Goal: Task Accomplishment & Management: Manage account settings

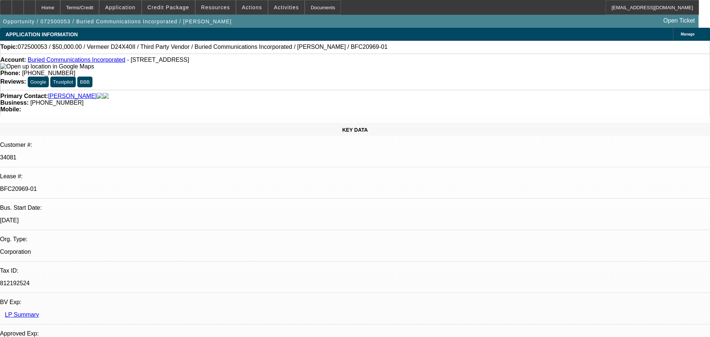
select select "0"
select select "3"
select select "0"
select select "6"
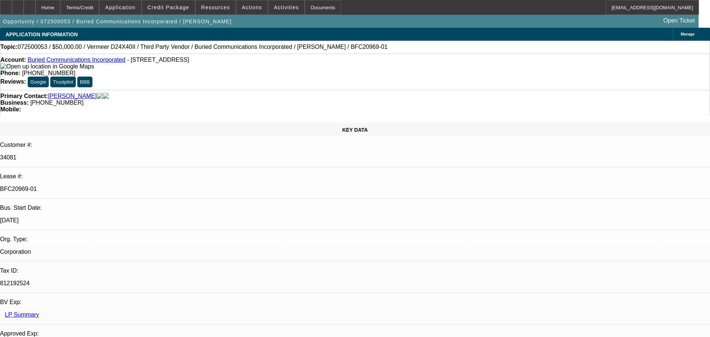
select select "0"
select select "3"
select select "0"
select select "6"
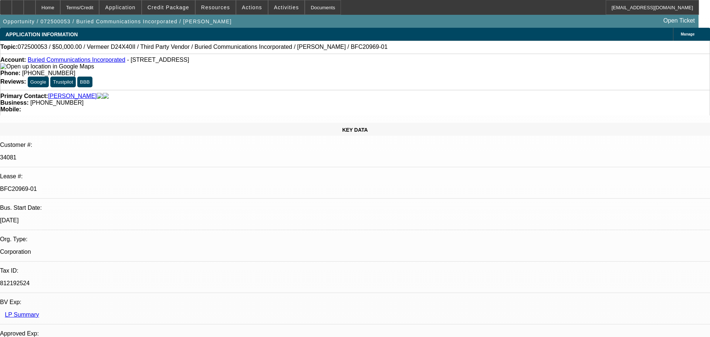
select select "0"
select select "3"
select select "0"
select select "6"
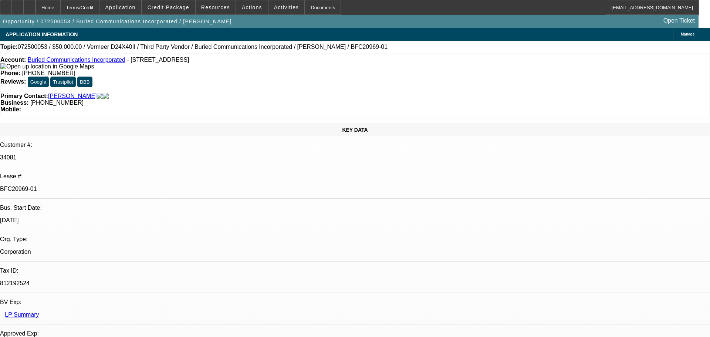
select select "0"
select select "3"
select select "0"
select select "6"
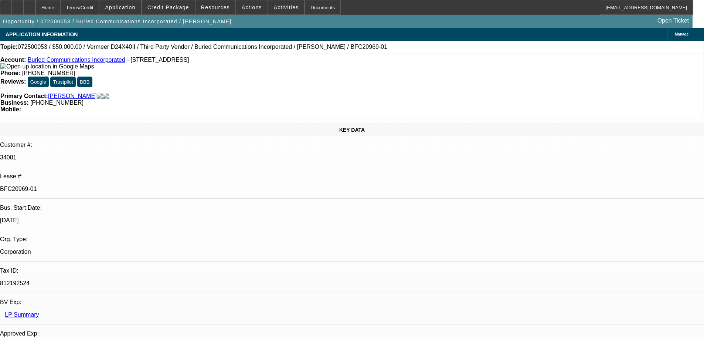
drag, startPoint x: 661, startPoint y: 170, endPoint x: 684, endPoint y: 174, distance: 22.9
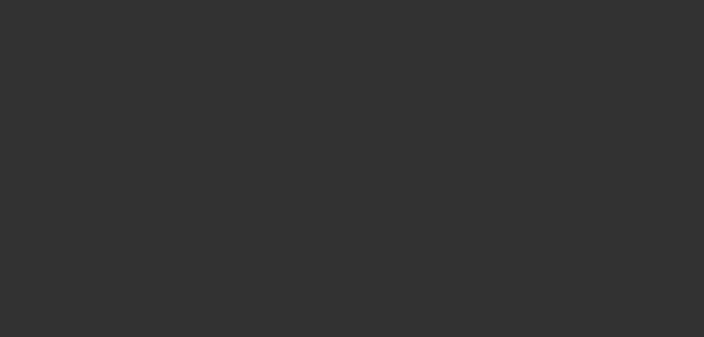
select select "0"
select select "2"
select select "0"
select select "6"
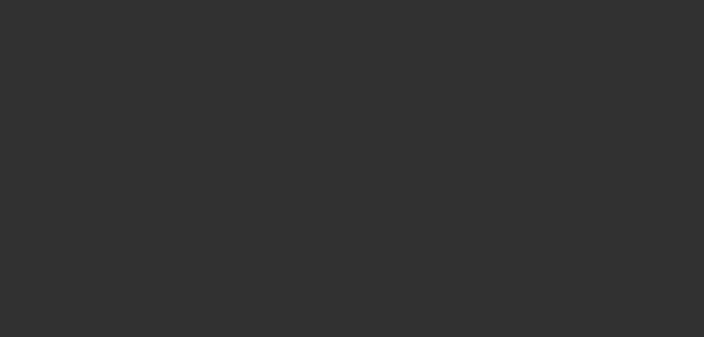
select select "0"
select select "2"
select select "0"
select select "6"
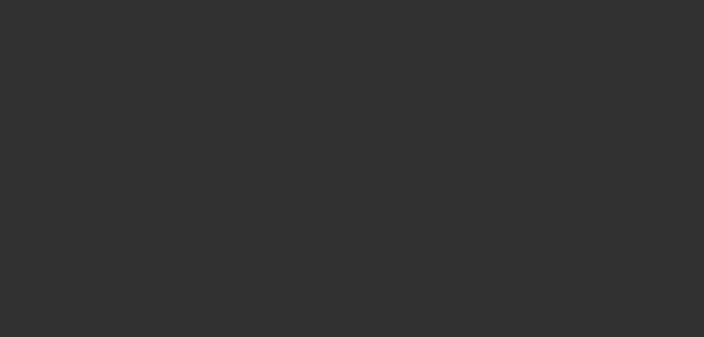
select select "0"
select select "2"
select select "0"
select select "6"
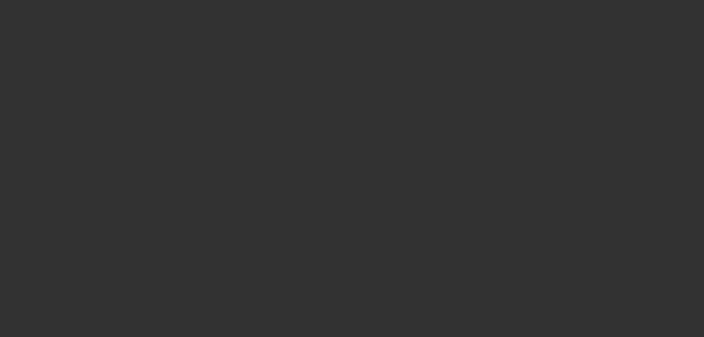
select select "0"
select select "2"
select select "0"
select select "6"
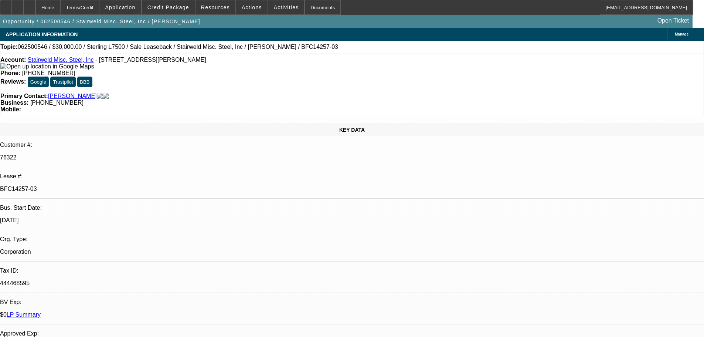
select select "0.2"
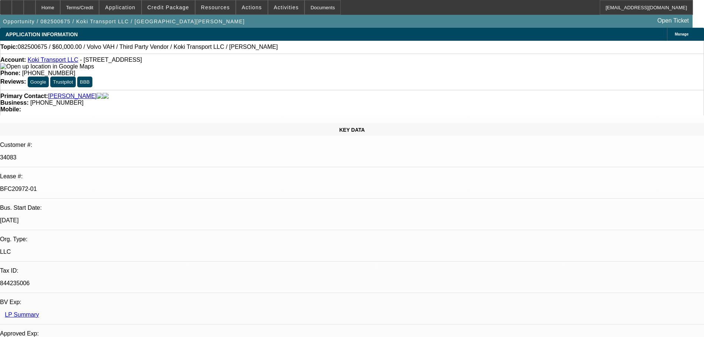
select select "2"
select select "0"
select select "6"
select select "0"
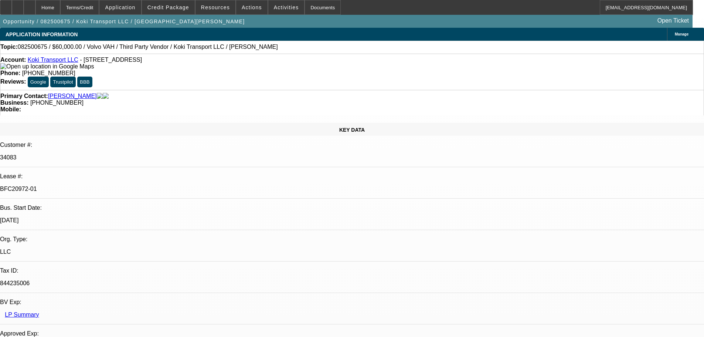
select select "2"
select select "0.1"
select select "4"
select select "0.2"
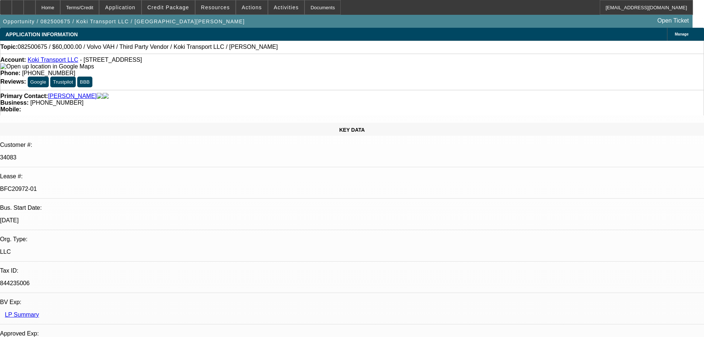
select select "2"
select select "0.1"
select select "4"
select select "0.15"
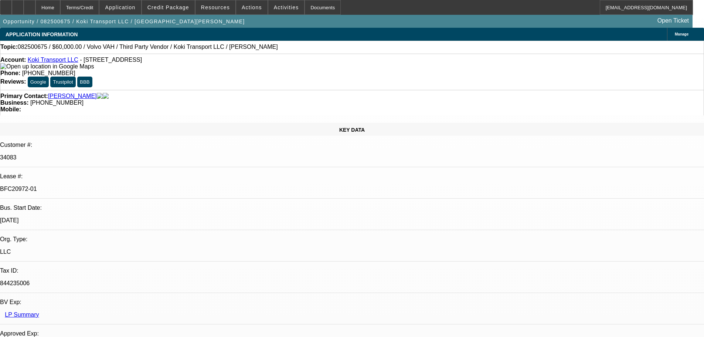
select select "2"
select select "0.1"
select select "4"
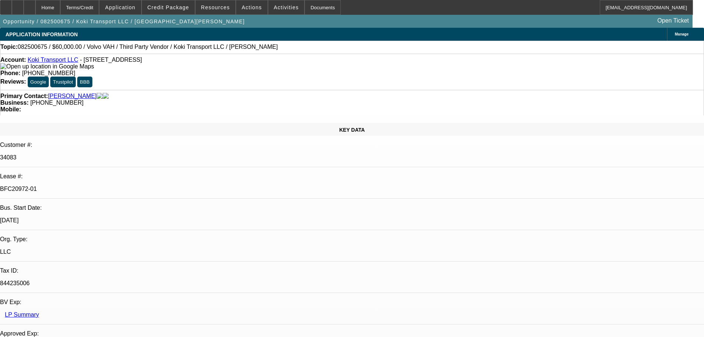
drag, startPoint x: 678, startPoint y: 260, endPoint x: 693, endPoint y: 277, distance: 22.5
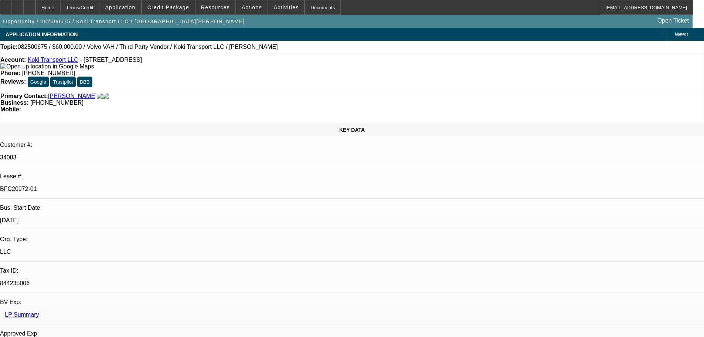
drag, startPoint x: 600, startPoint y: 265, endPoint x: 651, endPoint y: 290, distance: 57.4
drag, startPoint x: 478, startPoint y: 260, endPoint x: 531, endPoint y: 287, distance: 59.0
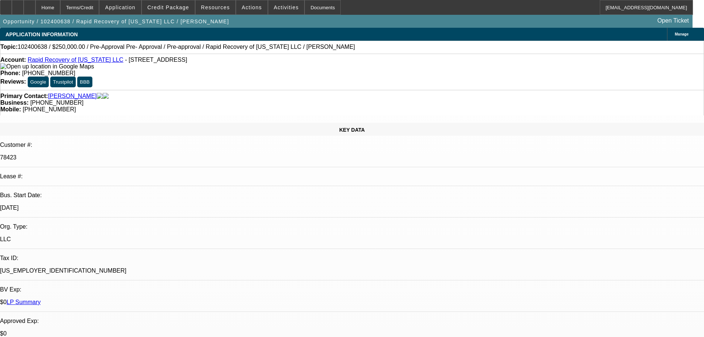
select select "0"
select select "6"
select select "0"
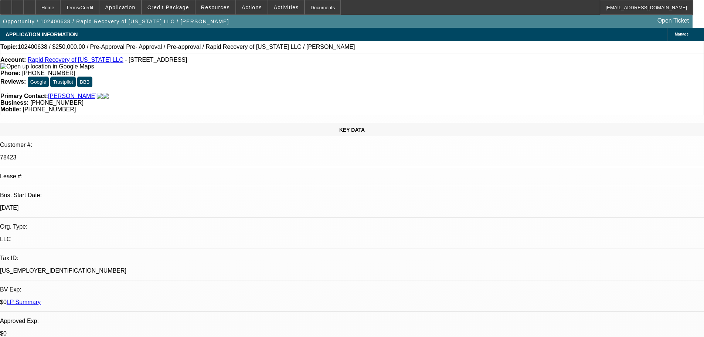
select select "0"
select select "6"
select select "0"
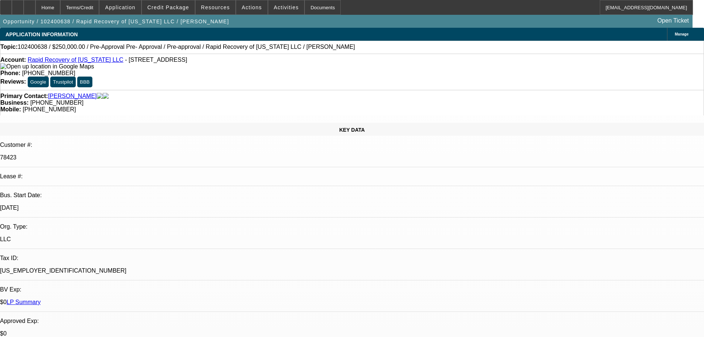
select select "0"
select select "6"
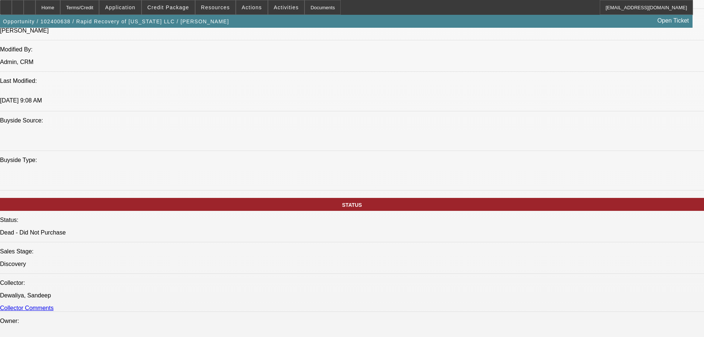
scroll to position [37, 0]
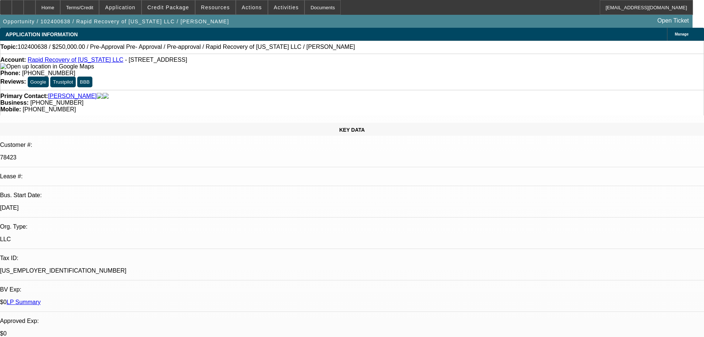
select select "0"
select select "6"
select select "0"
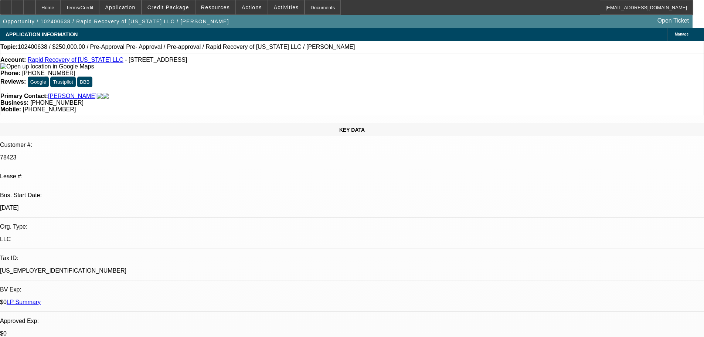
select select "0"
select select "6"
select select "0"
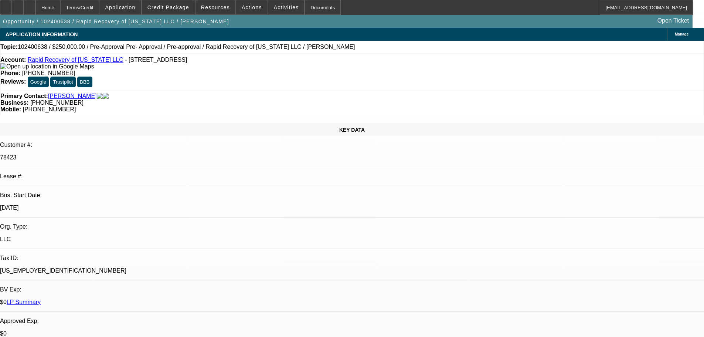
select select "0"
select select "6"
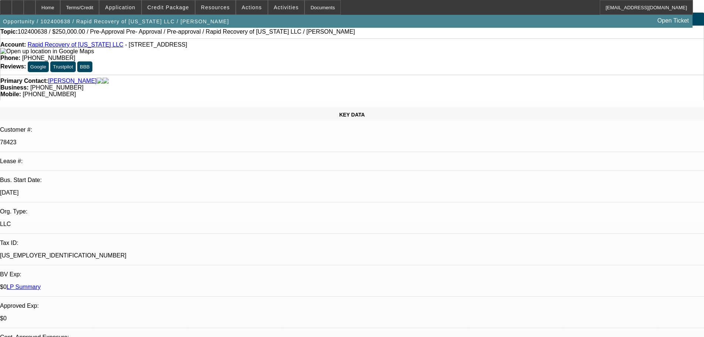
drag, startPoint x: 325, startPoint y: 225, endPoint x: 325, endPoint y: 243, distance: 18.5
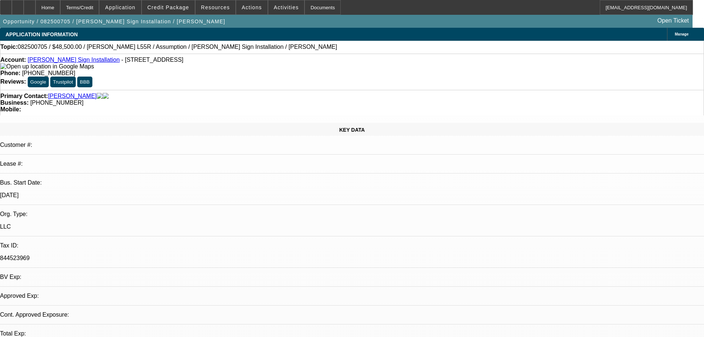
select select "0"
select select "2"
select select "0"
select select "6"
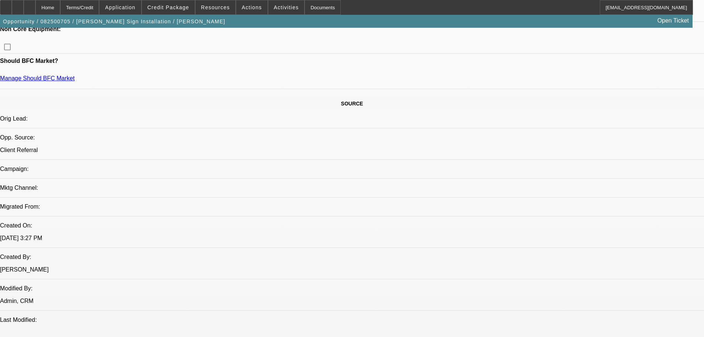
drag, startPoint x: 296, startPoint y: 170, endPoint x: 295, endPoint y: 238, distance: 68.8
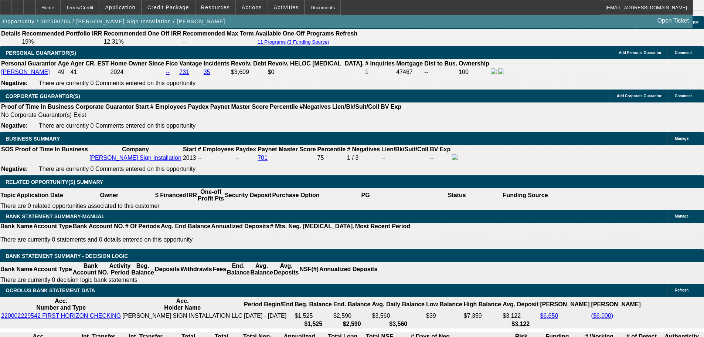
scroll to position [1108, 0]
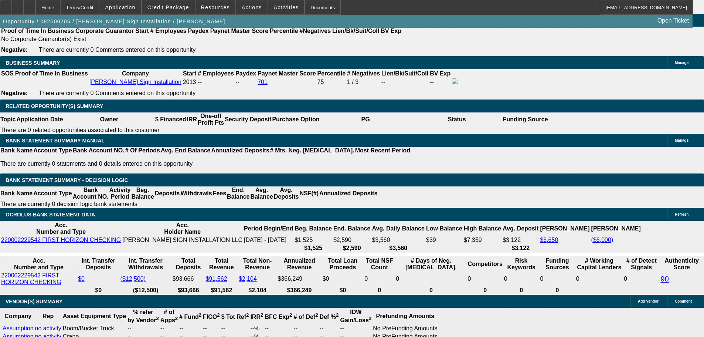
click at [12, 10] on div at bounding box center [6, 7] width 12 height 15
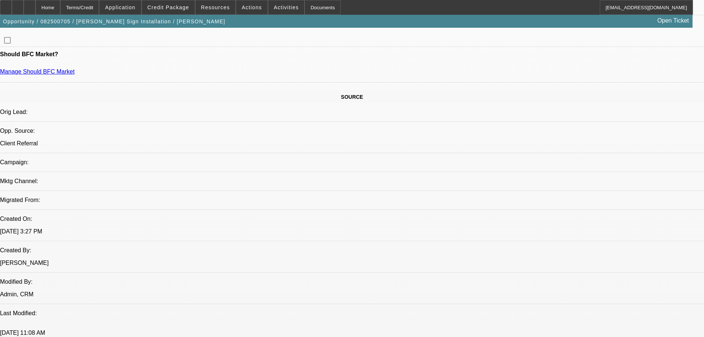
scroll to position [53, 0]
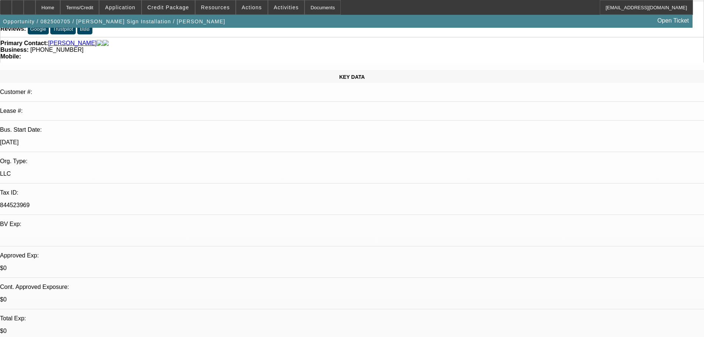
drag, startPoint x: 341, startPoint y: 181, endPoint x: 325, endPoint y: 88, distance: 93.8
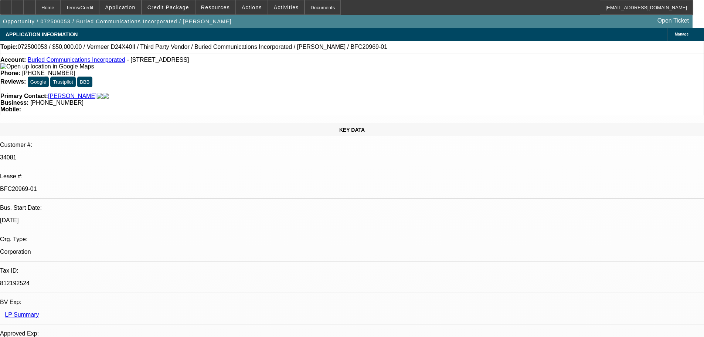
select select "0"
select select "3"
select select "0"
select select "6"
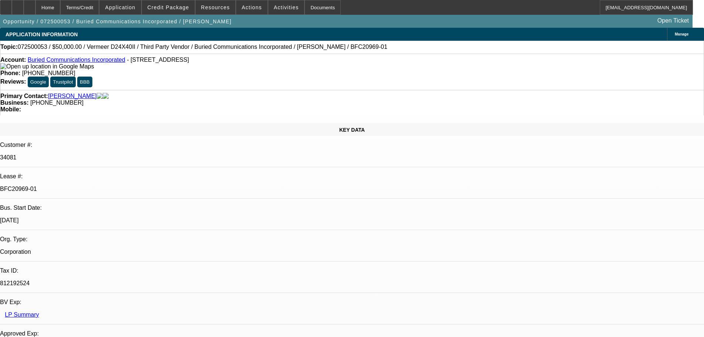
select select "0"
select select "3"
select select "0"
select select "6"
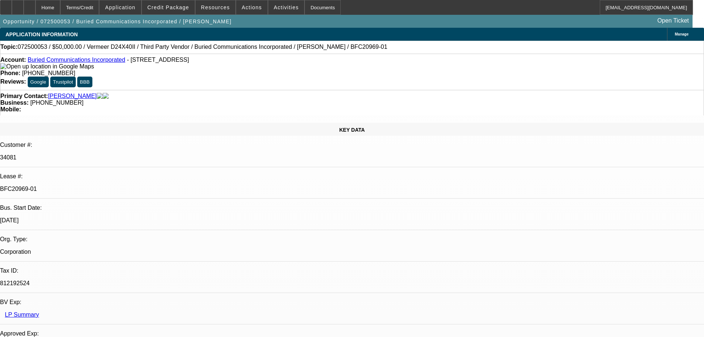
select select "0"
select select "3"
select select "0"
select select "6"
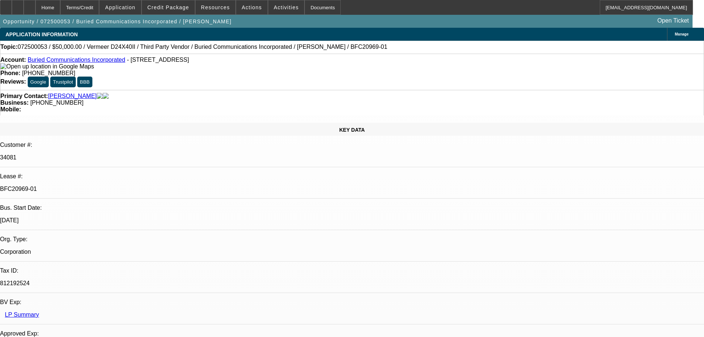
select select "0"
select select "3"
select select "0"
select select "6"
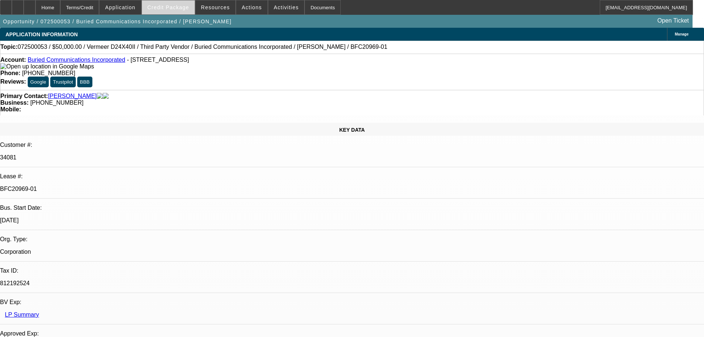
click at [171, 6] on span "Credit Package" at bounding box center [168, 7] width 42 height 6
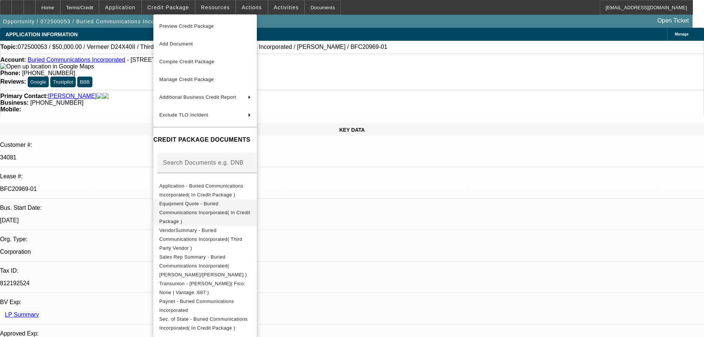
click at [250, 204] on span "Equipment Quote - Buried Communications Incorporated( In Credit Package )" at bounding box center [204, 212] width 91 height 23
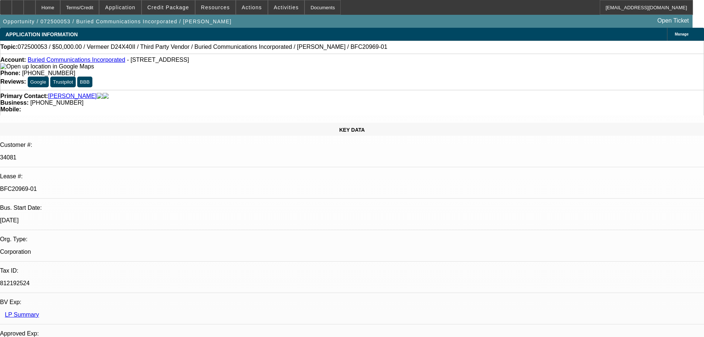
drag, startPoint x: 206, startPoint y: 190, endPoint x: 212, endPoint y: 116, distance: 74.9
drag, startPoint x: 298, startPoint y: 81, endPoint x: 264, endPoint y: 84, distance: 33.8
click at [264, 99] on div "Business: [PHONE_NUMBER]" at bounding box center [351, 102] width 703 height 7
copy span "[PHONE_NUMBER]"
click at [167, 93] on div "Primary Contact: [PERSON_NAME]" at bounding box center [351, 96] width 703 height 7
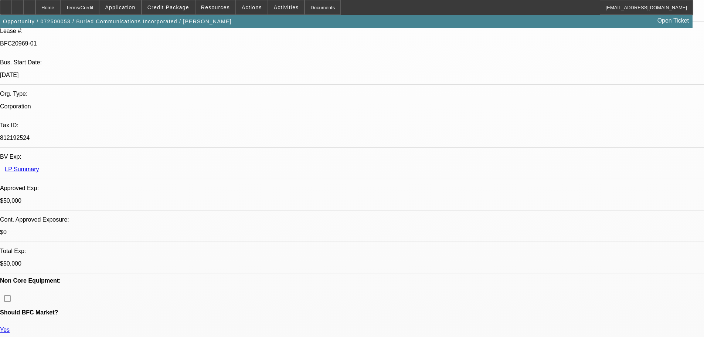
drag, startPoint x: 305, startPoint y: 146, endPoint x: 293, endPoint y: 225, distance: 79.2
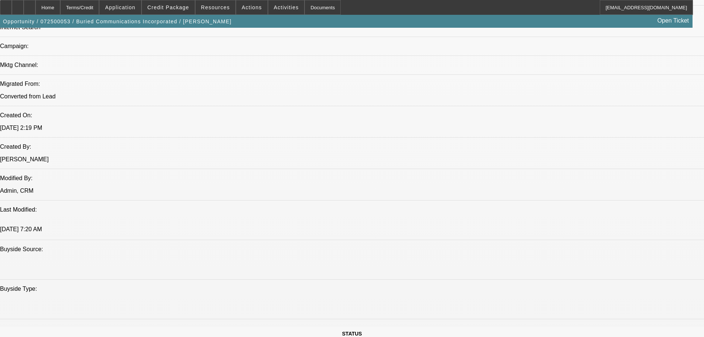
drag, startPoint x: 297, startPoint y: 168, endPoint x: 294, endPoint y: 237, distance: 68.8
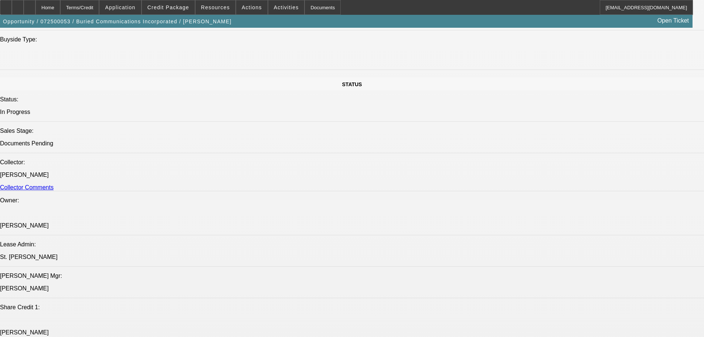
drag, startPoint x: 309, startPoint y: 137, endPoint x: 312, endPoint y: 210, distance: 72.8
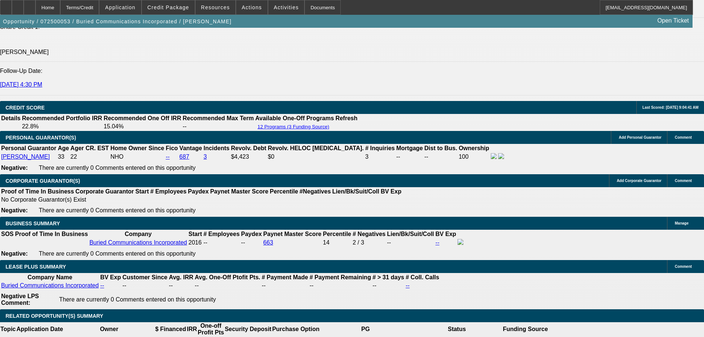
drag, startPoint x: 334, startPoint y: 144, endPoint x: 328, endPoint y: 218, distance: 73.9
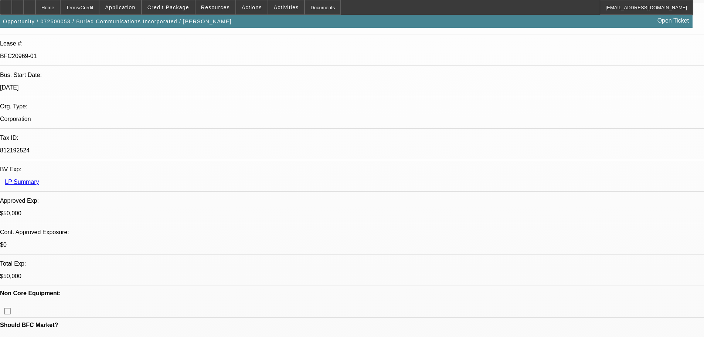
scroll to position [0, 0]
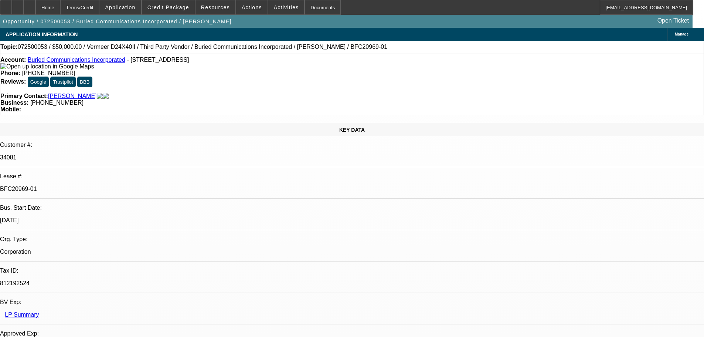
drag, startPoint x: 467, startPoint y: 198, endPoint x: 466, endPoint y: 130, distance: 68.0
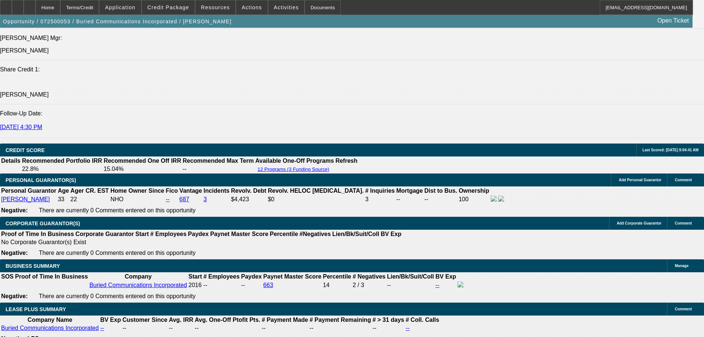
drag, startPoint x: 298, startPoint y: 152, endPoint x: 303, endPoint y: 223, distance: 70.4
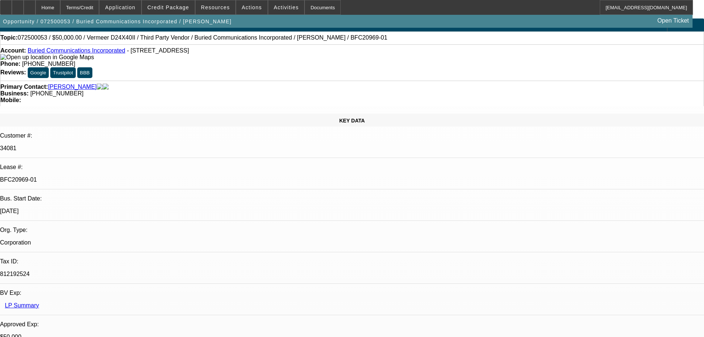
drag, startPoint x: 313, startPoint y: 140, endPoint x: 313, endPoint y: 84, distance: 56.2
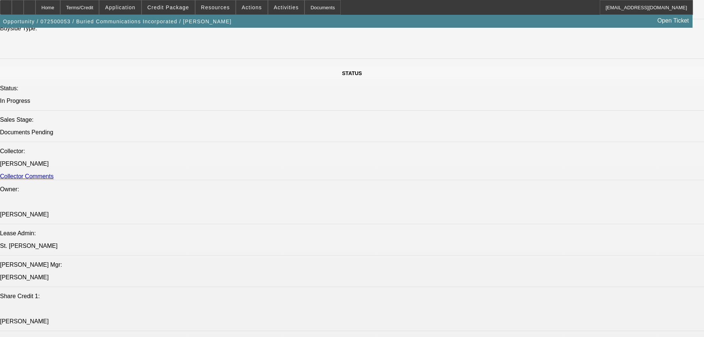
drag, startPoint x: 275, startPoint y: 181, endPoint x: 294, endPoint y: 291, distance: 110.6
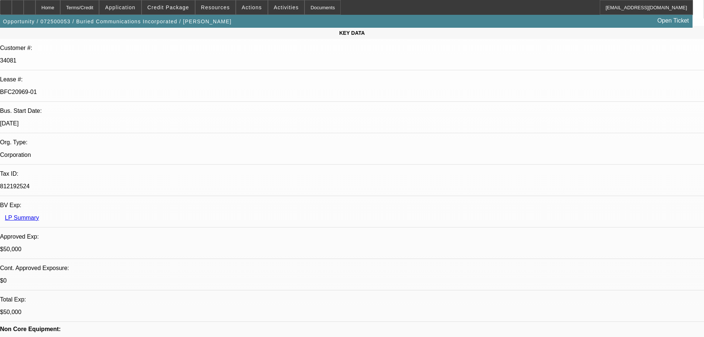
drag, startPoint x: 307, startPoint y: 178, endPoint x: 309, endPoint y: 126, distance: 52.5
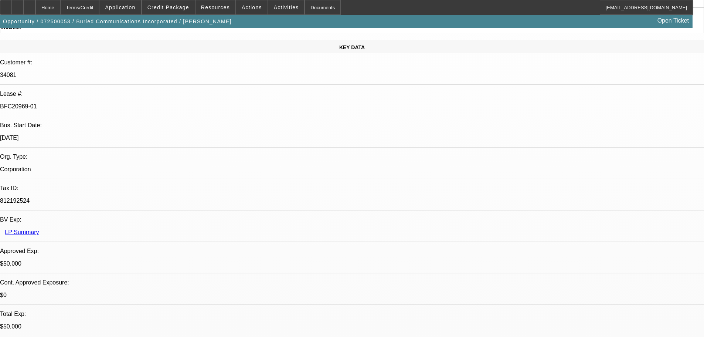
scroll to position [0, 0]
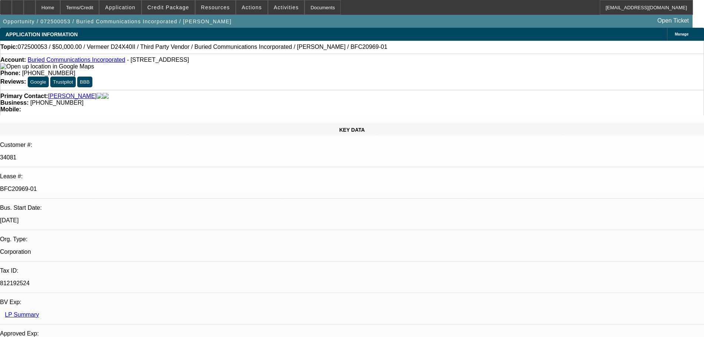
drag, startPoint x: 317, startPoint y: 207, endPoint x: 295, endPoint y: 112, distance: 97.5
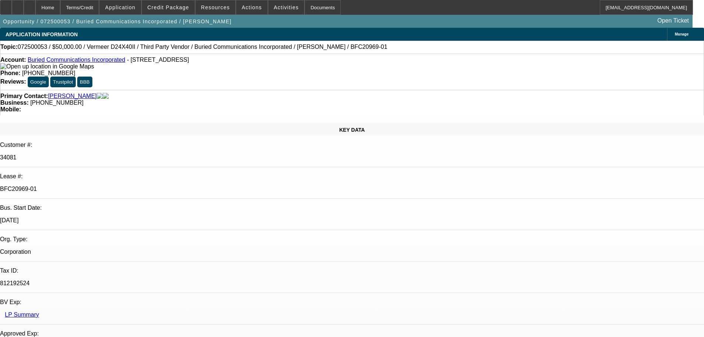
drag, startPoint x: 575, startPoint y: 75, endPoint x: 570, endPoint y: 59, distance: 16.7
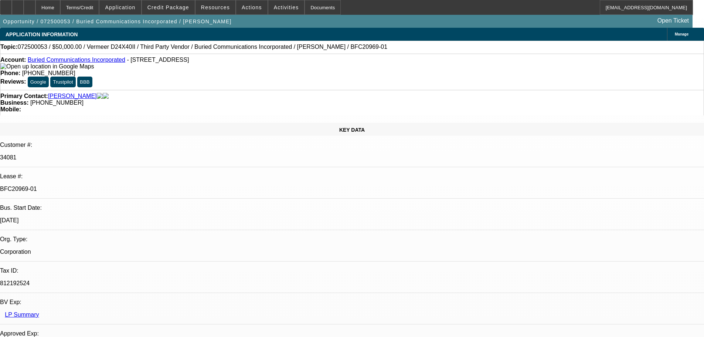
drag, startPoint x: 569, startPoint y: 72, endPoint x: 569, endPoint y: 62, distance: 9.6
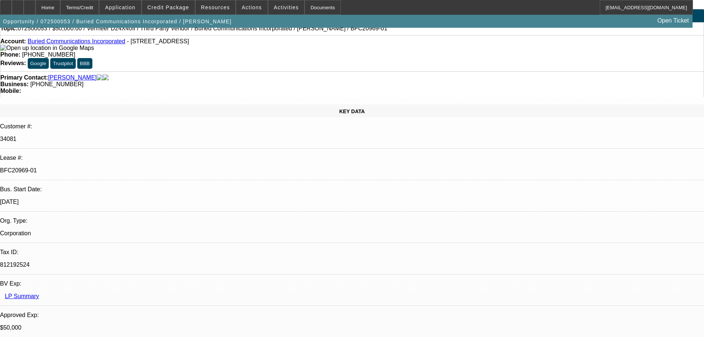
drag, startPoint x: 305, startPoint y: 234, endPoint x: 303, endPoint y: 245, distance: 10.9
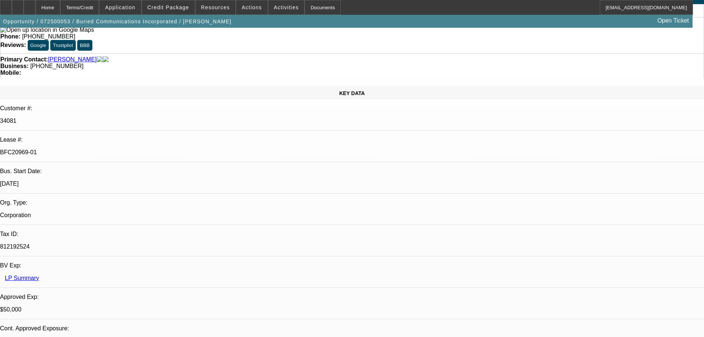
drag, startPoint x: 298, startPoint y: 160, endPoint x: 287, endPoint y: 99, distance: 62.0
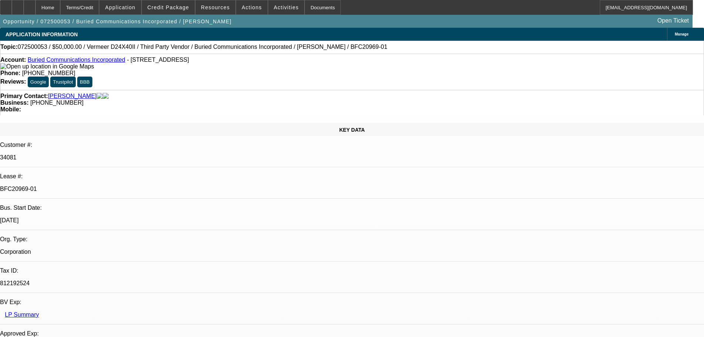
drag, startPoint x: 290, startPoint y: 201, endPoint x: 286, endPoint y: 139, distance: 62.2
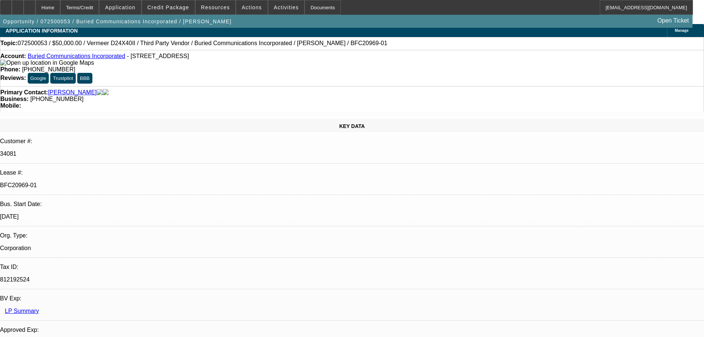
drag, startPoint x: 298, startPoint y: 202, endPoint x: 298, endPoint y: 196, distance: 5.9
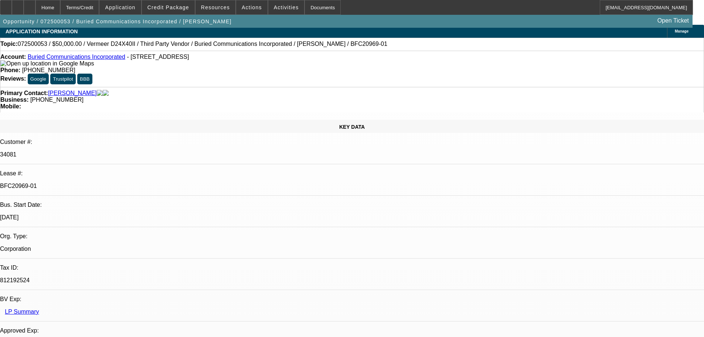
drag, startPoint x: 296, startPoint y: 198, endPoint x: 293, endPoint y: 177, distance: 20.6
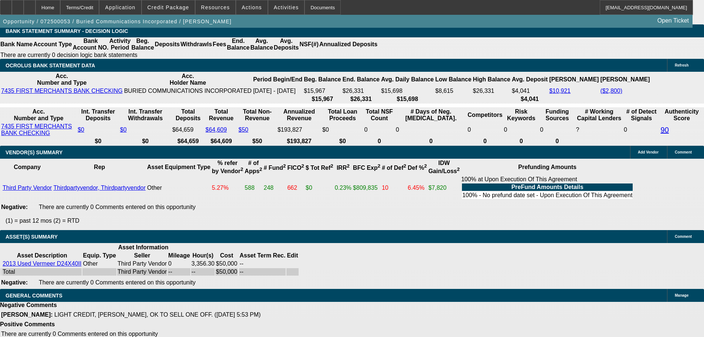
drag, startPoint x: 294, startPoint y: 201, endPoint x: 299, endPoint y: 310, distance: 109.5
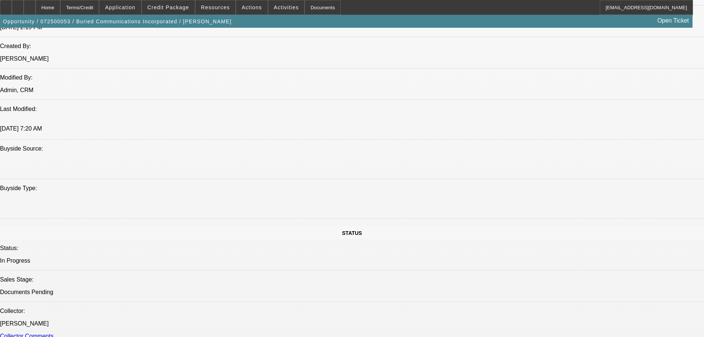
drag, startPoint x: 308, startPoint y: 227, endPoint x: 306, endPoint y: 135, distance: 92.1
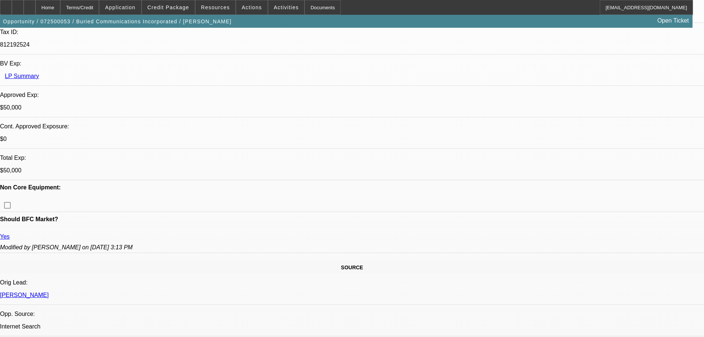
drag, startPoint x: 314, startPoint y: 210, endPoint x: 306, endPoint y: 129, distance: 81.4
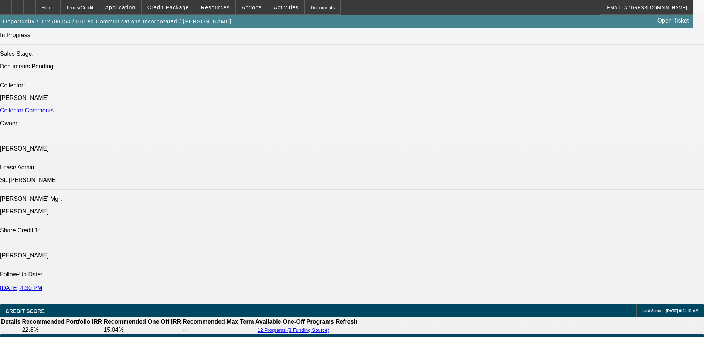
drag, startPoint x: 310, startPoint y: 197, endPoint x: 293, endPoint y: 125, distance: 74.5
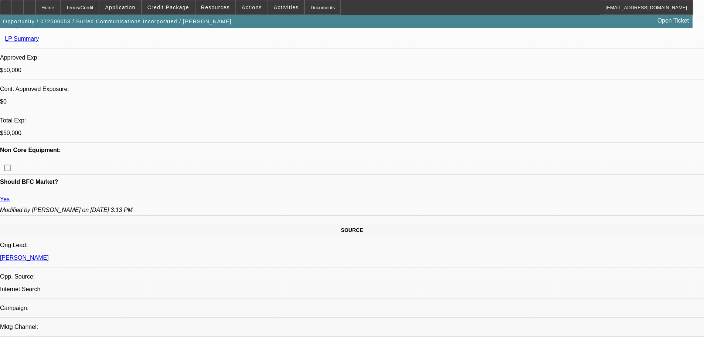
scroll to position [41, 0]
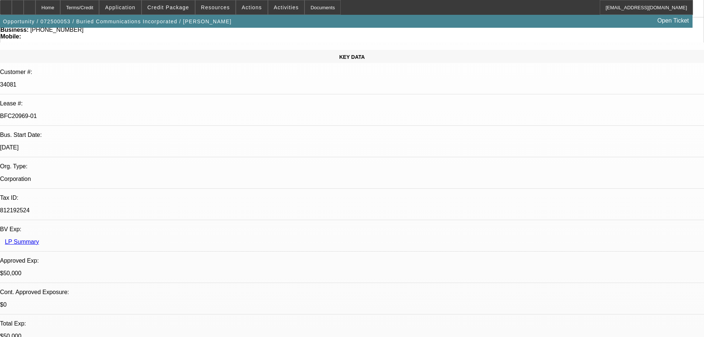
drag, startPoint x: 276, startPoint y: 153, endPoint x: 269, endPoint y: 88, distance: 65.4
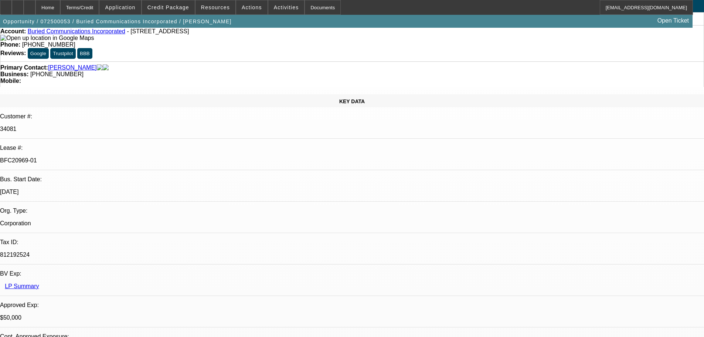
scroll to position [0, 0]
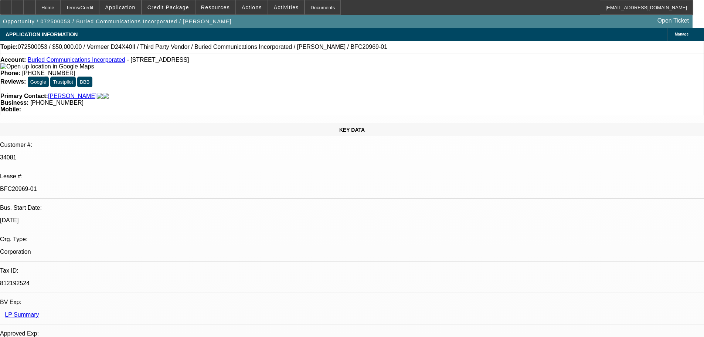
drag, startPoint x: 274, startPoint y: 174, endPoint x: 269, endPoint y: 107, distance: 66.7
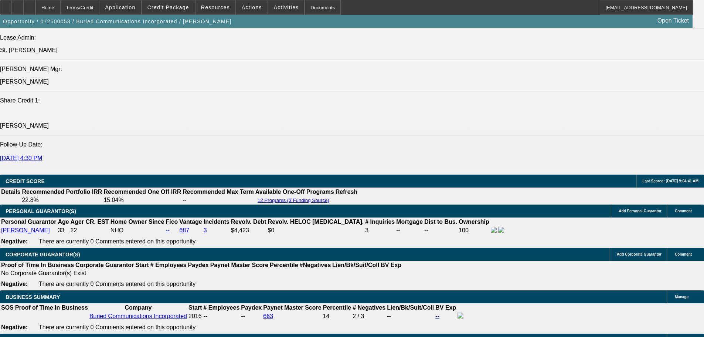
drag, startPoint x: 284, startPoint y: 187, endPoint x: 298, endPoint y: 279, distance: 93.1
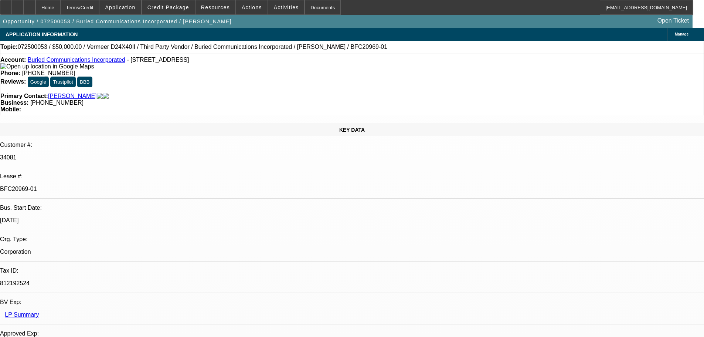
drag, startPoint x: 283, startPoint y: 164, endPoint x: 288, endPoint y: 45, distance: 118.7
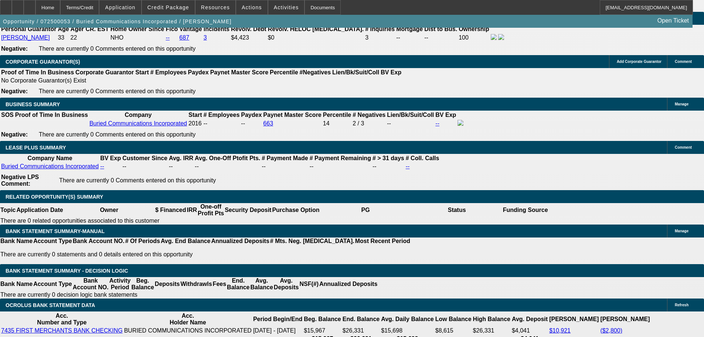
drag, startPoint x: 288, startPoint y: 178, endPoint x: 293, endPoint y: 242, distance: 64.2
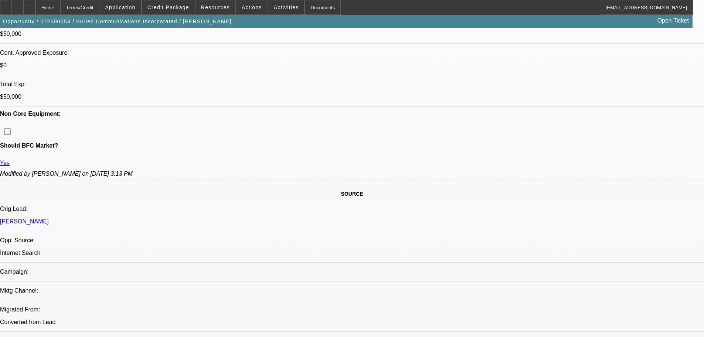
drag, startPoint x: 288, startPoint y: 158, endPoint x: 296, endPoint y: 88, distance: 70.7
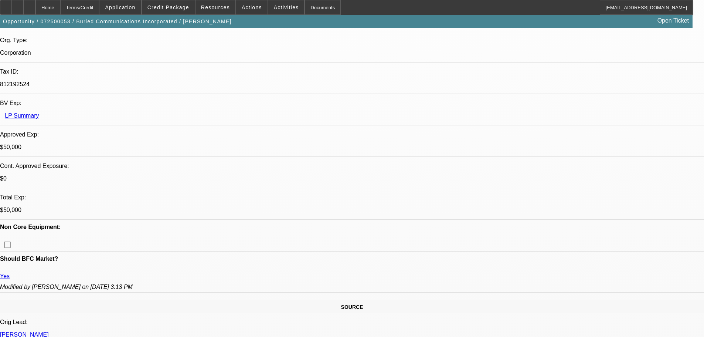
scroll to position [0, 0]
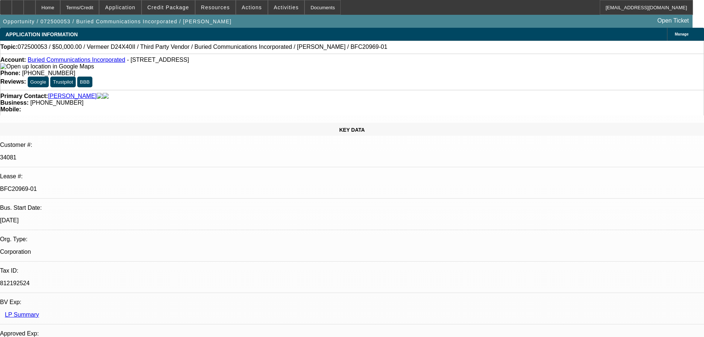
drag, startPoint x: 291, startPoint y: 183, endPoint x: 280, endPoint y: 88, distance: 96.4
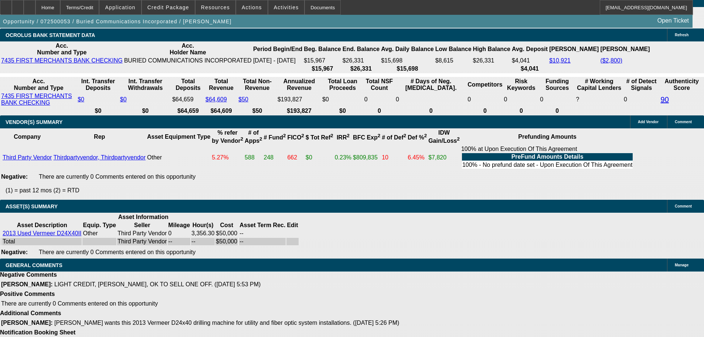
drag, startPoint x: 296, startPoint y: 178, endPoint x: 305, endPoint y: 280, distance: 102.3
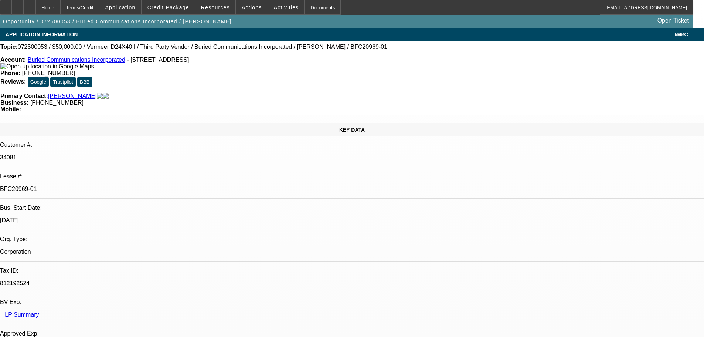
drag, startPoint x: 325, startPoint y: 189, endPoint x: 328, endPoint y: 50, distance: 139.8
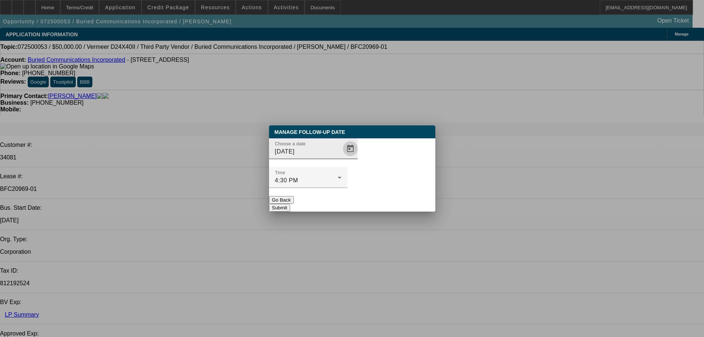
click at [345, 157] on span "Open calendar" at bounding box center [351, 149] width 18 height 18
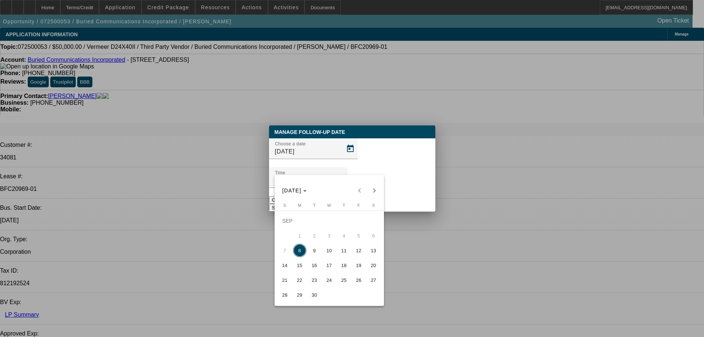
click at [330, 255] on span "10" at bounding box center [329, 250] width 13 height 13
type input "9/10/2025"
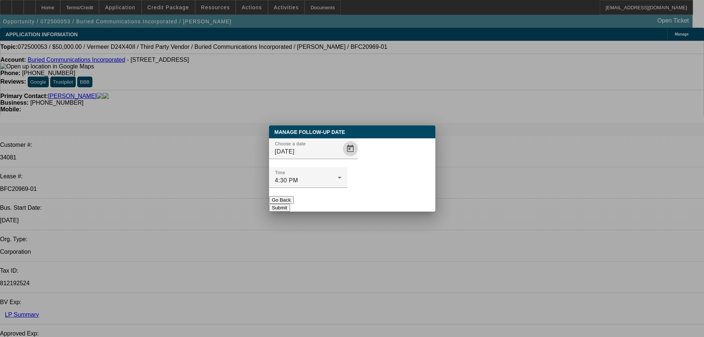
click at [290, 204] on button "Submit" at bounding box center [279, 208] width 21 height 8
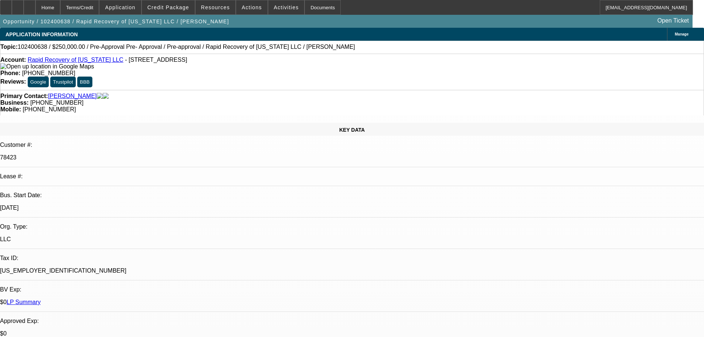
select select "0"
select select "6"
select select "0"
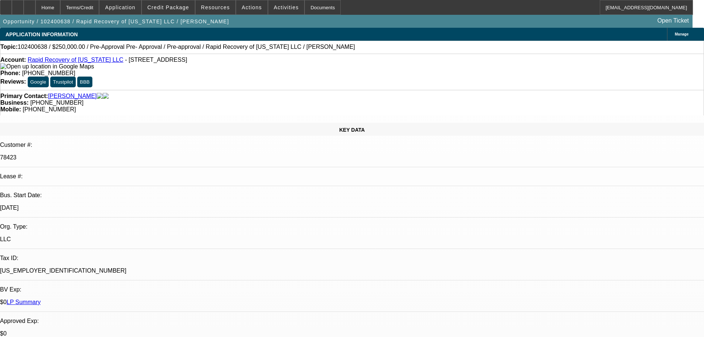
select select "0"
select select "6"
select select "0"
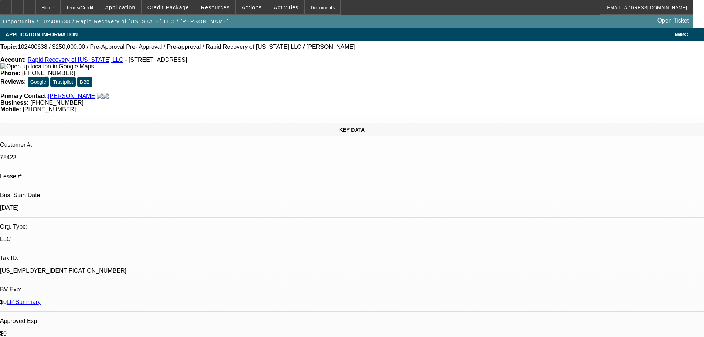
select select "0"
select select "6"
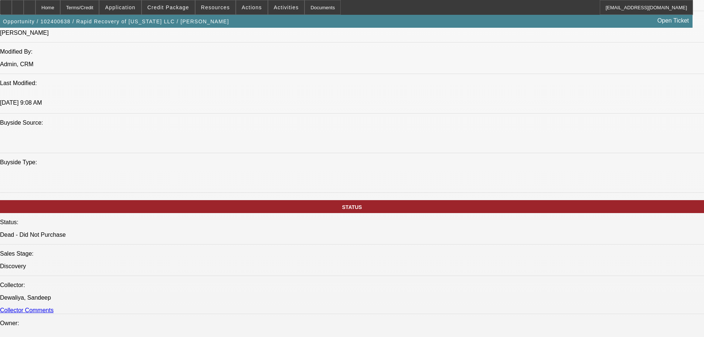
scroll to position [591, 0]
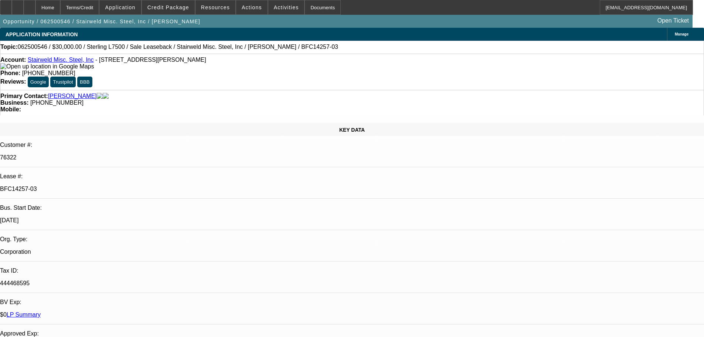
select select "0"
select select "2"
select select "0"
select select "6"
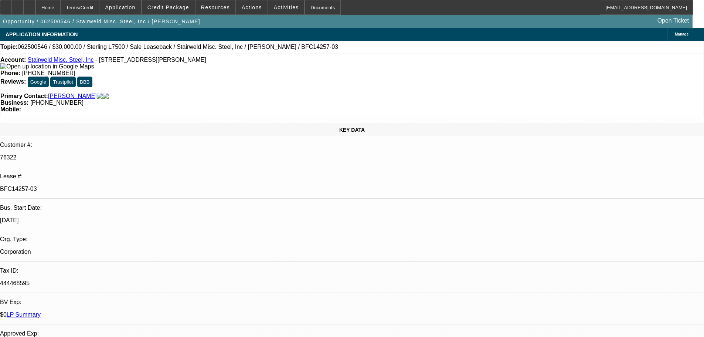
select select "0"
select select "2"
select select "0"
select select "6"
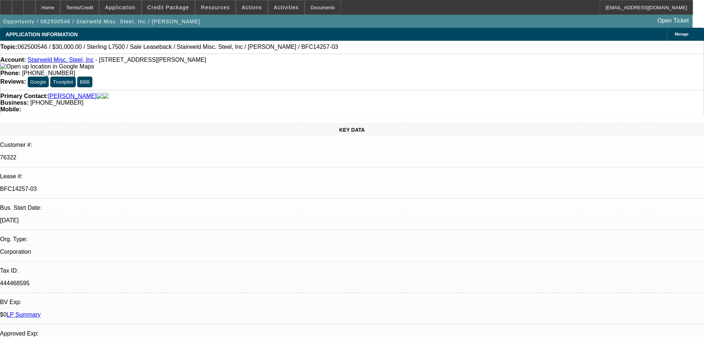
select select "0"
select select "2"
select select "0"
select select "6"
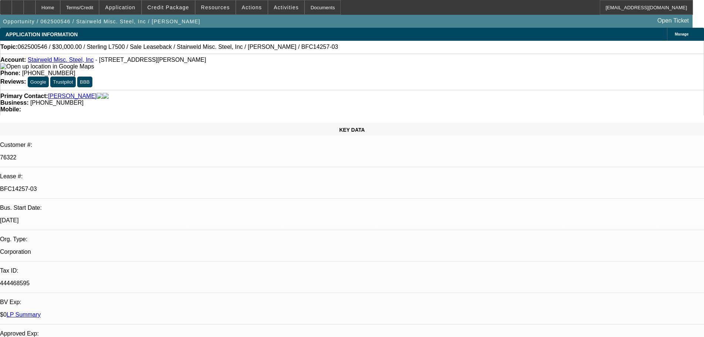
select select "0"
select select "2"
select select "0"
select select "6"
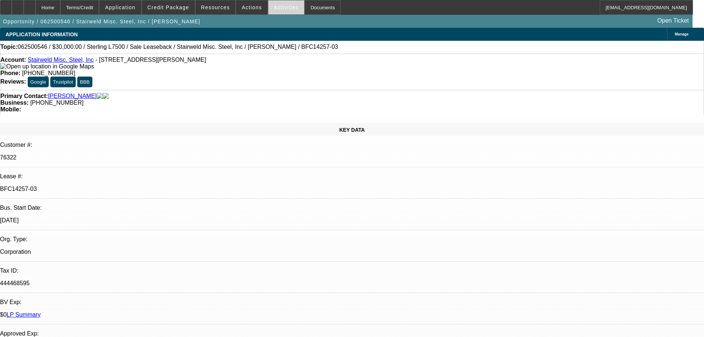
scroll to position [6, 0]
click at [30, 5] on icon at bounding box center [30, 5] width 0 height 0
select select "0"
select select "2"
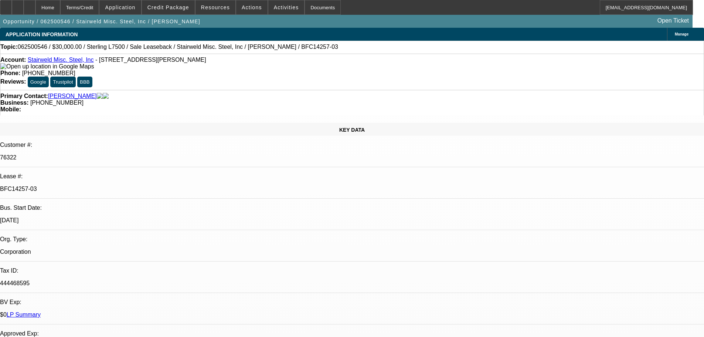
select select "0"
select select "6"
select select "0"
select select "2"
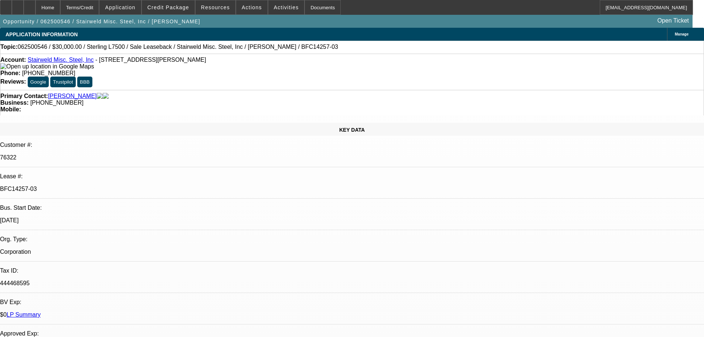
select select "0"
select select "6"
select select "0"
select select "2"
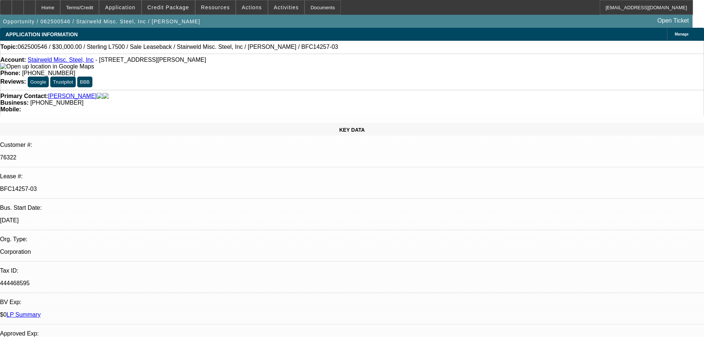
select select "0"
select select "6"
select select "0"
select select "2"
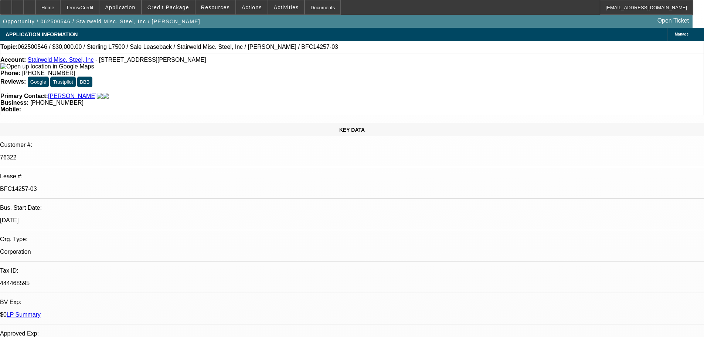
select select "0"
select select "6"
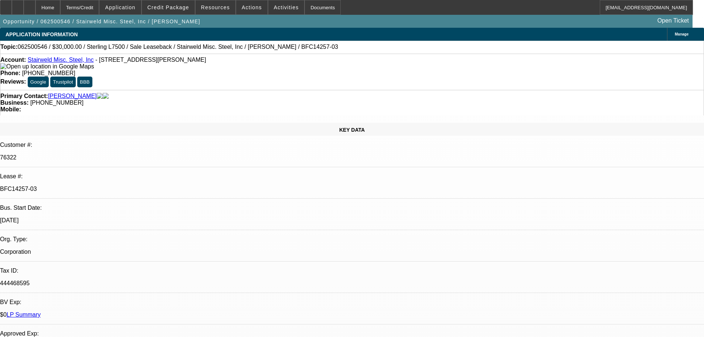
scroll to position [6, 0]
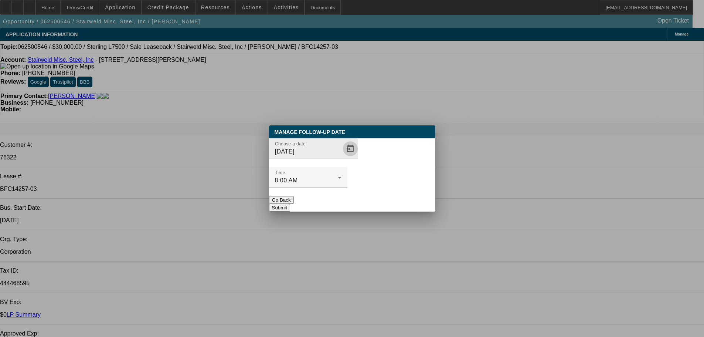
click at [342, 157] on span "Open calendar" at bounding box center [351, 149] width 18 height 18
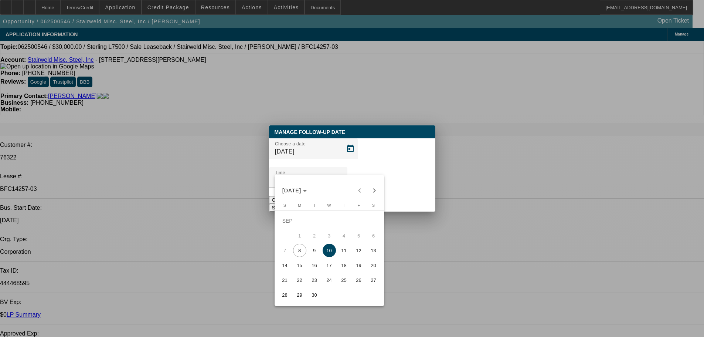
click at [330, 251] on span "10" at bounding box center [329, 250] width 13 height 13
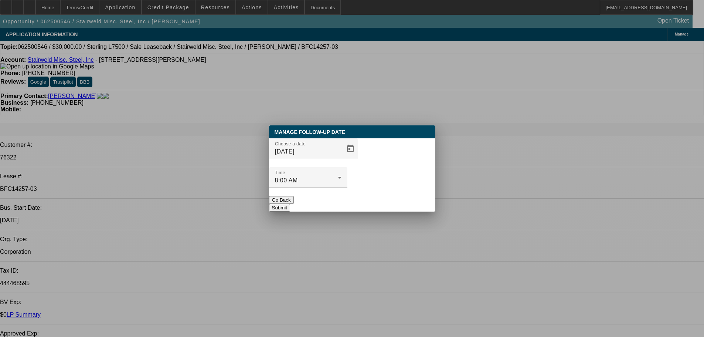
click at [347, 188] on div at bounding box center [308, 192] width 78 height 8
click at [290, 204] on button "Submit" at bounding box center [279, 208] width 21 height 8
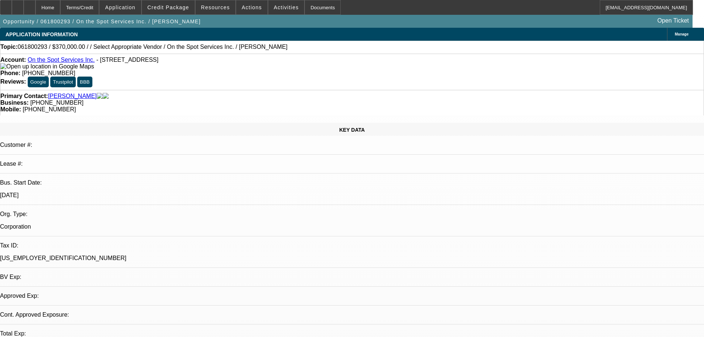
select select "0"
select select "2"
select select "0.1"
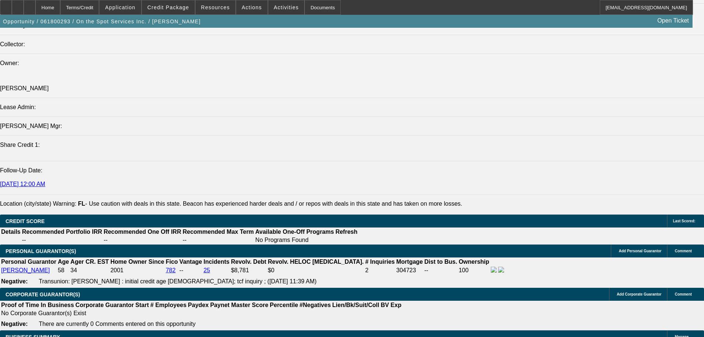
drag, startPoint x: 361, startPoint y: 298, endPoint x: 361, endPoint y: 312, distance: 14.1
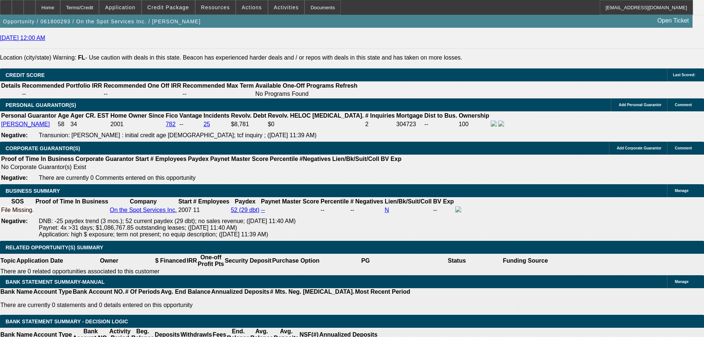
scroll to position [1002, 0]
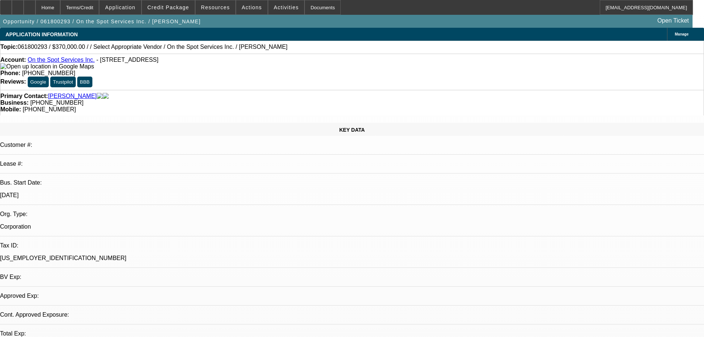
select select "0"
select select "2"
select select "0.1"
select select "2"
select select
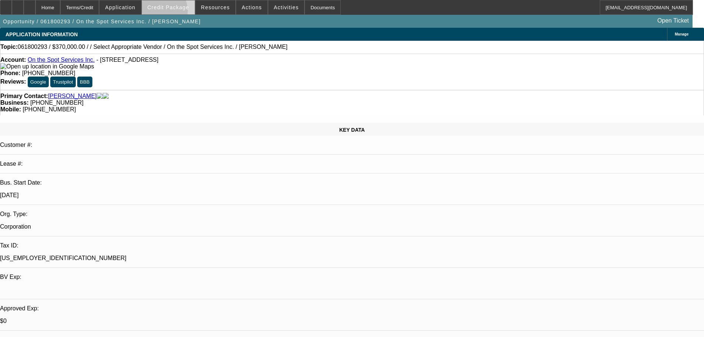
click at [171, 13] on span at bounding box center [168, 8] width 53 height 18
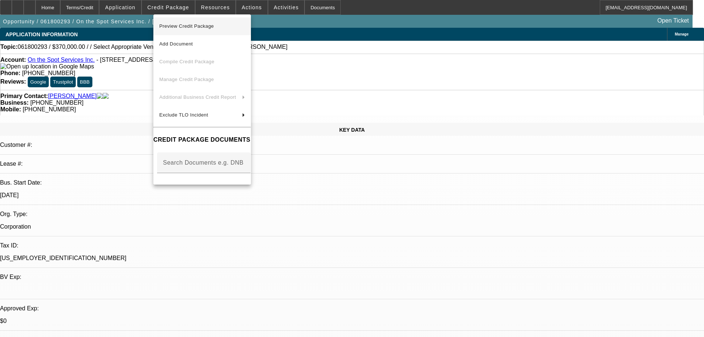
click at [227, 26] on span "Preview Credit Package" at bounding box center [202, 26] width 86 height 9
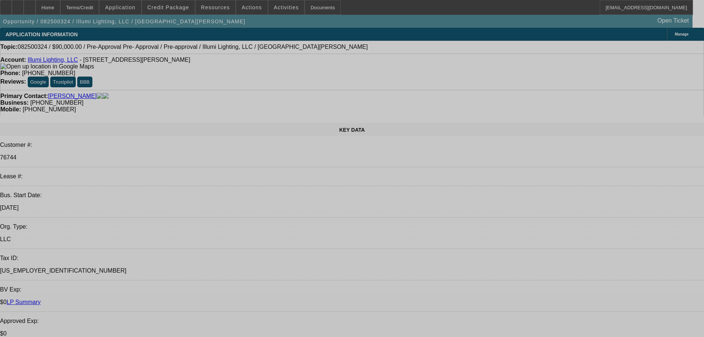
select select "0"
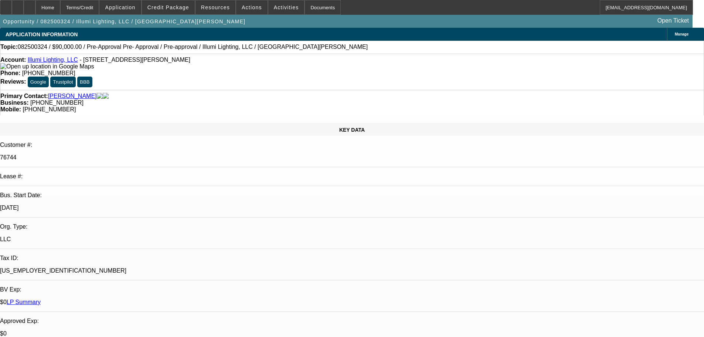
select select "3"
select select "0"
select select "6"
select select "0"
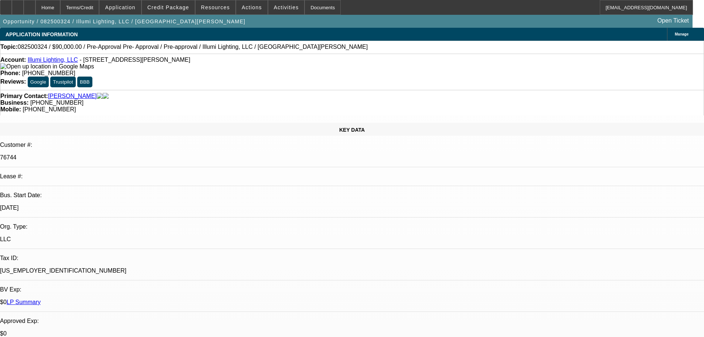
select select "3"
select select "0"
select select "6"
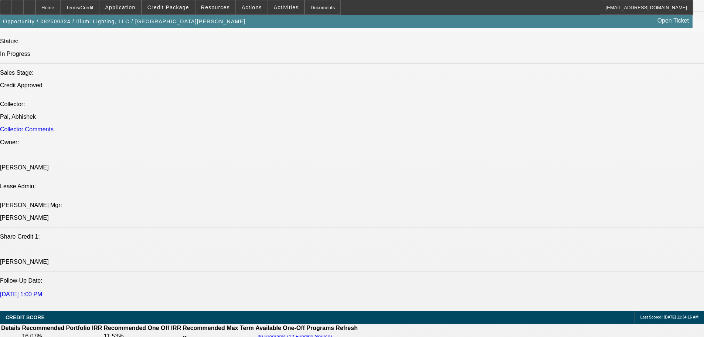
drag, startPoint x: 316, startPoint y: 191, endPoint x: 331, endPoint y: 270, distance: 80.1
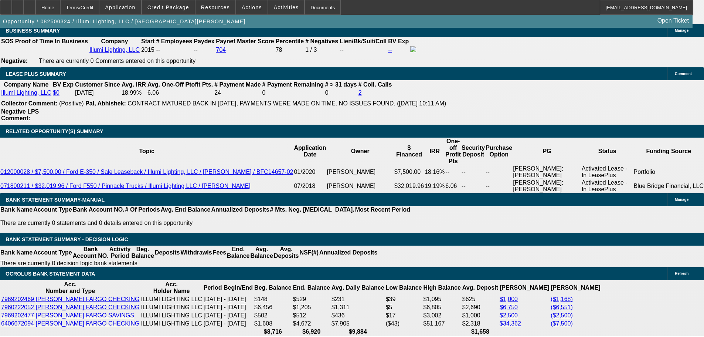
drag, startPoint x: 258, startPoint y: 204, endPoint x: 267, endPoint y: 258, distance: 55.1
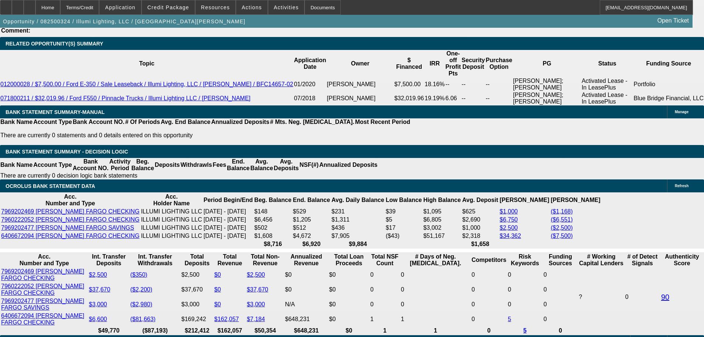
drag, startPoint x: 680, startPoint y: 262, endPoint x: 473, endPoint y: 247, distance: 208.3
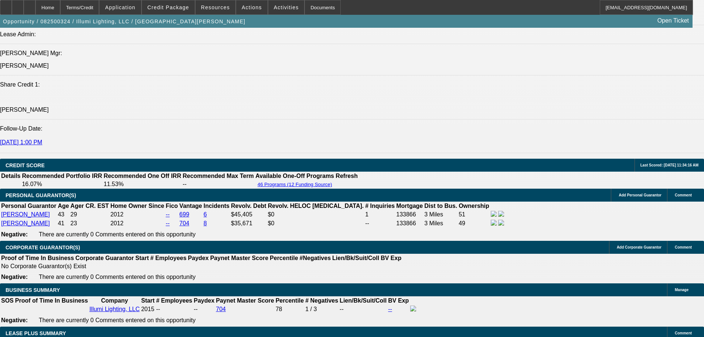
scroll to position [52, 0]
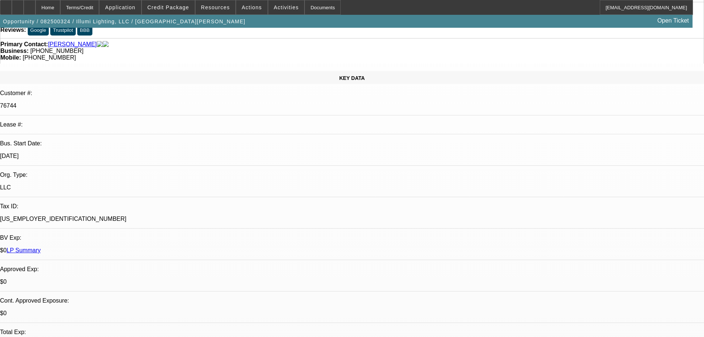
drag, startPoint x: 373, startPoint y: 207, endPoint x: 369, endPoint y: 101, distance: 106.2
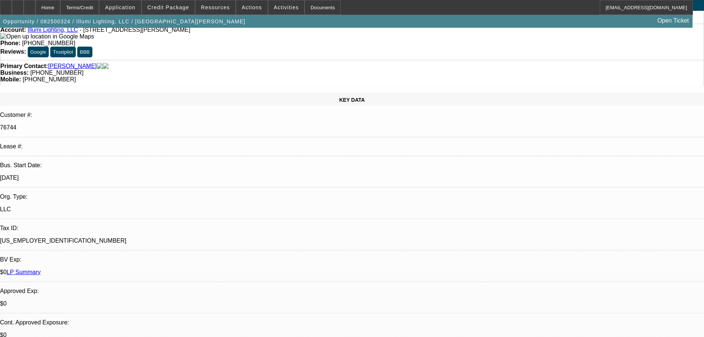
drag, startPoint x: 310, startPoint y: 201, endPoint x: 314, endPoint y: 242, distance: 41.5
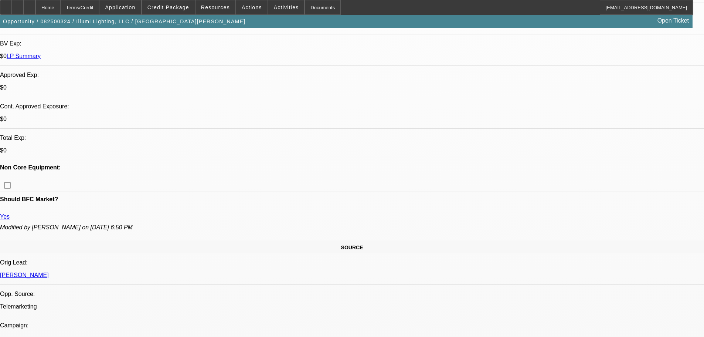
drag, startPoint x: 260, startPoint y: 154, endPoint x: 265, endPoint y: 207, distance: 53.1
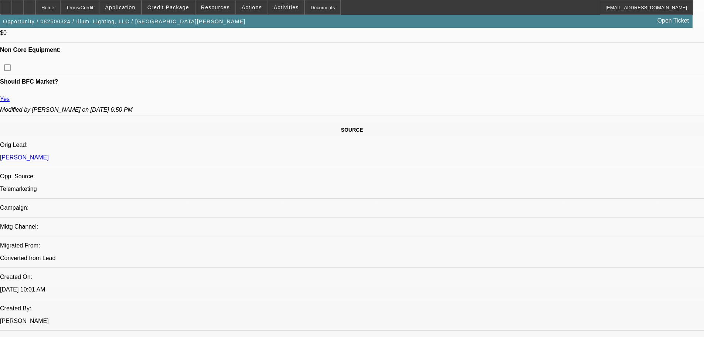
drag, startPoint x: 315, startPoint y: 163, endPoint x: 315, endPoint y: 168, distance: 4.5
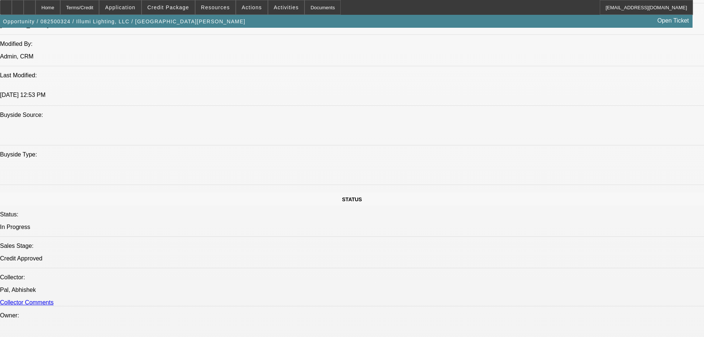
drag, startPoint x: 302, startPoint y: 157, endPoint x: 299, endPoint y: 166, distance: 9.4
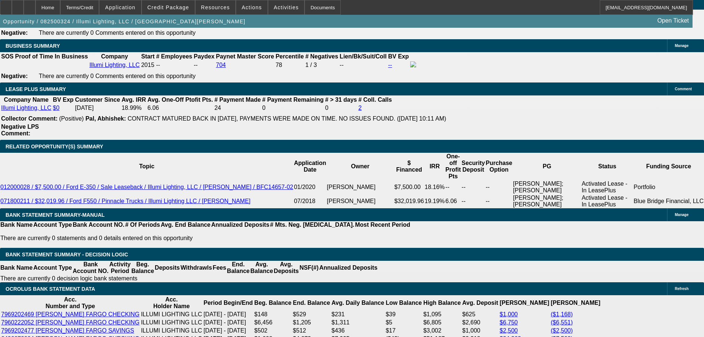
drag, startPoint x: 272, startPoint y: 139, endPoint x: 281, endPoint y: 236, distance: 97.2
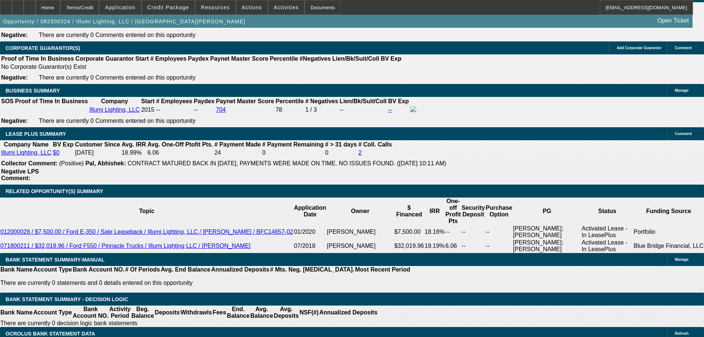
drag, startPoint x: 344, startPoint y: 162, endPoint x: 346, endPoint y: 153, distance: 8.9
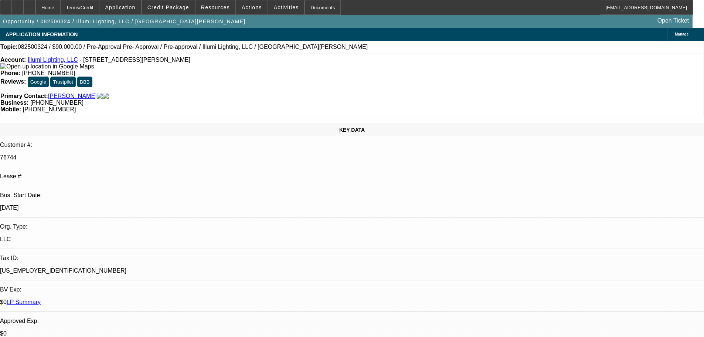
drag, startPoint x: 291, startPoint y: 137, endPoint x: 290, endPoint y: 128, distance: 9.3
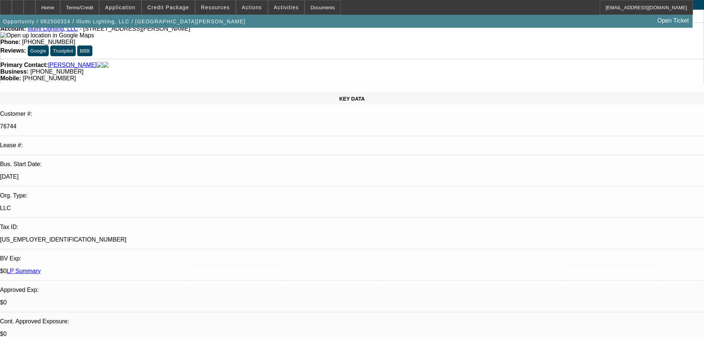
drag, startPoint x: 298, startPoint y: 199, endPoint x: 297, endPoint y: 207, distance: 8.1
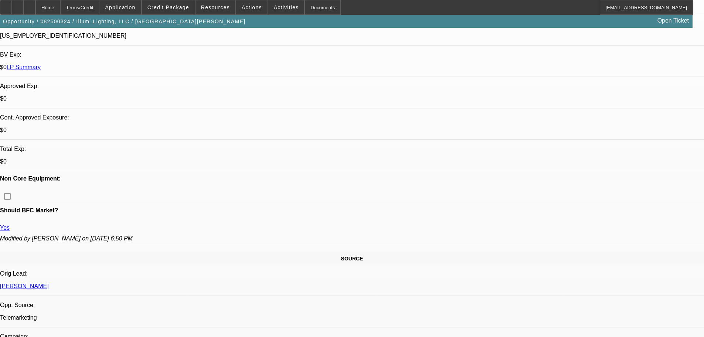
drag, startPoint x: 269, startPoint y: 149, endPoint x: 279, endPoint y: 210, distance: 62.0
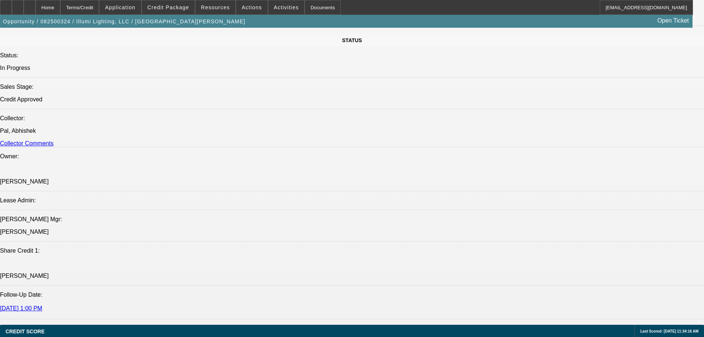
drag, startPoint x: 273, startPoint y: 159, endPoint x: 284, endPoint y: 264, distance: 105.6
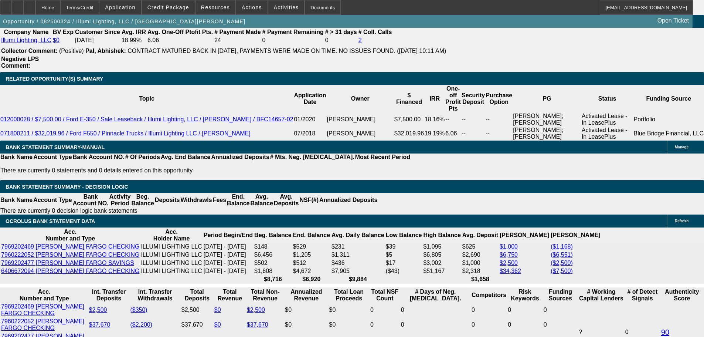
scroll to position [1359, 0]
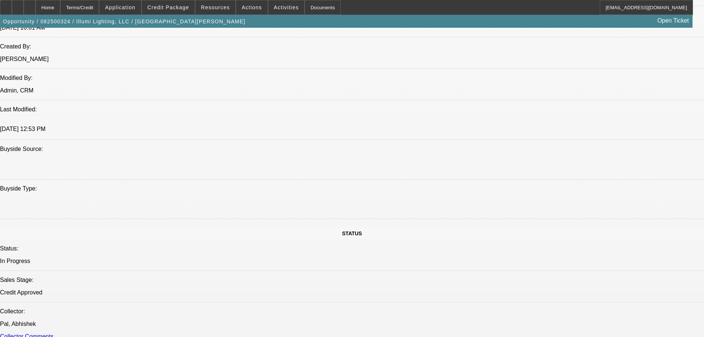
drag, startPoint x: 419, startPoint y: 78, endPoint x: 422, endPoint y: 66, distance: 12.4
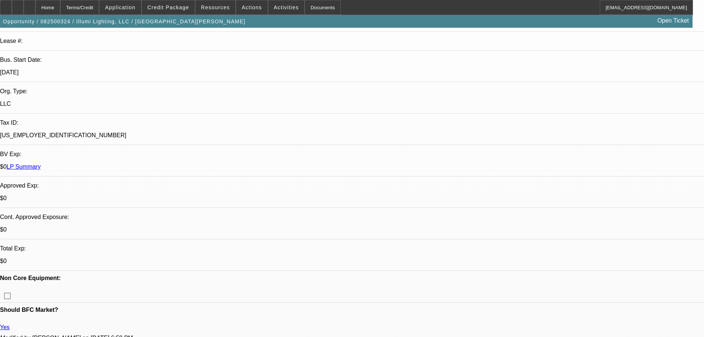
radio input "true"
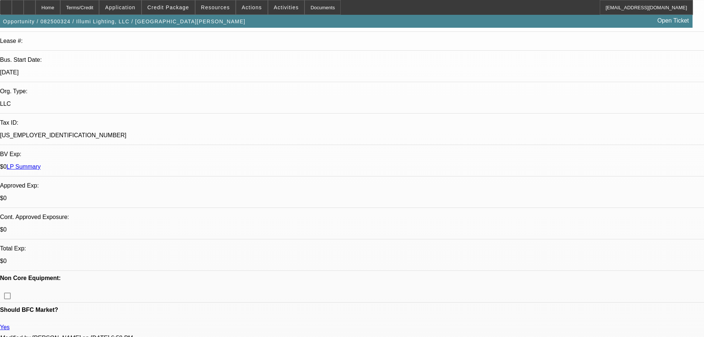
scroll to position [16, 0]
type textarea "9/8 TT Jennifer, going to send me 2 trucks from 2 dealers in PA. Going to have …"
radio input "true"
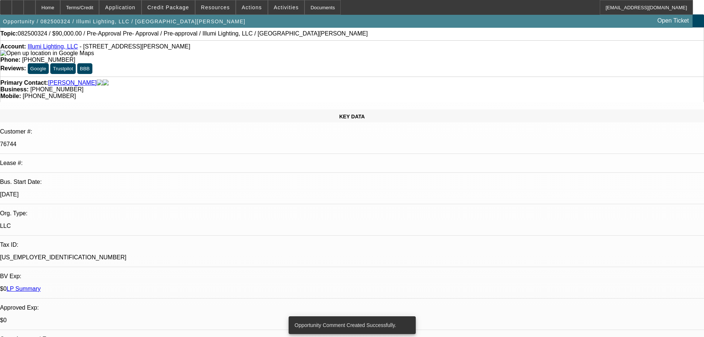
scroll to position [0, 0]
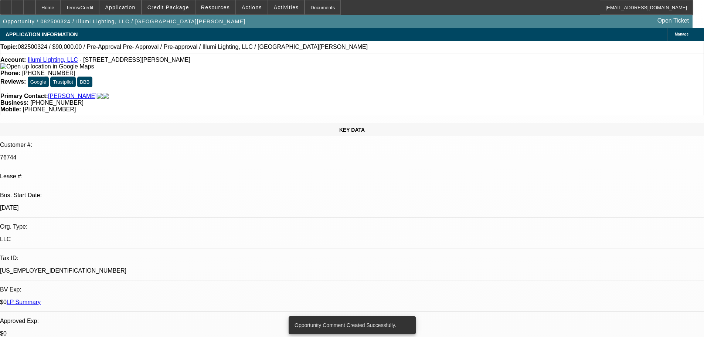
drag, startPoint x: 403, startPoint y: 241, endPoint x: 421, endPoint y: 126, distance: 116.4
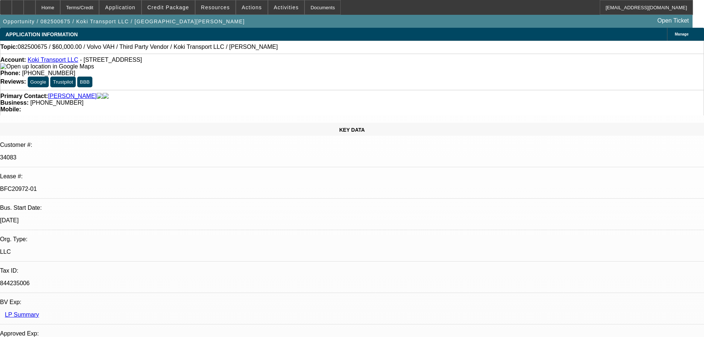
select select "0.2"
select select "2"
select select "0"
select select "6"
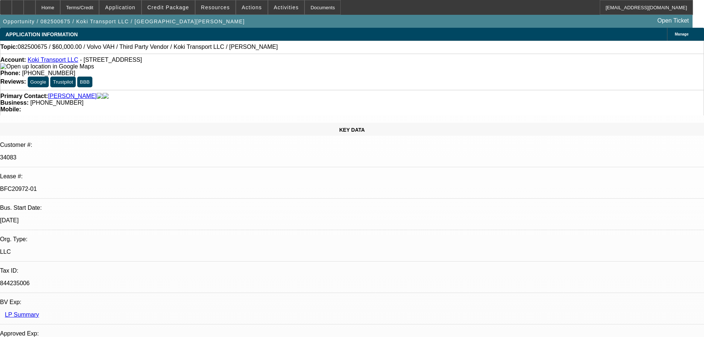
select select "0"
select select "2"
select select "0.1"
select select "4"
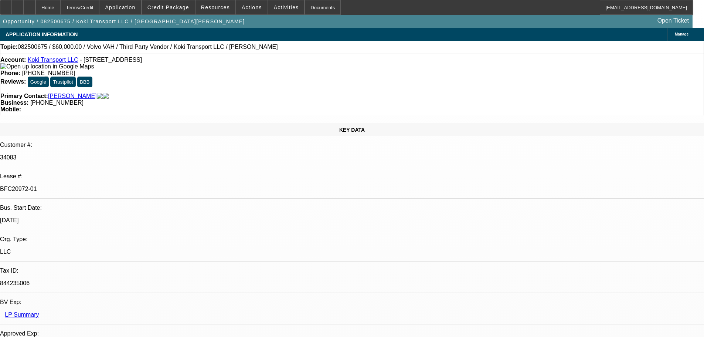
select select "0.2"
select select "2"
select select "0.1"
select select "4"
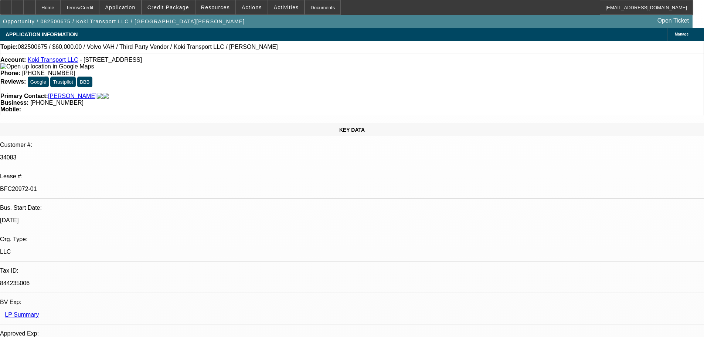
select select "0.15"
select select "2"
select select "0.1"
select select "4"
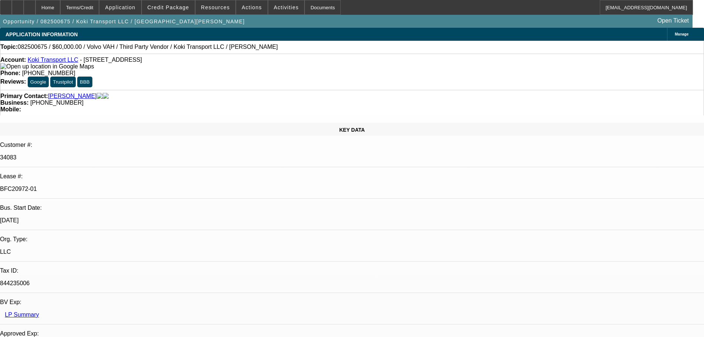
drag, startPoint x: 523, startPoint y: 259, endPoint x: 505, endPoint y: 261, distance: 18.3
copy p "653867"
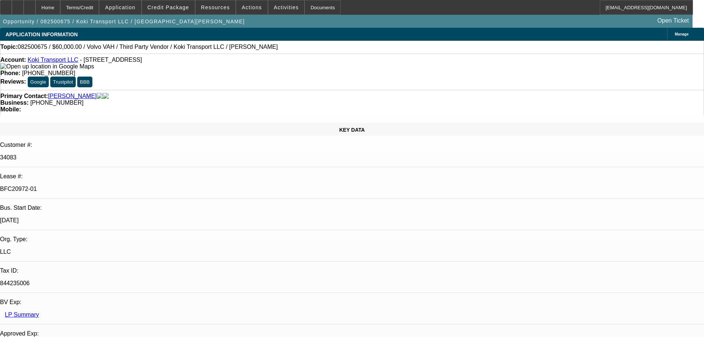
drag, startPoint x: 564, startPoint y: 181, endPoint x: 623, endPoint y: 185, distance: 59.3
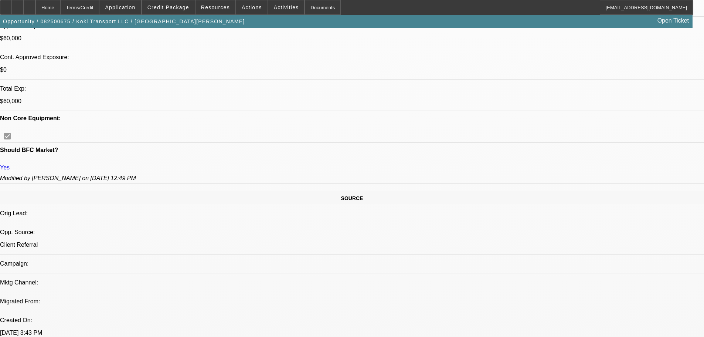
drag, startPoint x: 266, startPoint y: 208, endPoint x: 273, endPoint y: 269, distance: 61.4
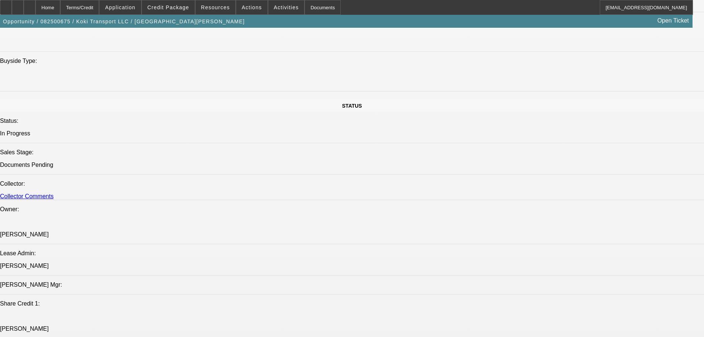
drag, startPoint x: 330, startPoint y: 219, endPoint x: 332, endPoint y: 259, distance: 40.0
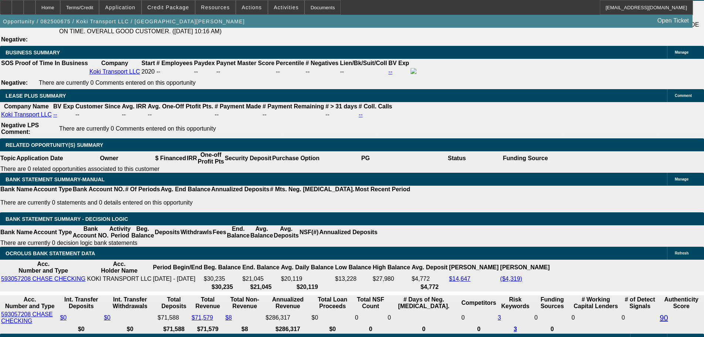
drag, startPoint x: 326, startPoint y: 192, endPoint x: 343, endPoint y: 258, distance: 68.6
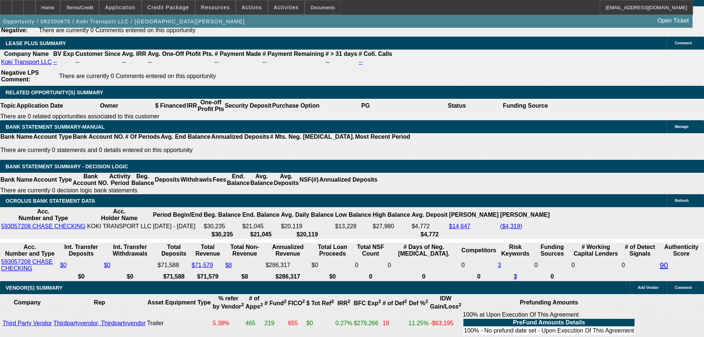
drag, startPoint x: 670, startPoint y: 181, endPoint x: 693, endPoint y: 187, distance: 23.3
drag, startPoint x: 564, startPoint y: 181, endPoint x: 642, endPoint y: 186, distance: 78.1
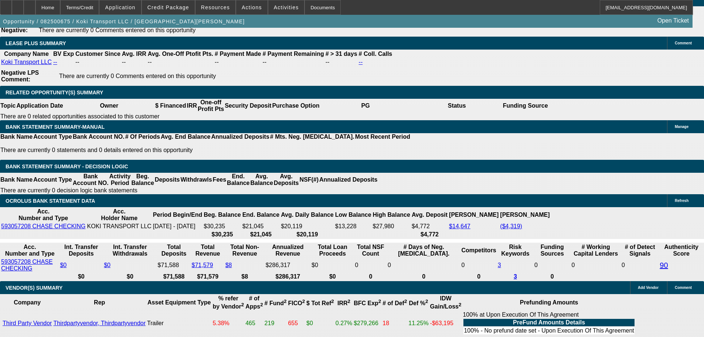
drag, startPoint x: 625, startPoint y: 181, endPoint x: 693, endPoint y: 185, distance: 67.8
drag, startPoint x: 612, startPoint y: 180, endPoint x: 625, endPoint y: 189, distance: 15.6
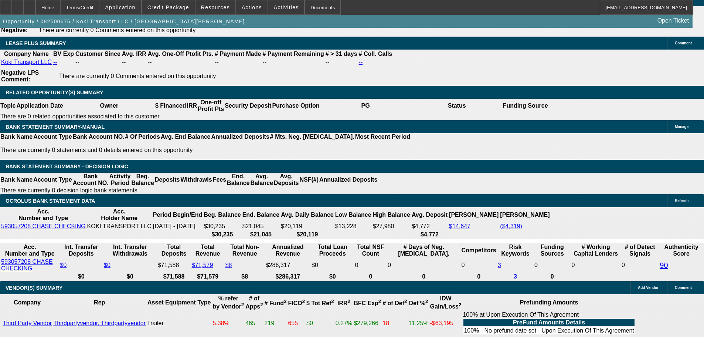
drag, startPoint x: 550, startPoint y: 190, endPoint x: 546, endPoint y: 187, distance: 4.8
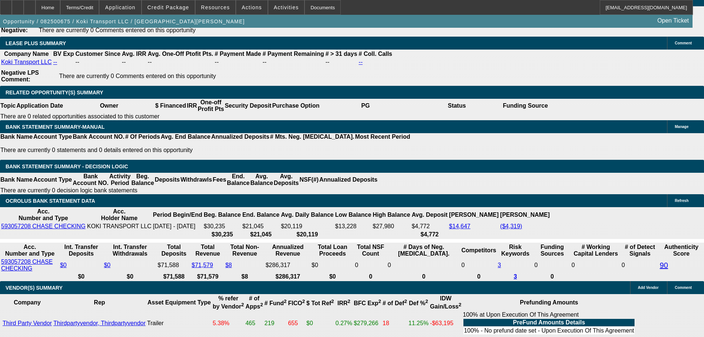
drag, startPoint x: 562, startPoint y: 181, endPoint x: 570, endPoint y: 186, distance: 9.4
drag, startPoint x: 563, startPoint y: 180, endPoint x: 572, endPoint y: 191, distance: 14.4
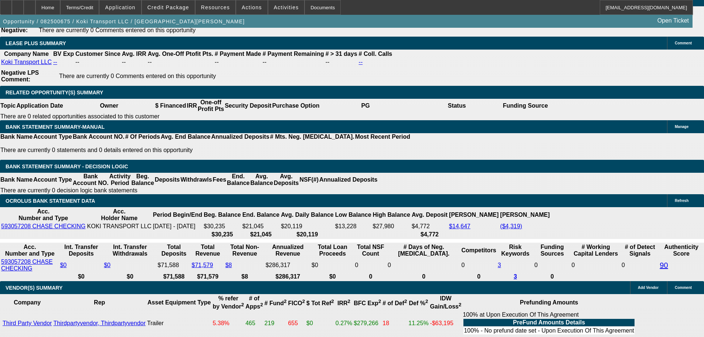
drag, startPoint x: 564, startPoint y: 182, endPoint x: 578, endPoint y: 193, distance: 18.2
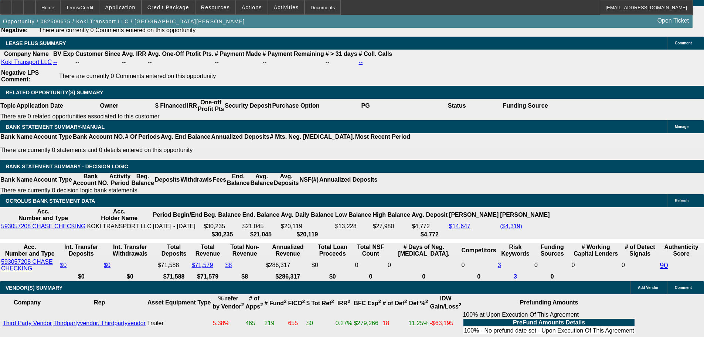
drag, startPoint x: 564, startPoint y: 180, endPoint x: 574, endPoint y: 190, distance: 14.6
drag, startPoint x: 563, startPoint y: 180, endPoint x: 578, endPoint y: 190, distance: 18.0
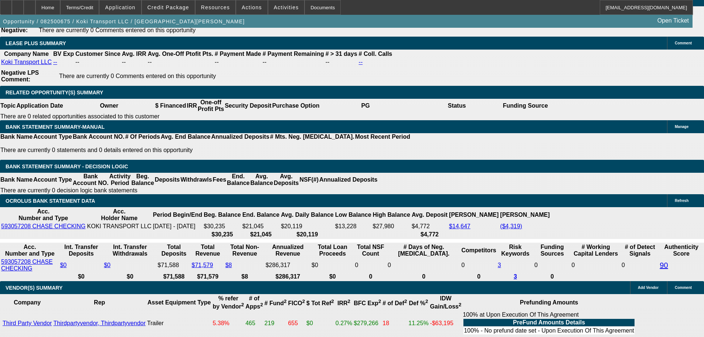
drag, startPoint x: 564, startPoint y: 180, endPoint x: 582, endPoint y: 192, distance: 21.7
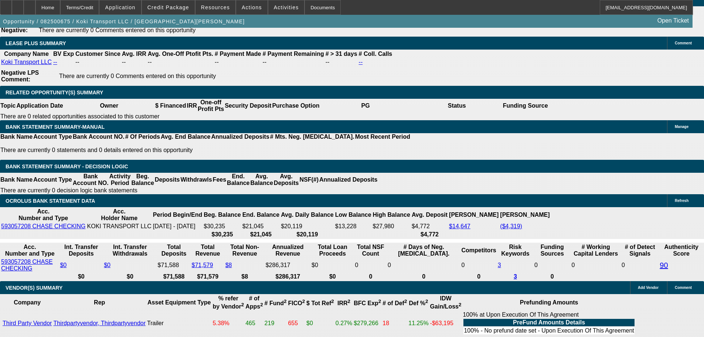
drag, startPoint x: 563, startPoint y: 182, endPoint x: 592, endPoint y: 201, distance: 35.3
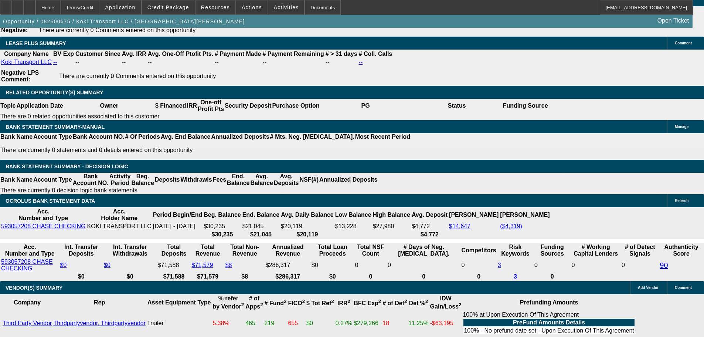
drag, startPoint x: 561, startPoint y: 183, endPoint x: 571, endPoint y: 189, distance: 11.3
drag, startPoint x: 532, startPoint y: 177, endPoint x: 573, endPoint y: 189, distance: 42.3
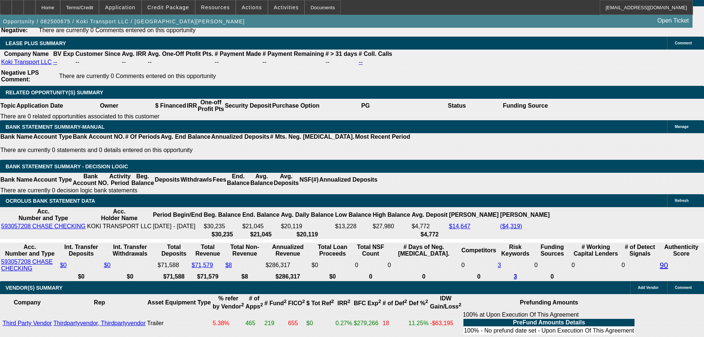
drag, startPoint x: 477, startPoint y: 181, endPoint x: 585, endPoint y: 191, distance: 108.8
drag, startPoint x: 564, startPoint y: 182, endPoint x: 596, endPoint y: 195, distance: 34.9
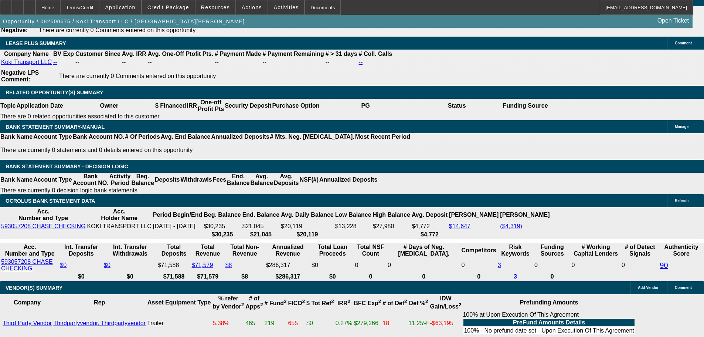
drag, startPoint x: 618, startPoint y: 180, endPoint x: 666, endPoint y: 197, distance: 51.7
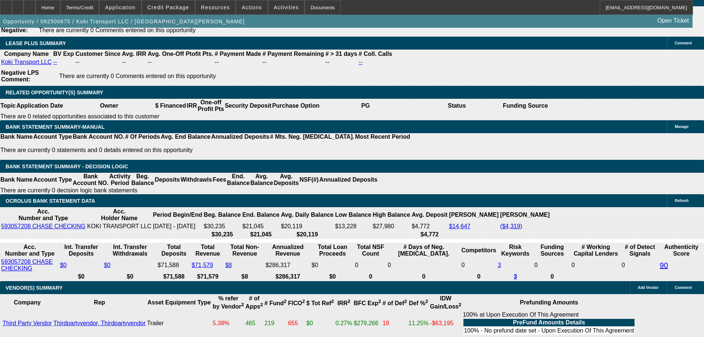
drag, startPoint x: 625, startPoint y: 180, endPoint x: 669, endPoint y: 198, distance: 47.9
drag, startPoint x: 564, startPoint y: 181, endPoint x: 625, endPoint y: 183, distance: 61.0
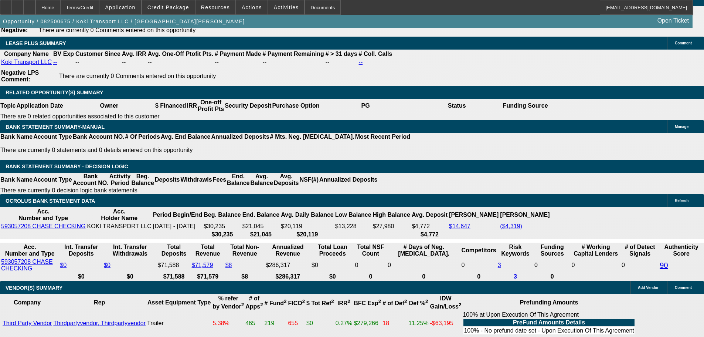
drag, startPoint x: 546, startPoint y: 181, endPoint x: 618, endPoint y: 185, distance: 72.2
drag, startPoint x: 614, startPoint y: 181, endPoint x: 666, endPoint y: 184, distance: 53.0
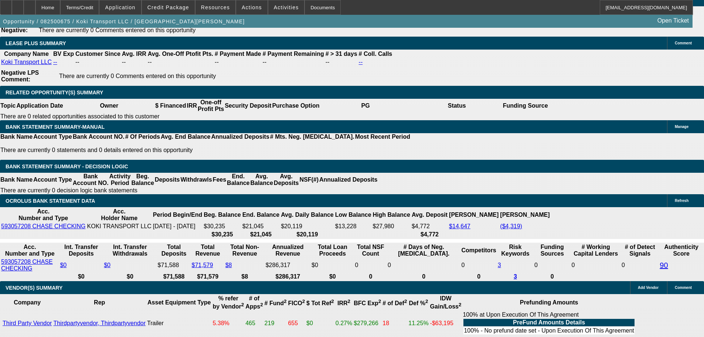
drag, startPoint x: 666, startPoint y: 183, endPoint x: 614, endPoint y: 183, distance: 52.9
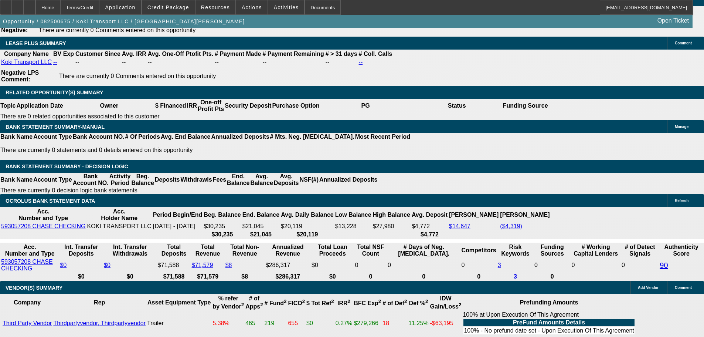
drag, startPoint x: 612, startPoint y: 182, endPoint x: 667, endPoint y: 185, distance: 55.2
drag, startPoint x: 667, startPoint y: 183, endPoint x: 613, endPoint y: 183, distance: 53.6
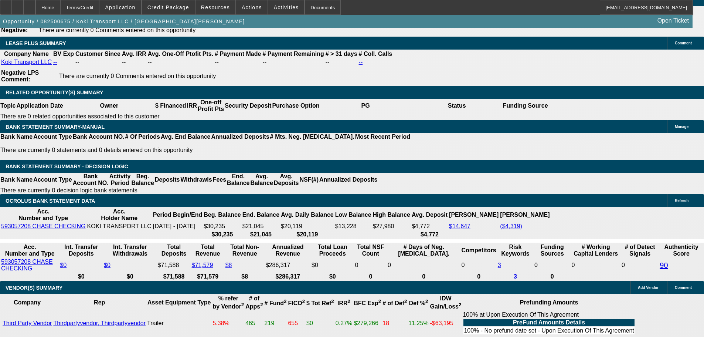
scroll to position [74, 0]
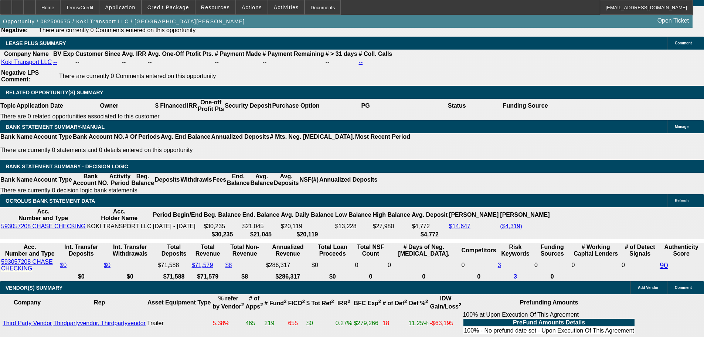
scroll to position [0, 0]
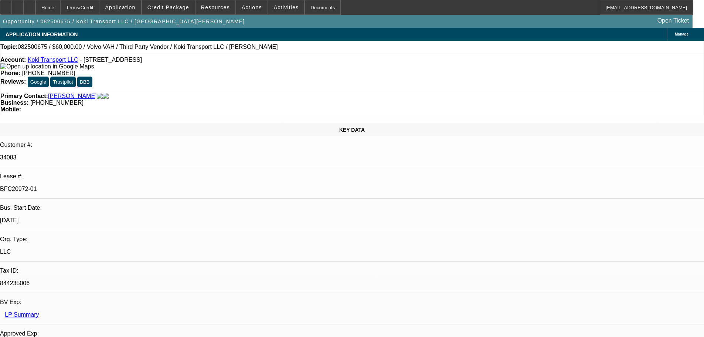
drag, startPoint x: 280, startPoint y: 154, endPoint x: 244, endPoint y: 35, distance: 123.5
click at [182, 12] on span at bounding box center [168, 8] width 53 height 18
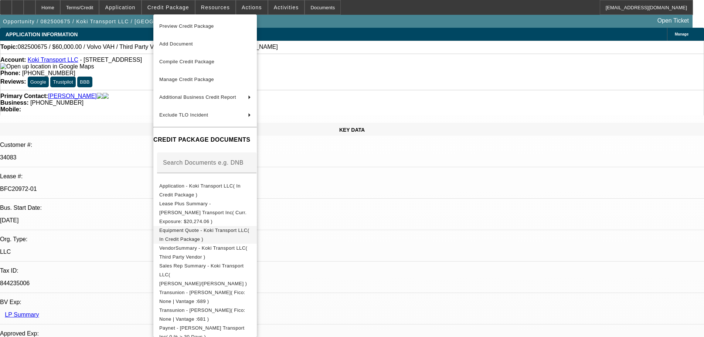
click at [257, 226] on button "Equipment Quote - Koki Transport LLC( In Credit Package )" at bounding box center [204, 235] width 103 height 18
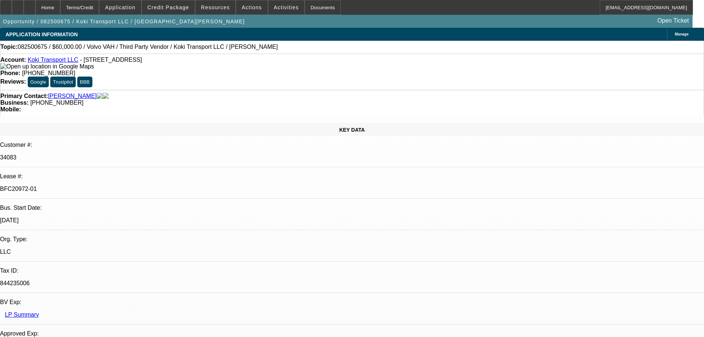
drag, startPoint x: 295, startPoint y: 214, endPoint x: 323, endPoint y: 304, distance: 93.8
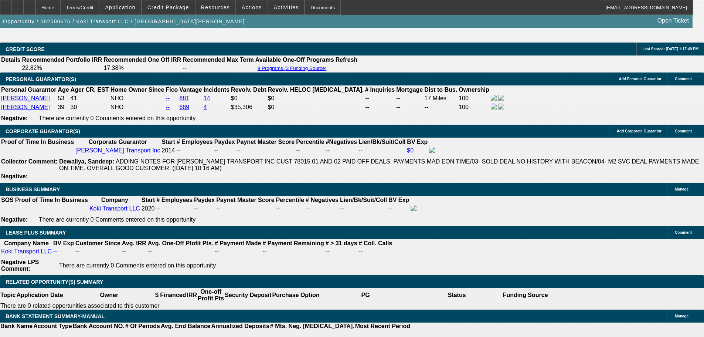
scroll to position [1257, 0]
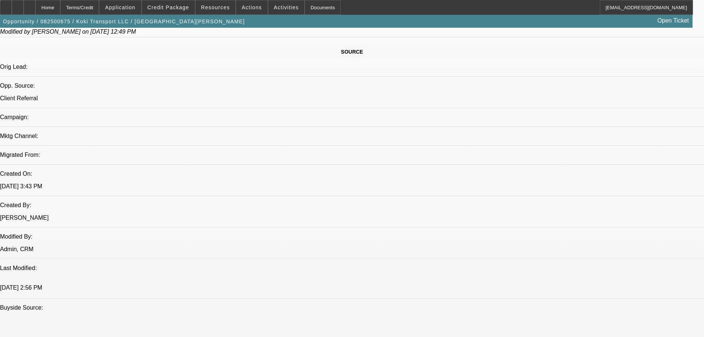
drag, startPoint x: 450, startPoint y: 259, endPoint x: 454, endPoint y: 173, distance: 86.2
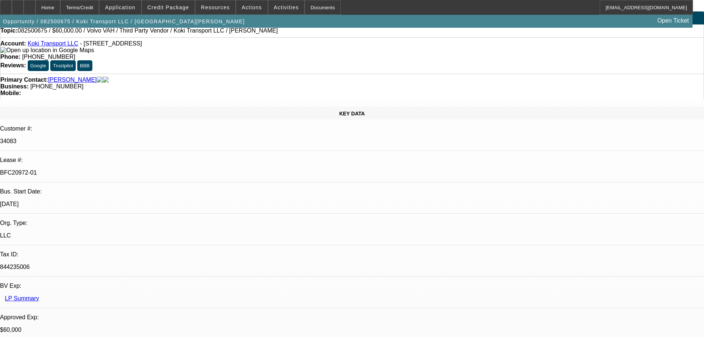
scroll to position [0, 0]
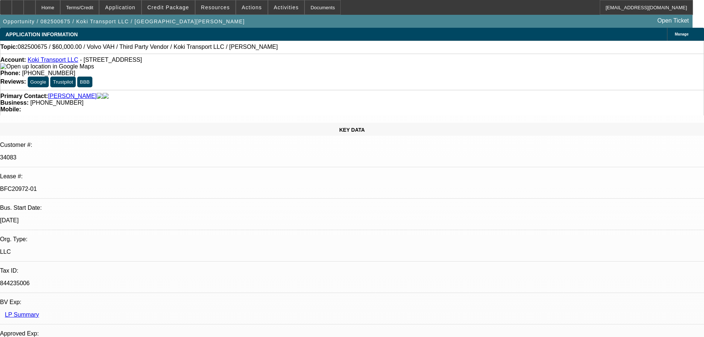
drag, startPoint x: 464, startPoint y: 254, endPoint x: 456, endPoint y: 171, distance: 83.5
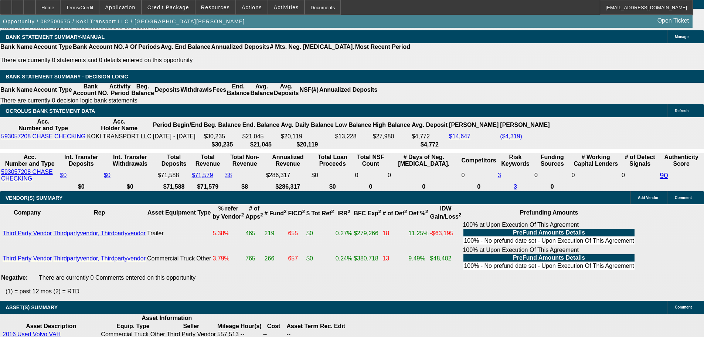
drag, startPoint x: 368, startPoint y: 195, endPoint x: 393, endPoint y: 299, distance: 107.0
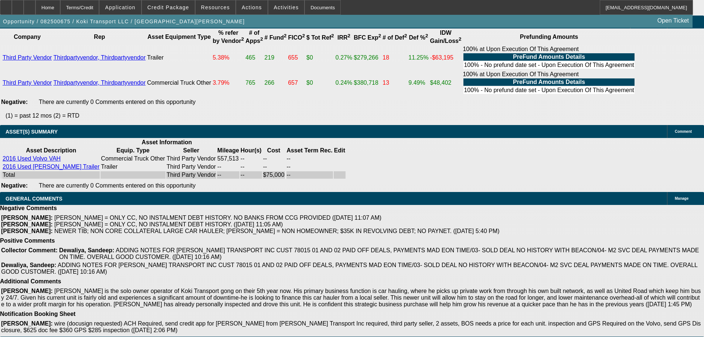
scroll to position [17, 0]
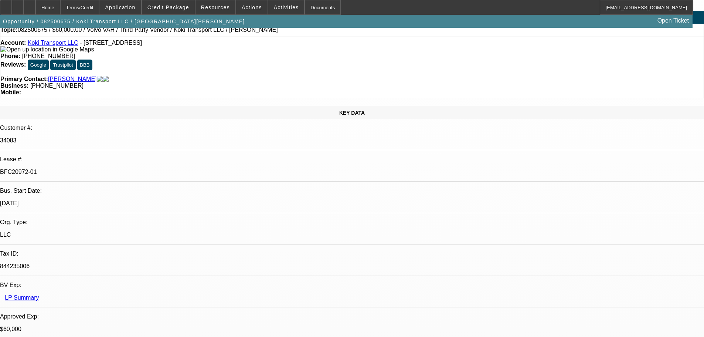
drag, startPoint x: 451, startPoint y: 305, endPoint x: 447, endPoint y: 132, distance: 173.8
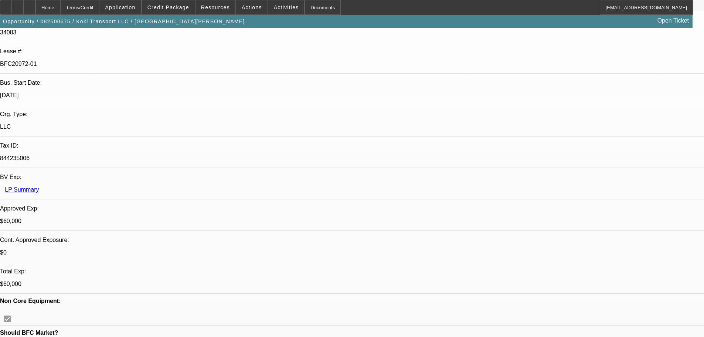
scroll to position [148, 0]
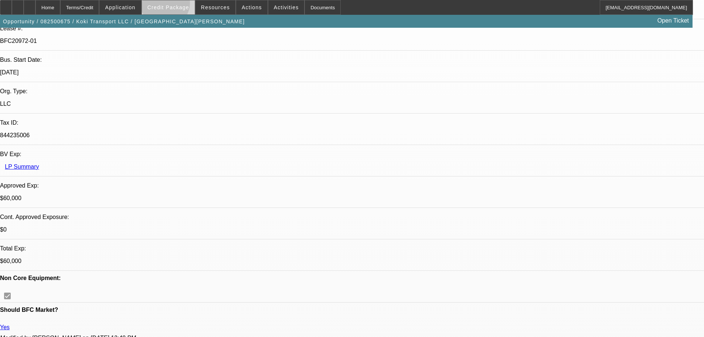
click at [177, 5] on span "Credit Package" at bounding box center [168, 7] width 42 height 6
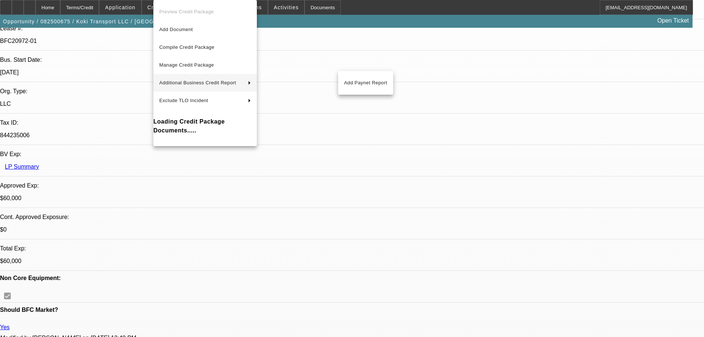
click at [434, 74] on div at bounding box center [352, 168] width 704 height 337
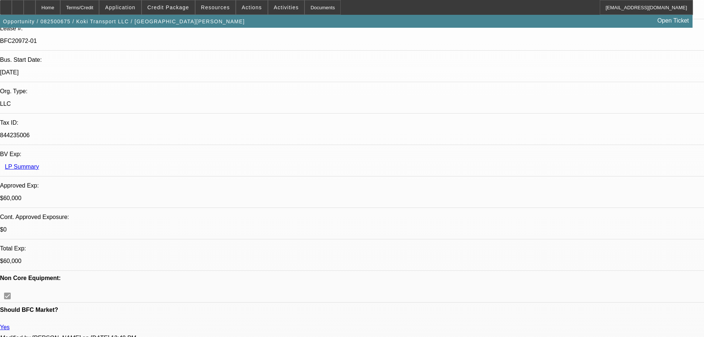
drag, startPoint x: 523, startPoint y: 259, endPoint x: 501, endPoint y: 259, distance: 21.8
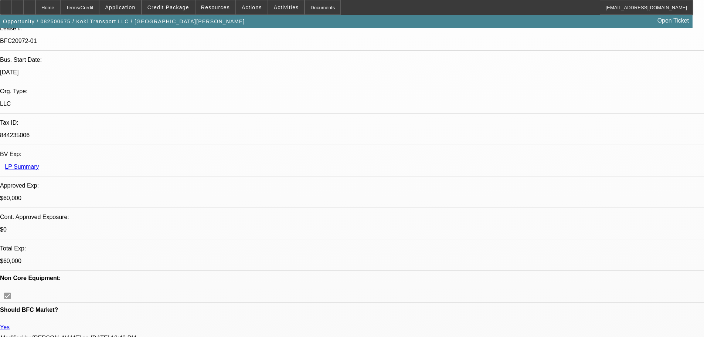
drag, startPoint x: 524, startPoint y: 259, endPoint x: 505, endPoint y: 261, distance: 19.3
click at [173, 0] on div "Credit Package" at bounding box center [169, 7] width 54 height 15
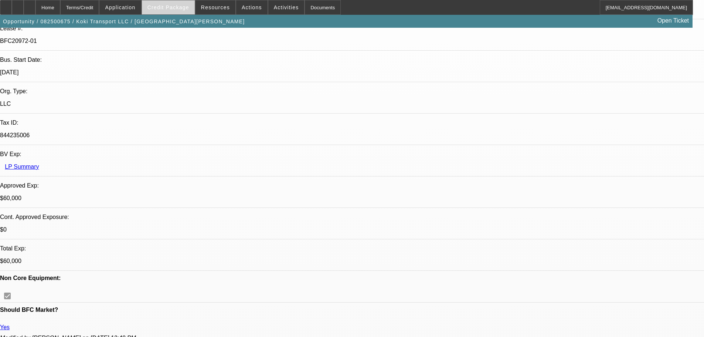
click at [174, 8] on span "Credit Package" at bounding box center [168, 7] width 42 height 6
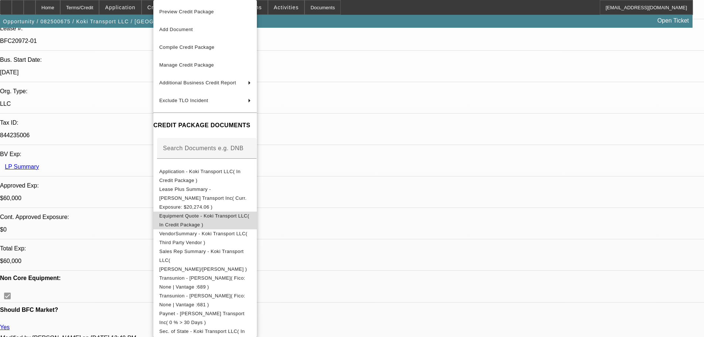
click at [240, 213] on span "Equipment Quote - Koki Transport LLC( In Credit Package )" at bounding box center [204, 220] width 90 height 14
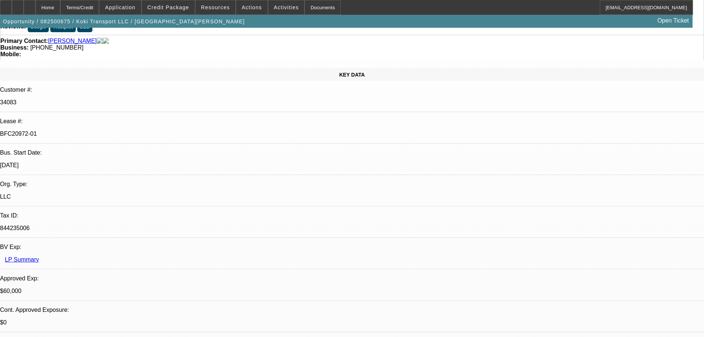
scroll to position [0, 0]
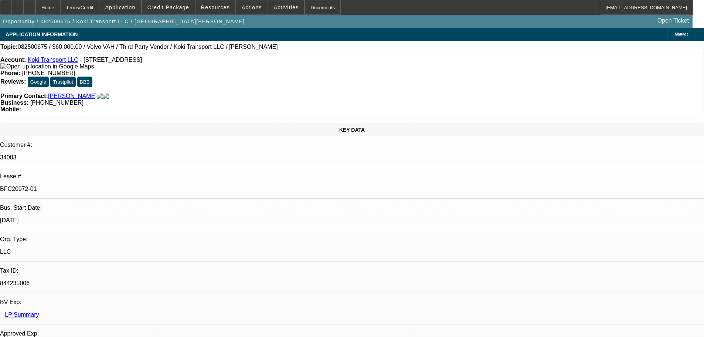
drag, startPoint x: 265, startPoint y: 127, endPoint x: 274, endPoint y: 58, distance: 69.7
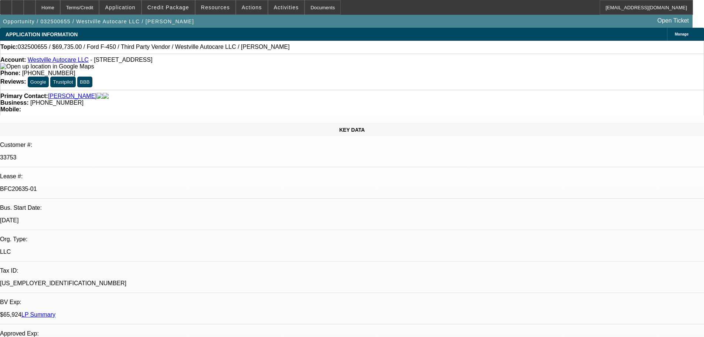
select select "0"
select select "2"
select select "0"
select select "2"
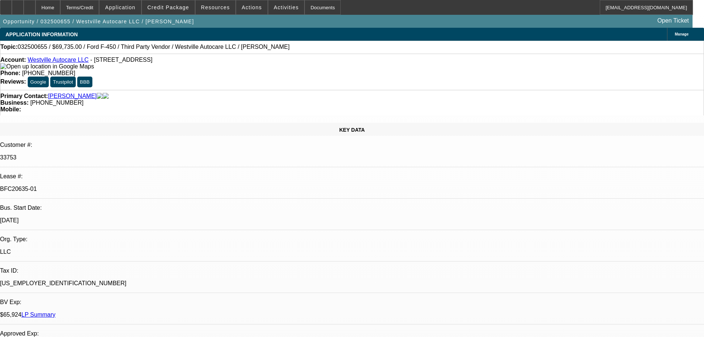
select select "0"
select select "2"
select select "0"
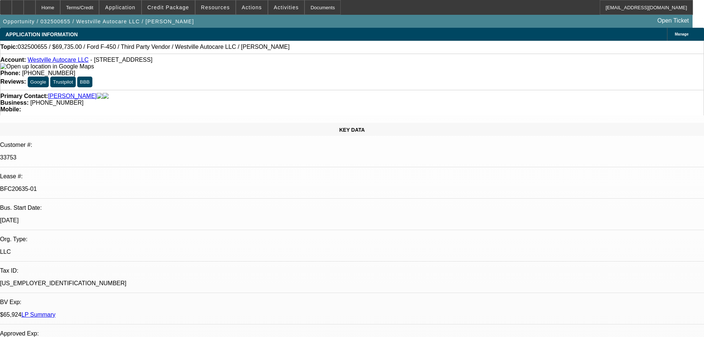
select select "2"
select select "0"
select select "2"
select select "6"
select select "2"
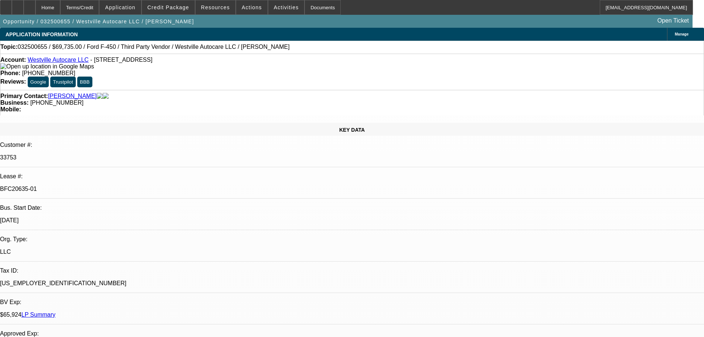
select select "6"
select select "2"
select select "6"
select select "2"
select select "6"
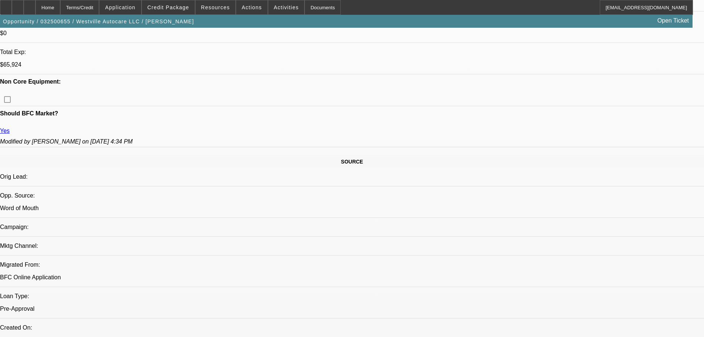
drag, startPoint x: 234, startPoint y: 200, endPoint x: 241, endPoint y: 255, distance: 55.2
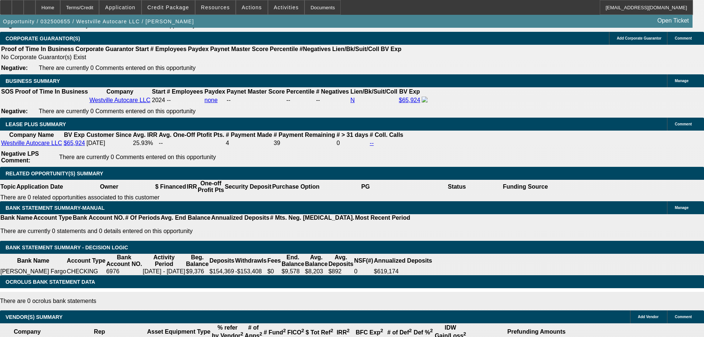
drag, startPoint x: 258, startPoint y: 176, endPoint x: 252, endPoint y: 245, distance: 69.0
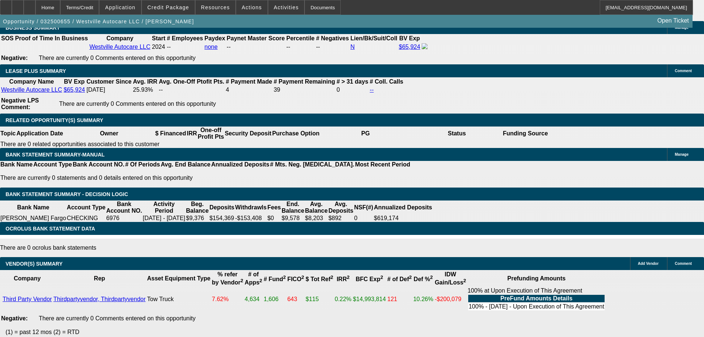
drag, startPoint x: 277, startPoint y: 252, endPoint x: 253, endPoint y: 199, distance: 58.1
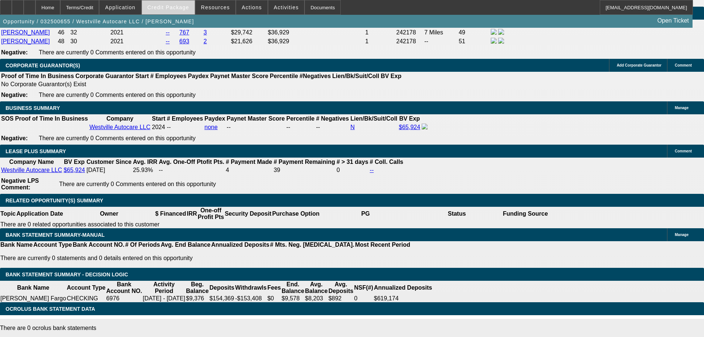
click at [184, 10] on span at bounding box center [168, 8] width 53 height 18
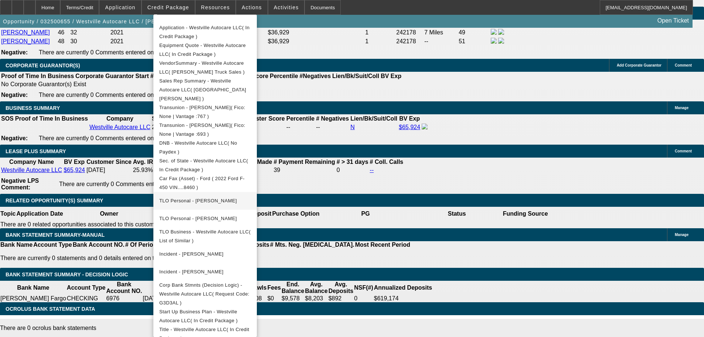
scroll to position [112, 0]
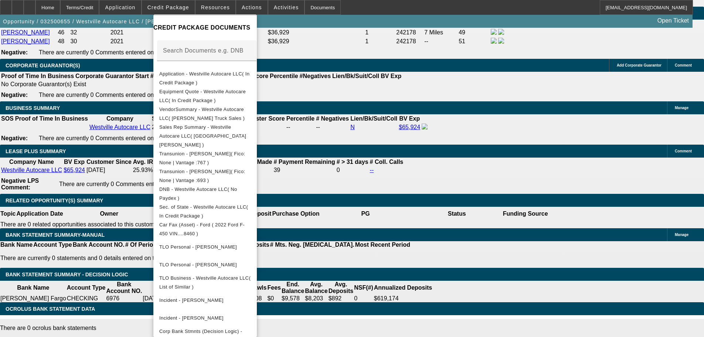
click at [84, 240] on div at bounding box center [352, 168] width 704 height 337
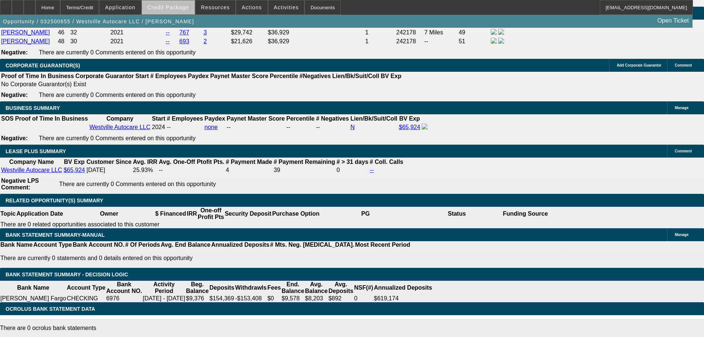
click at [186, 7] on span "Credit Package" at bounding box center [168, 7] width 42 height 6
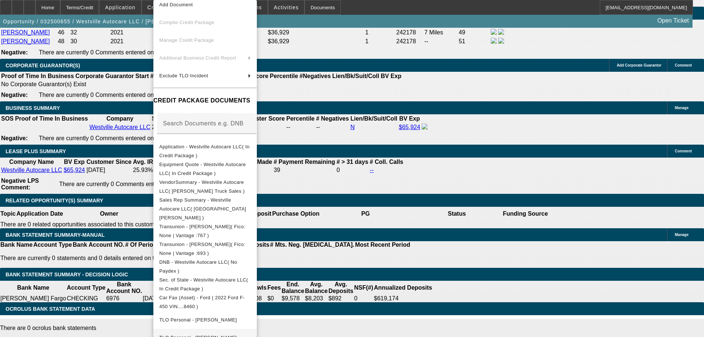
scroll to position [24, 0]
click at [475, 211] on div at bounding box center [352, 168] width 704 height 337
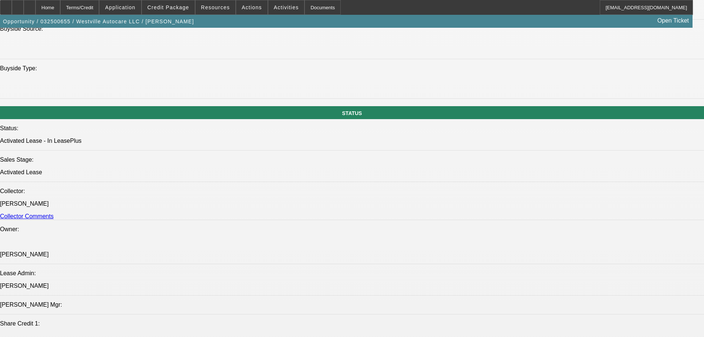
drag, startPoint x: 456, startPoint y: 127, endPoint x: 457, endPoint y: 106, distance: 21.4
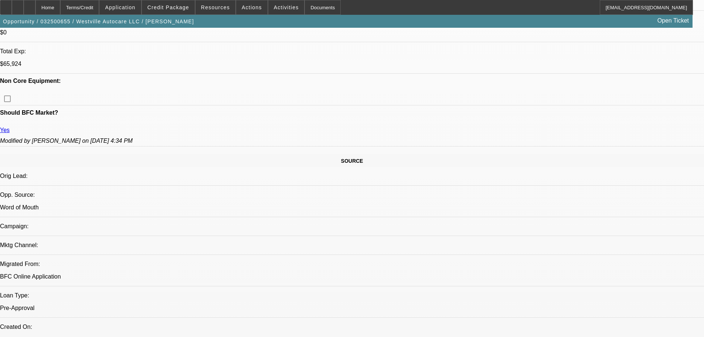
scroll to position [258, 0]
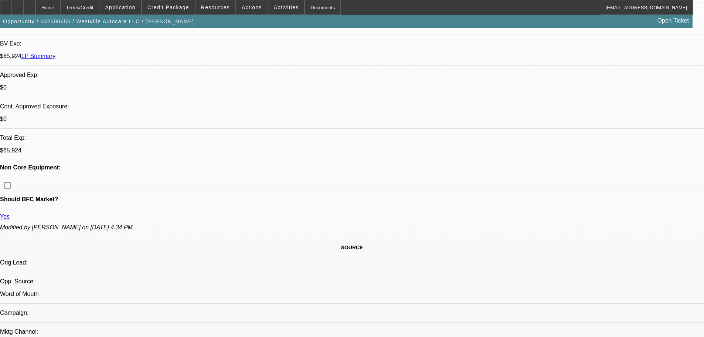
drag, startPoint x: 326, startPoint y: 150, endPoint x: 329, endPoint y: 113, distance: 37.1
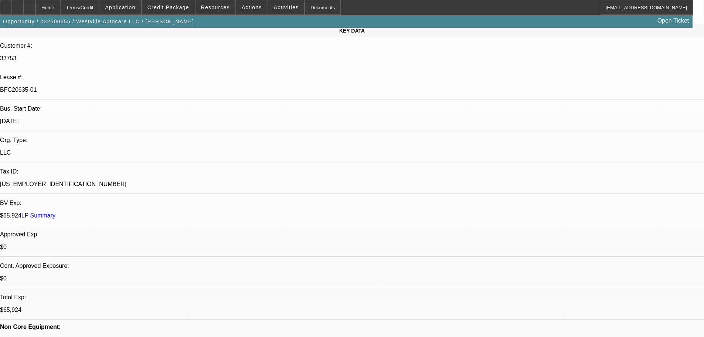
scroll to position [0, 0]
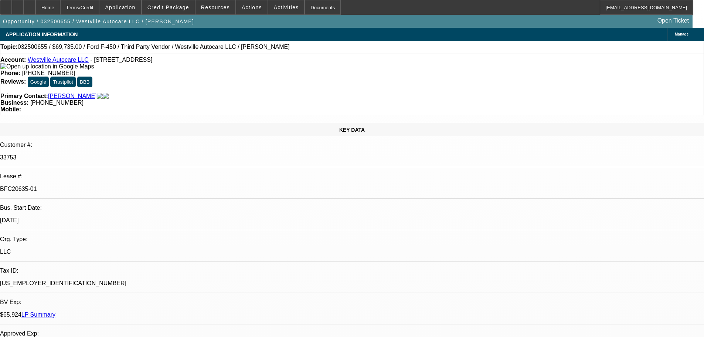
drag, startPoint x: 304, startPoint y: 162, endPoint x: 299, endPoint y: 108, distance: 54.5
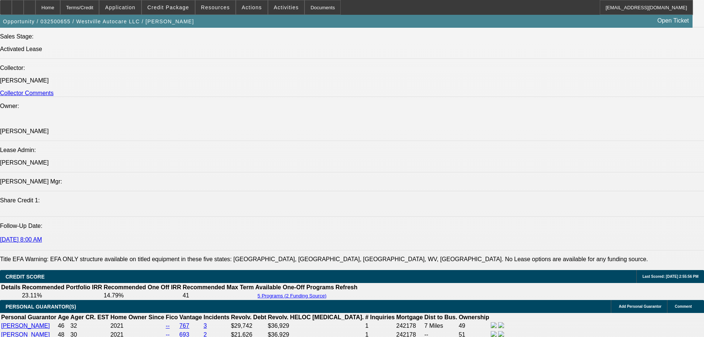
drag, startPoint x: 245, startPoint y: 140, endPoint x: 287, endPoint y: 179, distance: 56.7
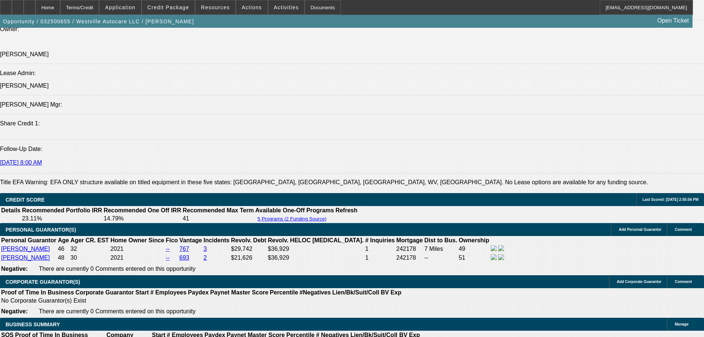
scroll to position [979, 0]
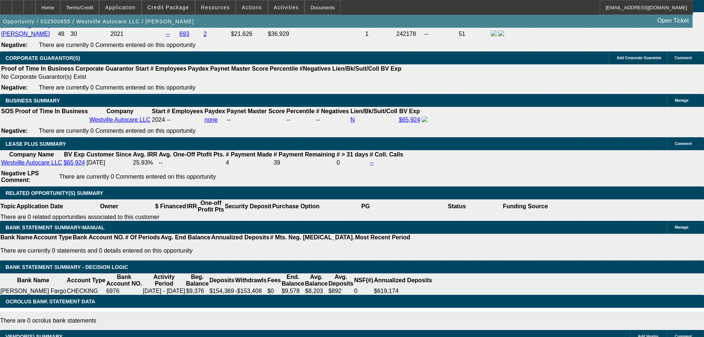
drag, startPoint x: 265, startPoint y: 161, endPoint x: 275, endPoint y: 178, distance: 20.0
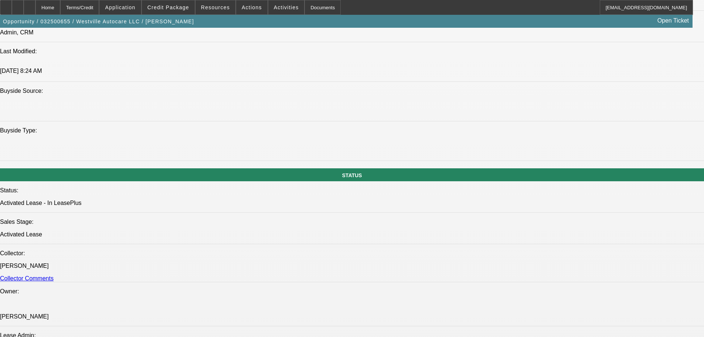
scroll to position [0, 0]
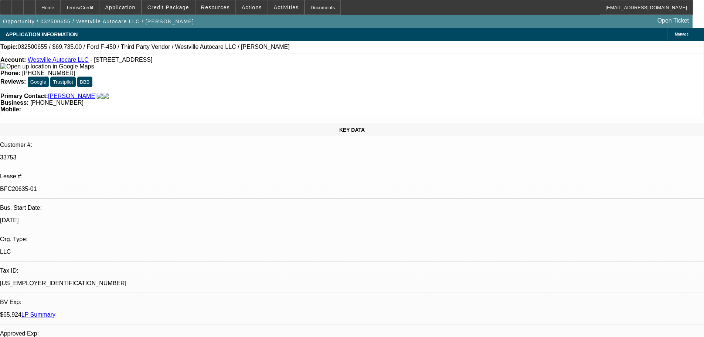
drag, startPoint x: 63, startPoint y: 106, endPoint x: 88, endPoint y: -27, distance: 135.6
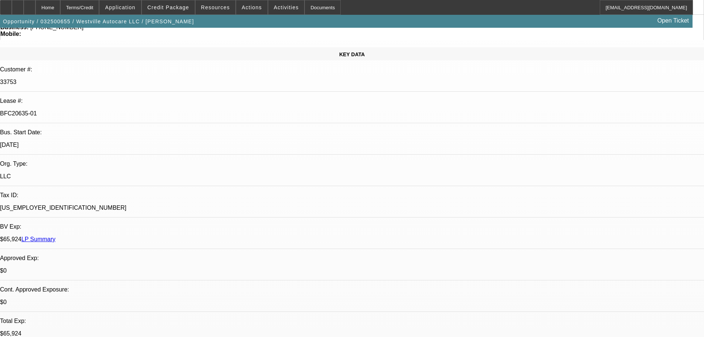
drag, startPoint x: 184, startPoint y: 116, endPoint x: 203, endPoint y: 183, distance: 69.3
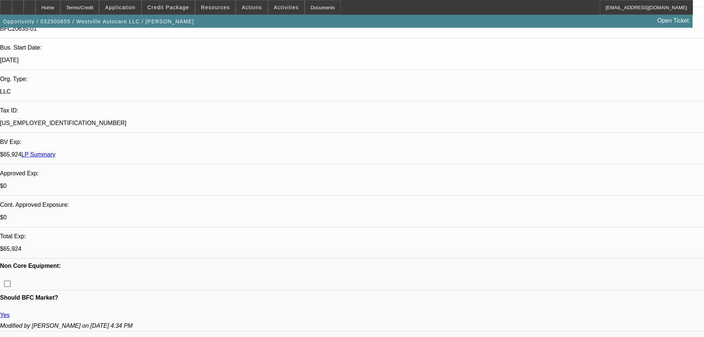
scroll to position [143, 0]
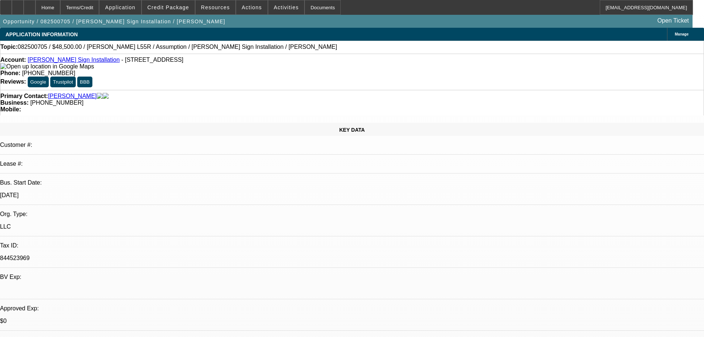
select select "0"
select select "2"
select select "0"
select select "6"
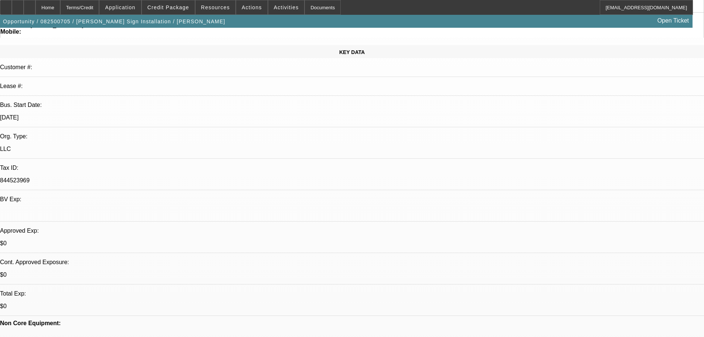
drag, startPoint x: 270, startPoint y: 193, endPoint x: 282, endPoint y: 234, distance: 43.3
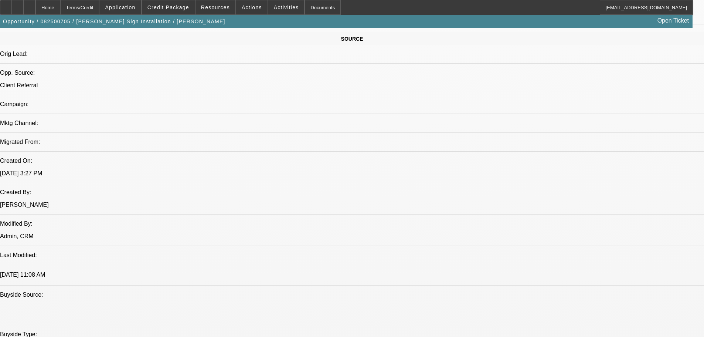
drag, startPoint x: 281, startPoint y: 167, endPoint x: 301, endPoint y: 246, distance: 81.3
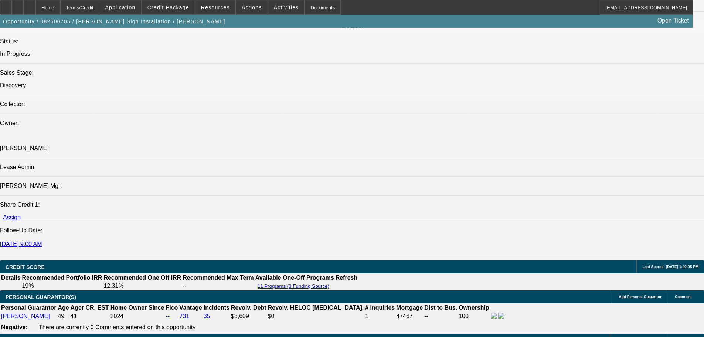
scroll to position [1064, 0]
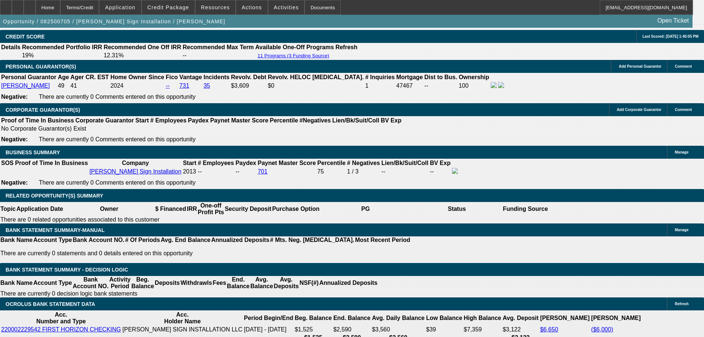
drag, startPoint x: 288, startPoint y: 266, endPoint x: 292, endPoint y: 208, distance: 57.8
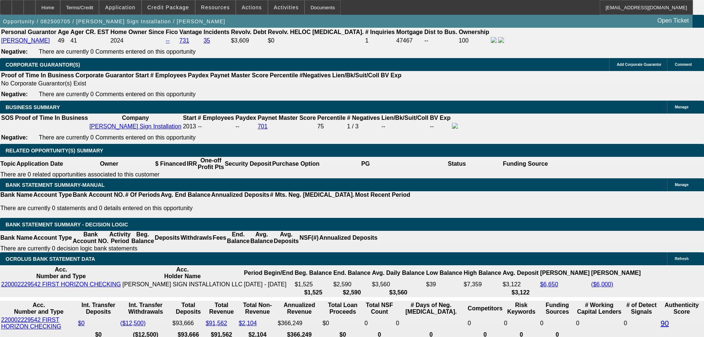
scroll to position [0, 0]
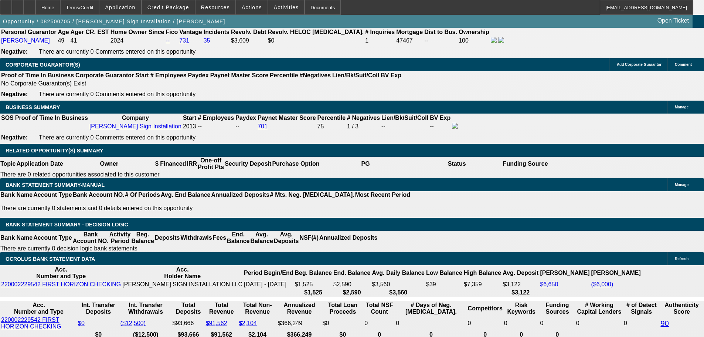
drag, startPoint x: 520, startPoint y: 98, endPoint x: 511, endPoint y: 83, distance: 17.4
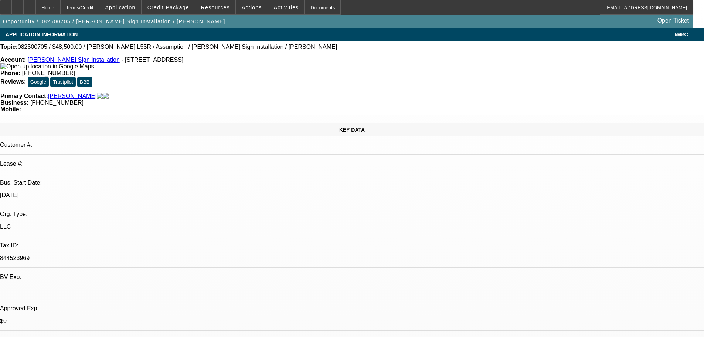
drag, startPoint x: 337, startPoint y: 230, endPoint x: 314, endPoint y: 43, distance: 187.7
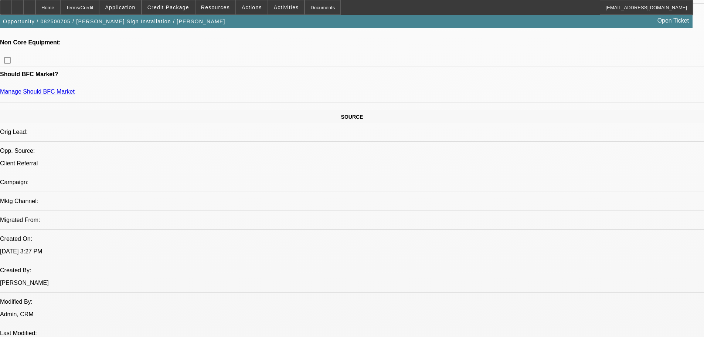
drag, startPoint x: 211, startPoint y: 135, endPoint x: 238, endPoint y: 291, distance: 159.0
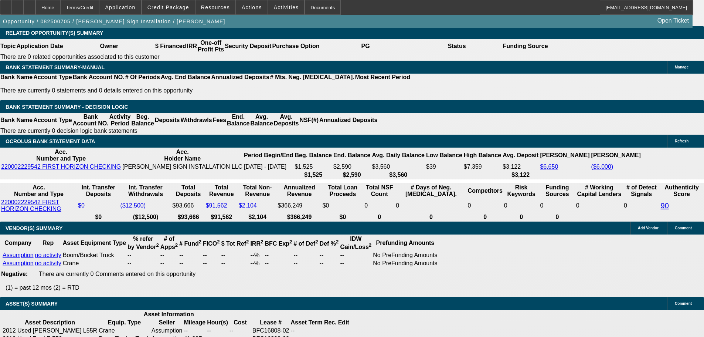
drag, startPoint x: 242, startPoint y: 198, endPoint x: 231, endPoint y: 134, distance: 65.6
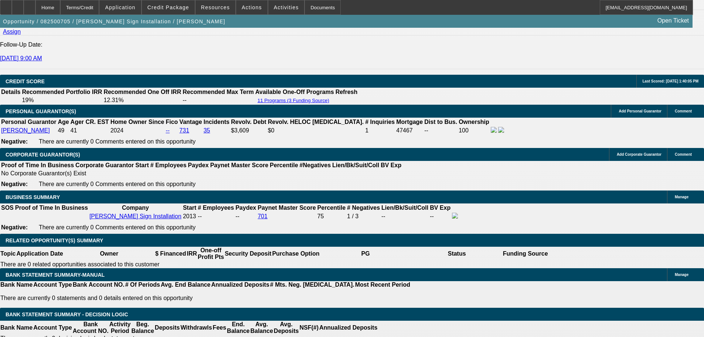
drag, startPoint x: 261, startPoint y: 216, endPoint x: 249, endPoint y: 160, distance: 57.8
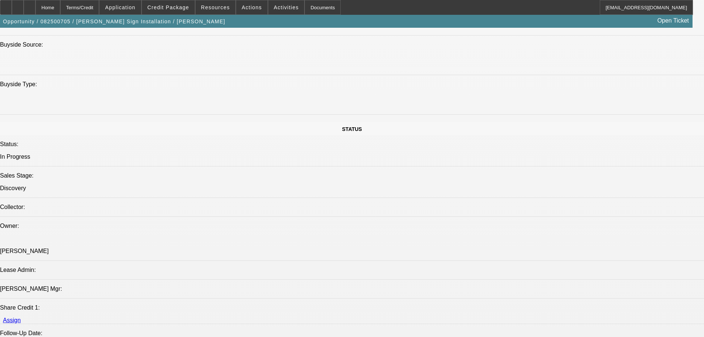
drag, startPoint x: 286, startPoint y: 185, endPoint x: 277, endPoint y: 136, distance: 50.0
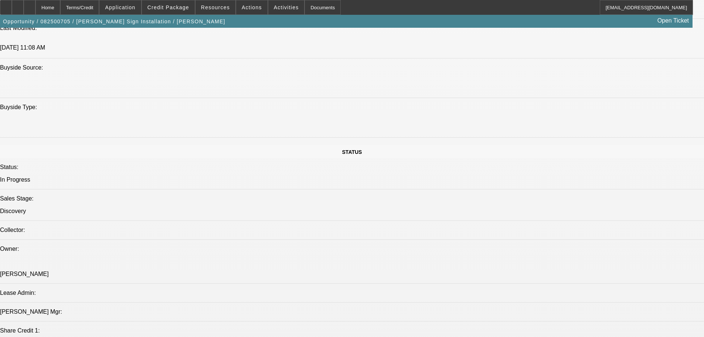
drag, startPoint x: 261, startPoint y: 182, endPoint x: 257, endPoint y: 160, distance: 22.3
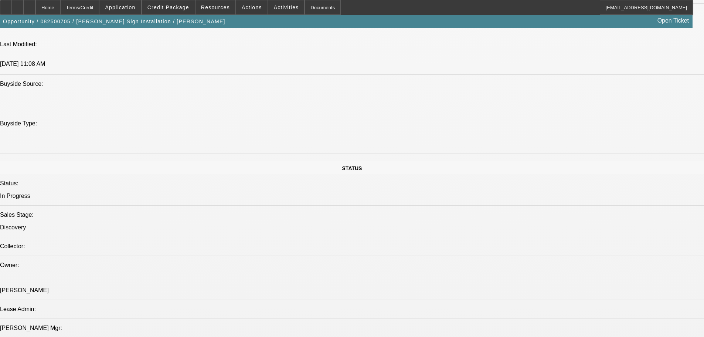
drag, startPoint x: 259, startPoint y: 171, endPoint x: 253, endPoint y: 149, distance: 22.6
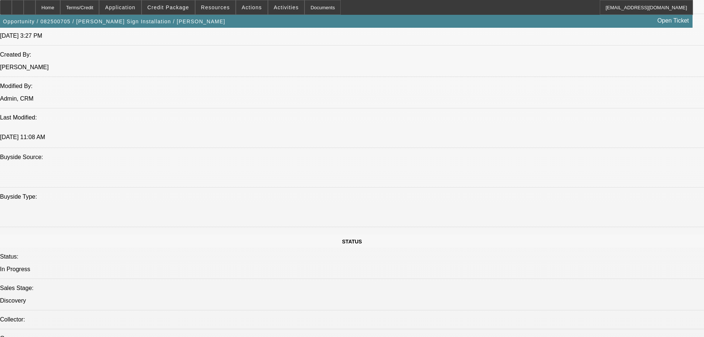
drag, startPoint x: 270, startPoint y: 168, endPoint x: 276, endPoint y: 153, distance: 15.6
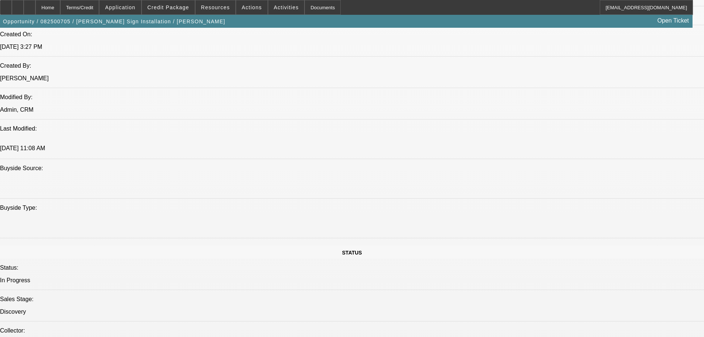
drag, startPoint x: 283, startPoint y: 171, endPoint x: 299, endPoint y: 156, distance: 21.7
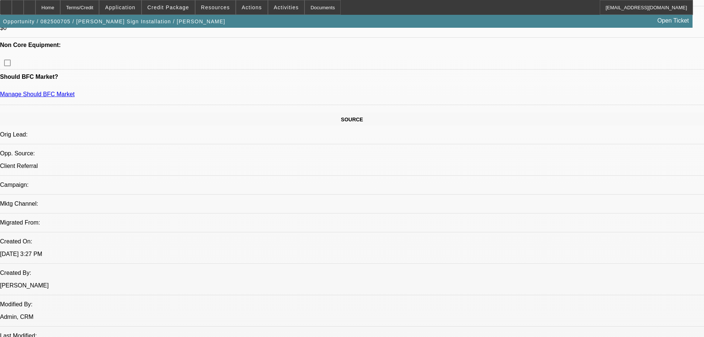
drag, startPoint x: 254, startPoint y: 182, endPoint x: 266, endPoint y: 118, distance: 65.0
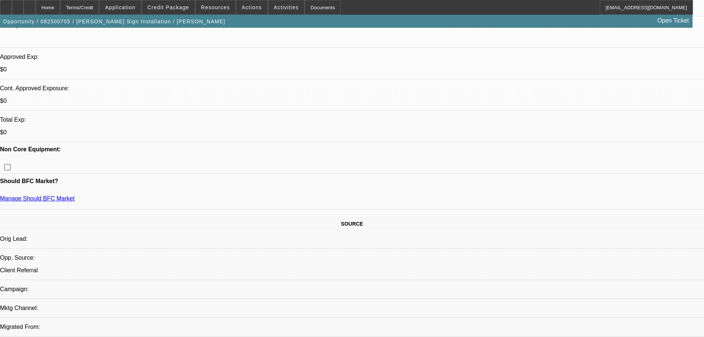
drag, startPoint x: 268, startPoint y: 139, endPoint x: 273, endPoint y: 114, distance: 26.0
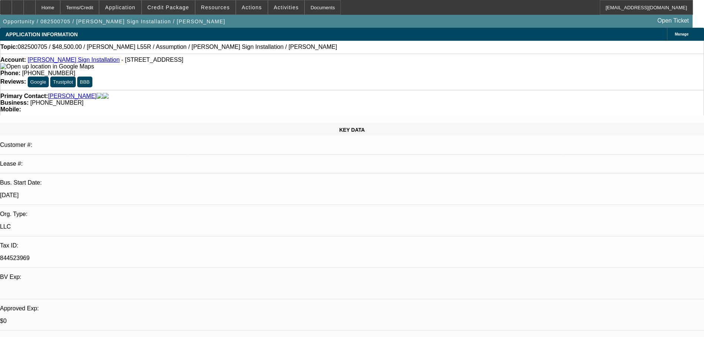
drag, startPoint x: 298, startPoint y: 160, endPoint x: 292, endPoint y: 188, distance: 28.9
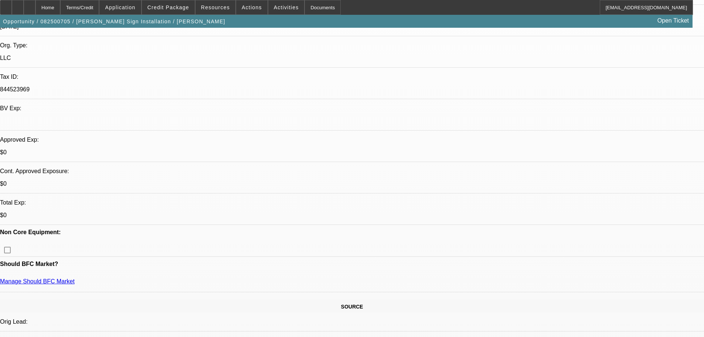
drag, startPoint x: 275, startPoint y: 169, endPoint x: 276, endPoint y: 208, distance: 39.9
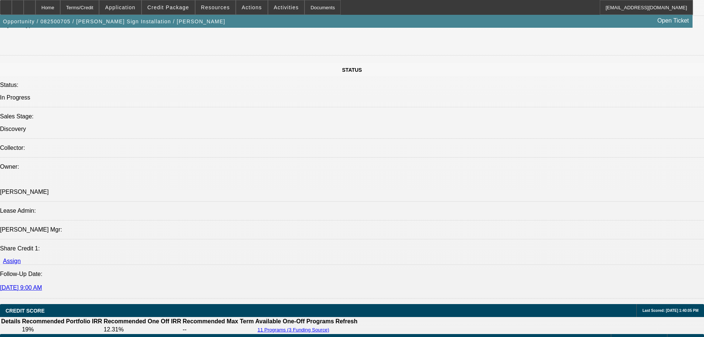
drag, startPoint x: 276, startPoint y: 200, endPoint x: 251, endPoint y: 354, distance: 156.2
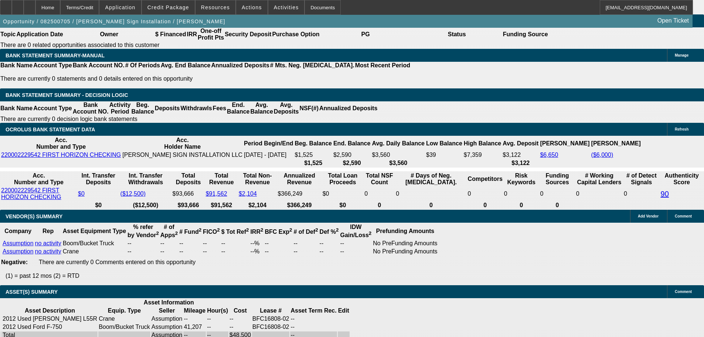
drag, startPoint x: 298, startPoint y: 228, endPoint x: 314, endPoint y: 188, distance: 43.1
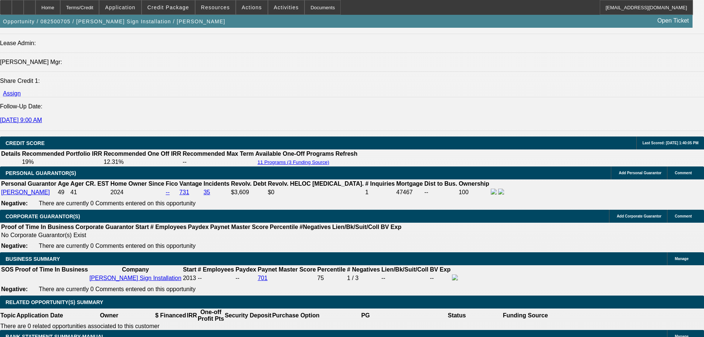
drag, startPoint x: 576, startPoint y: 87, endPoint x: 575, endPoint y: 102, distance: 14.8
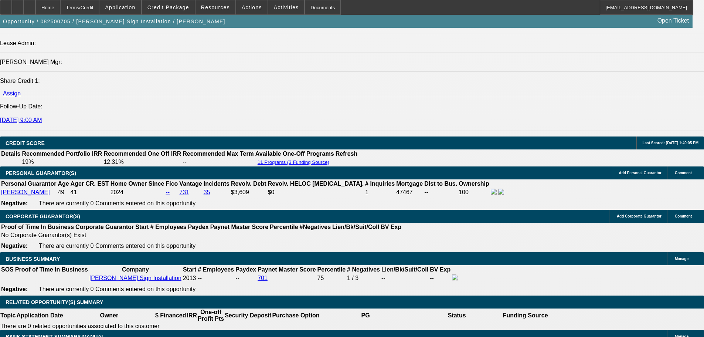
drag, startPoint x: 558, startPoint y: 95, endPoint x: 556, endPoint y: 84, distance: 11.4
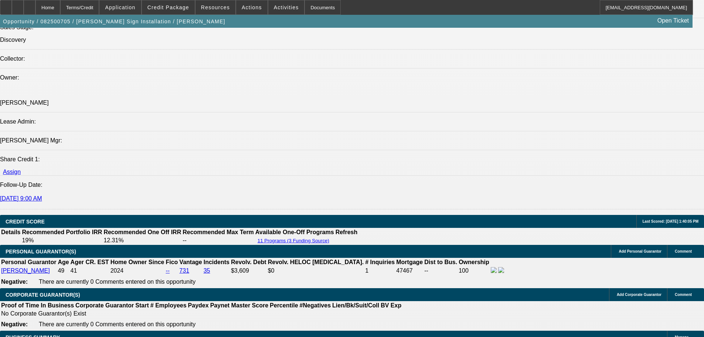
drag, startPoint x: 247, startPoint y: 188, endPoint x: 249, endPoint y: 128, distance: 59.9
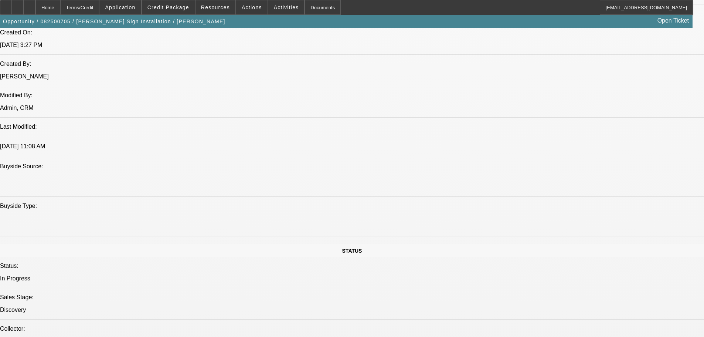
drag, startPoint x: 238, startPoint y: 173, endPoint x: 239, endPoint y: 113, distance: 59.1
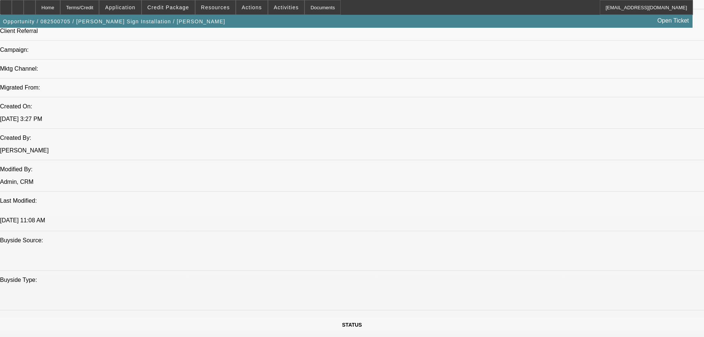
drag, startPoint x: 251, startPoint y: 160, endPoint x: 245, endPoint y: 118, distance: 42.9
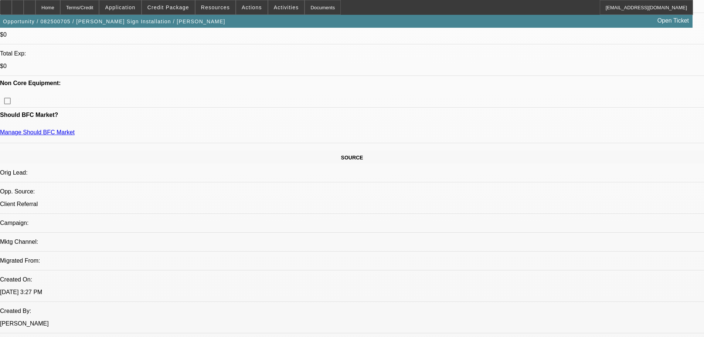
drag, startPoint x: 246, startPoint y: 182, endPoint x: 243, endPoint y: 77, distance: 104.6
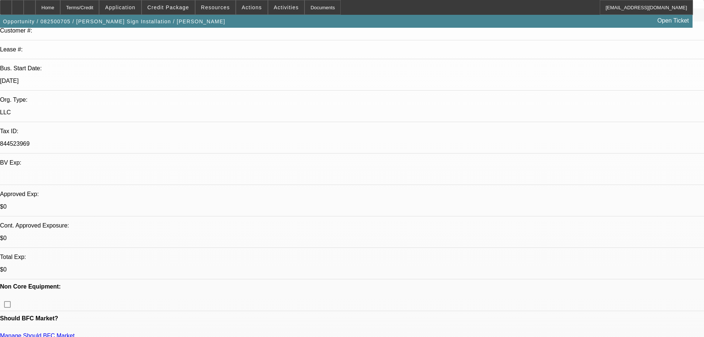
drag, startPoint x: 214, startPoint y: 141, endPoint x: 213, endPoint y: 88, distance: 53.2
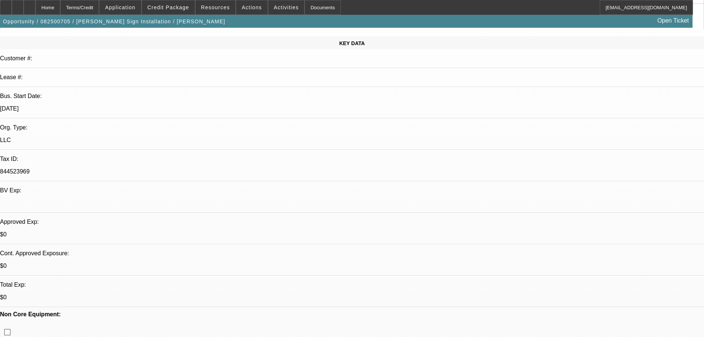
scroll to position [0, 0]
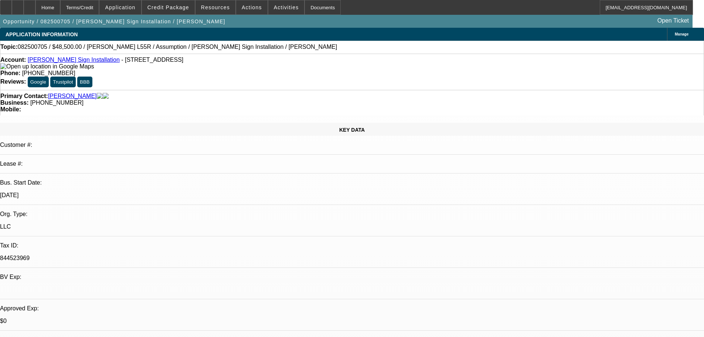
drag, startPoint x: 252, startPoint y: 187, endPoint x: 245, endPoint y: 115, distance: 72.9
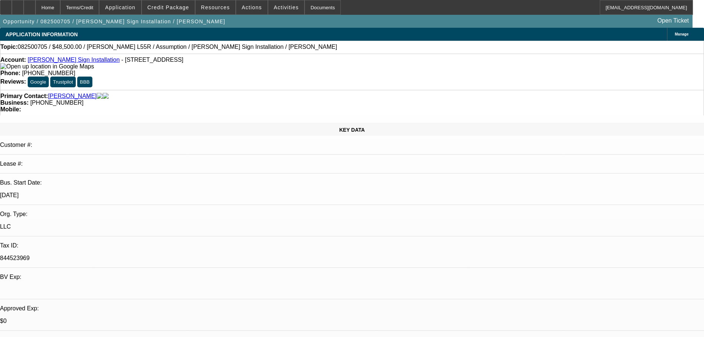
drag, startPoint x: 257, startPoint y: 197, endPoint x: 255, endPoint y: 211, distance: 14.2
drag, startPoint x: 245, startPoint y: 208, endPoint x: 248, endPoint y: 160, distance: 48.5
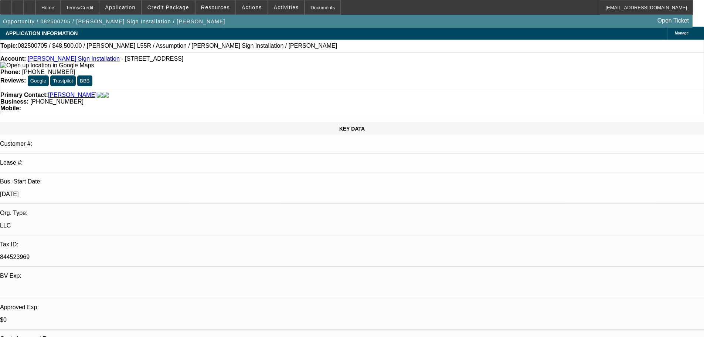
drag, startPoint x: 259, startPoint y: 201, endPoint x: 262, endPoint y: 217, distance: 15.3
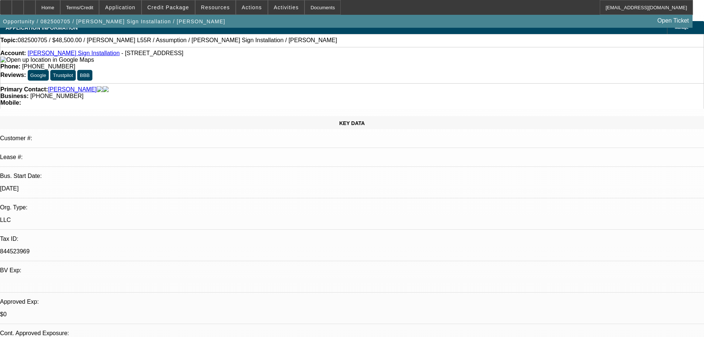
drag, startPoint x: 258, startPoint y: 193, endPoint x: 257, endPoint y: 163, distance: 30.3
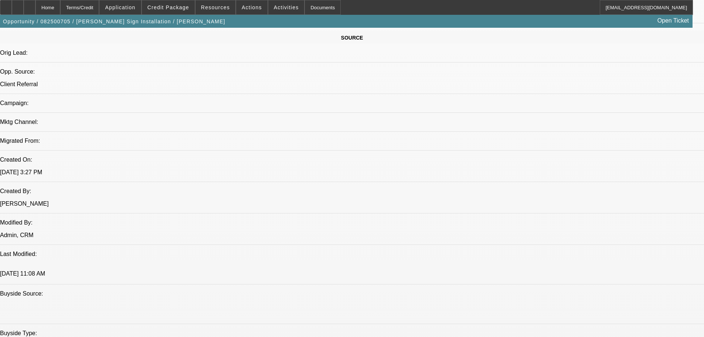
scroll to position [1120, 0]
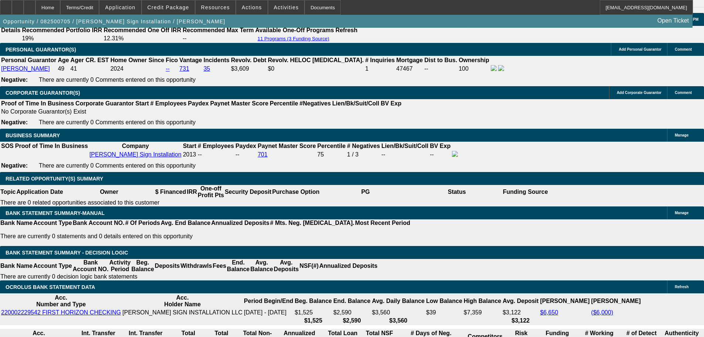
drag, startPoint x: 278, startPoint y: 187, endPoint x: 251, endPoint y: 279, distance: 96.1
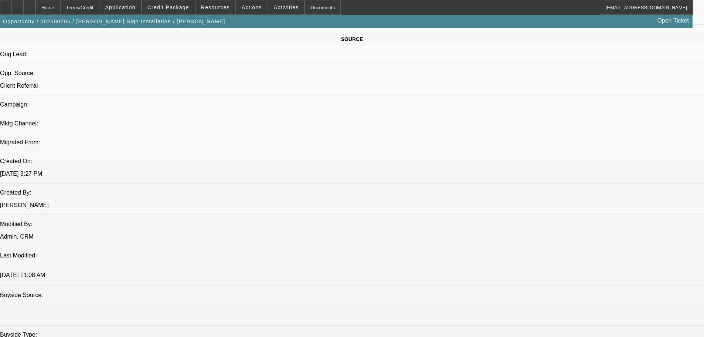
drag, startPoint x: 285, startPoint y: 126, endPoint x: 284, endPoint y: 108, distance: 18.9
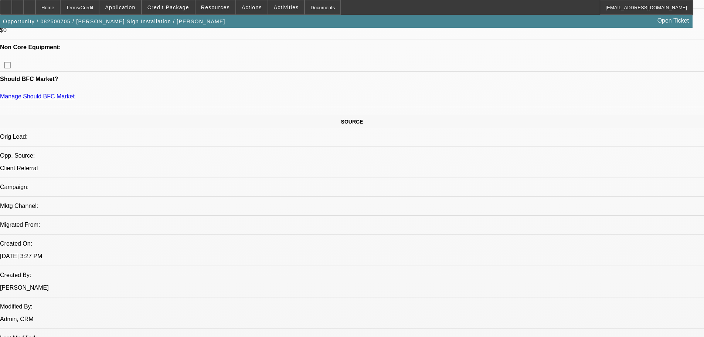
scroll to position [198, 0]
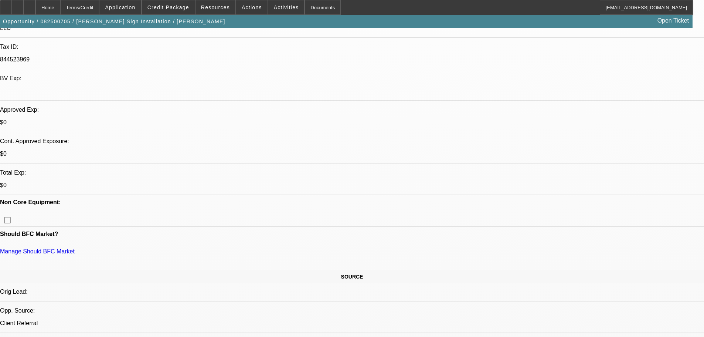
drag
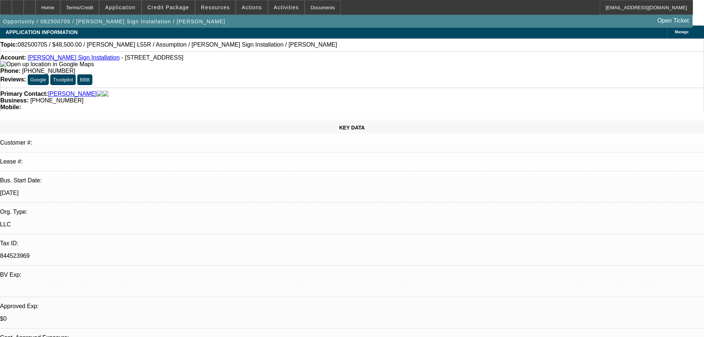
scroll to position [47, 0]
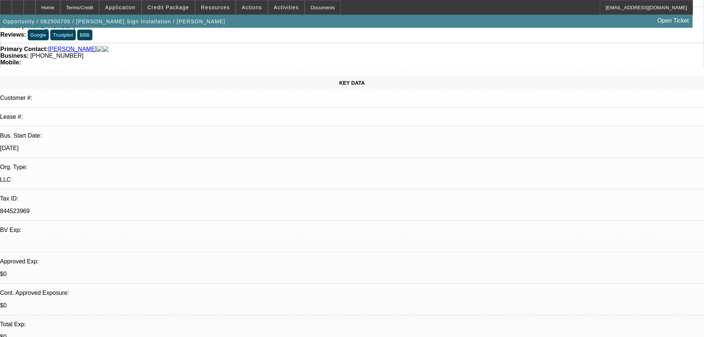
drag, startPoint x: 281, startPoint y: 140, endPoint x: 280, endPoint y: 136, distance: 4.9
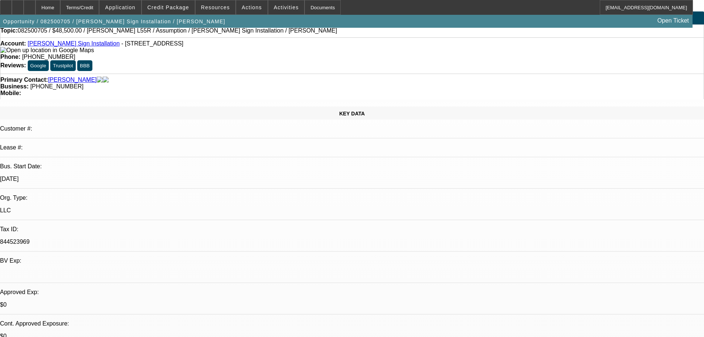
scroll to position [0, 0]
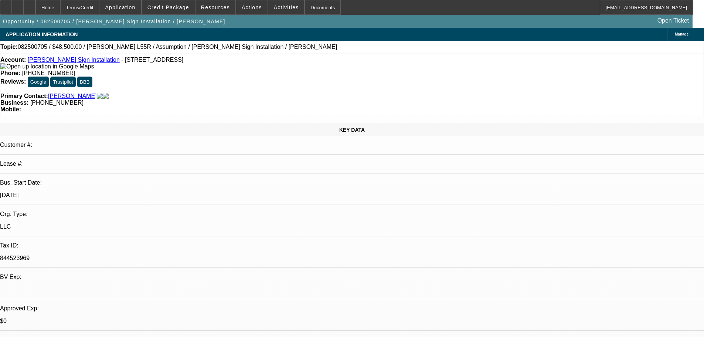
drag, startPoint x: 310, startPoint y: 136, endPoint x: 299, endPoint y: 64, distance: 72.9
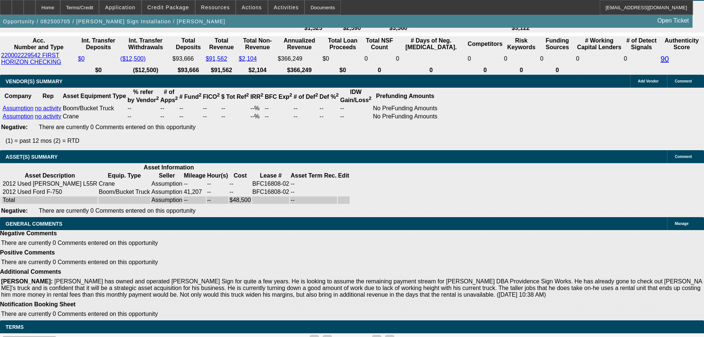
drag, startPoint x: 323, startPoint y: 210, endPoint x: 330, endPoint y: 320, distance: 110.4
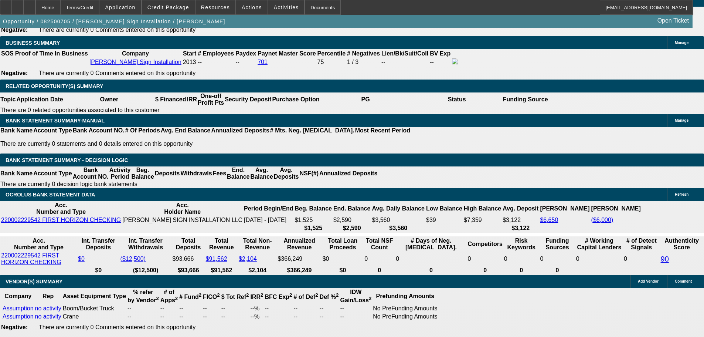
scroll to position [1033, 0]
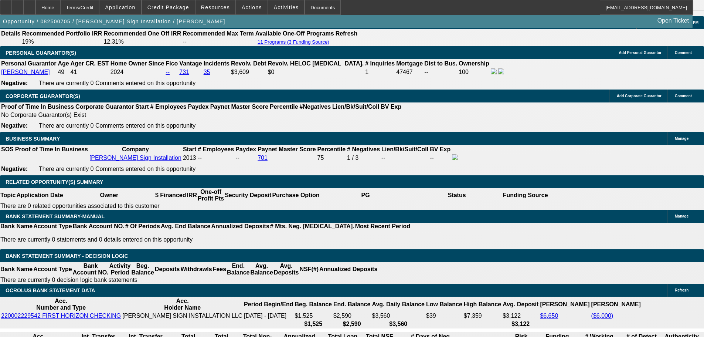
click at [35, 7] on div at bounding box center [30, 7] width 12 height 15
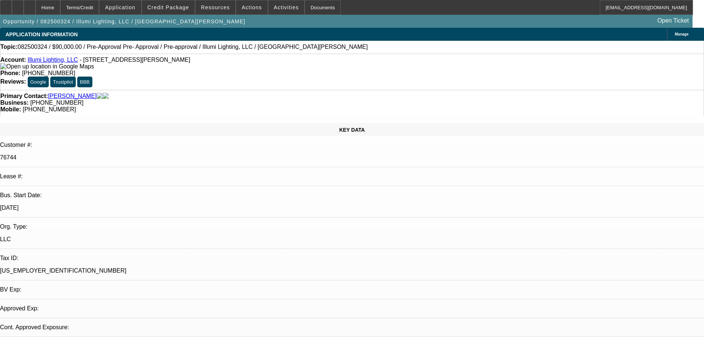
select select "0"
select select "3"
select select "0"
select select "6"
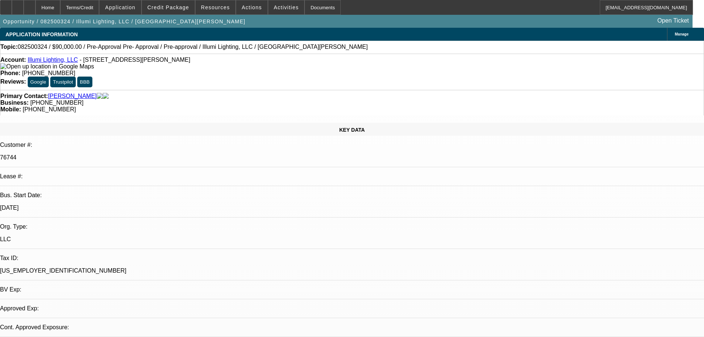
select select "0"
select select "3"
select select "0"
select select "6"
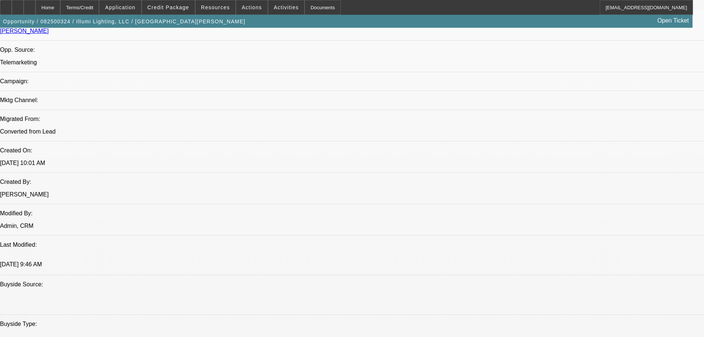
drag, startPoint x: 242, startPoint y: 163, endPoint x: 264, endPoint y: 252, distance: 91.9
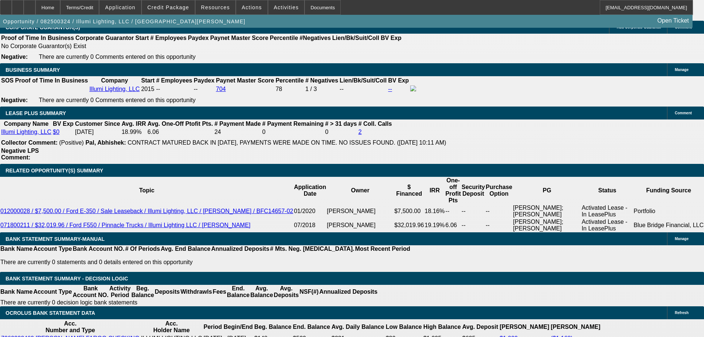
scroll to position [1203, 0]
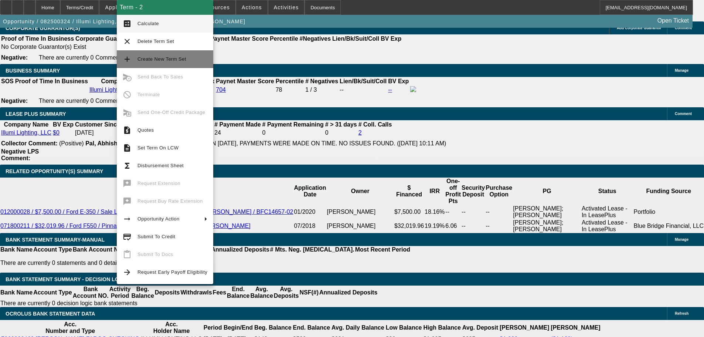
click at [191, 54] on button "add Create New Term Set" at bounding box center [165, 59] width 96 height 18
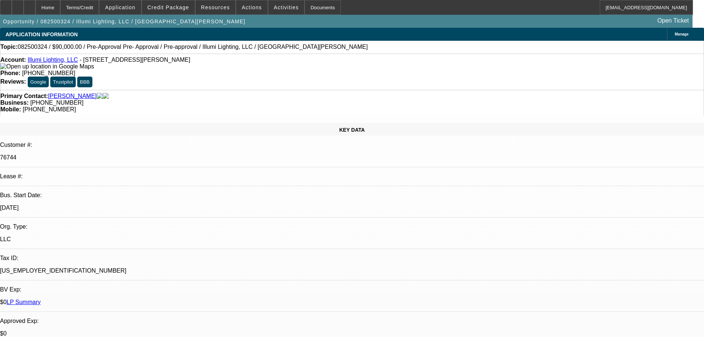
select select "0"
select select "3"
select select "0"
select select "6"
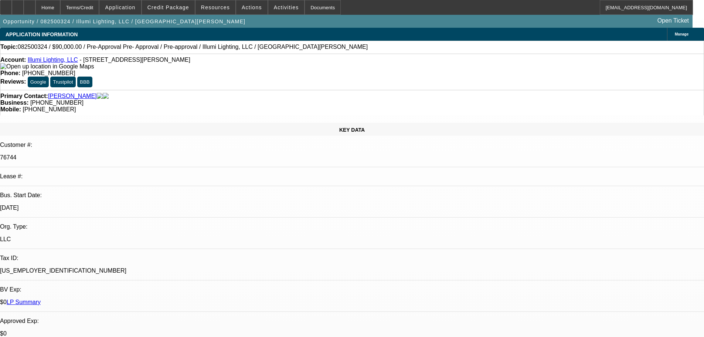
select select "0"
select select "3"
select select "0"
select select "6"
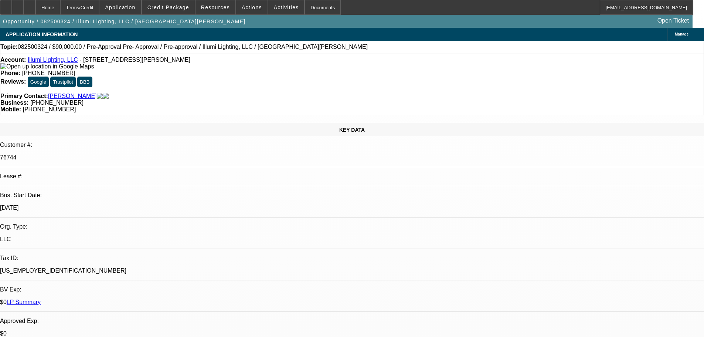
select select "0"
select select "3"
select select "0"
select select "6"
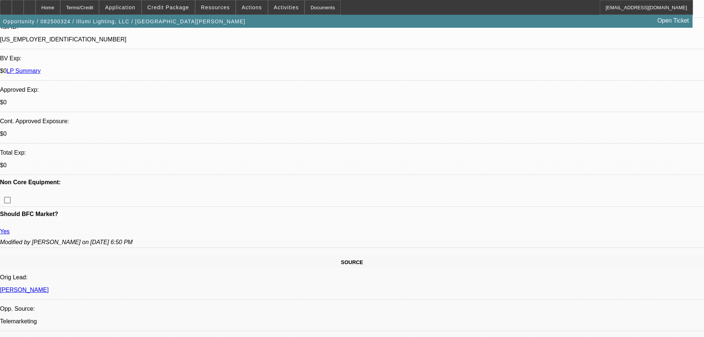
drag, startPoint x: 226, startPoint y: 265, endPoint x: 234, endPoint y: 272, distance: 10.5
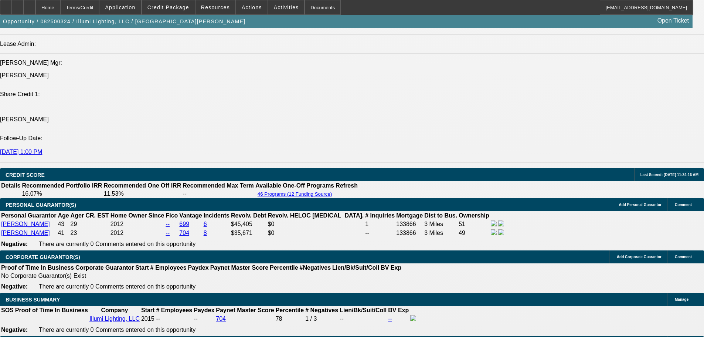
drag, startPoint x: 289, startPoint y: 242, endPoint x: 288, endPoint y: 249, distance: 7.5
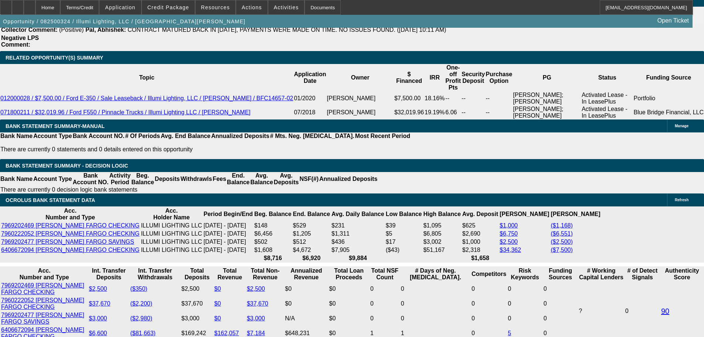
drag, startPoint x: 292, startPoint y: 173, endPoint x: 308, endPoint y: 238, distance: 66.7
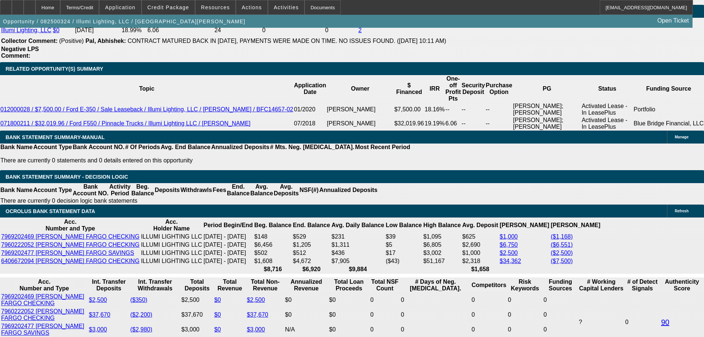
scroll to position [1292, 0]
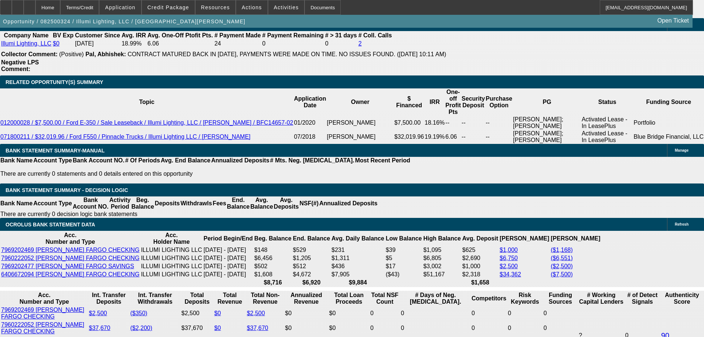
drag, startPoint x: 452, startPoint y: 191, endPoint x: 441, endPoint y: 162, distance: 31.8
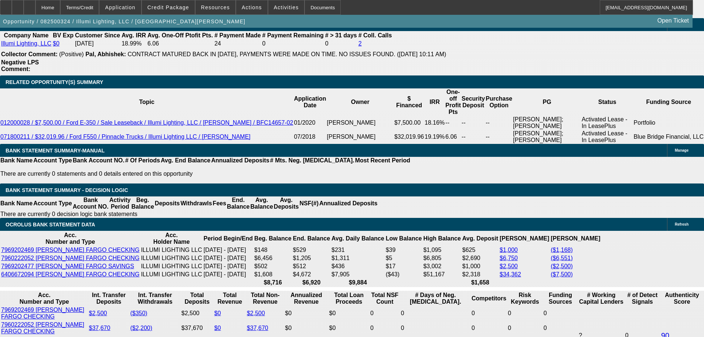
drag, startPoint x: 529, startPoint y: 89, endPoint x: 517, endPoint y: 62, distance: 29.7
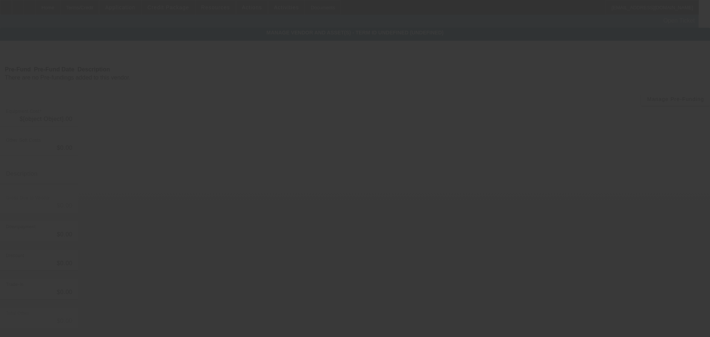
type input "$90,000.00"
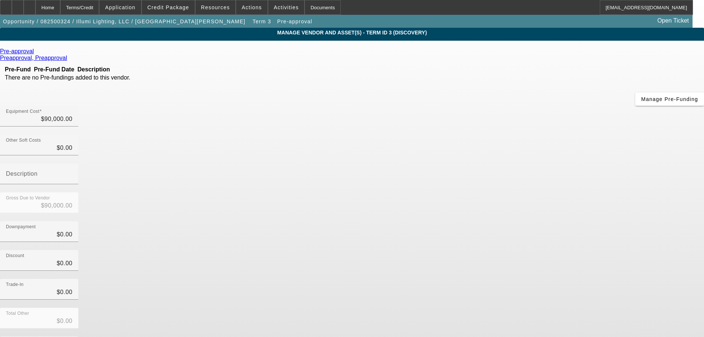
click at [36, 51] on link at bounding box center [35, 51] width 2 height 7
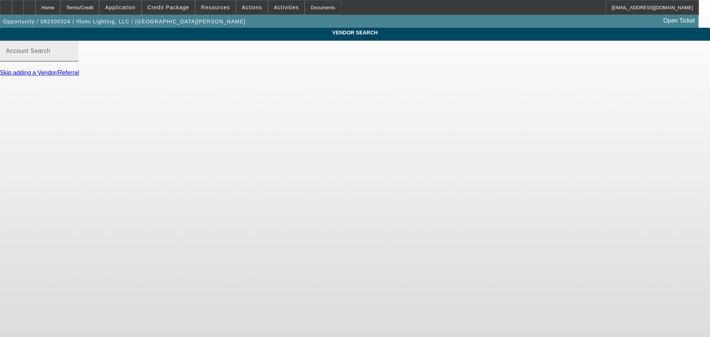
click at [72, 61] on div "Account Search" at bounding box center [39, 51] width 67 height 21
click at [72, 58] on input "Account Search" at bounding box center [39, 54] width 67 height 9
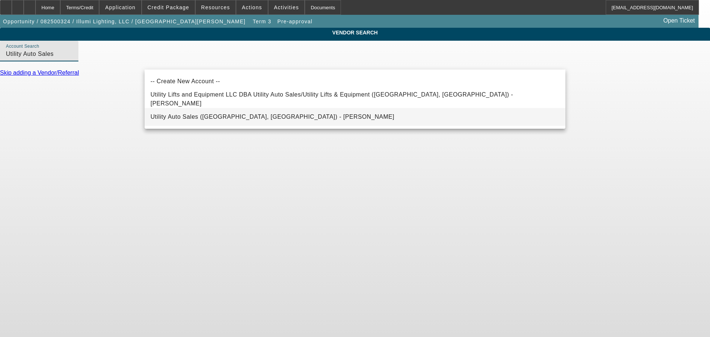
click at [260, 122] on mat-option "Utility Auto Sales (Bernville, PA) - Berube, Aaron" at bounding box center [355, 117] width 421 height 18
type input "Utility Auto Sales (Bernville, PA) - Berube, Aaron"
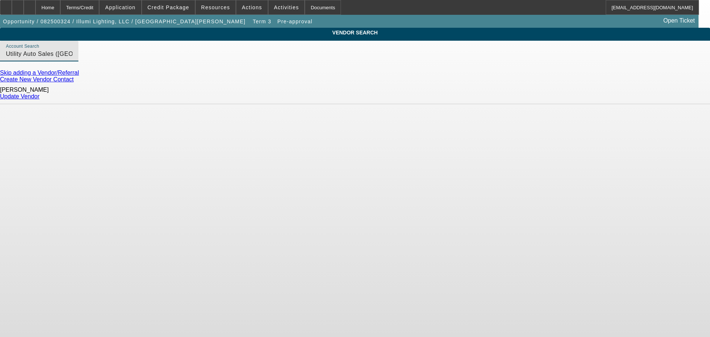
click at [40, 95] on link "Update Vendor" at bounding box center [20, 96] width 40 height 6
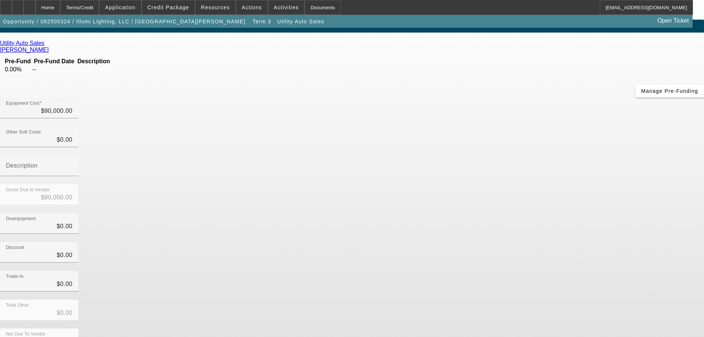
scroll to position [10, 0]
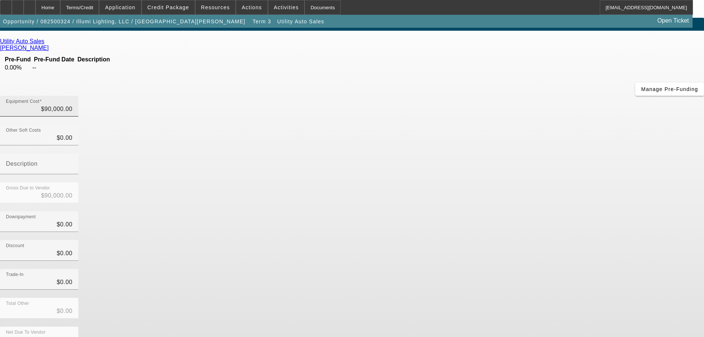
type input "90000"
click at [72, 105] on input "90000" at bounding box center [39, 109] width 67 height 9
type input "$0.00"
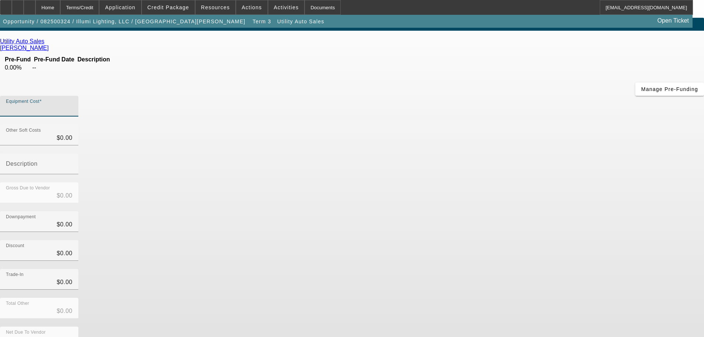
type input "8"
type input "$8.00"
type input "80"
type input "$80.00"
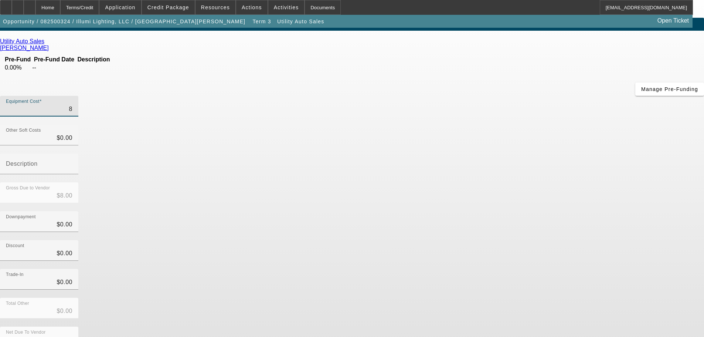
type input "$80.00"
type input "800"
type input "$800.00"
type input "8000"
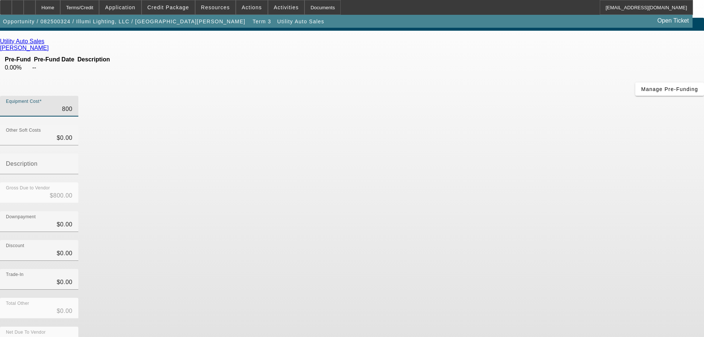
type input "$8,000.00"
type input "80000"
type input "$80,000.00"
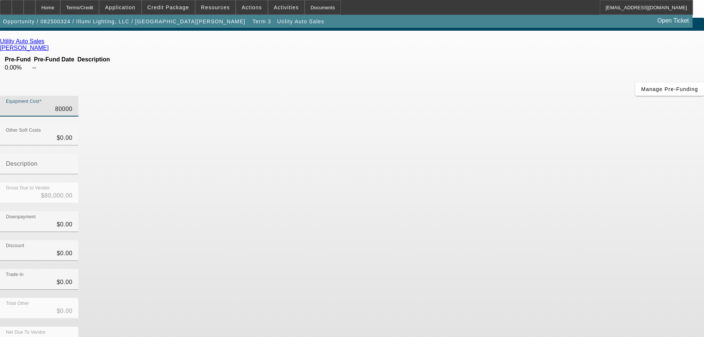
type input "$80,000.00"
click at [533, 240] on div "Discount $0.00" at bounding box center [352, 254] width 704 height 29
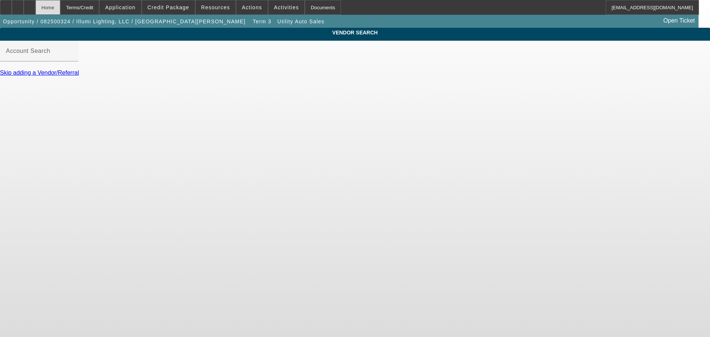
click at [60, 11] on div "Home" at bounding box center [47, 7] width 25 height 15
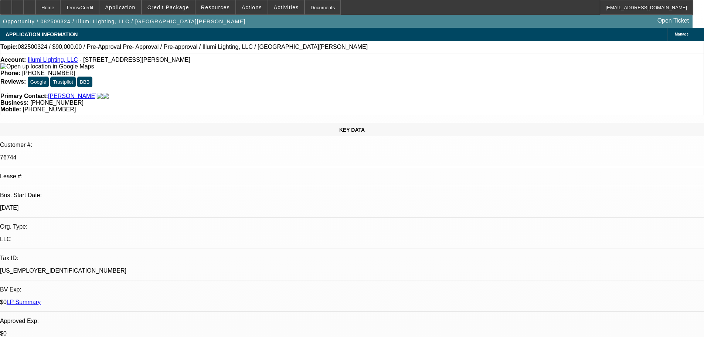
select select "0"
select select "3"
select select "0"
select select "6"
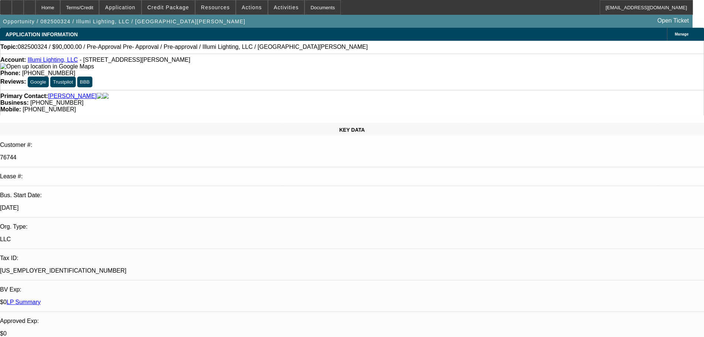
select select "0"
select select "3"
select select "0"
select select "6"
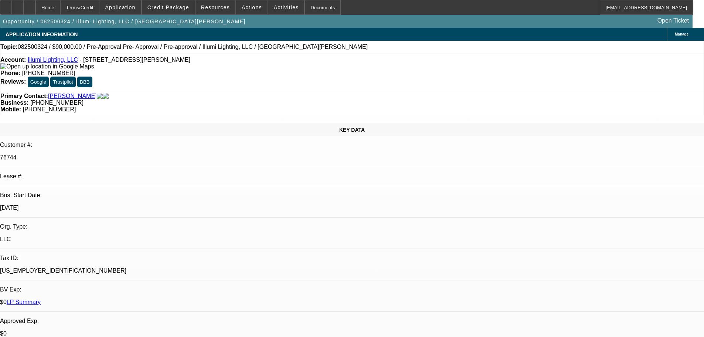
select select "0"
select select "3"
select select "0"
select select "6"
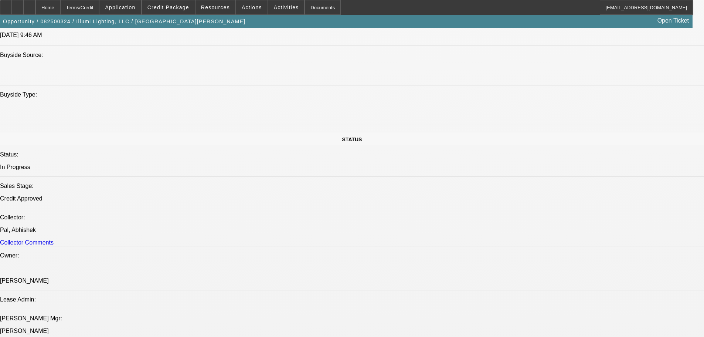
drag, startPoint x: 251, startPoint y: 186, endPoint x: 250, endPoint y: 231, distance: 45.1
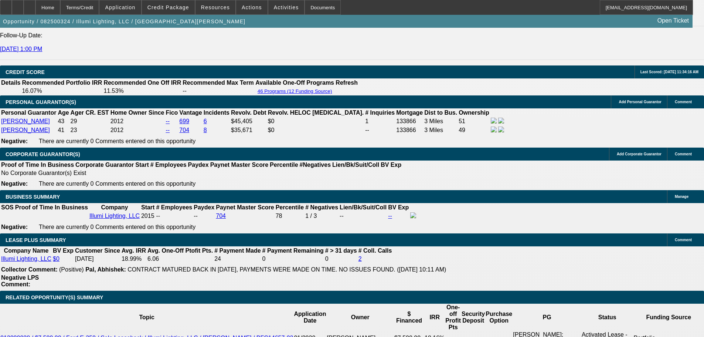
drag, startPoint x: 272, startPoint y: 191, endPoint x: 276, endPoint y: 258, distance: 67.0
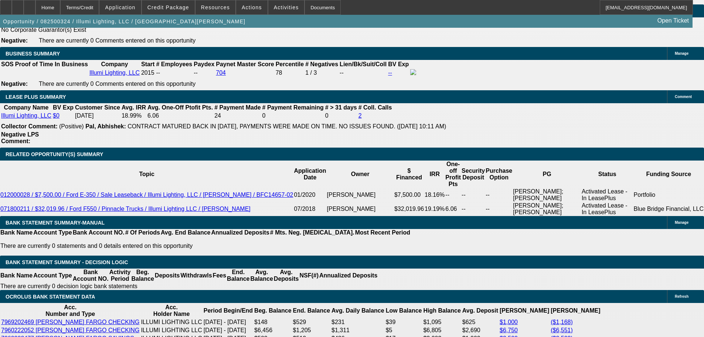
scroll to position [1256, 0]
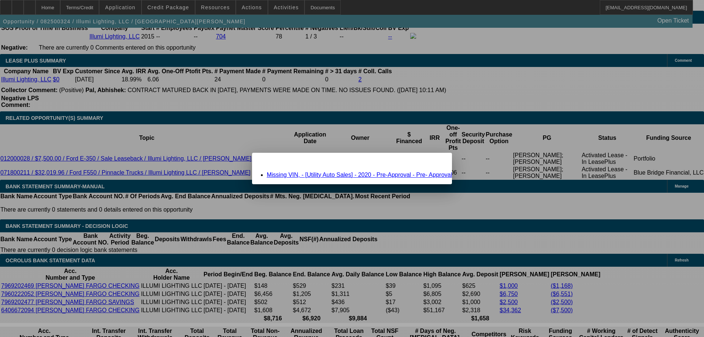
scroll to position [0, 0]
click at [436, 158] on div "Close" at bounding box center [444, 157] width 16 height 9
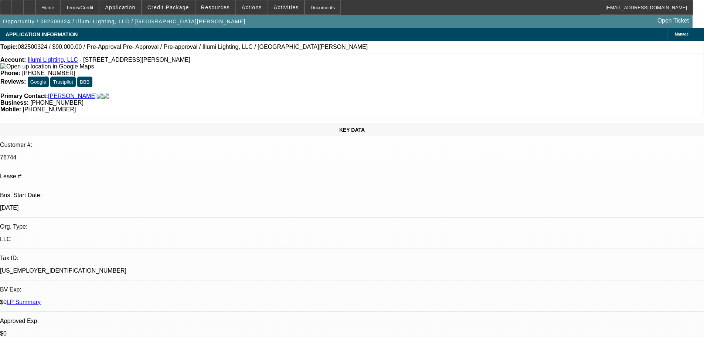
scroll to position [1256, 0]
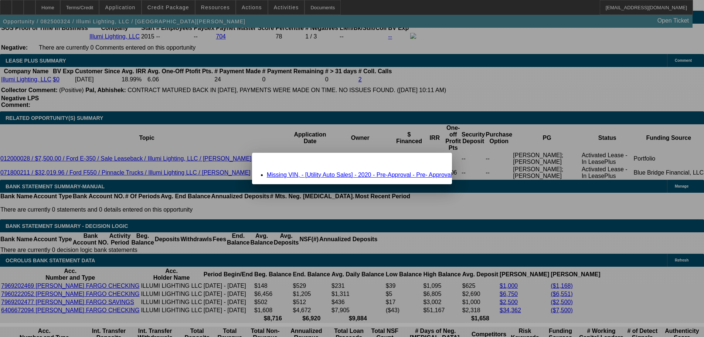
scroll to position [0, 0]
click at [296, 171] on div "Missing VIN, - [Utility Auto Sales] - 2020 - Pre-Approval - Pre- Approval" at bounding box center [352, 174] width 200 height 7
click at [297, 174] on link "Missing VIN, - [Utility Auto Sales] - 2020 - Pre-Approval - Pre- Approval" at bounding box center [360, 174] width 186 height 6
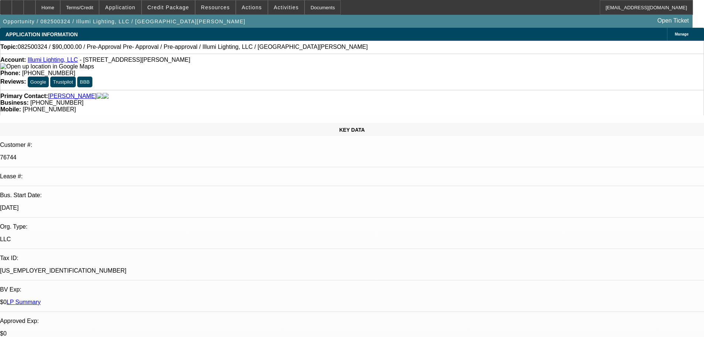
scroll to position [1256, 0]
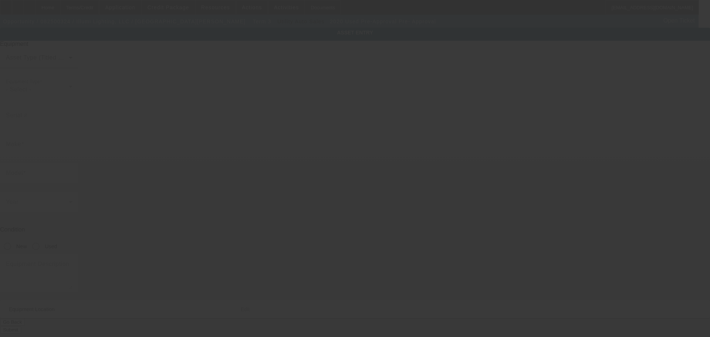
type input "Pre-Approval"
type input "Pre- Approval"
radio input "true"
type textarea "42-45 foot working height bucket truck. 2019+"
type input "12649 E Caley Ave"
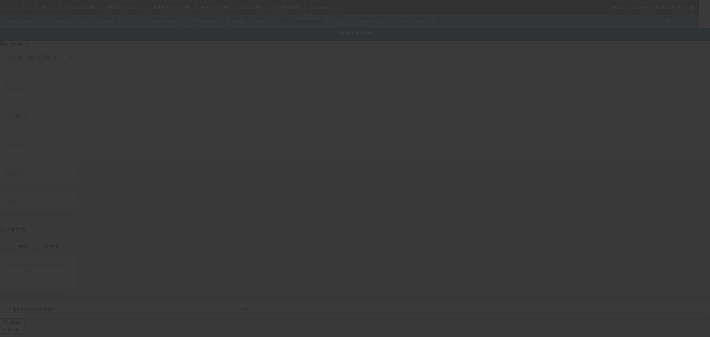
type input "Ste 102"
type input "Centennial"
type input "80111"
type input "Arapahoe"
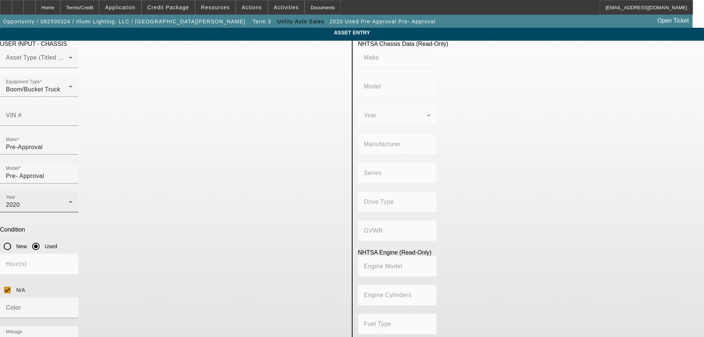
click at [69, 200] on div "2020" at bounding box center [37, 204] width 63 height 9
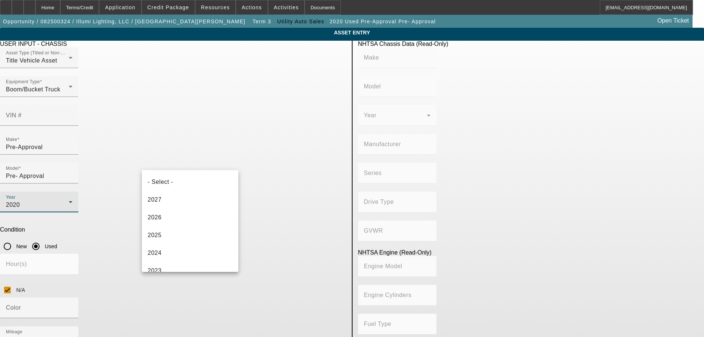
scroll to position [61, 0]
click at [198, 130] on div at bounding box center [352, 168] width 704 height 337
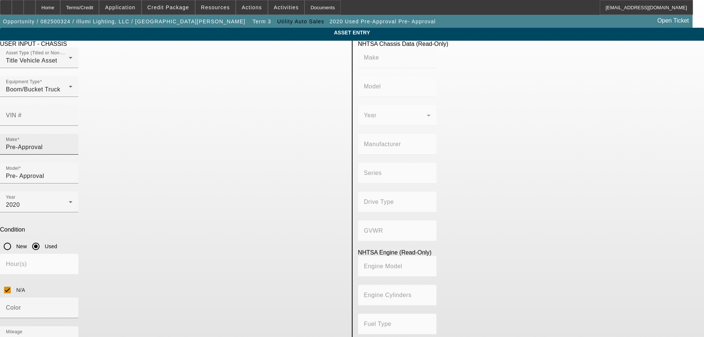
click at [72, 143] on input "Pre-Approval" at bounding box center [39, 147] width 67 height 9
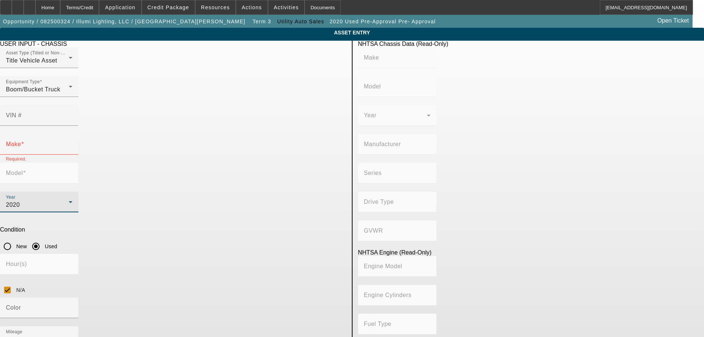
click at [69, 200] on div "2020" at bounding box center [37, 204] width 63 height 9
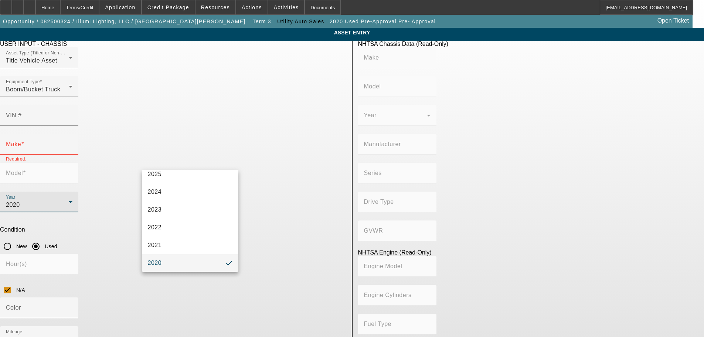
scroll to position [0, 0]
click at [190, 183] on mat-option "- Select -" at bounding box center [190, 182] width 97 height 18
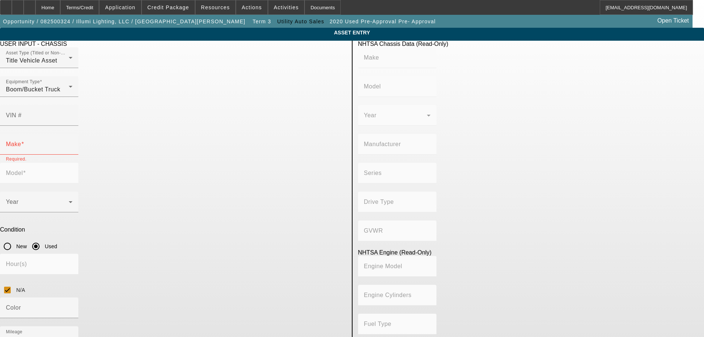
drag, startPoint x: 278, startPoint y: 230, endPoint x: 278, endPoint y: 223, distance: 6.7
click at [72, 335] on input "20000" at bounding box center [39, 339] width 67 height 9
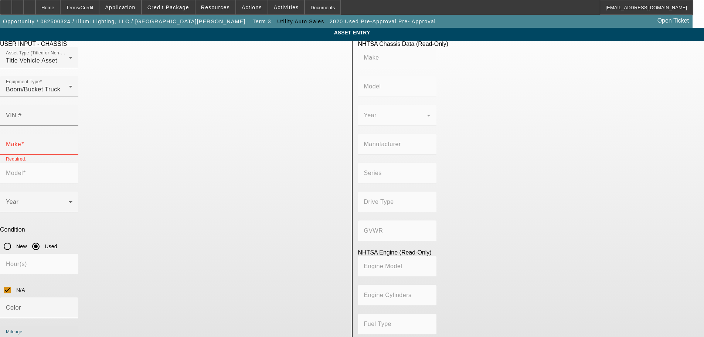
type input "99000"
drag, startPoint x: 193, startPoint y: 127, endPoint x: 199, endPoint y: 138, distance: 12.9
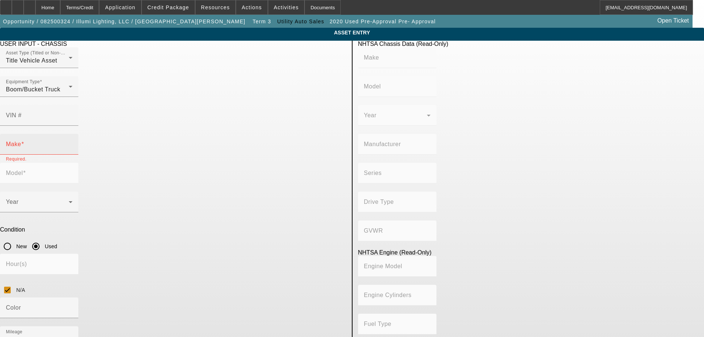
click at [72, 134] on div "Make" at bounding box center [39, 144] width 67 height 21
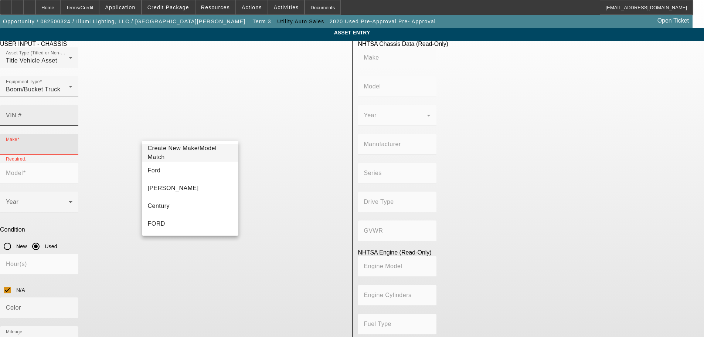
click at [22, 112] on mat-label "VIN #" at bounding box center [14, 115] width 16 height 6
click at [72, 114] on input "VIN #" at bounding box center [39, 118] width 67 height 9
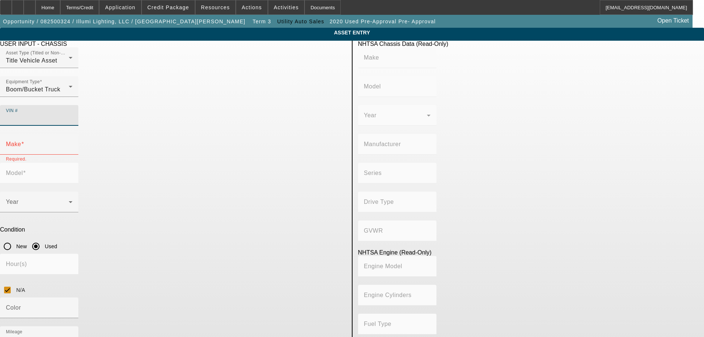
paste input "3C7WRNFL8JG242906"
type input "3C7WRNFL8JG242906"
type input "RAM"
type input "5500"
type input "CHRYSLER DE MEXICO TOLUCA"
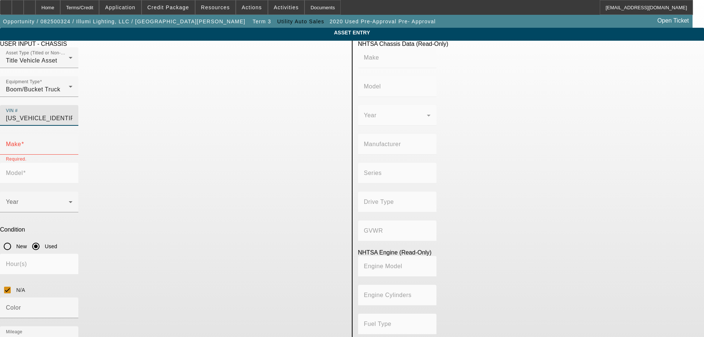
type input "Long Wheelbase"
type input "4WD/4-Wheel Drive/4x4"
type input "6"
type input "Diesel"
type input "408.85908543470"
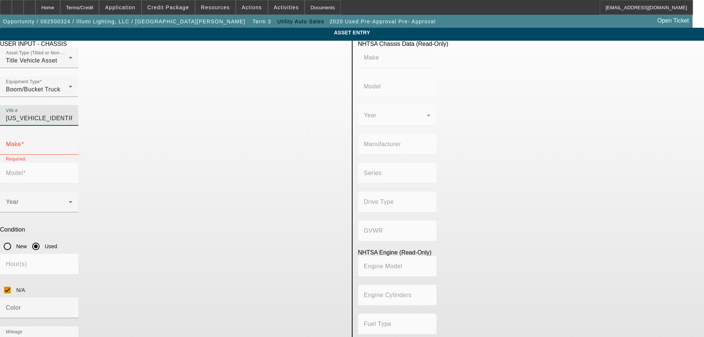
type input "6.7"
type input "3C7WRNFL8JG242906"
click at [68, 132] on app-asset-collateral-manage "ASSET ENTRY Delete asset USER INPUT - CHASSIS Asset Type (Titled or Non-Titled)…" at bounding box center [352, 235] width 704 height 414
type input "RAM"
type input "5500"
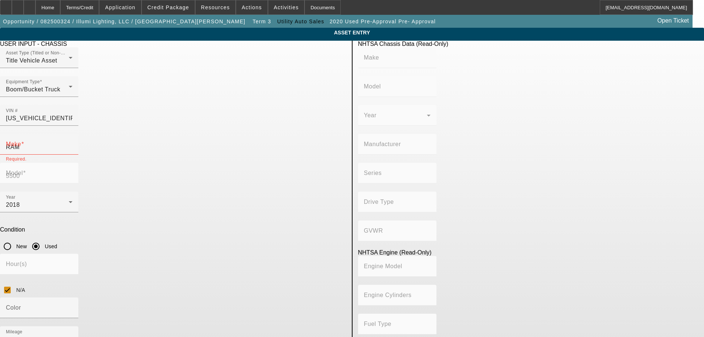
type input "RAM"
type input "5500"
type input "CHRYSLER DE MEXICO TOLUCA"
type input "Long Wheelbase"
type input "4WD/4-Wheel Drive/4x4"
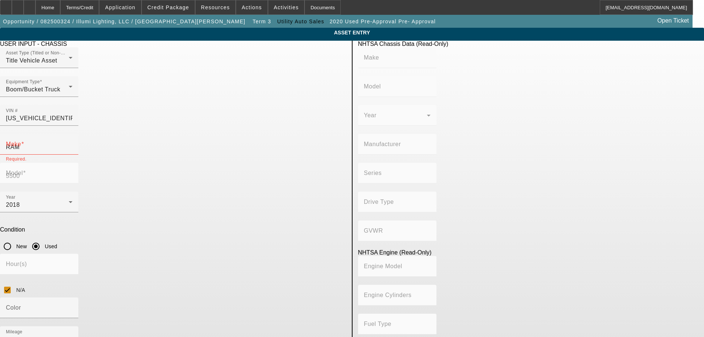
type input "6"
type input "Diesel"
type input "408.85908543470"
type input "6.7"
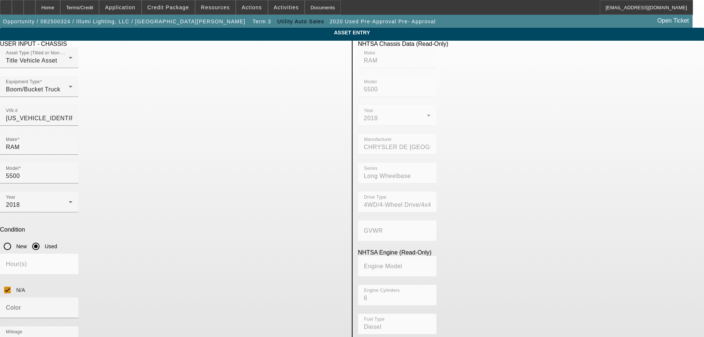
paste textarea "Altec AT41M"
type textarea "Altec AT41M"
click at [15, 282] on input "N/A" at bounding box center [7, 289] width 15 height 15
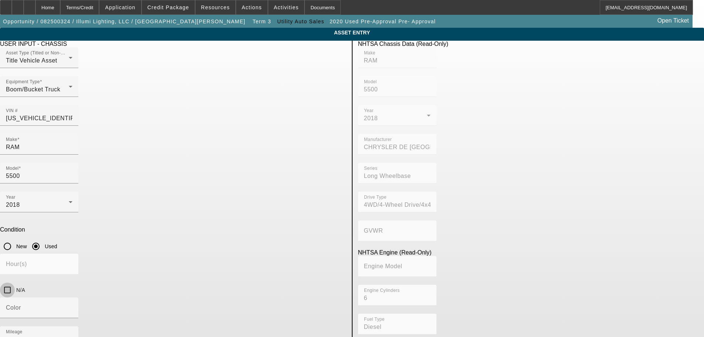
checkbox input "false"
click at [72, 262] on input "Hour(s)" at bounding box center [39, 266] width 67 height 9
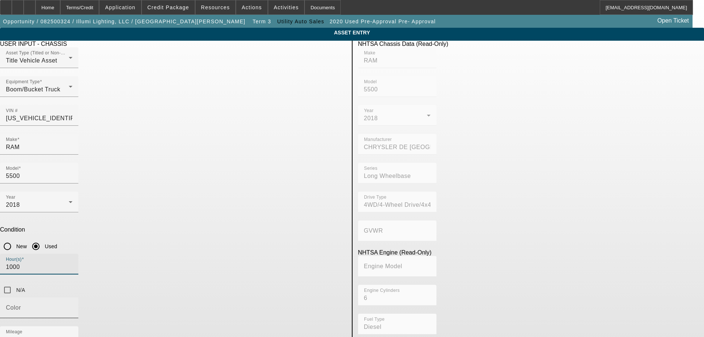
type input "1000"
click at [72, 297] on div "Color" at bounding box center [39, 307] width 67 height 21
type input "White"
click at [88, 219] on app-asset-collateral-manage "ASSET ENTRY Delete asset USER INPUT - CHASSIS Asset Type (Titled or Non-Titled)…" at bounding box center [352, 235] width 704 height 414
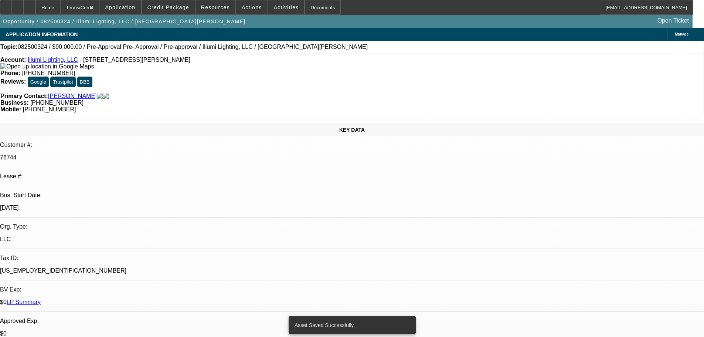
select select "0"
select select "3"
select select "0"
select select "6"
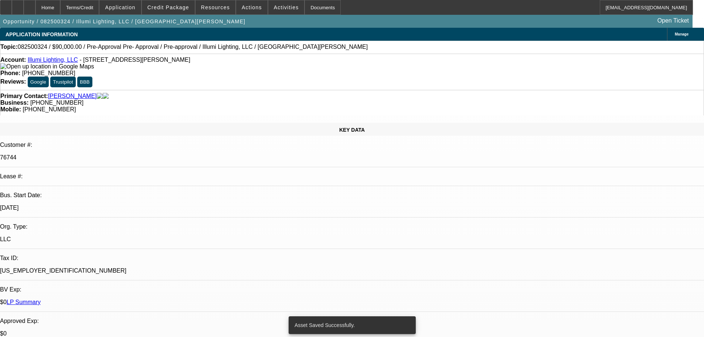
select select "0"
select select "3"
select select "0"
select select "6"
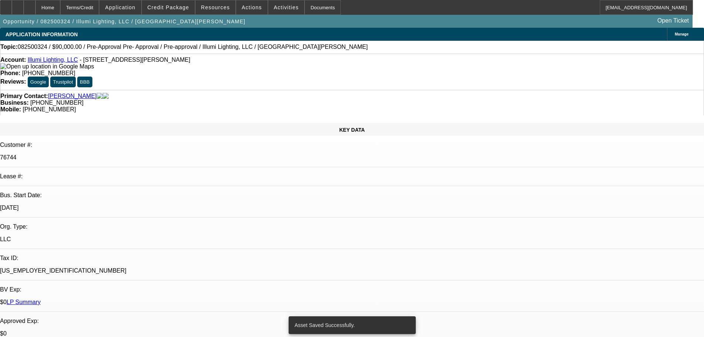
select select "0"
select select "3"
select select "0"
select select "6"
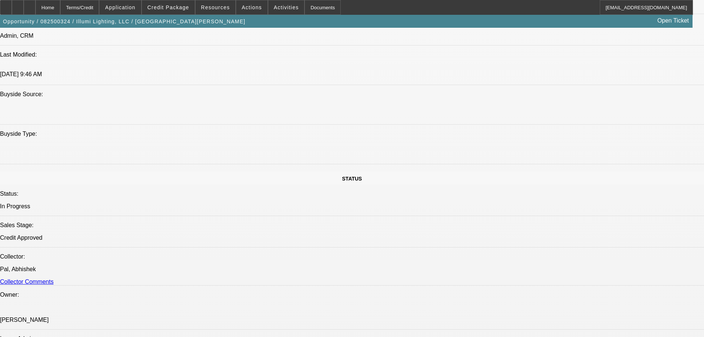
drag, startPoint x: 214, startPoint y: 133, endPoint x: 224, endPoint y: 226, distance: 94.0
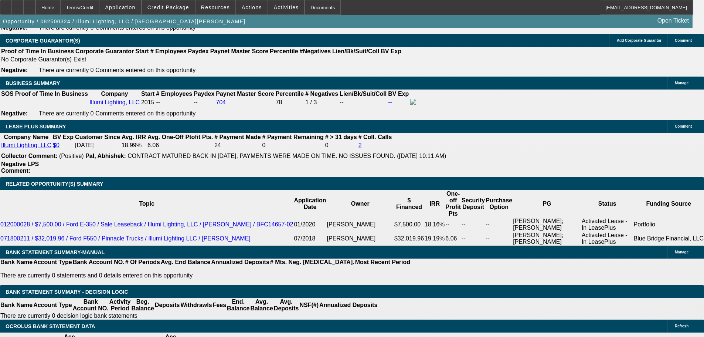
scroll to position [1179, 0]
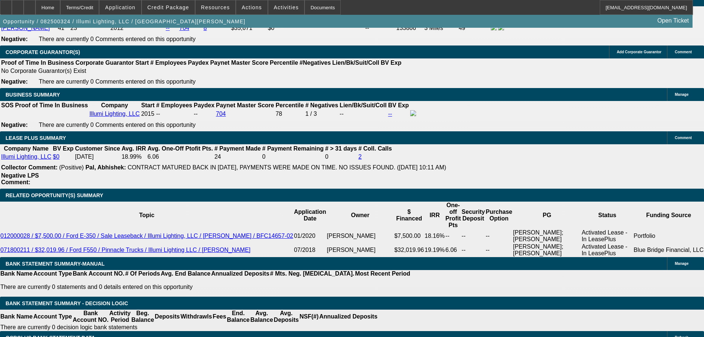
radio input "true"
type textarea "tax 6.75%"
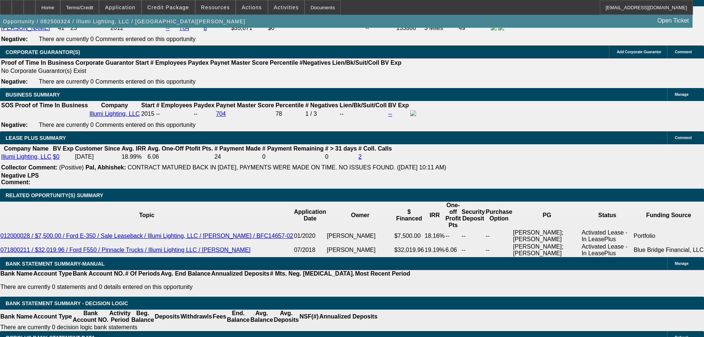
radio input "true"
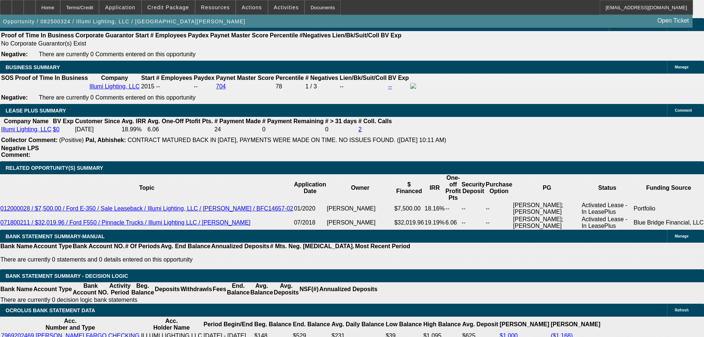
scroll to position [1290, 0]
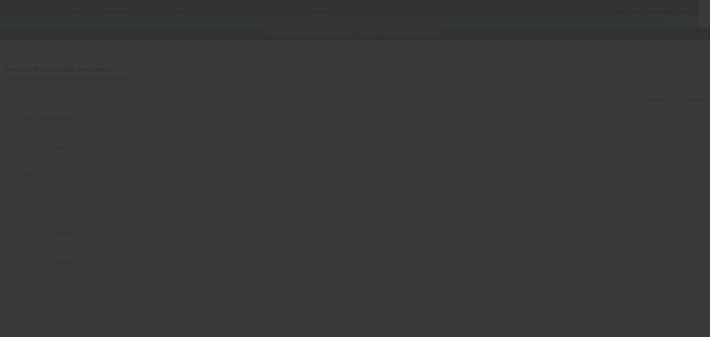
type input "$80,000.00"
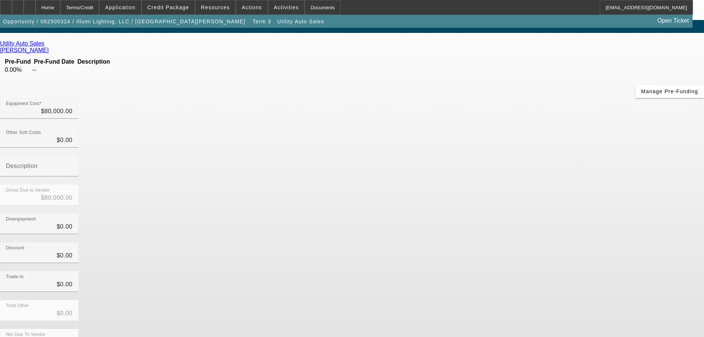
scroll to position [10, 0]
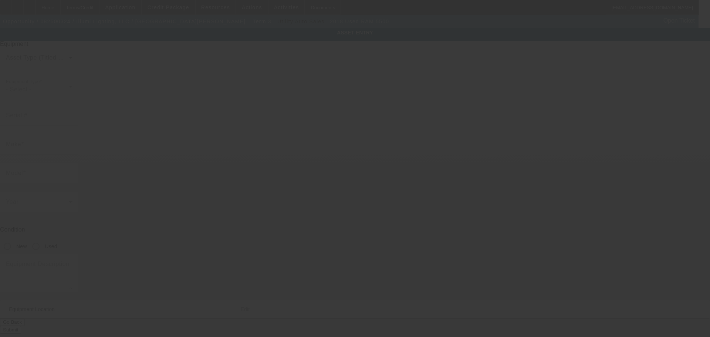
type input "[US_VEHICLE_IDENTIFICATION_NUMBER]"
type input "Ram"
type input "5500"
radio input "true"
type textarea "Altec AT41M"
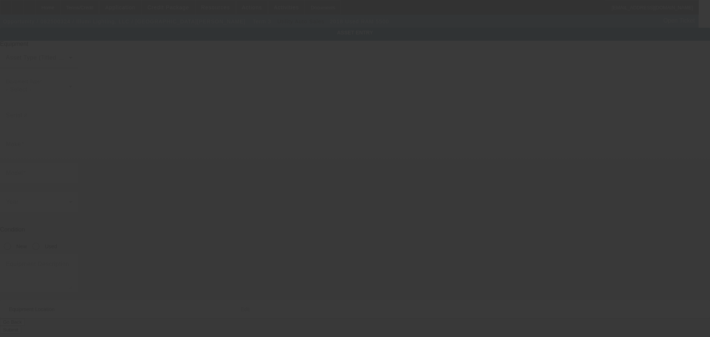
type input "[STREET_ADDRESS][PERSON_NAME]"
type input "Ste 102"
type input "Centennial"
type input "80111"
type input "Arapahoe"
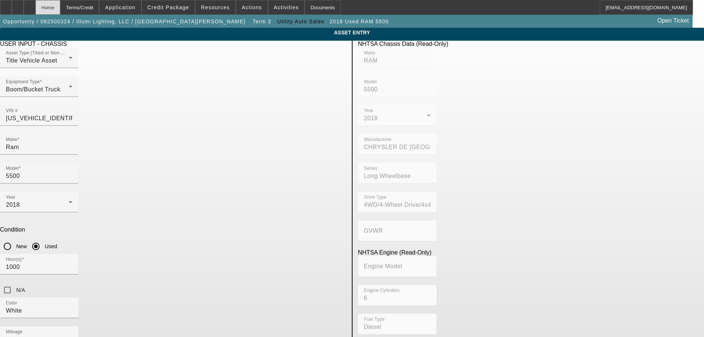
click at [60, 7] on div "Home" at bounding box center [47, 7] width 25 height 15
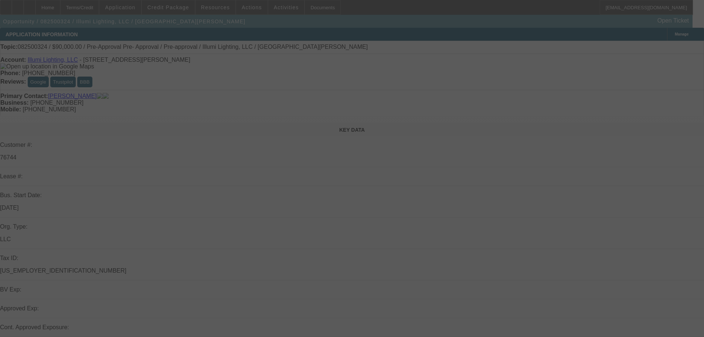
select select "0"
select select "3"
select select "0"
select select "6"
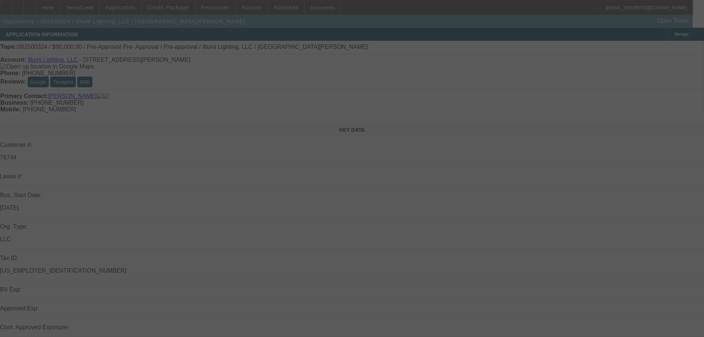
select select "0"
select select "3"
select select "0"
select select "6"
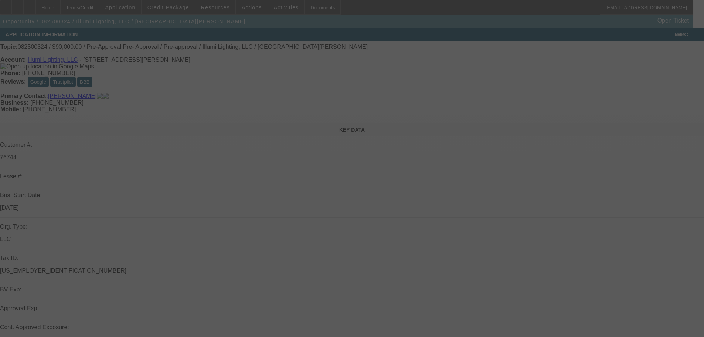
select select "0"
select select "3"
select select "0"
select select "6"
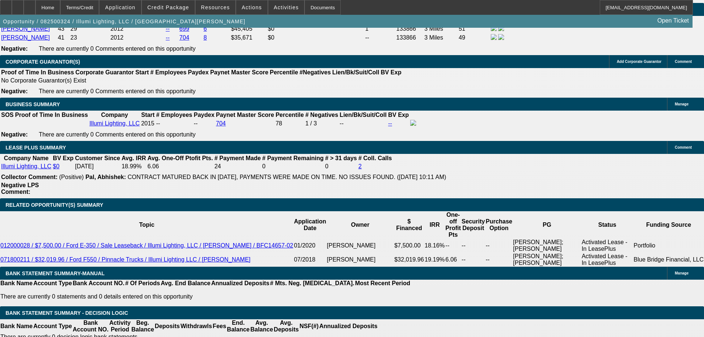
scroll to position [1183, 0]
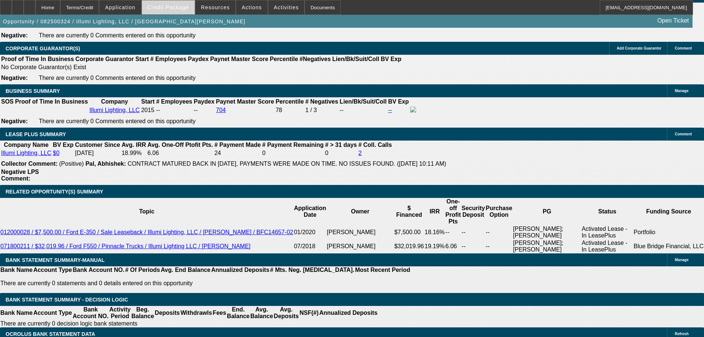
click at [185, 14] on span at bounding box center [168, 8] width 53 height 18
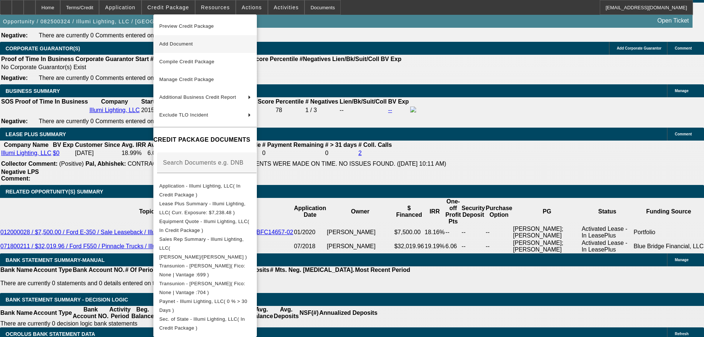
click at [222, 46] on span "Add Document" at bounding box center [205, 44] width 92 height 9
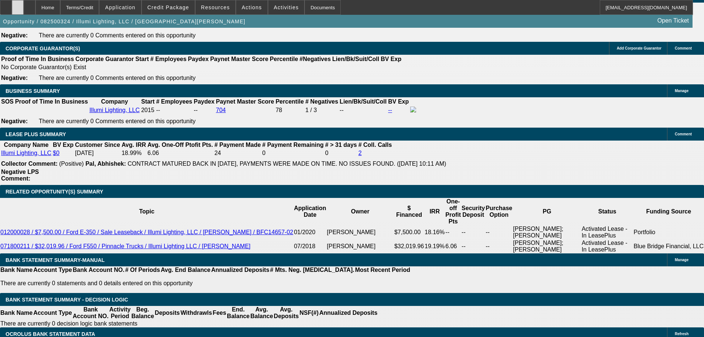
click at [24, 11] on div at bounding box center [18, 7] width 12 height 15
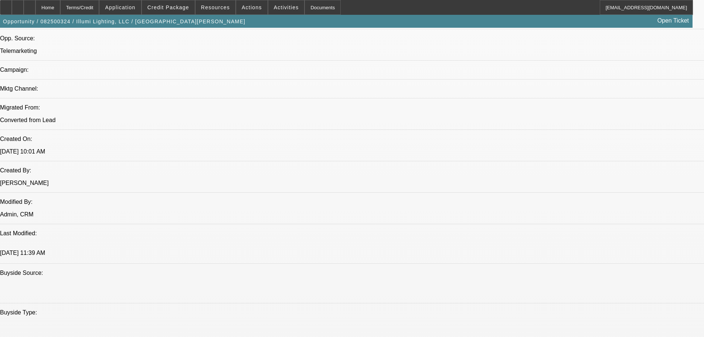
drag, startPoint x: 395, startPoint y: 253, endPoint x: 388, endPoint y: 146, distance: 107.8
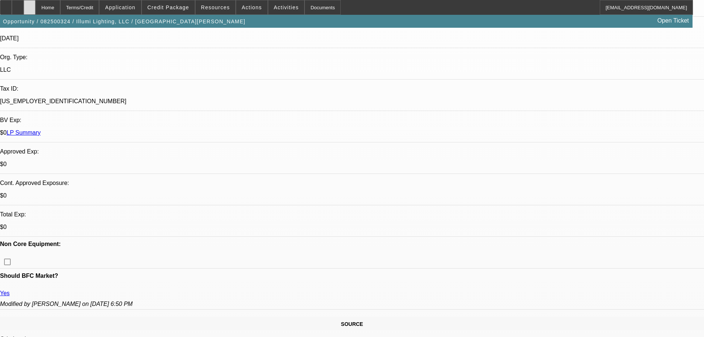
click at [35, 13] on div at bounding box center [30, 7] width 12 height 15
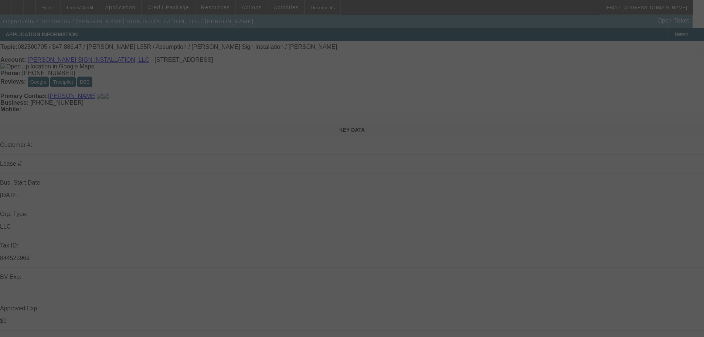
select select "0"
select select "2"
select select "0"
select select "6"
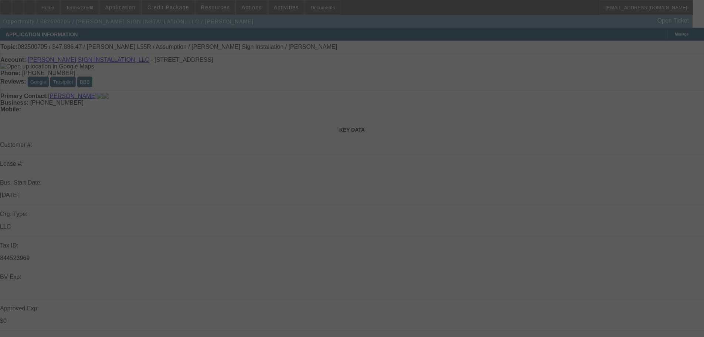
select select "0"
select select "2"
select select "0"
select select "6"
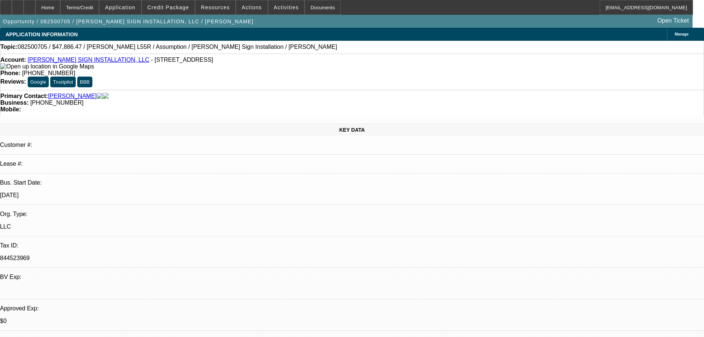
click at [6, 5] on icon at bounding box center [6, 5] width 0 height 0
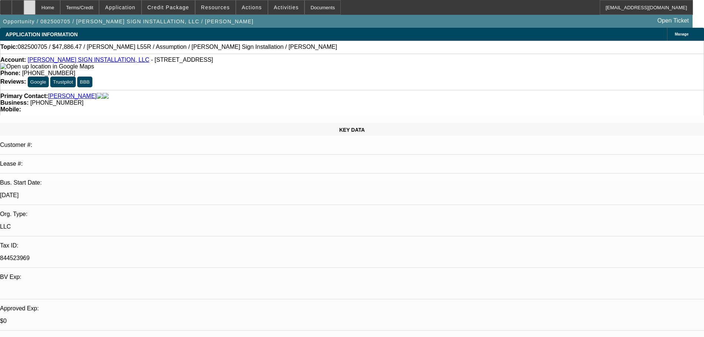
click at [35, 11] on div at bounding box center [30, 7] width 12 height 15
select select "0"
select select "2"
select select "0"
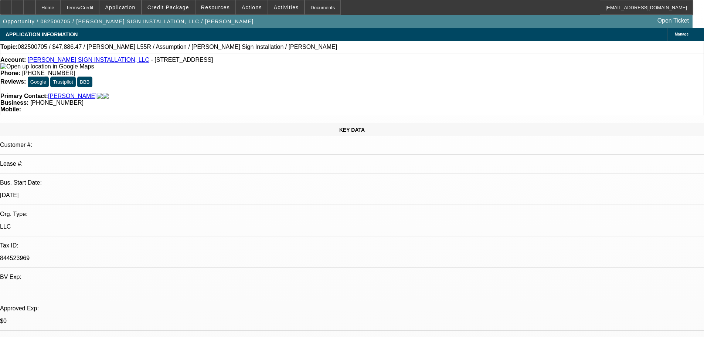
select select "6"
select select "0"
select select "2"
select select "0"
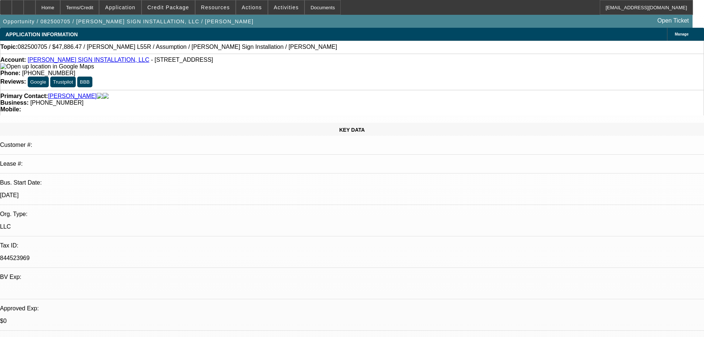
select select "6"
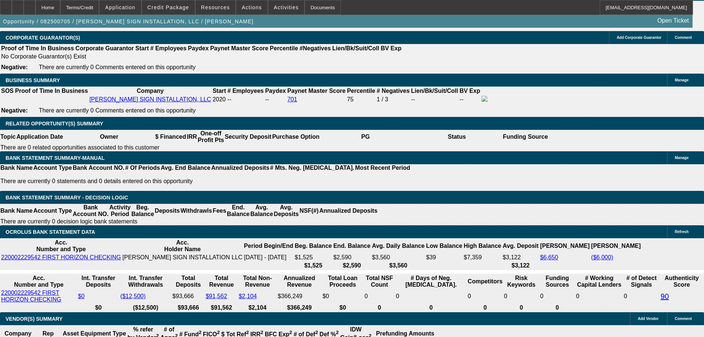
drag, startPoint x: 465, startPoint y: 268, endPoint x: 465, endPoint y: 294, distance: 26.2
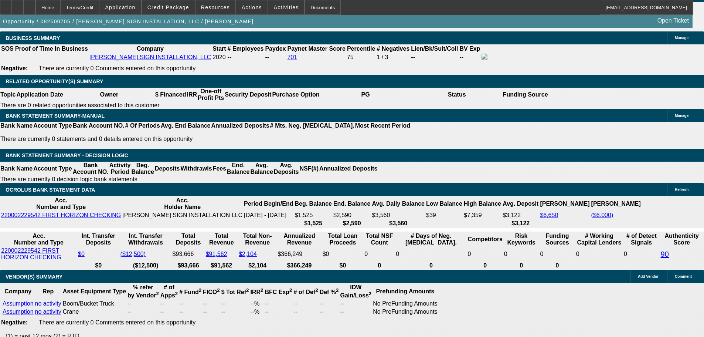
drag, startPoint x: 391, startPoint y: 234, endPoint x: 391, endPoint y: 223, distance: 11.8
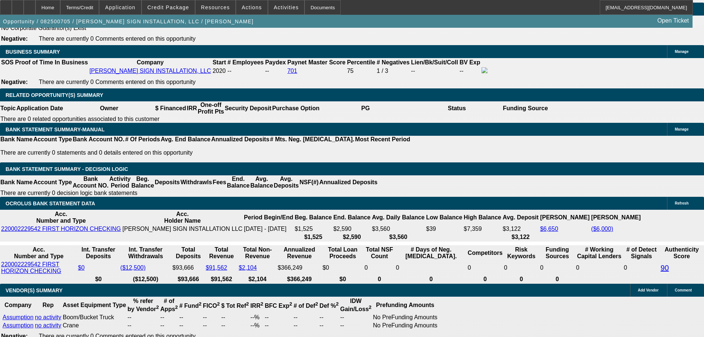
scroll to position [89, 0]
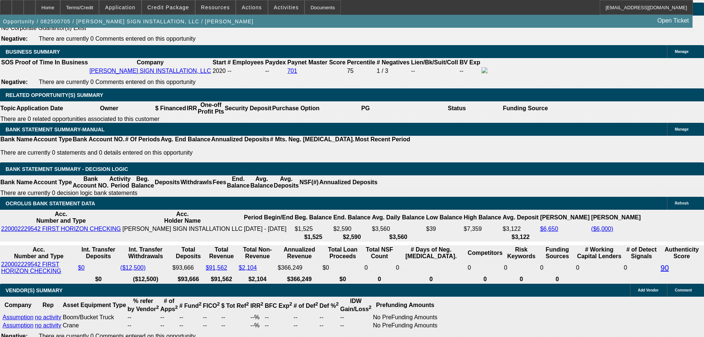
click at [35, 10] on div at bounding box center [30, 7] width 12 height 15
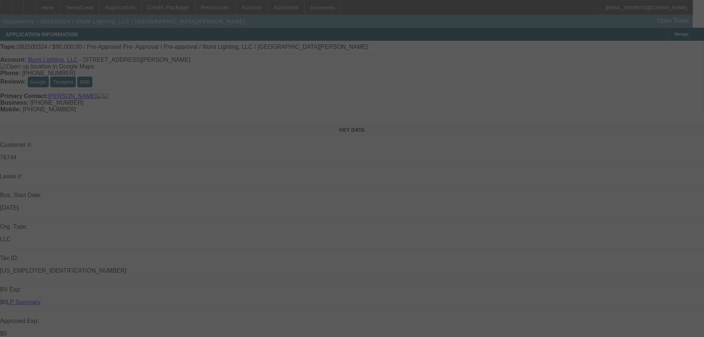
select select "0"
select select "3"
select select "0"
select select "6"
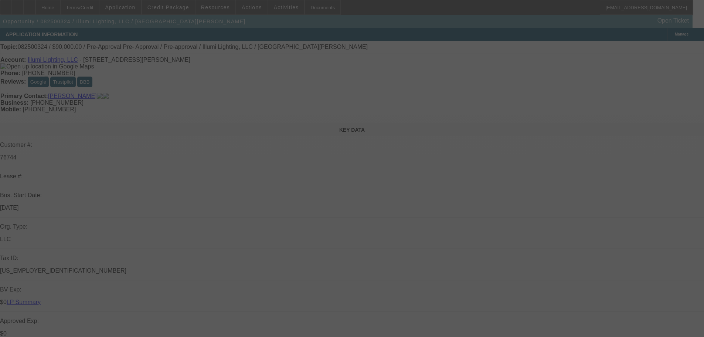
select select "0"
select select "3"
select select "0"
select select "6"
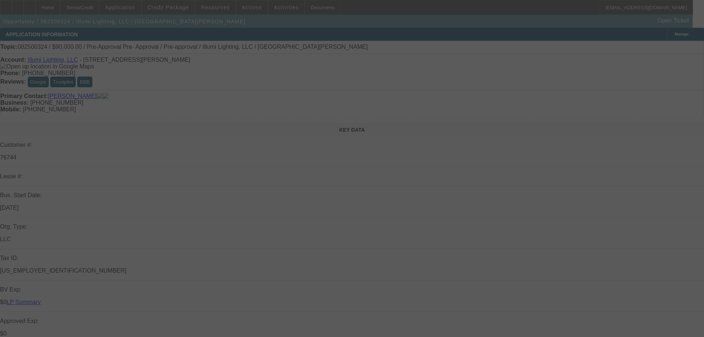
select select "0"
select select "3"
select select "0"
select select "6"
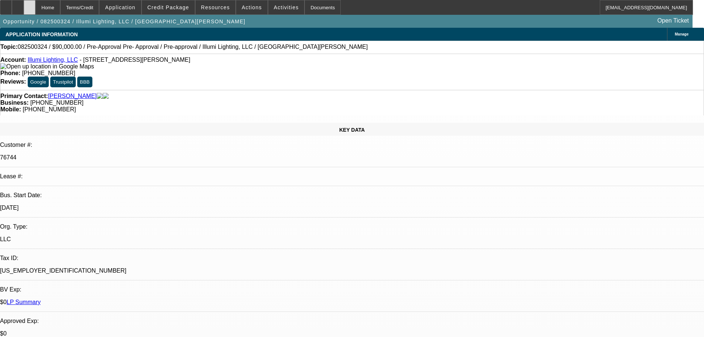
click at [35, 13] on div at bounding box center [30, 7] width 12 height 15
select select "0"
select select "3"
select select "0"
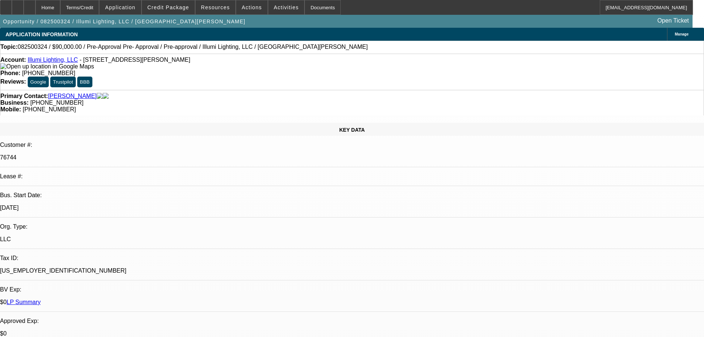
select select "6"
select select "0"
select select "3"
select select "0"
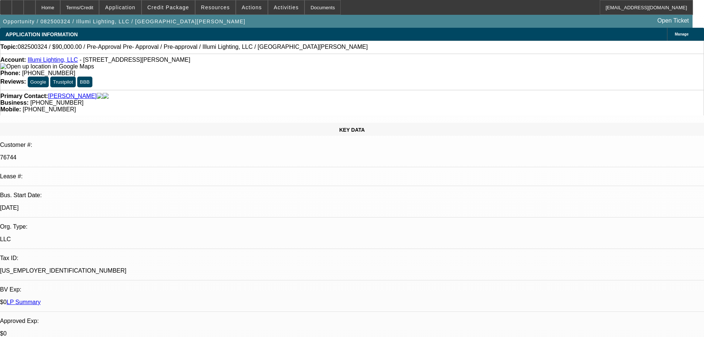
select select "6"
select select "0"
select select "3"
select select "0"
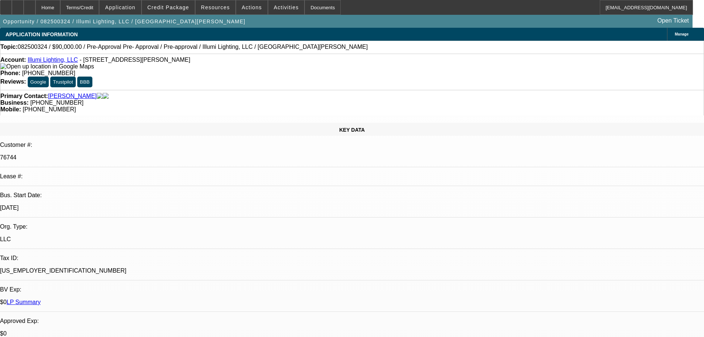
select select "6"
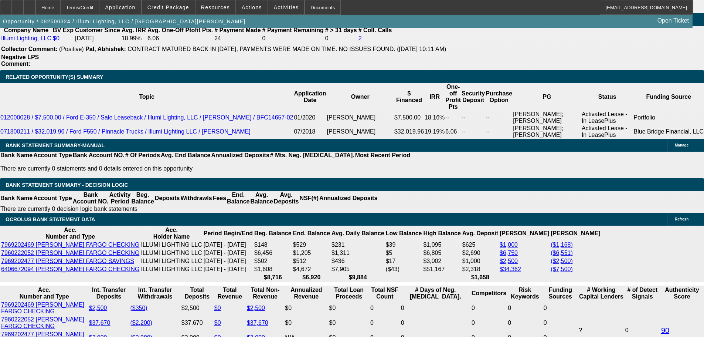
drag, startPoint x: 232, startPoint y: 198, endPoint x: 230, endPoint y: 250, distance: 52.2
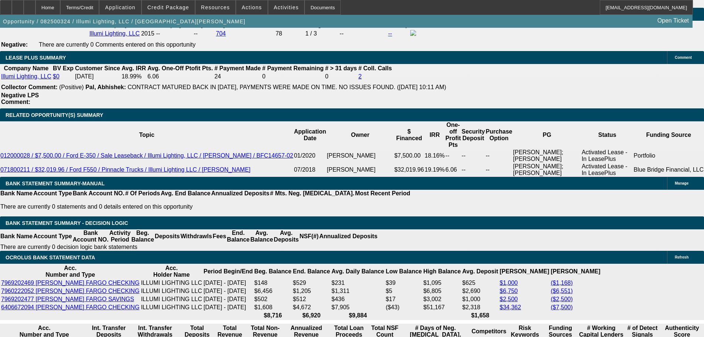
scroll to position [1257, 0]
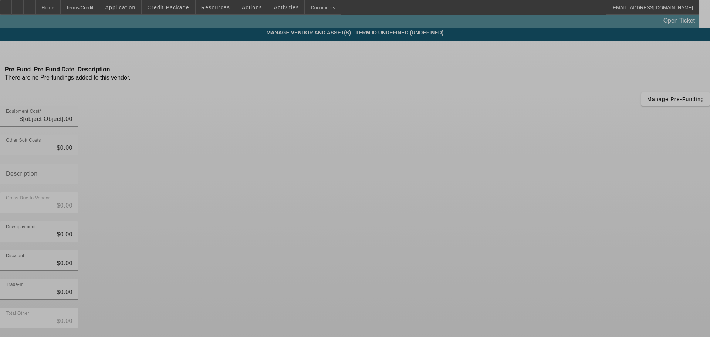
type input "$80,000.00"
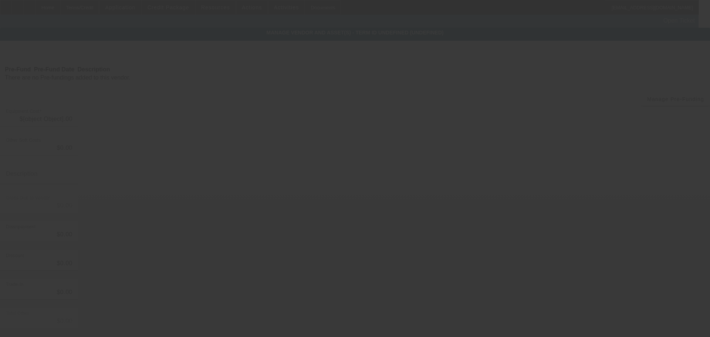
type input "$80,000.00"
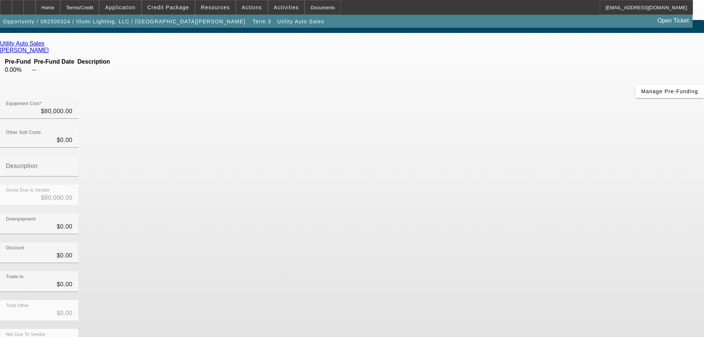
scroll to position [10, 0]
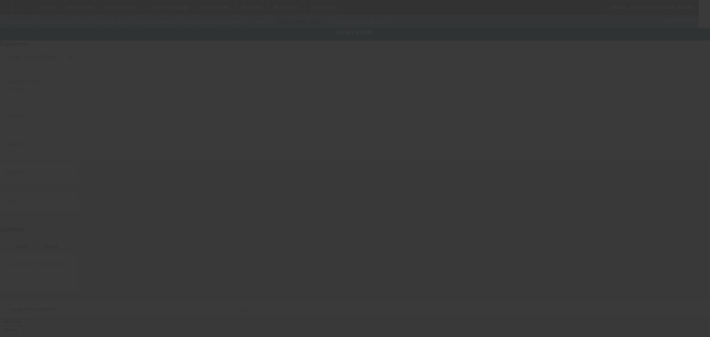
type input "[US_VEHICLE_IDENTIFICATION_NUMBER]"
type input "Ram"
type input "5500"
radio input "true"
type textarea "Altec AT41M"
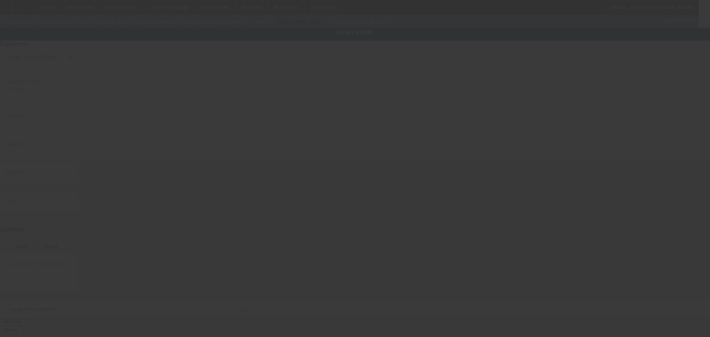
type input "[STREET_ADDRESS][PERSON_NAME]"
type input "Ste 102"
type input "Centennial"
type input "80111"
type input "Arapahoe"
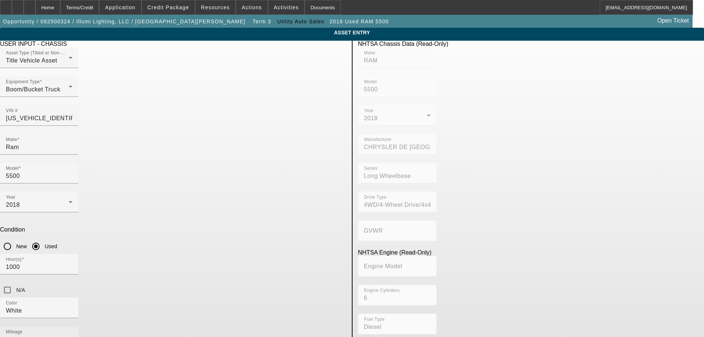
click at [23, 329] on label "Mileage" at bounding box center [14, 331] width 17 height 5
click at [72, 335] on input "99000" at bounding box center [39, 339] width 67 height 9
click at [23, 329] on label "Mileage" at bounding box center [14, 331] width 17 height 5
click at [72, 335] on input "99000" at bounding box center [39, 339] width 67 height 9
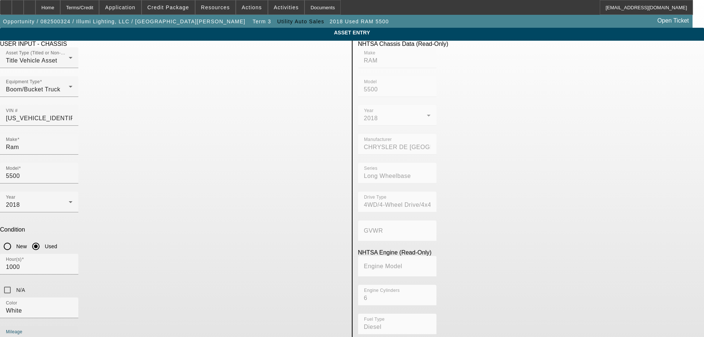
click at [72, 335] on input "99000" at bounding box center [39, 339] width 67 height 9
type input "79"
click at [72, 143] on input "Ram" at bounding box center [39, 147] width 67 height 9
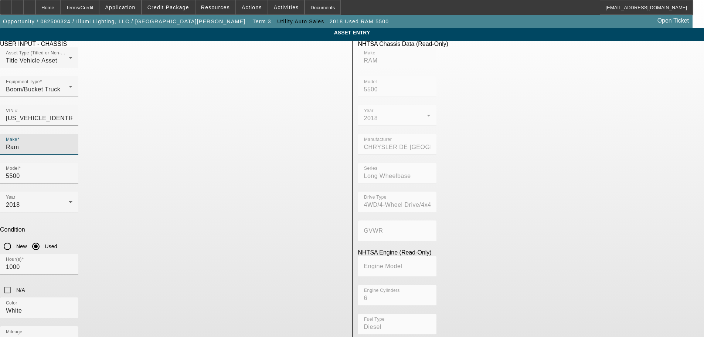
click at [72, 143] on input "Ram" at bounding box center [39, 147] width 67 height 9
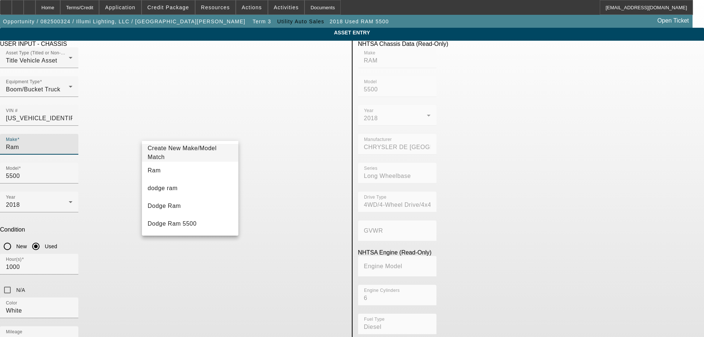
click at [72, 143] on input "Ram" at bounding box center [39, 147] width 67 height 9
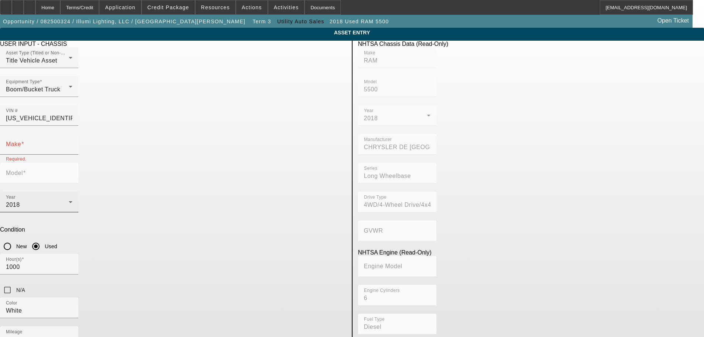
click at [72, 191] on div "Year 2018" at bounding box center [39, 201] width 67 height 21
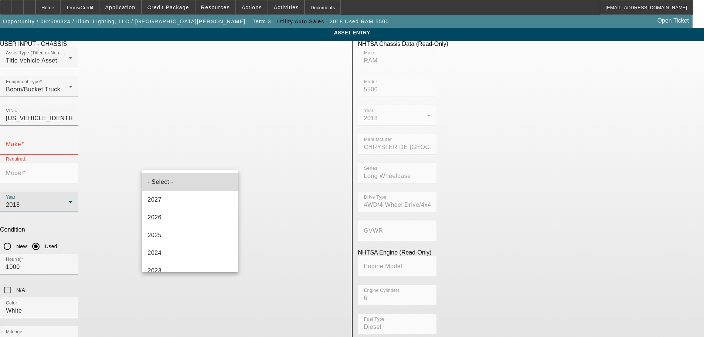
click at [195, 186] on mat-option "- Select -" at bounding box center [190, 182] width 97 height 18
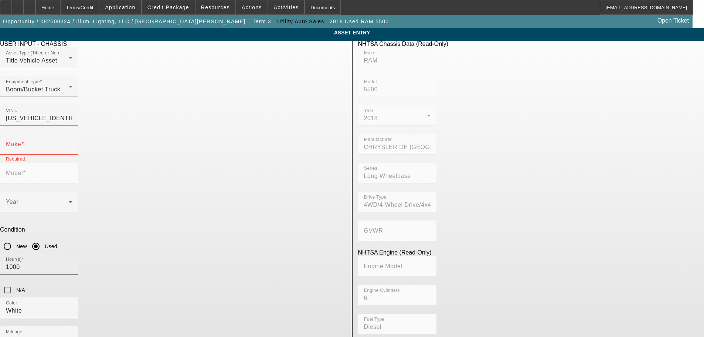
click at [72, 254] on div "Hour(s) 1000" at bounding box center [39, 264] width 67 height 21
click at [72, 262] on input "1000" at bounding box center [39, 266] width 67 height 9
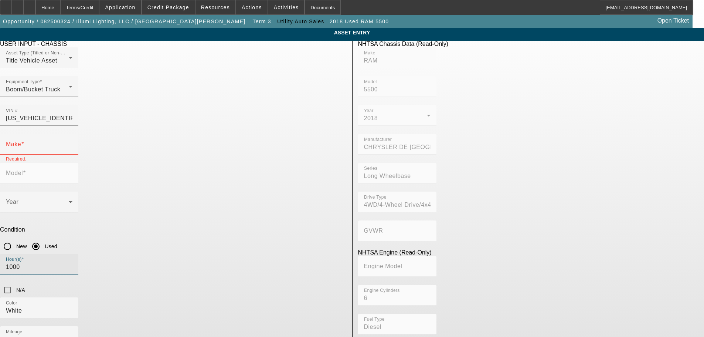
click at [72, 262] on input "1000" at bounding box center [39, 266] width 67 height 9
type textarea "A"
click at [72, 114] on input "3C7WRNFL8JG242906" at bounding box center [39, 118] width 67 height 9
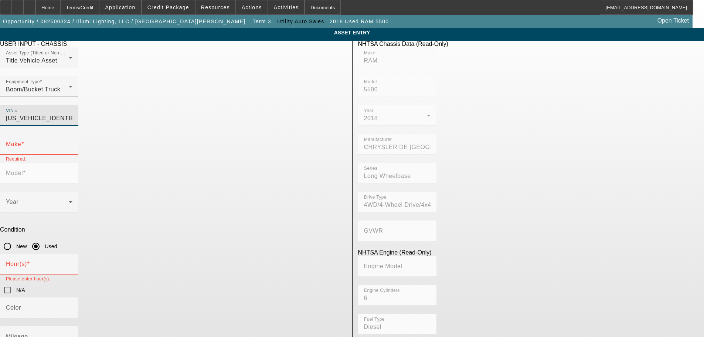
click at [72, 114] on input "3C7WRNFL8JG242906" at bounding box center [39, 118] width 67 height 9
click at [72, 114] on input "VIN #" at bounding box center [39, 118] width 67 height 9
paste input "1FDUF5GT6JEB54631"
type input "1FDUF5GT6JEB54631"
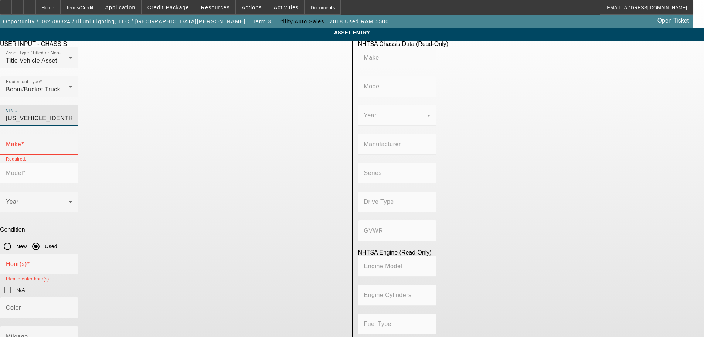
type input "1FDUF5GT6JEB54631"
click at [58, 152] on app-asset-collateral-manage "ASSET ENTRY Delete asset USER INPUT - CHASSIS Asset Type (Titled or Non-Titled)…" at bounding box center [352, 235] width 704 height 414
type input "FORD"
type input "F-550"
type input "FORD MOTOR COMPANY"
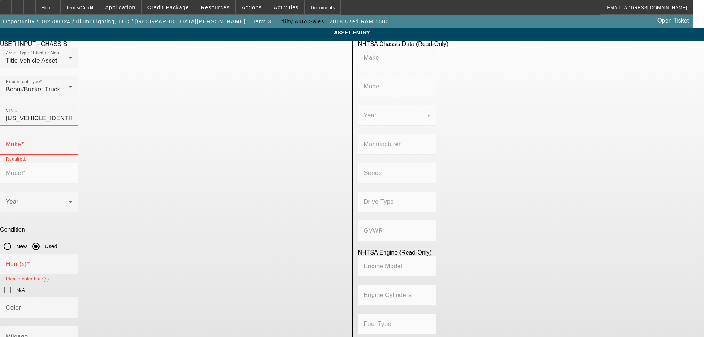
type input "4x2"
type input "Class 5: 16,001 - 19,500 lb (7,258 - 8,845 kg)"
type input "8"
type input "Diesel"
type input "408.85908543470"
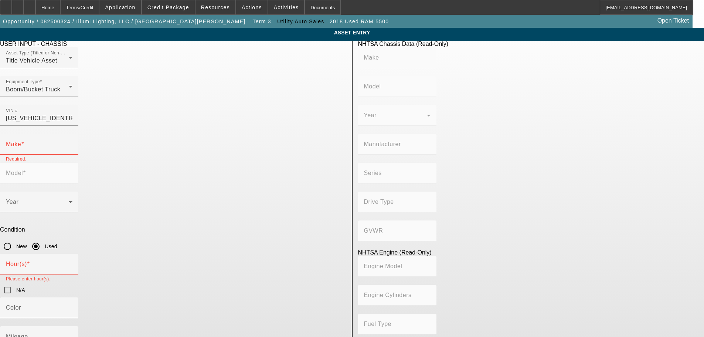
type input "6.7"
type input "FORD"
type input "F-550"
click at [15, 282] on input "N/A" at bounding box center [7, 289] width 15 height 15
checkbox input "true"
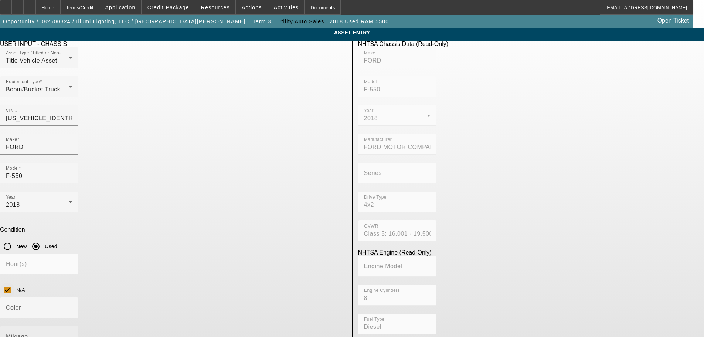
click at [28, 333] on mat-label "Mileage" at bounding box center [17, 336] width 22 height 6
click at [72, 335] on input "Mileage" at bounding box center [39, 339] width 67 height 9
type input "106681"
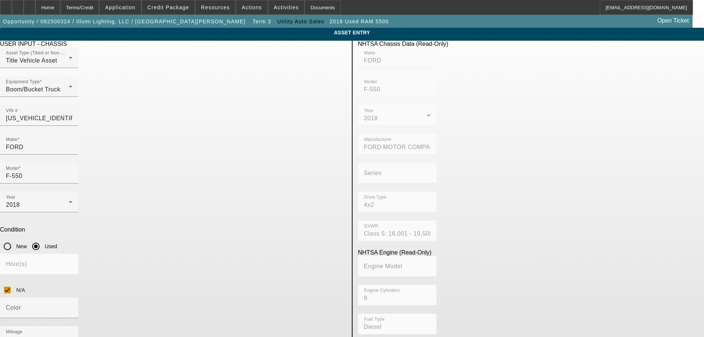
paste textarea "AT40G"
type textarea "AT40G"
click at [55, 229] on app-asset-collateral-manage "ASSET ENTRY Delete asset USER INPUT - CHASSIS Asset Type (Titled or Non-Titled)…" at bounding box center [352, 235] width 704 height 414
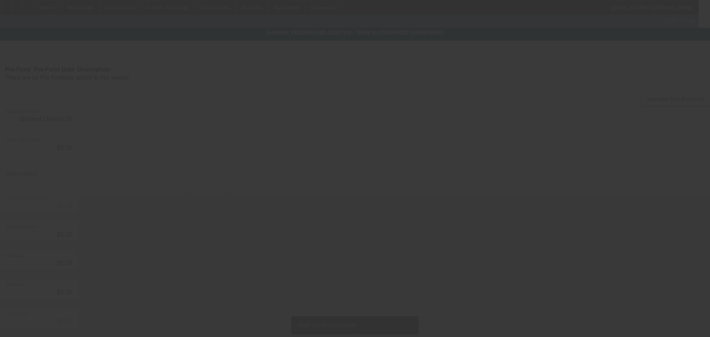
type input "$80,000.00"
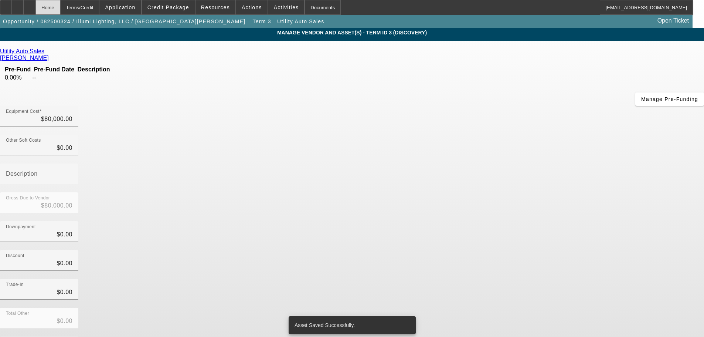
click at [60, 13] on div "Home" at bounding box center [47, 7] width 25 height 15
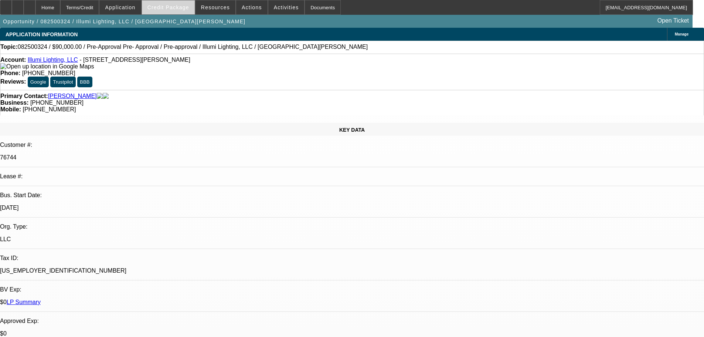
select select "0"
select select "3"
select select "0"
select select "6"
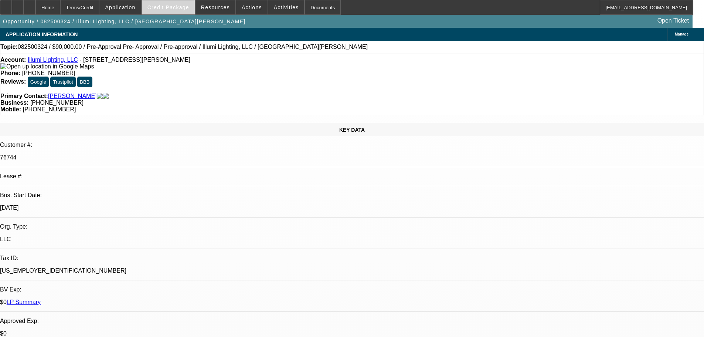
select select "0"
select select "3"
select select "0"
select select "6"
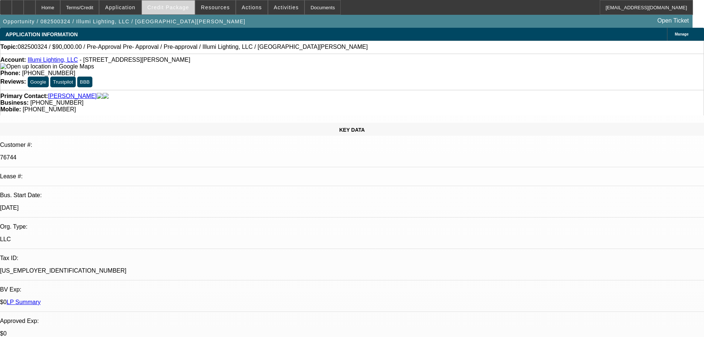
select select "0"
select select "3"
select select "0"
select select "6"
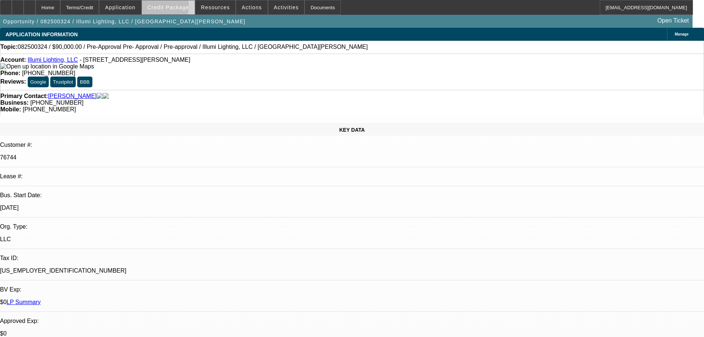
click at [177, 8] on span "Credit Package" at bounding box center [168, 7] width 42 height 6
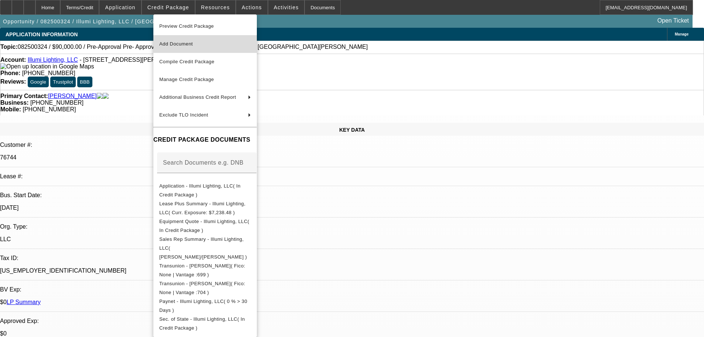
click at [247, 37] on button "Add Document" at bounding box center [204, 44] width 103 height 18
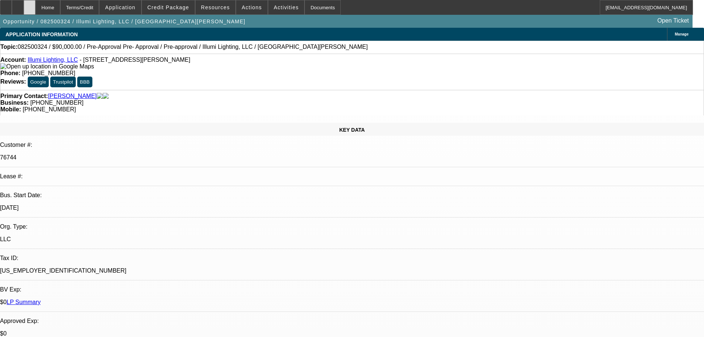
click at [30, 5] on icon at bounding box center [30, 5] width 0 height 0
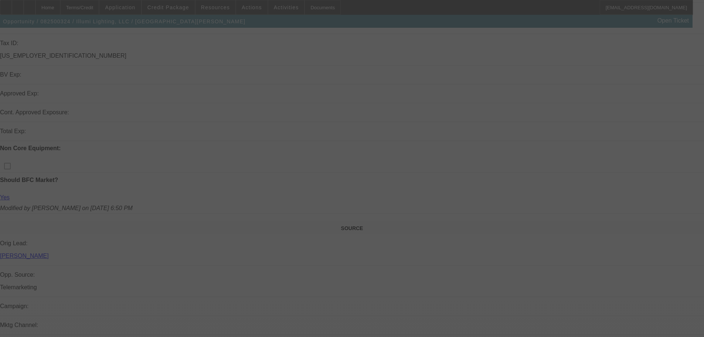
drag, startPoint x: 238, startPoint y: 130, endPoint x: 259, endPoint y: 241, distance: 113.6
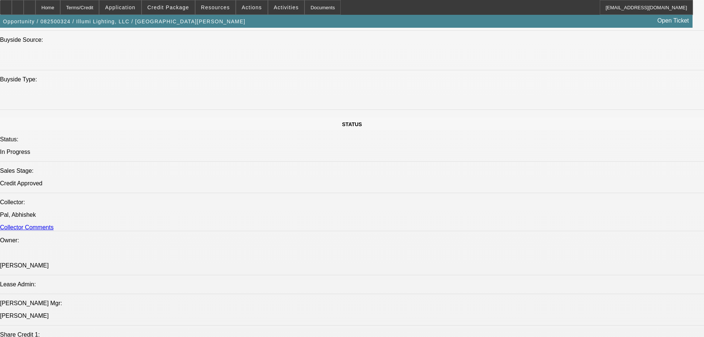
select select "0"
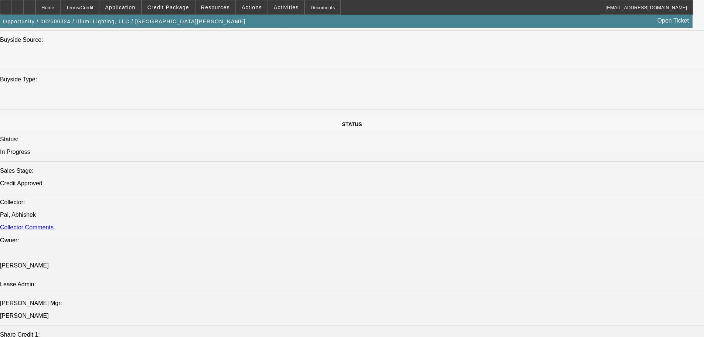
select select "0"
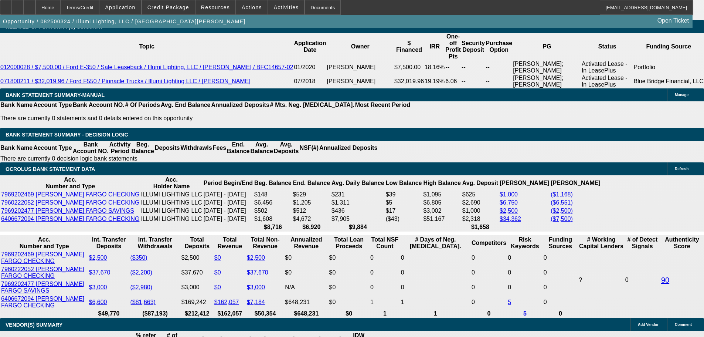
drag, startPoint x: 288, startPoint y: 181, endPoint x: 296, endPoint y: 226, distance: 45.9
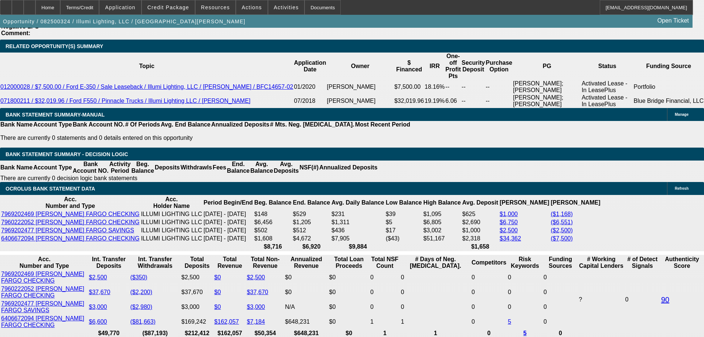
scroll to position [1240, 0]
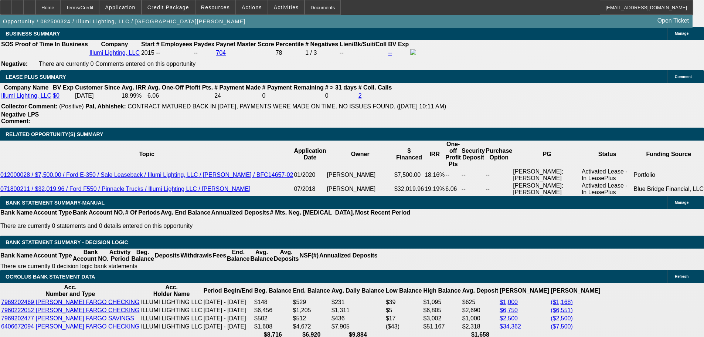
select select "1"
select select "3"
select select "6"
select select "1"
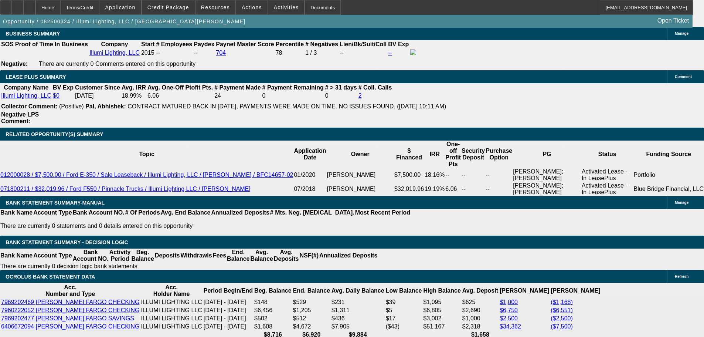
select select "3"
select select "6"
select select "1"
select select "3"
select select "6"
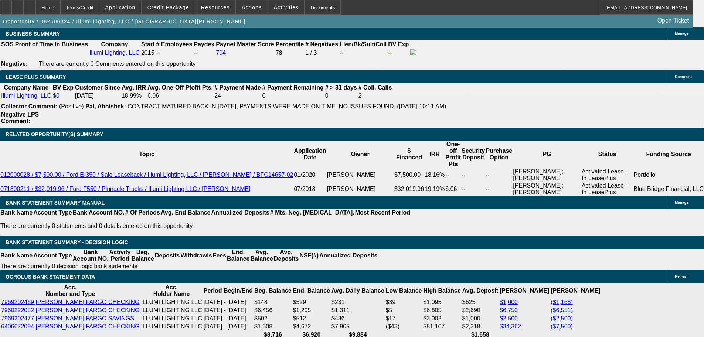
scroll to position [1237, 0]
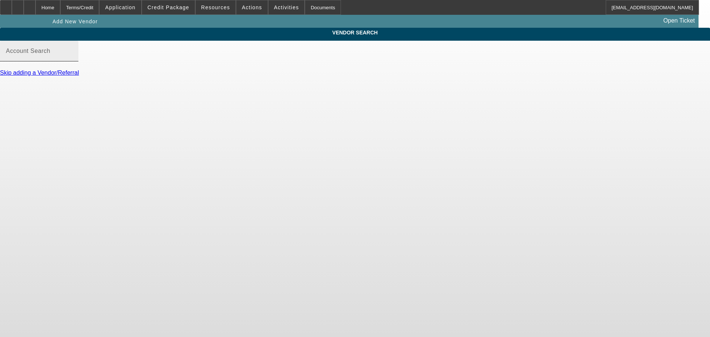
click at [50, 54] on label "Account Search" at bounding box center [28, 51] width 44 height 7
click at [72, 58] on input "Account Search" at bounding box center [39, 54] width 67 height 9
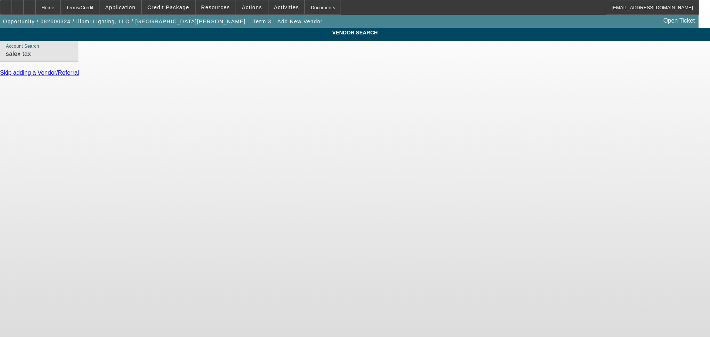
click at [72, 58] on input "salex tax" at bounding box center [39, 54] width 67 height 9
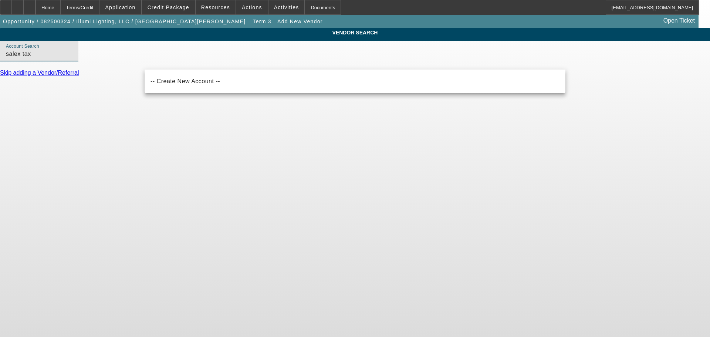
click at [72, 58] on input "salex tax" at bounding box center [39, 54] width 67 height 9
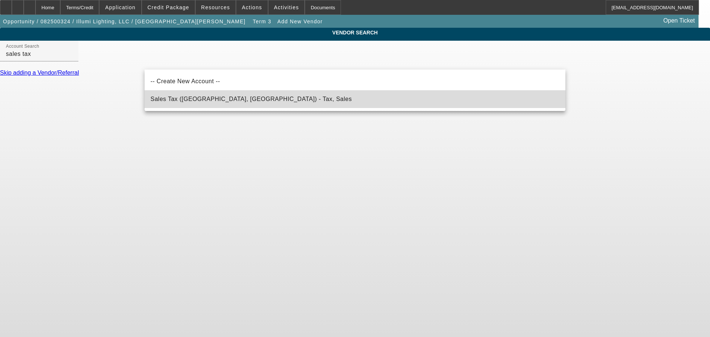
click at [225, 102] on span "Sales Tax ([GEOGRAPHIC_DATA], [GEOGRAPHIC_DATA]) - Tax, Sales" at bounding box center [250, 99] width 201 height 6
type input "Sales Tax ([GEOGRAPHIC_DATA], [GEOGRAPHIC_DATA]) - Tax, Sales"
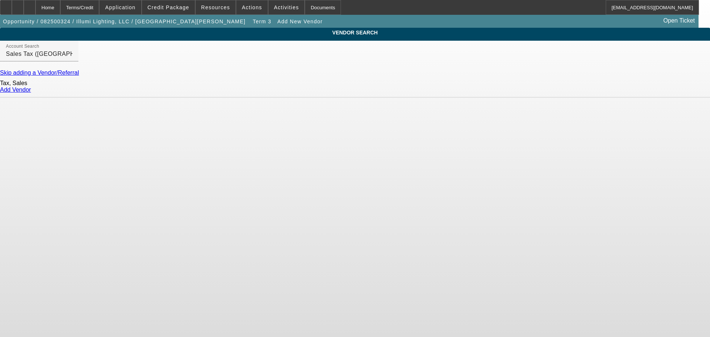
click at [31, 93] on link "Add Vendor" at bounding box center [15, 89] width 31 height 6
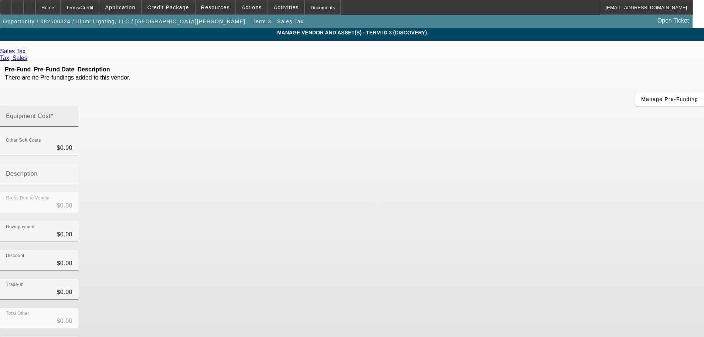
click at [72, 115] on input "Equipment Cost" at bounding box center [39, 119] width 67 height 9
type input "5"
type input "$5.00"
type input "54"
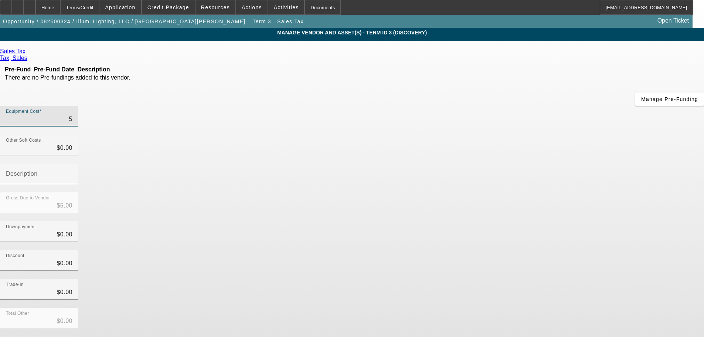
type input "$54.00"
type input "540"
type input "$540.00"
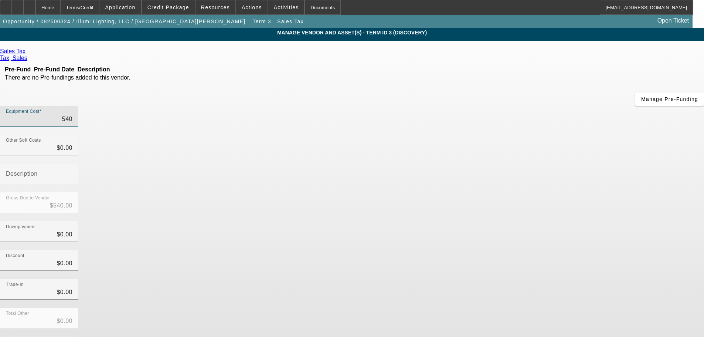
type input "5400"
type input "$5,400.00"
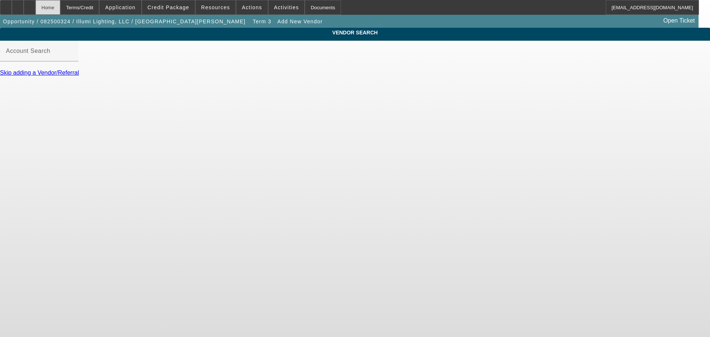
click at [60, 4] on div "Home" at bounding box center [47, 7] width 25 height 15
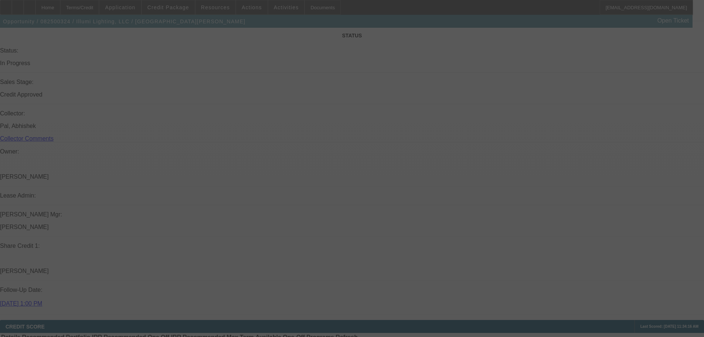
select select "0"
select select "3"
select select "0"
select select "6"
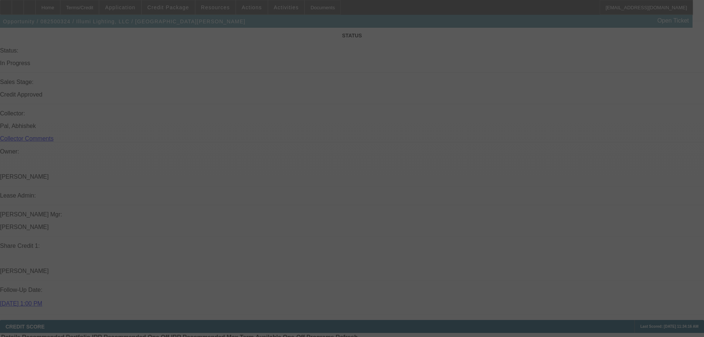
select select "0"
select select "3"
select select "0"
select select "6"
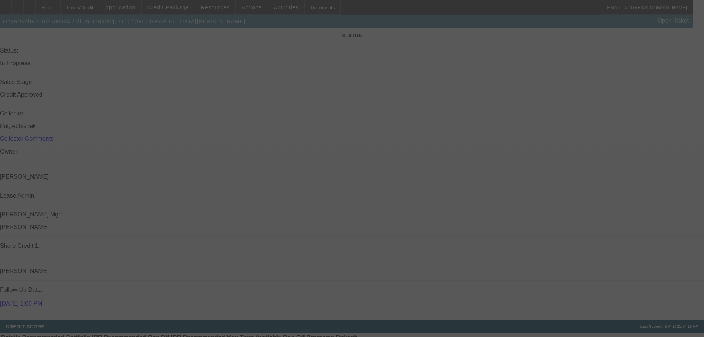
select select "0"
select select "3"
select select "0"
select select "6"
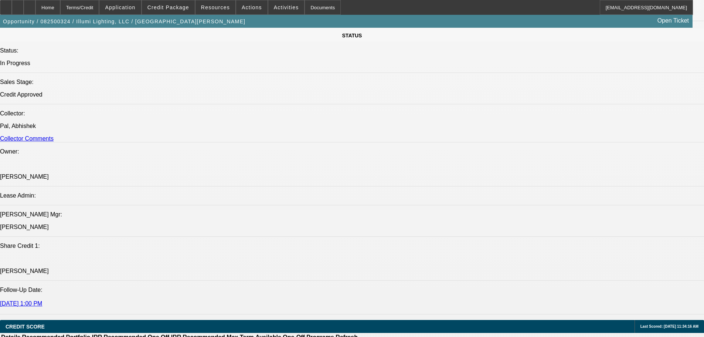
scroll to position [1191, 0]
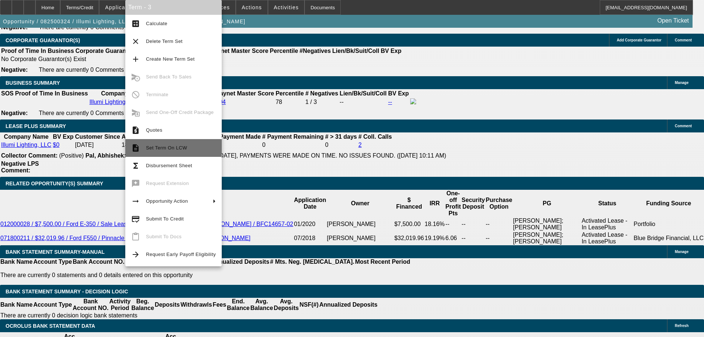
click at [190, 145] on span "Set Term On LCW" at bounding box center [181, 147] width 70 height 9
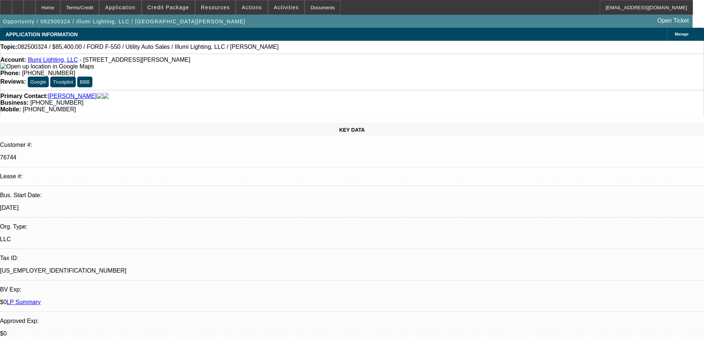
select select "0"
select select "3"
select select "0"
select select "6"
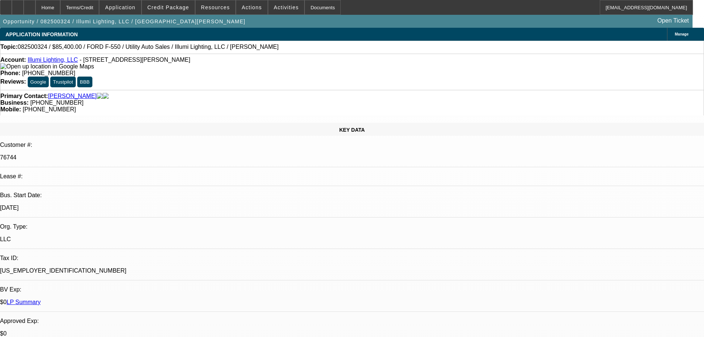
select select "0"
select select "3"
select select "0"
select select "6"
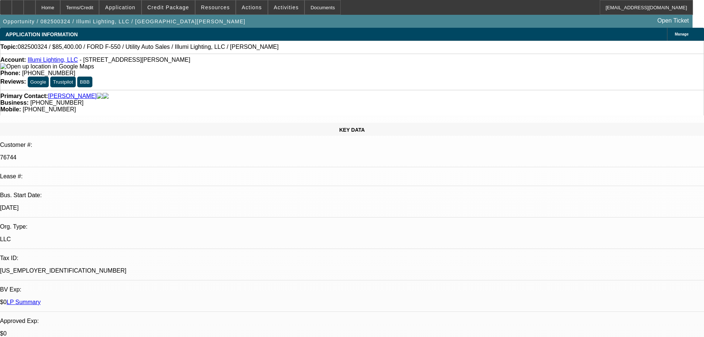
select select "0"
select select "3"
select select "0"
select select "6"
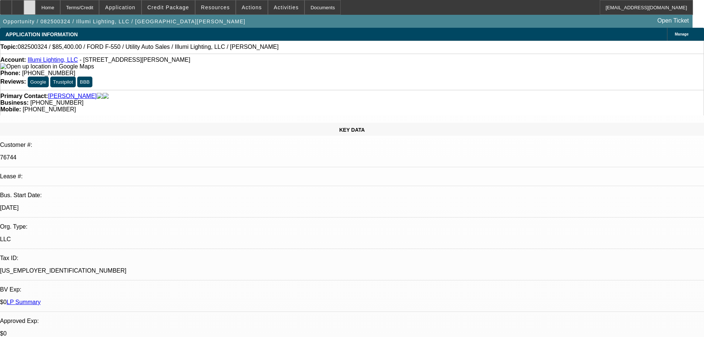
click at [35, 11] on div at bounding box center [30, 7] width 12 height 15
select select "0"
select select "3"
select select "0"
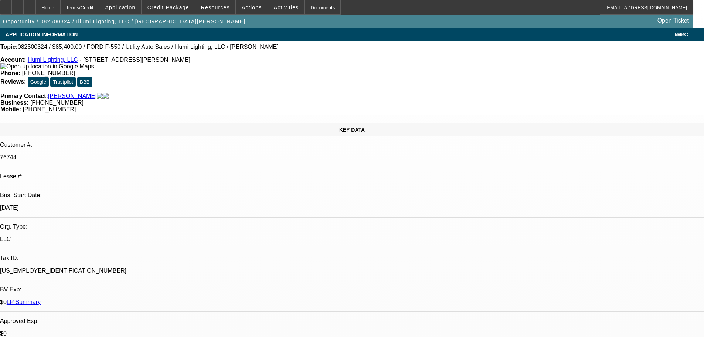
select select "6"
select select "0"
select select "3"
select select "0"
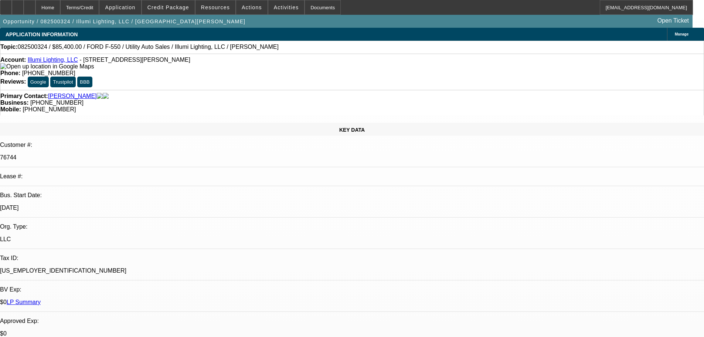
select select "6"
select select "0"
select select "3"
select select "0"
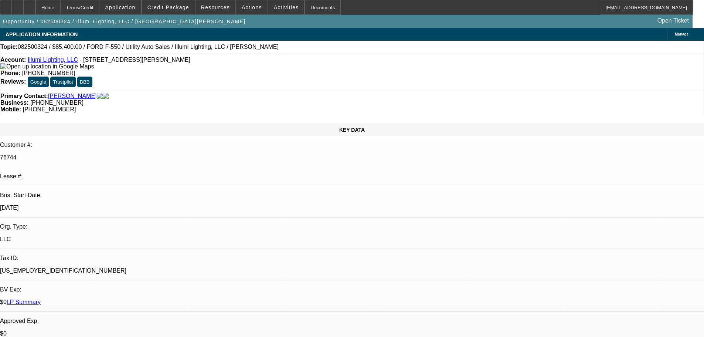
select select "6"
click at [24, 7] on div at bounding box center [18, 7] width 12 height 15
click at [35, 8] on div at bounding box center [30, 7] width 12 height 15
select select "0"
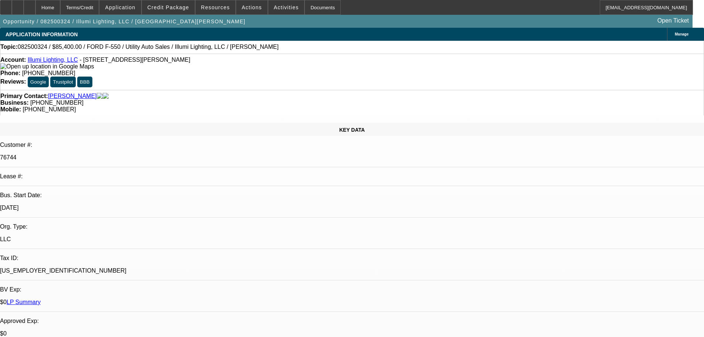
select select "3"
select select "0"
select select "6"
select select "0"
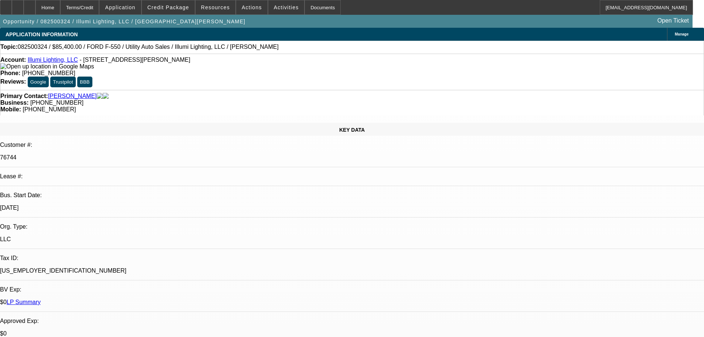
select select "3"
select select "0"
select select "6"
select select "0"
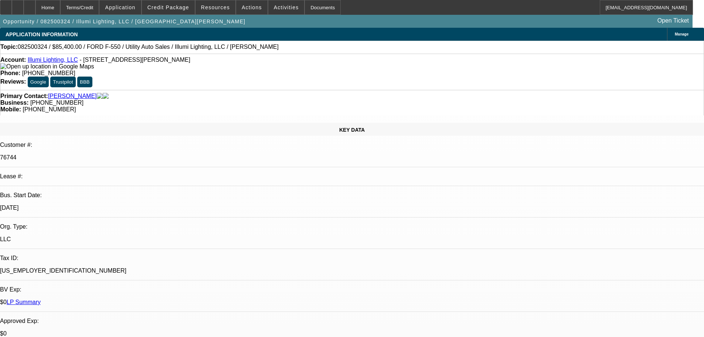
select select "3"
select select "0"
select select "6"
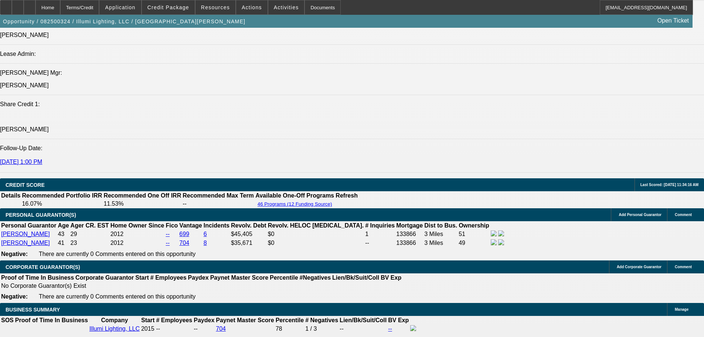
scroll to position [924, 0]
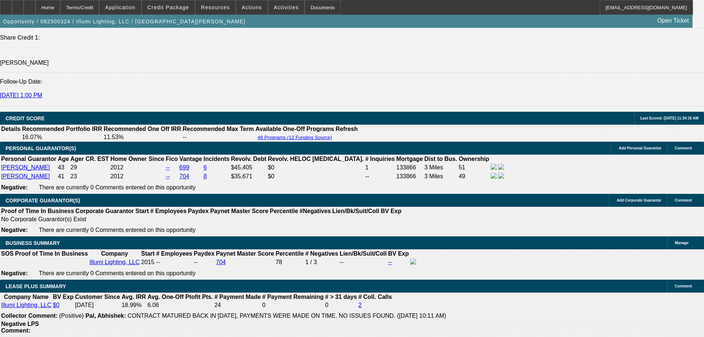
scroll to position [0, 0]
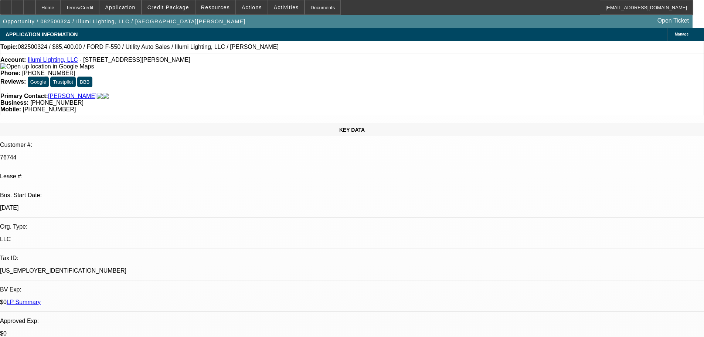
drag, startPoint x: 403, startPoint y: 115, endPoint x: 400, endPoint y: 67, distance: 48.1
click at [178, 10] on span "Credit Package" at bounding box center [168, 7] width 42 height 6
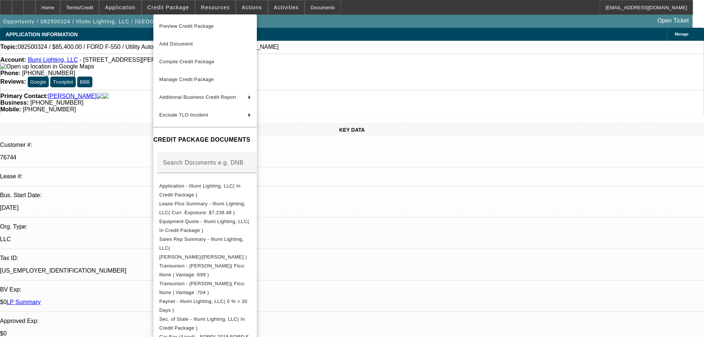
click at [436, 219] on div at bounding box center [352, 168] width 704 height 337
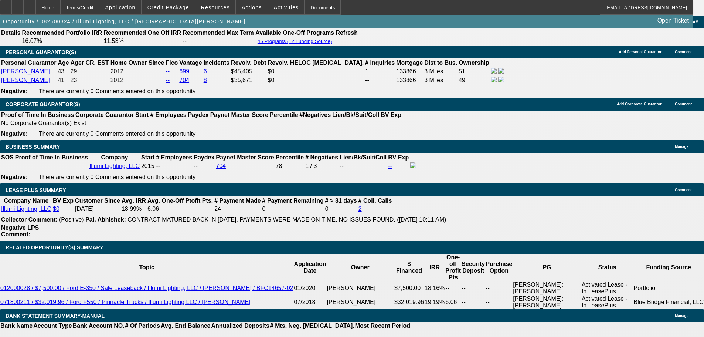
scroll to position [1183, 0]
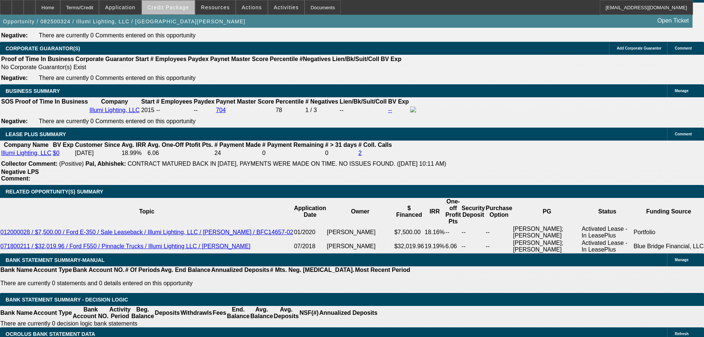
click at [186, 10] on span "Credit Package" at bounding box center [168, 7] width 42 height 6
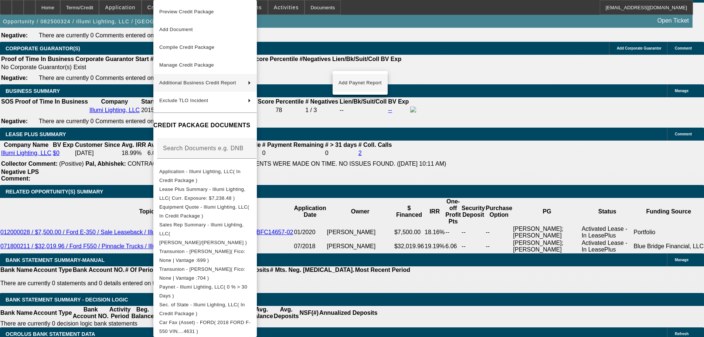
click at [356, 86] on span "Add Paynet Report" at bounding box center [360, 82] width 43 height 9
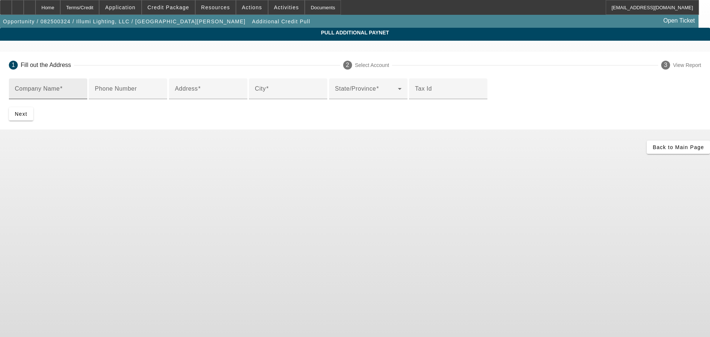
drag, startPoint x: 223, startPoint y: 86, endPoint x: 224, endPoint y: 90, distance: 3.7
click at [81, 86] on div "Company Name" at bounding box center [48, 88] width 67 height 21
click at [81, 92] on input "Company Name" at bounding box center [48, 91] width 67 height 9
type input "Utility Auto Sales"
type input "97 Penn Bern Rd"
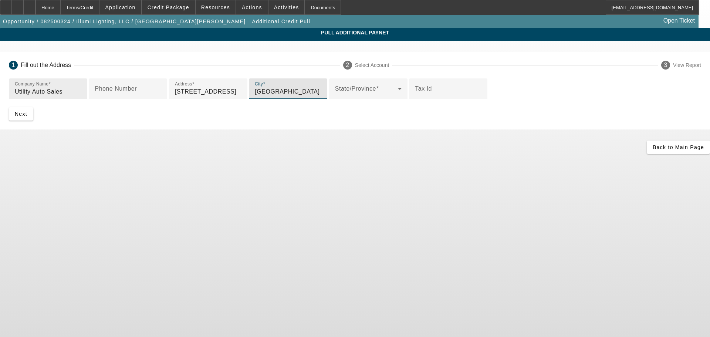
type input "Bernville"
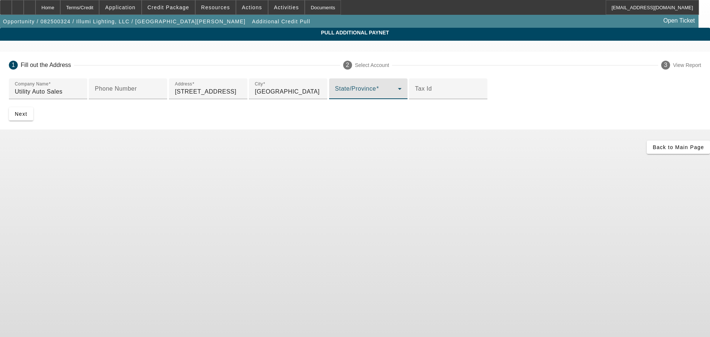
click at [329, 107] on div at bounding box center [368, 103] width 78 height 8
click at [335, 96] on span at bounding box center [366, 91] width 63 height 9
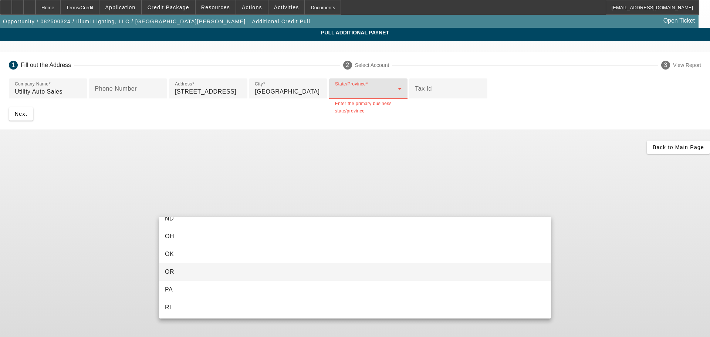
scroll to position [612, 0]
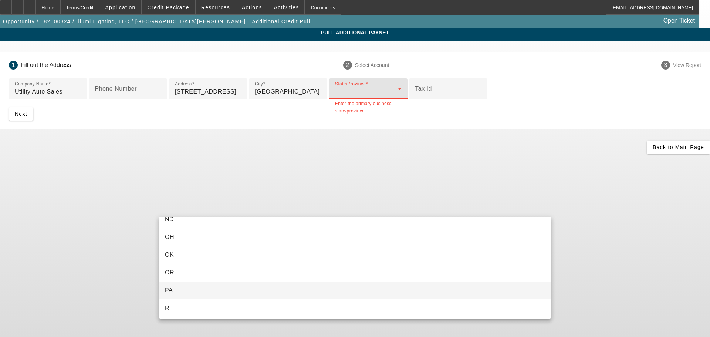
click at [185, 291] on mat-option "PA" at bounding box center [355, 290] width 392 height 18
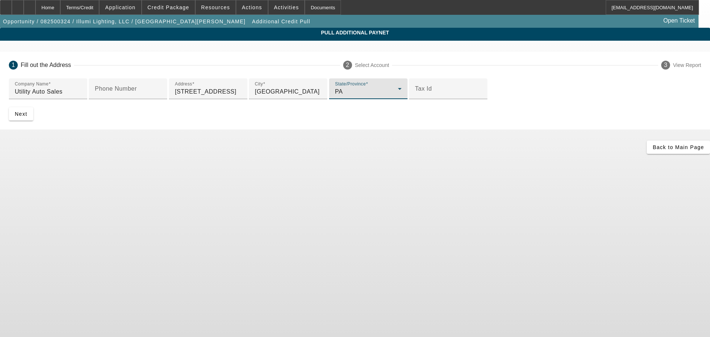
click at [110, 154] on app-additional-credit-pull "Pull Additional Paynet 1 Fill out the Address 2 Select Account 3 View Report Co…" at bounding box center [355, 91] width 710 height 126
click at [27, 117] on span "Next" at bounding box center [21, 114] width 13 height 6
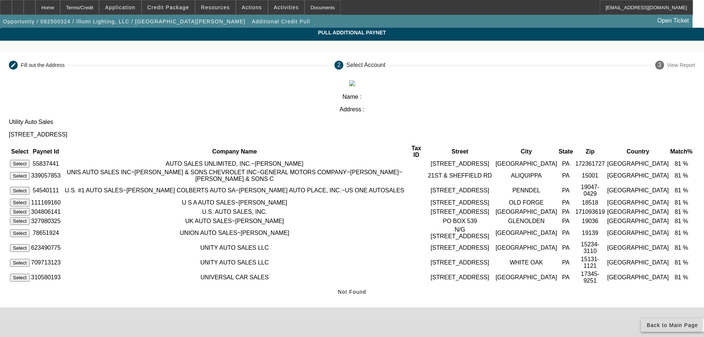
click at [647, 322] on span "Back to Main Page" at bounding box center [672, 325] width 51 height 6
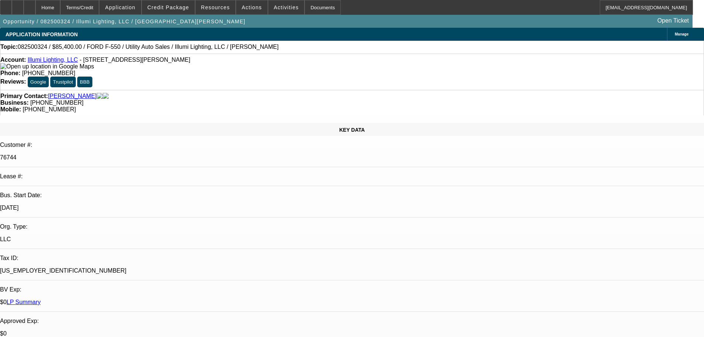
select select "0"
select select "3"
select select "0"
select select "6"
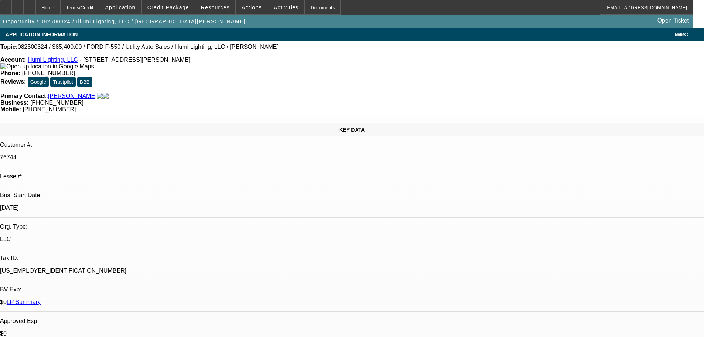
select select "0"
select select "3"
select select "0"
select select "6"
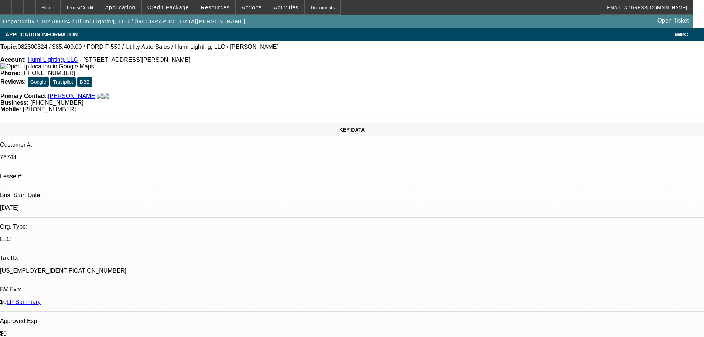
select select "0"
select select "3"
select select "0"
select select "6"
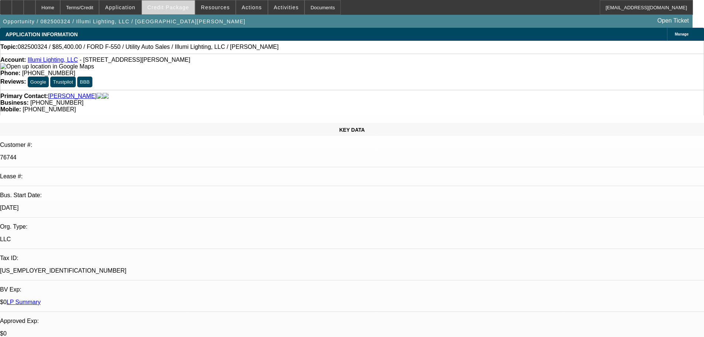
click at [174, 11] on span at bounding box center [168, 8] width 53 height 18
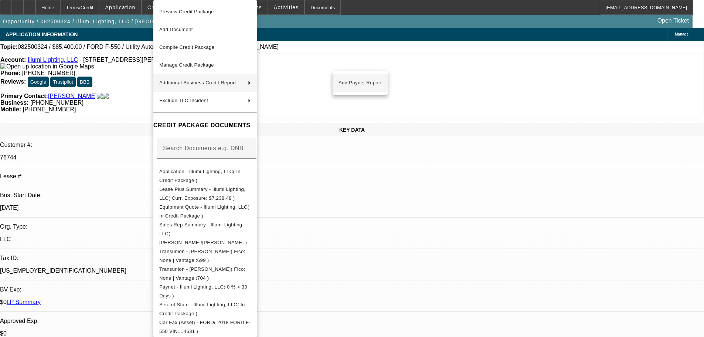
click at [368, 81] on span "Add Paynet Report" at bounding box center [360, 82] width 43 height 9
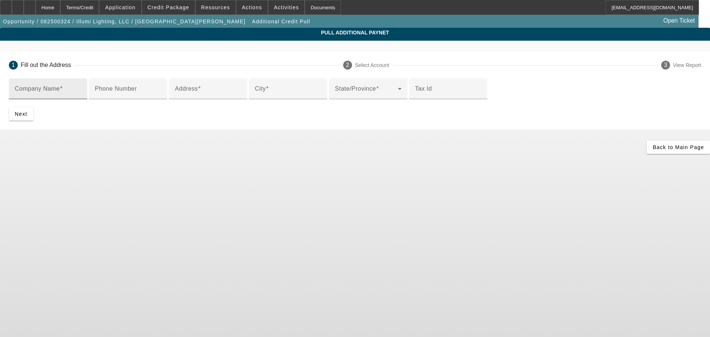
click at [81, 88] on input "Company Name" at bounding box center [48, 91] width 67 height 9
type input "Utility Lifts & Equipment LLC"
click at [187, 96] on input "Address" at bounding box center [208, 91] width 67 height 9
type input "97 Penn Bern Rd"
click at [255, 96] on input "City" at bounding box center [288, 91] width 67 height 9
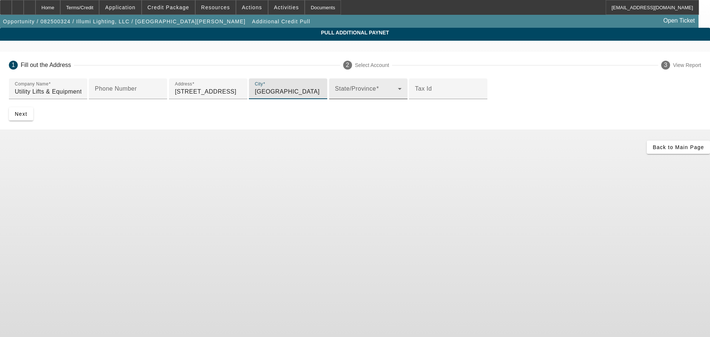
type input "Cernville"
click at [335, 99] on div "State/Province" at bounding box center [368, 88] width 67 height 21
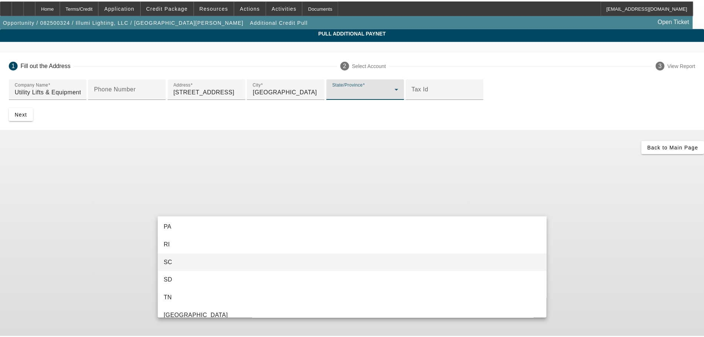
scroll to position [665, 0]
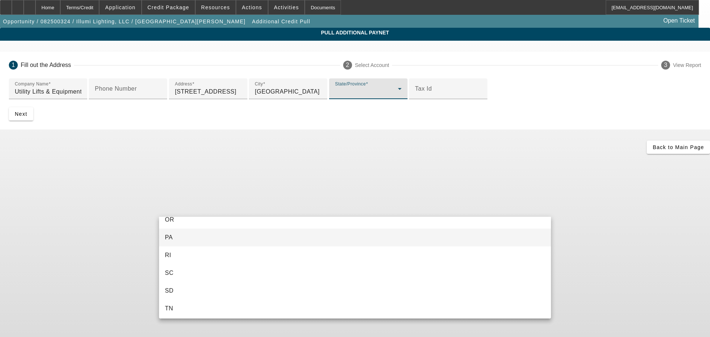
click at [212, 236] on mat-option "PA" at bounding box center [355, 237] width 392 height 18
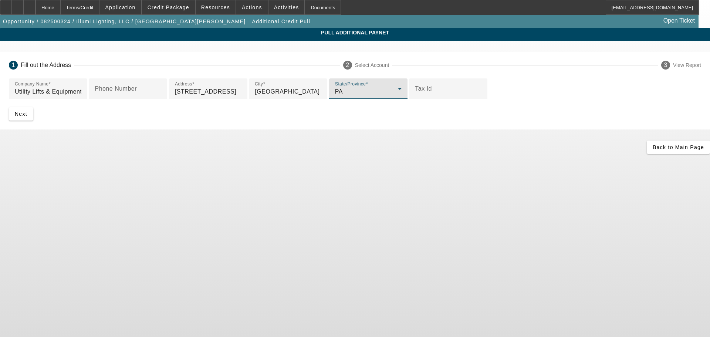
click at [104, 154] on app-additional-credit-pull "Pull Additional Paynet 1 Fill out the Address 2 Select Account 3 View Report Co…" at bounding box center [355, 91] width 710 height 126
click at [27, 117] on span "Next" at bounding box center [21, 114] width 13 height 6
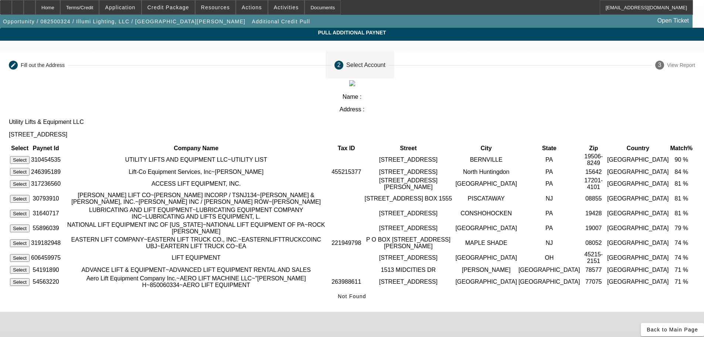
click at [30, 156] on button "Select" at bounding box center [20, 160] width 20 height 8
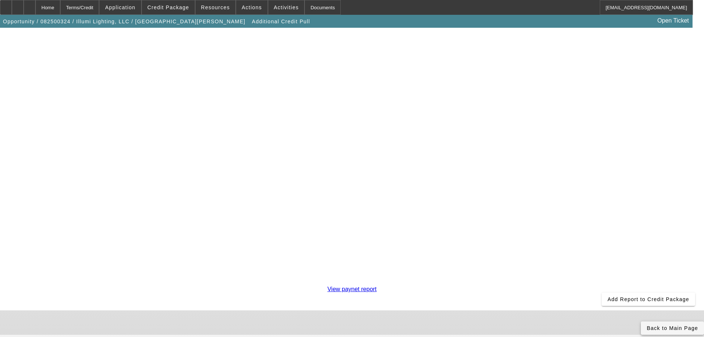
scroll to position [130, 0]
click at [608, 296] on span "Add Report to Credit Package" at bounding box center [649, 299] width 82 height 6
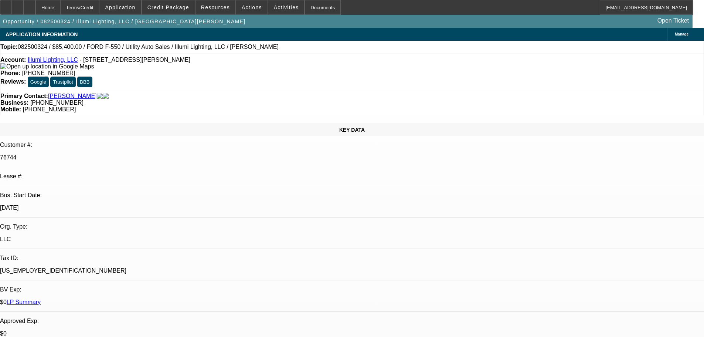
select select "0"
select select "3"
select select "0"
select select "6"
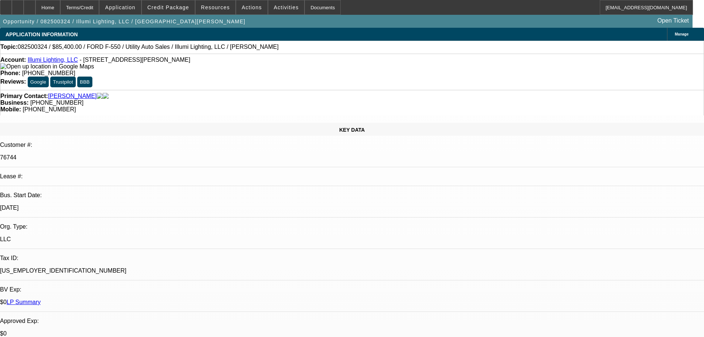
select select "0"
select select "3"
select select "0"
select select "6"
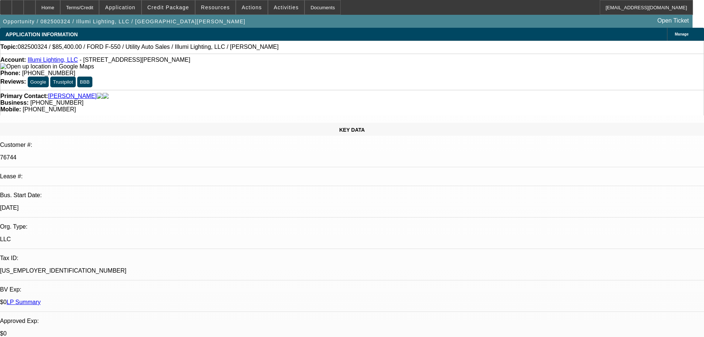
select select "0"
select select "3"
select select "0"
select select "6"
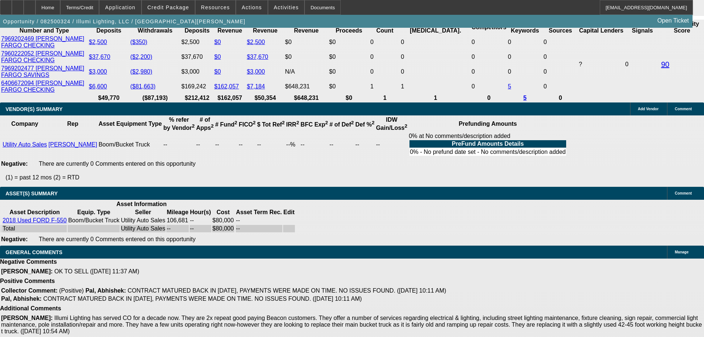
drag, startPoint x: 275, startPoint y: 69, endPoint x: 305, endPoint y: 247, distance: 180.3
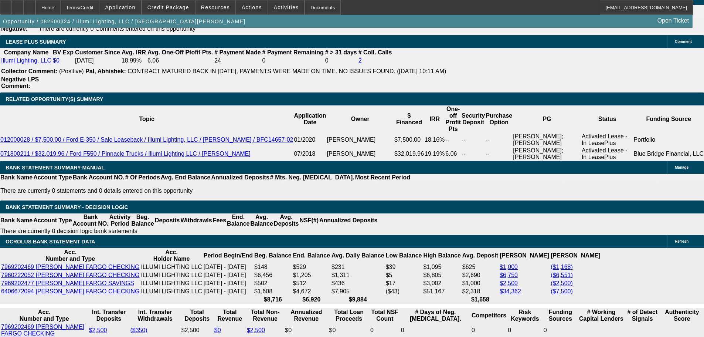
scroll to position [1230, 0]
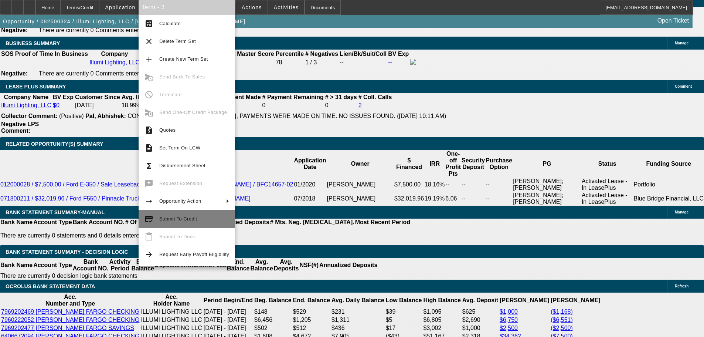
click at [206, 218] on span "Submit To Credit" at bounding box center [194, 218] width 70 height 9
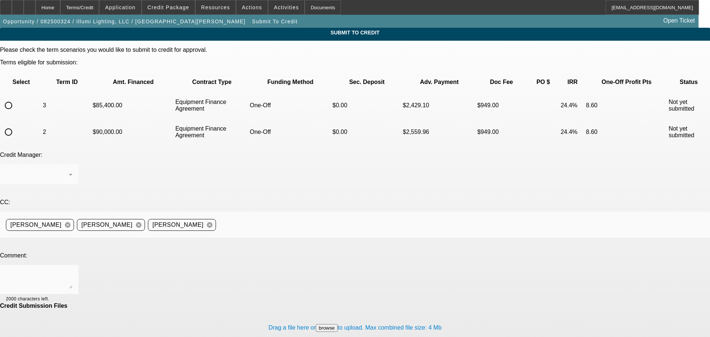
click at [16, 98] on input "radio" at bounding box center [8, 105] width 15 height 15
radio input "true"
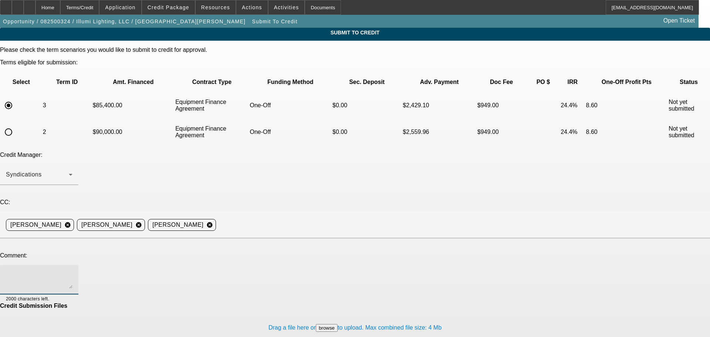
click at [72, 271] on textarea at bounding box center [39, 280] width 67 height 18
type textarea "Hey guys, can we go back to finpac? Invoice + vendor info in file. Thanks"
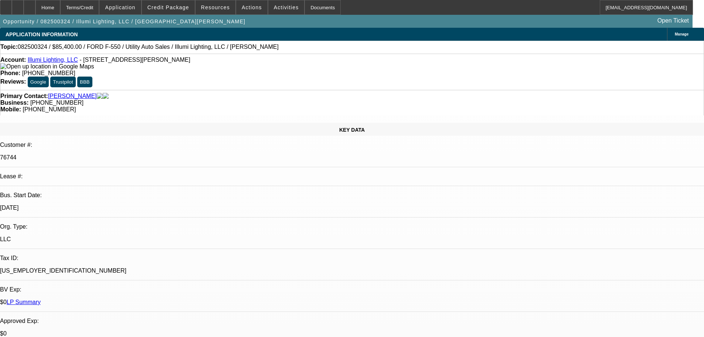
select select "0"
select select "3"
select select "0"
select select "6"
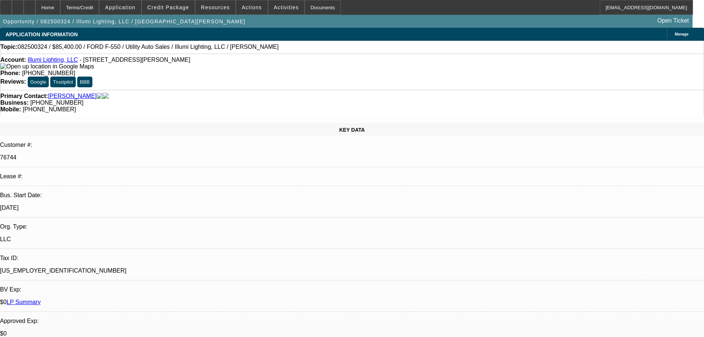
select select "0"
select select "3"
select select "0"
select select "6"
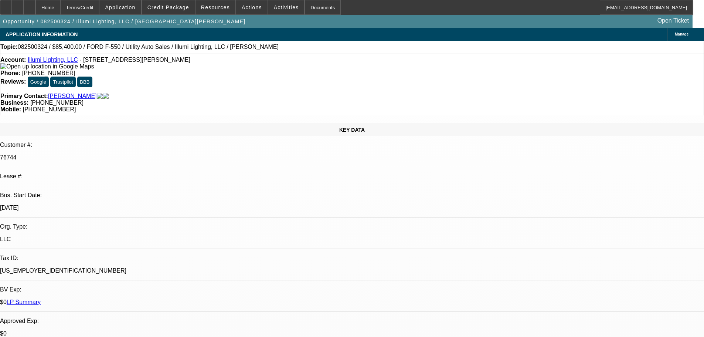
select select "0"
select select "3"
select select "0"
select select "6"
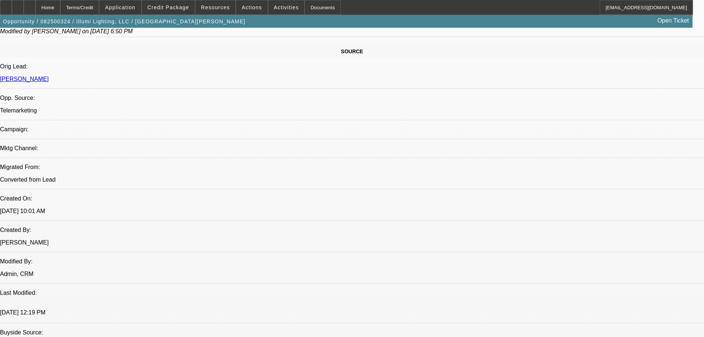
drag, startPoint x: 276, startPoint y: 166, endPoint x: 295, endPoint y: 259, distance: 94.5
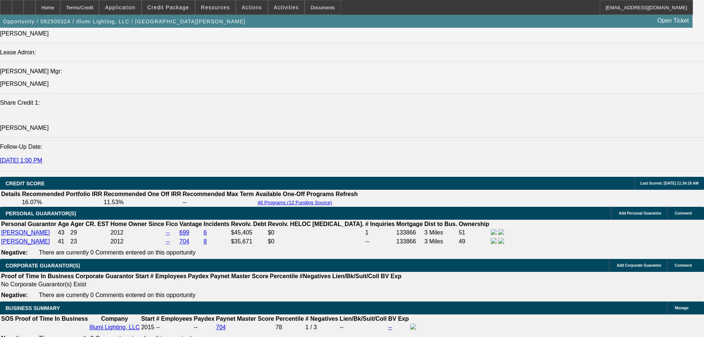
drag, startPoint x: 290, startPoint y: 131, endPoint x: 311, endPoint y: 218, distance: 89.7
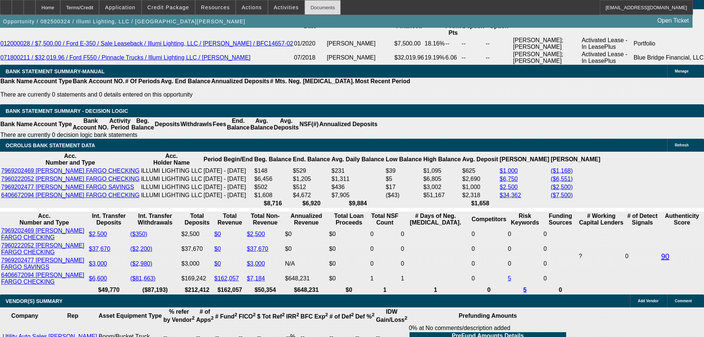
scroll to position [1383, 0]
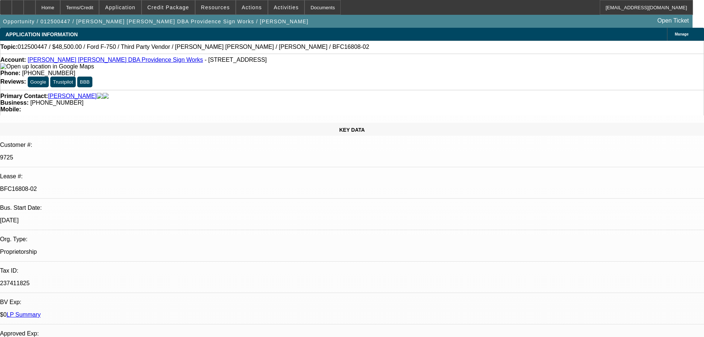
select select "0"
select select "6"
select select "0"
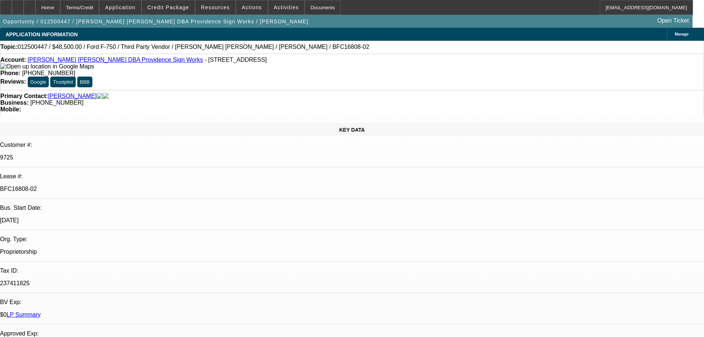
select select "0"
select select "6"
select select "0"
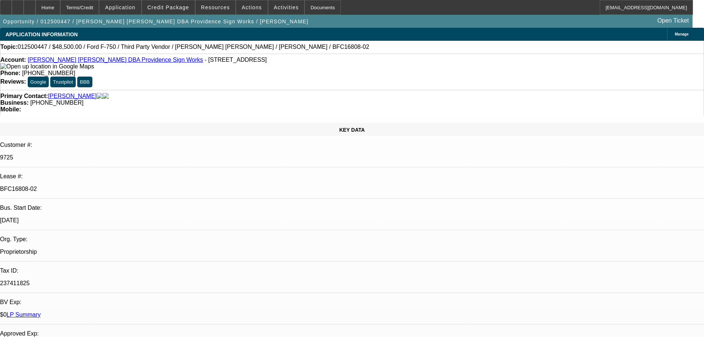
select select "0"
select select "6"
select select "0.1"
select select "2"
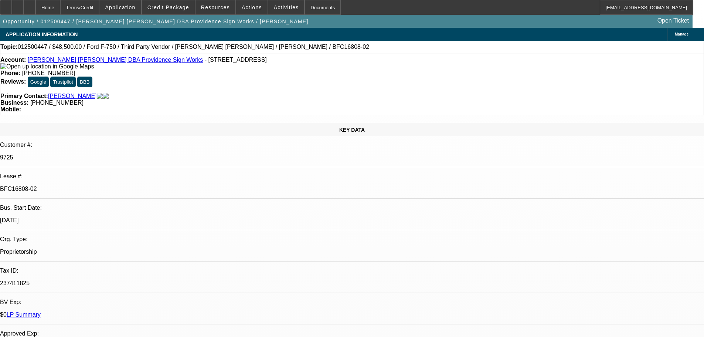
select select "0"
select select "6"
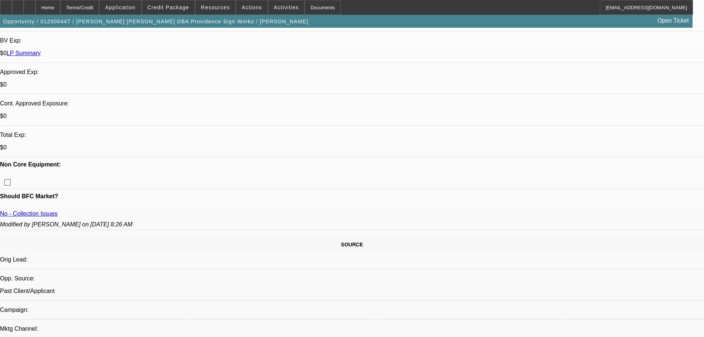
scroll to position [366, 0]
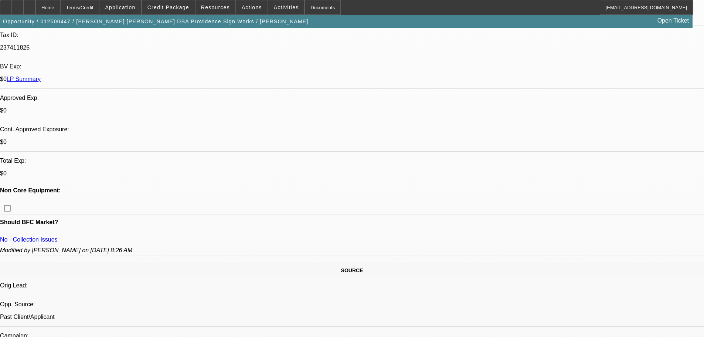
scroll to position [0, 0]
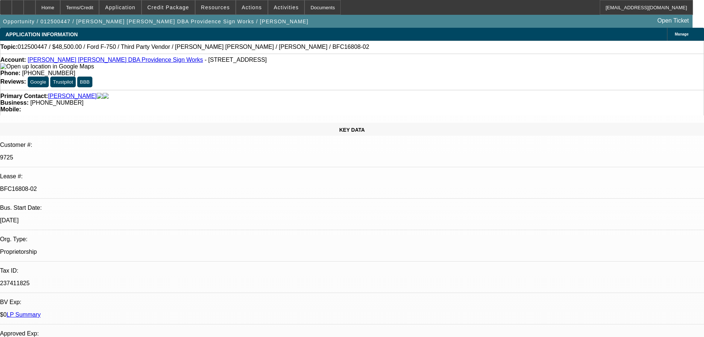
drag, startPoint x: 292, startPoint y: 126, endPoint x: 293, endPoint y: 111, distance: 15.2
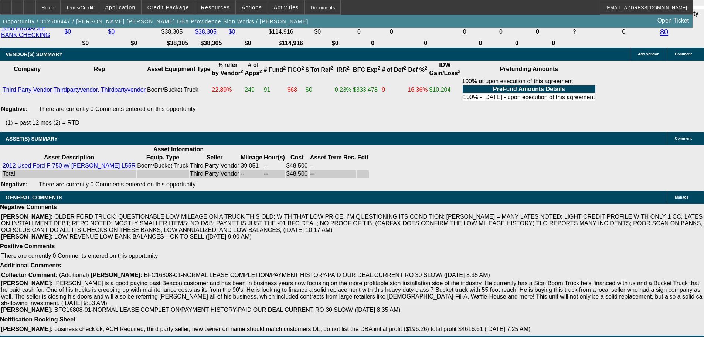
drag, startPoint x: 223, startPoint y: 120, endPoint x: 231, endPoint y: 216, distance: 96.9
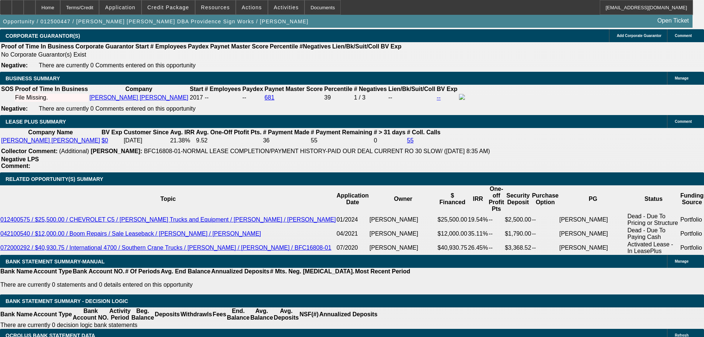
scroll to position [1179, 0]
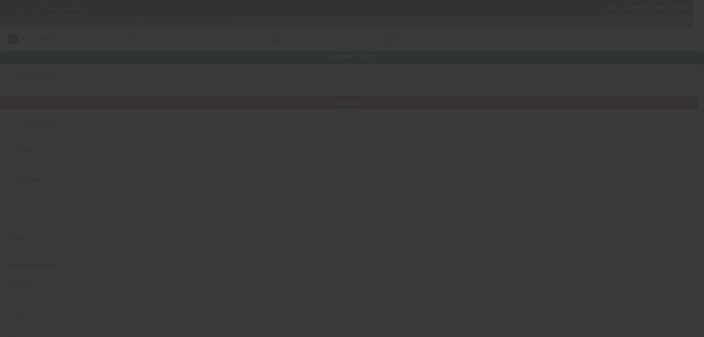
type input "[PERSON_NAME]"
type input "[STREET_ADDRESS]"
type input "98245"
type input "Eastsound"
type input "[PHONE_NUMBER]"
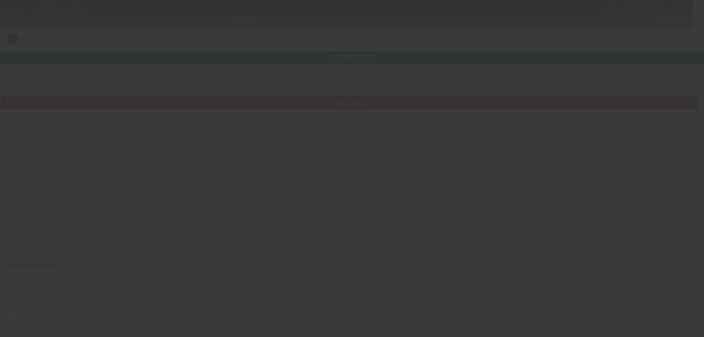
type input "Sew -N- Sew"
type input "Ste B"
type input "[PERSON_NAME][EMAIL_ADDRESS][DOMAIN_NAME]"
type input "San [PERSON_NAME]"
type input "482780640"
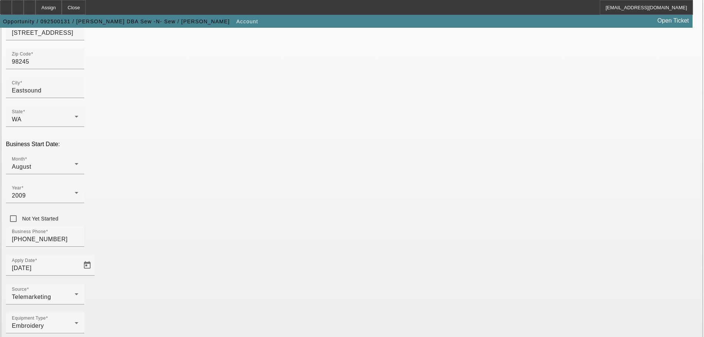
scroll to position [130, 0]
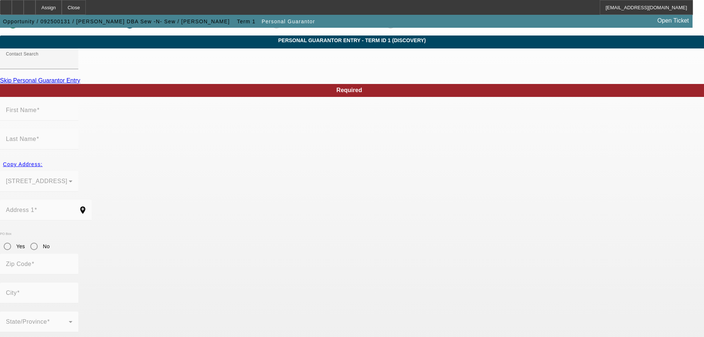
scroll to position [25, 0]
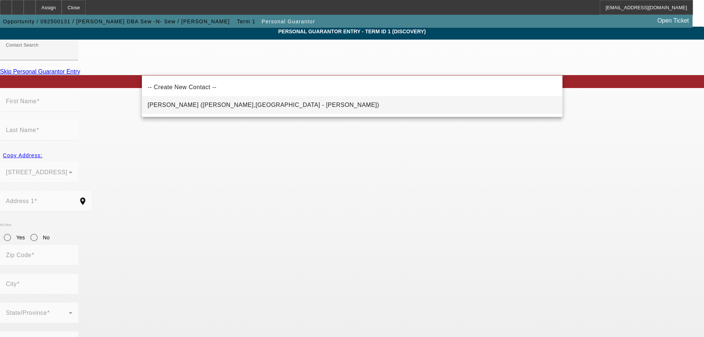
click at [245, 105] on span "[PERSON_NAME] ([PERSON_NAME],[GEOGRAPHIC_DATA] - [PERSON_NAME])" at bounding box center [264, 105] width 232 height 6
type input "[PERSON_NAME] ([PERSON_NAME],[GEOGRAPHIC_DATA] - [PERSON_NAME])"
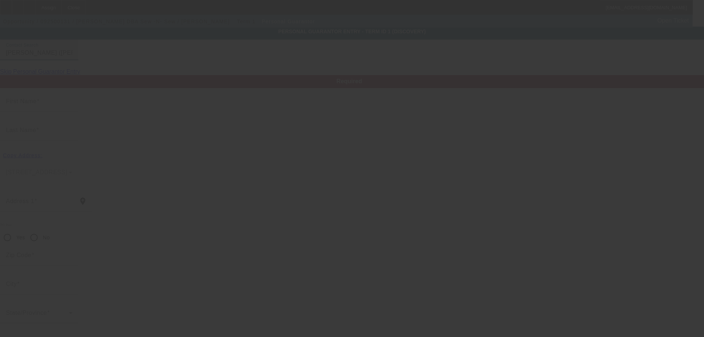
type input "[PERSON_NAME]"
type input "[STREET_ADDRESS]"
radio input "true"
type input "98245"
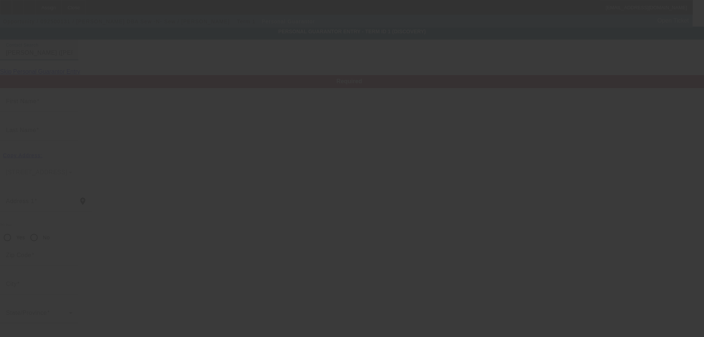
type input "Eastsound"
type input "[PHONE_NUMBER]"
type input "100"
type input "482-78-0640"
type input "[PERSON_NAME][EMAIL_ADDRESS][DOMAIN_NAME]"
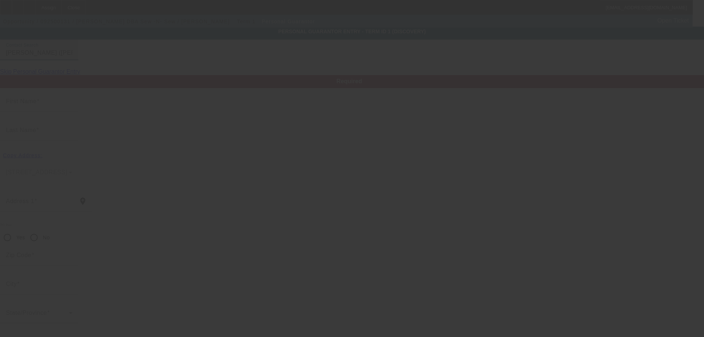
type input "L"
type input "Ste C"
type input "[PHONE_NUMBER]"
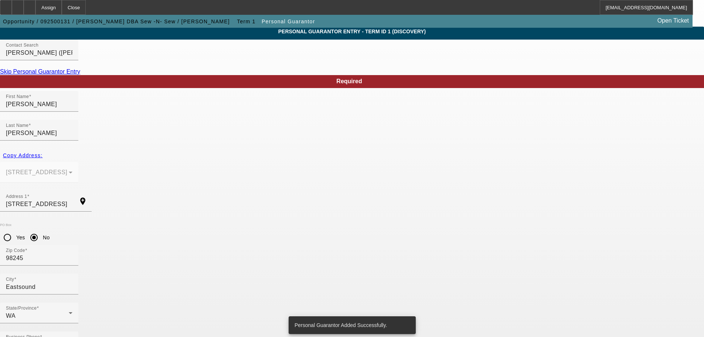
scroll to position [0, 0]
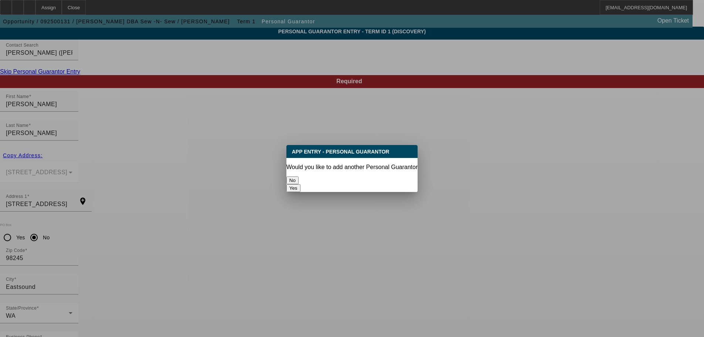
click at [299, 178] on button "No" at bounding box center [292, 180] width 12 height 8
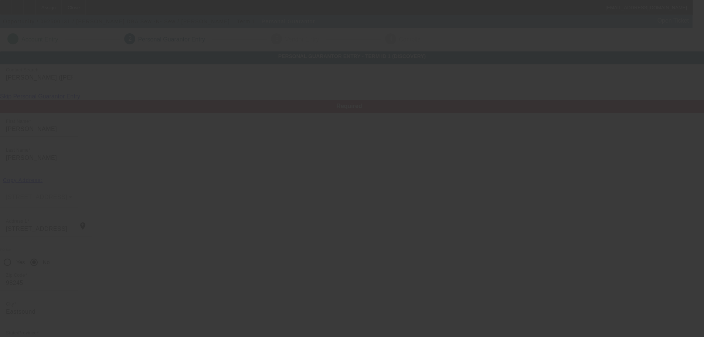
scroll to position [25, 0]
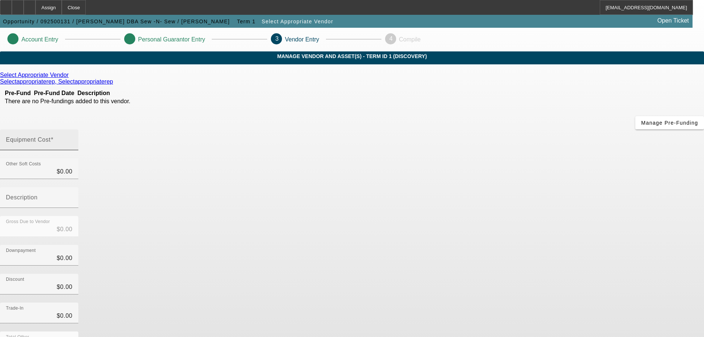
click at [72, 138] on input "Equipment Cost" at bounding box center [39, 142] width 67 height 9
type input "3"
type input "$3.00"
type input "30"
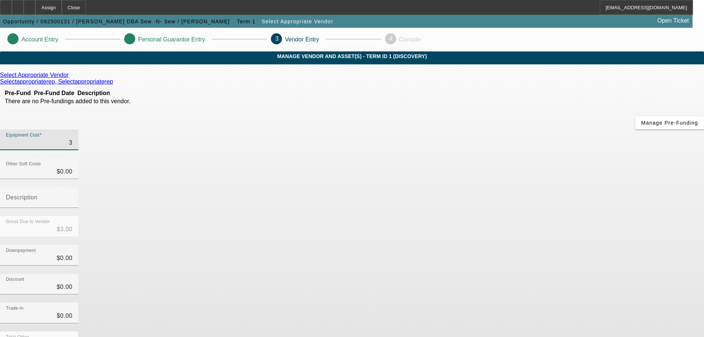
type input "$30.00"
type input "300"
type input "$300.00"
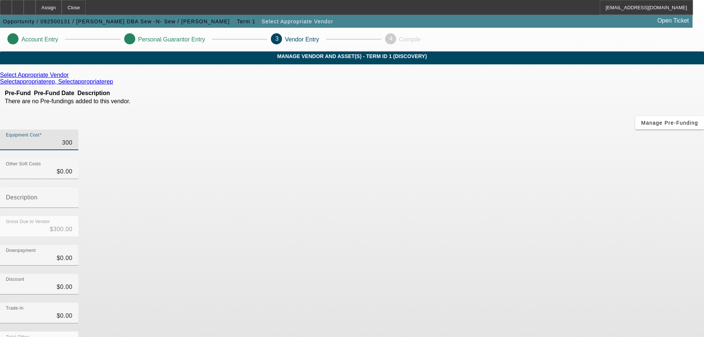
type input "3000"
type input "$3,000.00"
type input "30000"
type input "$30,000.00"
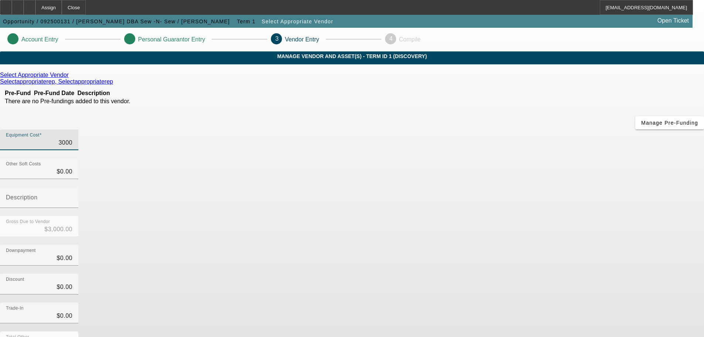
type input "$30,000.00"
click at [479, 302] on div "Trade-In $0.00" at bounding box center [352, 316] width 704 height 29
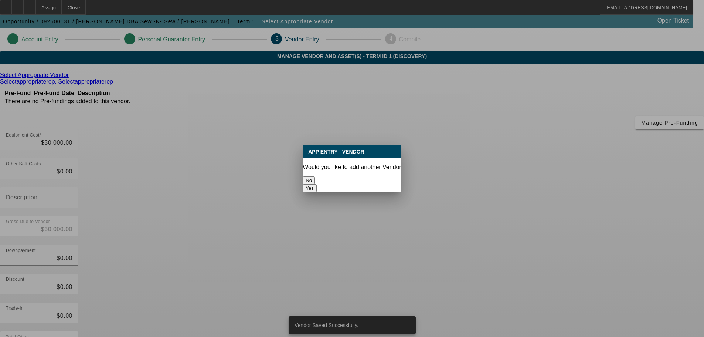
click at [315, 179] on button "No" at bounding box center [309, 180] width 12 height 8
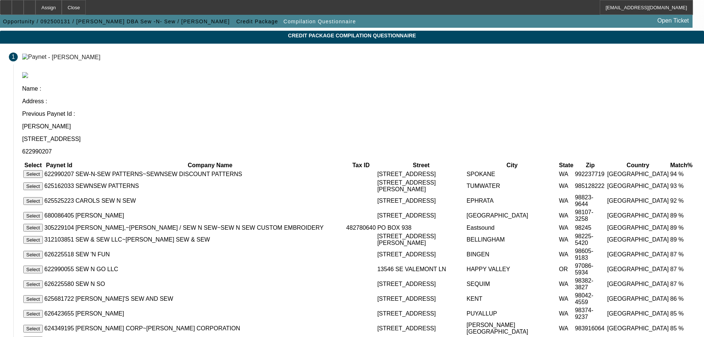
scroll to position [15, 0]
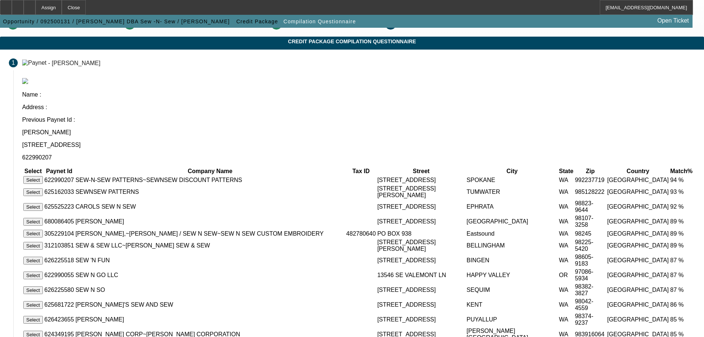
click at [43, 176] on button "Select" at bounding box center [33, 180] width 20 height 8
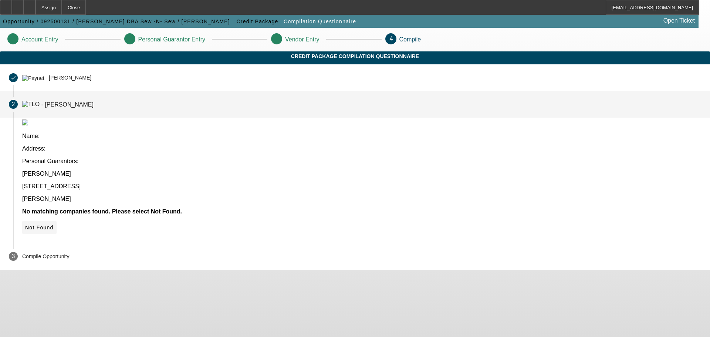
click at [25, 224] on icon at bounding box center [25, 227] width 0 height 6
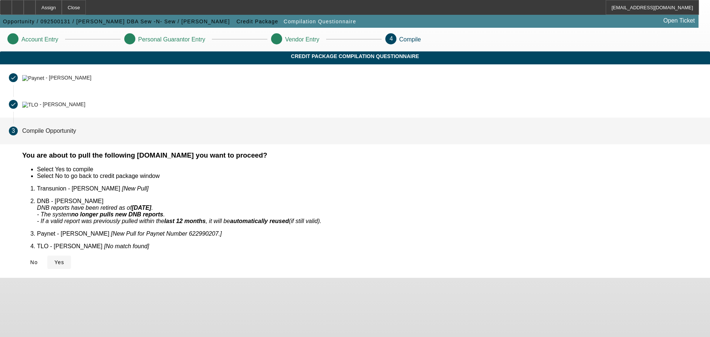
click at [54, 259] on icon at bounding box center [54, 262] width 0 height 6
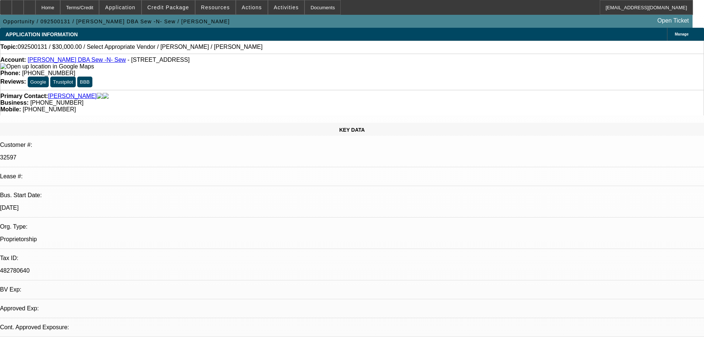
select select "0"
select select "2"
select select "0.1"
select select "4"
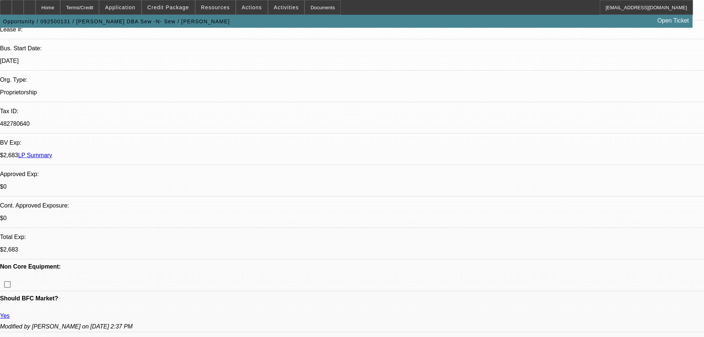
scroll to position [148, 0]
click at [35, 12] on div at bounding box center [30, 7] width 12 height 15
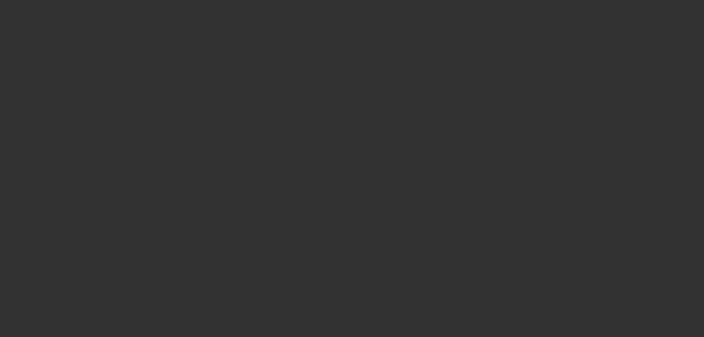
select select "0.1"
select select "2"
select select "0.1"
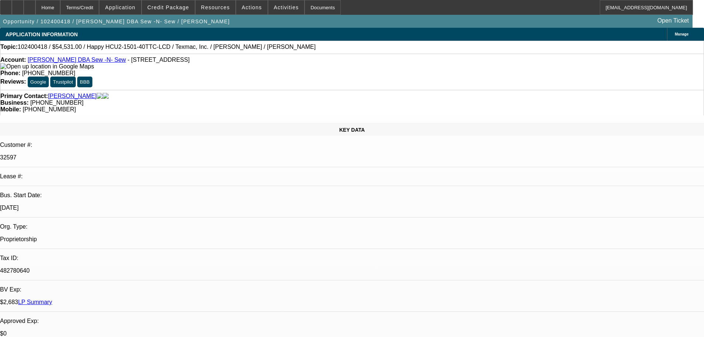
select select "4"
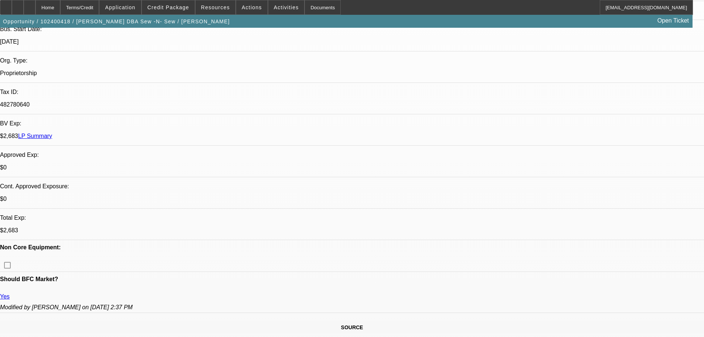
drag, startPoint x: 291, startPoint y: 193, endPoint x: 306, endPoint y: 255, distance: 64.3
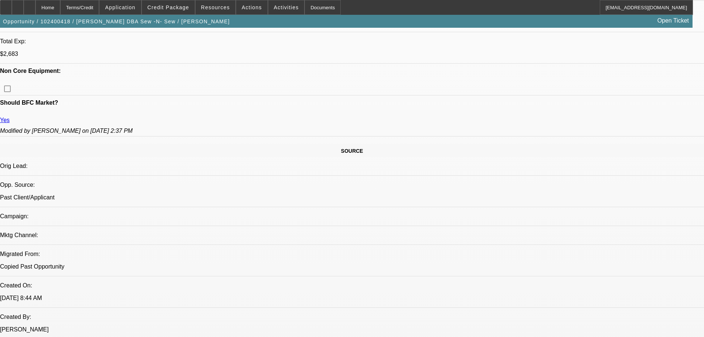
drag, startPoint x: 307, startPoint y: 175, endPoint x: 311, endPoint y: 210, distance: 35.0
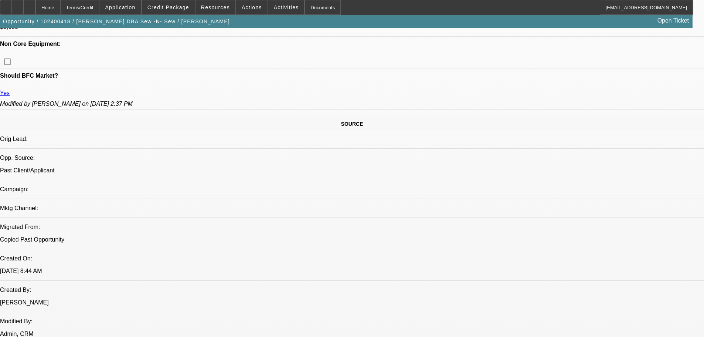
scroll to position [369, 0]
click at [189, 9] on span "Credit Package" at bounding box center [168, 7] width 42 height 6
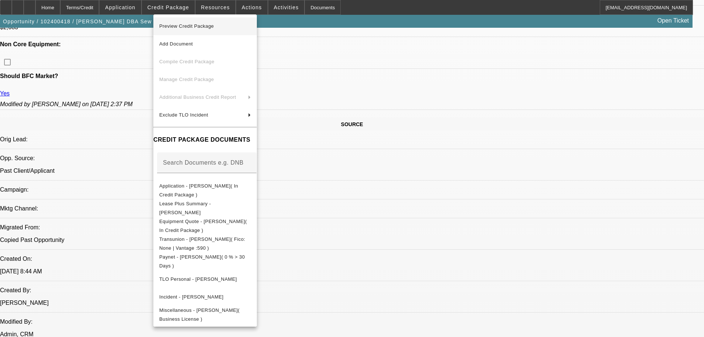
click at [234, 31] on button "Preview Credit Package" at bounding box center [204, 26] width 103 height 18
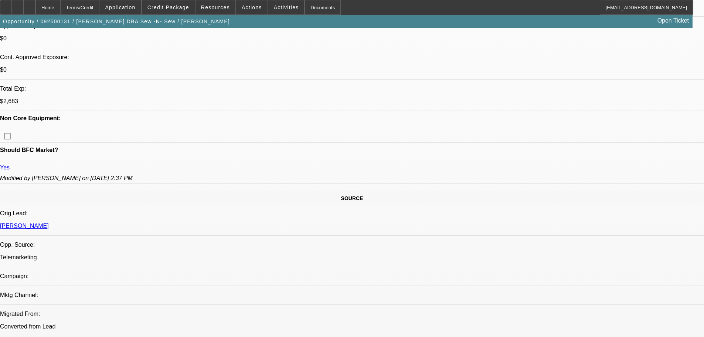
select select "0"
select select "2"
select select "0.1"
select select "4"
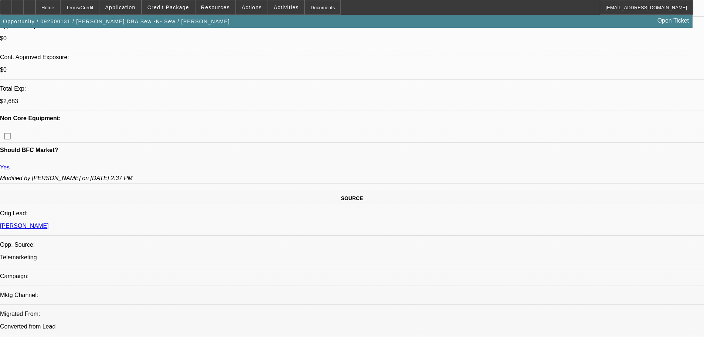
scroll to position [296, 0]
click at [35, 14] on div at bounding box center [30, 7] width 12 height 15
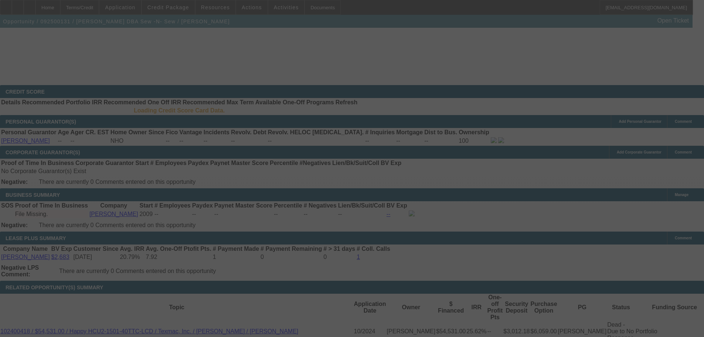
select select "0"
select select "2"
select select "0.1"
select select "4"
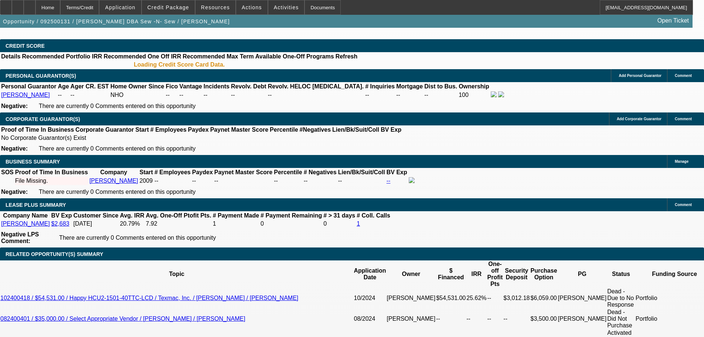
scroll to position [65, 0]
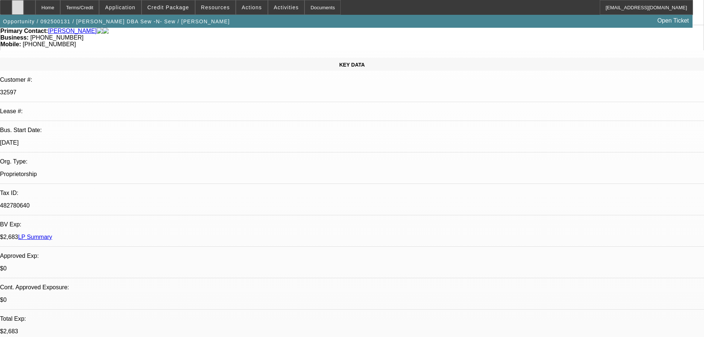
click at [24, 10] on div at bounding box center [18, 7] width 12 height 15
click at [24, 9] on div at bounding box center [18, 7] width 12 height 15
click at [164, 7] on span "Credit Package" at bounding box center [168, 7] width 42 height 6
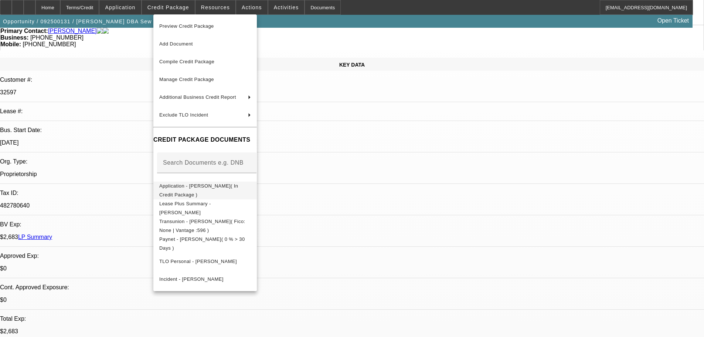
click at [238, 186] on span "Application - [PERSON_NAME]( In Credit Package )" at bounding box center [198, 190] width 79 height 14
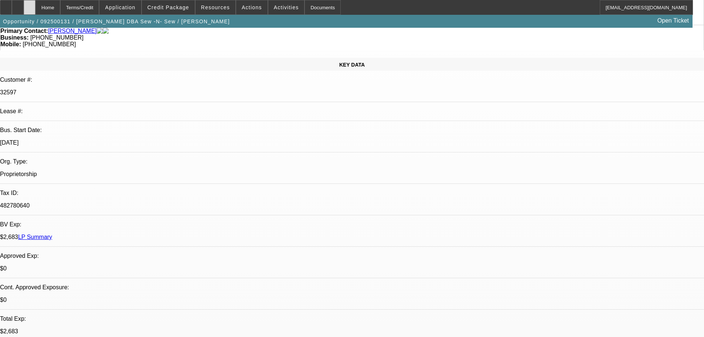
click at [30, 5] on icon at bounding box center [30, 5] width 0 height 0
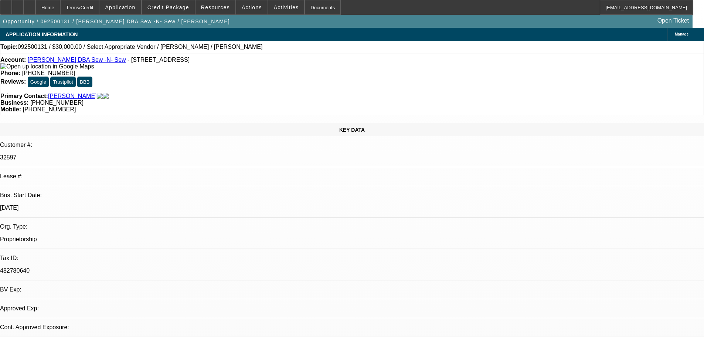
select select "0"
select select "2"
select select "0.1"
select select "4"
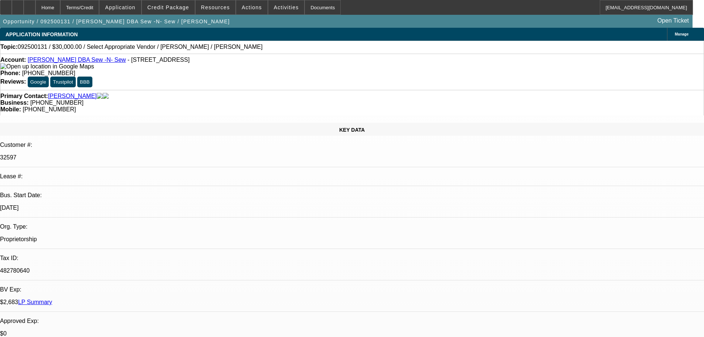
drag, startPoint x: 556, startPoint y: 103, endPoint x: 555, endPoint y: 97, distance: 6.0
click at [255, 9] on span at bounding box center [251, 8] width 31 height 18
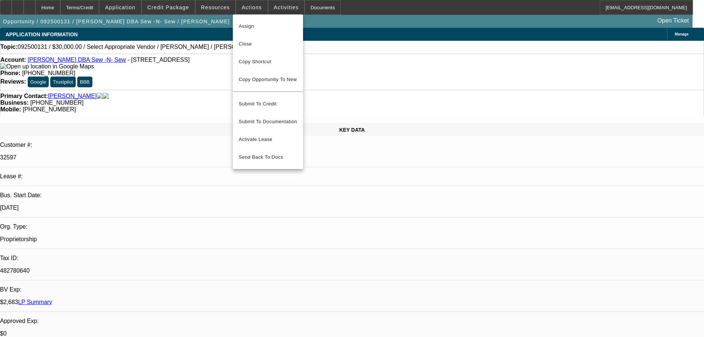
click at [396, 40] on div at bounding box center [352, 168] width 704 height 337
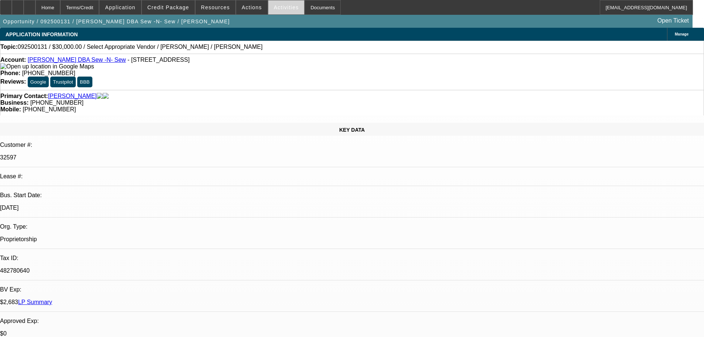
click at [268, 10] on span at bounding box center [286, 8] width 36 height 18
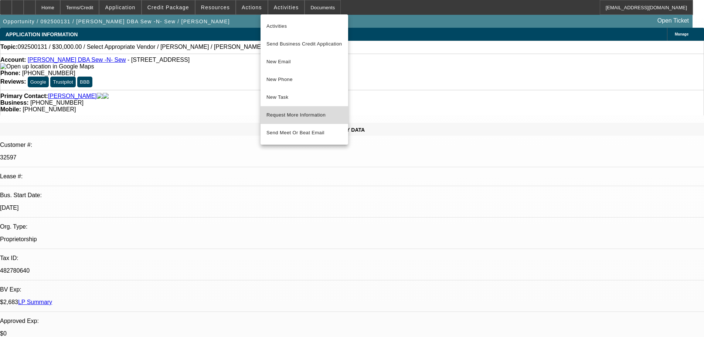
click at [322, 112] on span "Request More Information" at bounding box center [304, 115] width 76 height 9
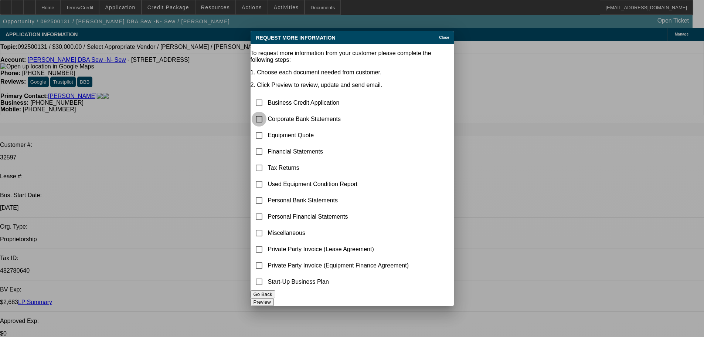
click at [266, 112] on input "checkbox" at bounding box center [259, 119] width 15 height 15
checkbox input "true"
click at [410, 288] on td "Start-Up Business Plan" at bounding box center [339, 282] width 142 height 16
click at [274, 298] on button "Preview" at bounding box center [262, 302] width 23 height 8
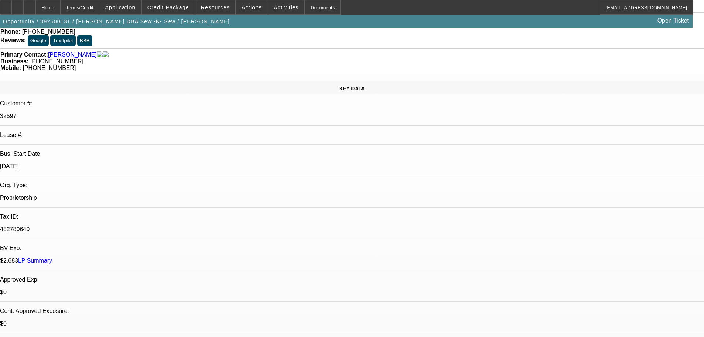
scroll to position [148, 0]
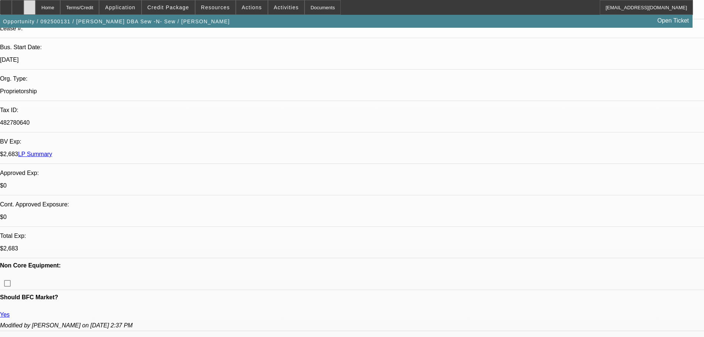
click at [35, 9] on div at bounding box center [30, 7] width 12 height 15
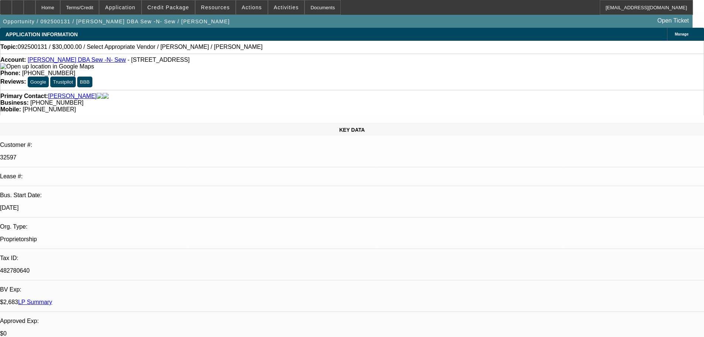
select select "0"
select select "2"
select select "0.1"
select select "4"
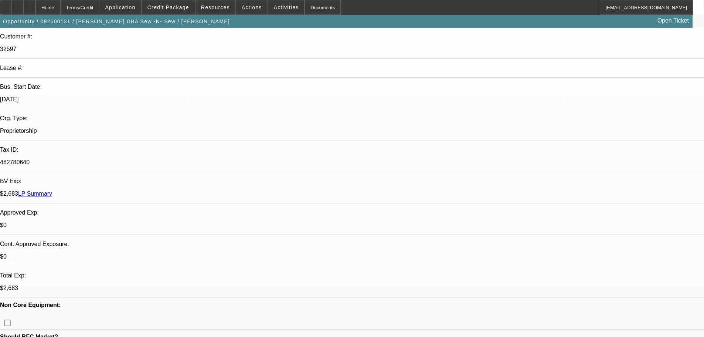
scroll to position [185, 0]
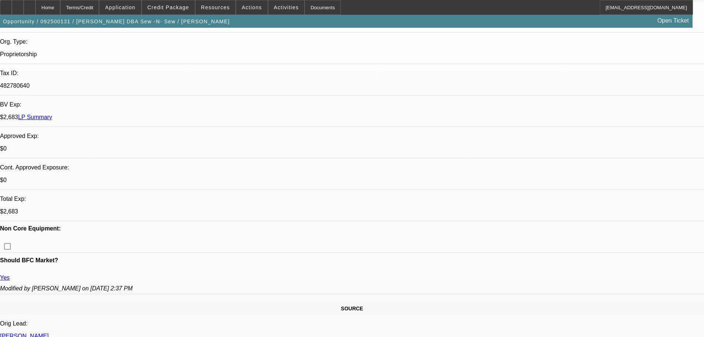
click at [285, 12] on span at bounding box center [286, 8] width 36 height 18
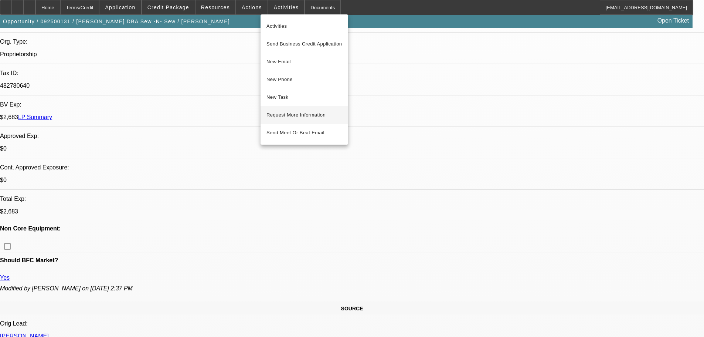
click at [343, 113] on button "Request More Information" at bounding box center [305, 115] width 88 height 18
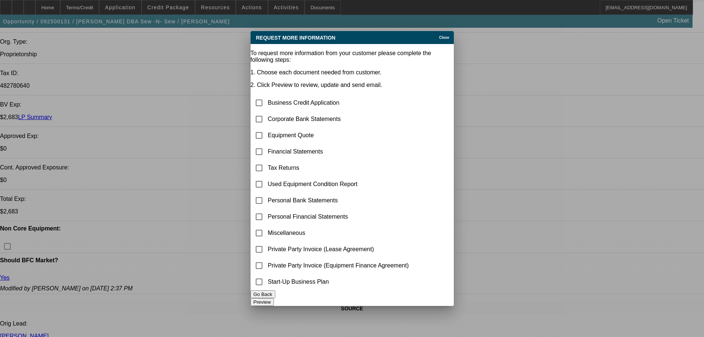
scroll to position [0, 0]
click at [288, 111] on td "Corporate Bank Statements" at bounding box center [339, 119] width 142 height 16
click at [266, 112] on input "checkbox" at bounding box center [259, 119] width 15 height 15
checkbox input "true"
click at [274, 298] on button "Preview" at bounding box center [262, 302] width 23 height 8
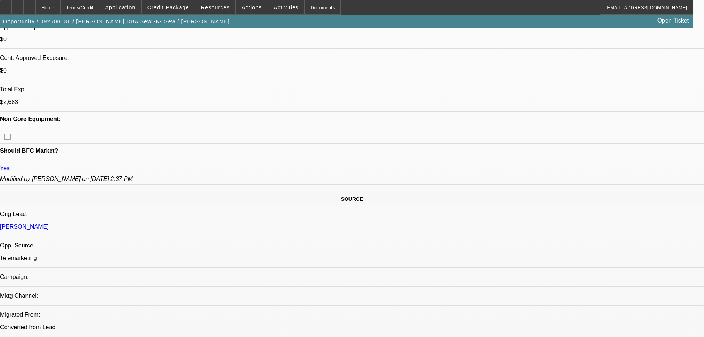
scroll to position [296, 0]
radio input "true"
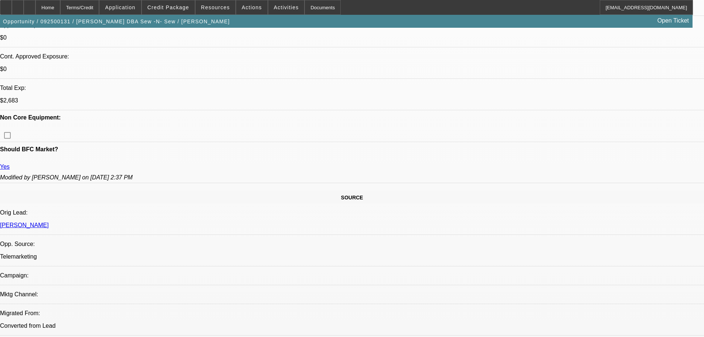
type textarea "9/8 pending banks for working cap. Amount needed? also we're not on paynet?"
radio input "true"
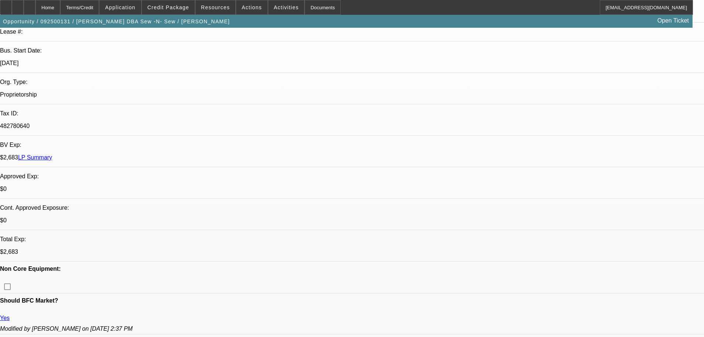
scroll to position [0, 0]
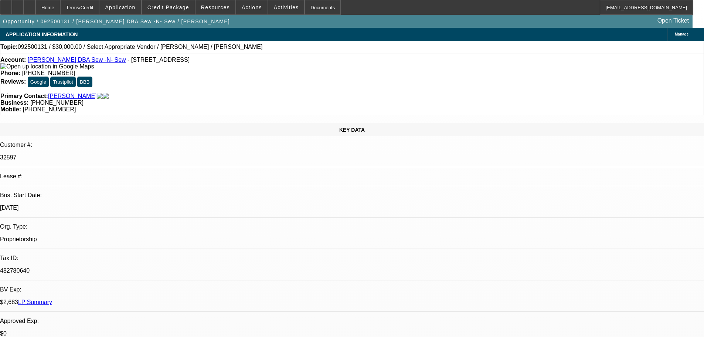
drag, startPoint x: 260, startPoint y: 139, endPoint x: 274, endPoint y: 110, distance: 31.6
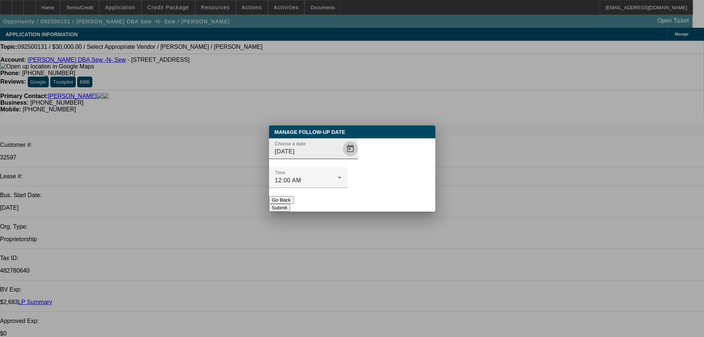
click at [342, 157] on span "Open calendar" at bounding box center [351, 149] width 18 height 18
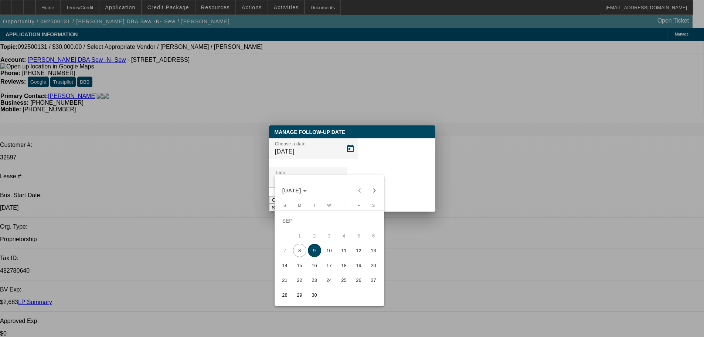
click at [347, 255] on span "11" at bounding box center [343, 250] width 13 height 13
type input "[DATE]"
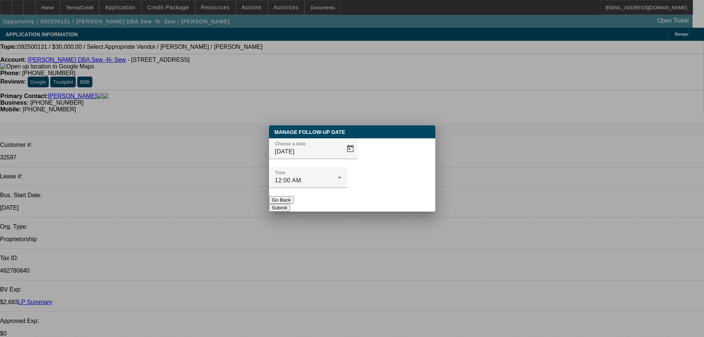
click at [290, 204] on button "Submit" at bounding box center [279, 208] width 21 height 8
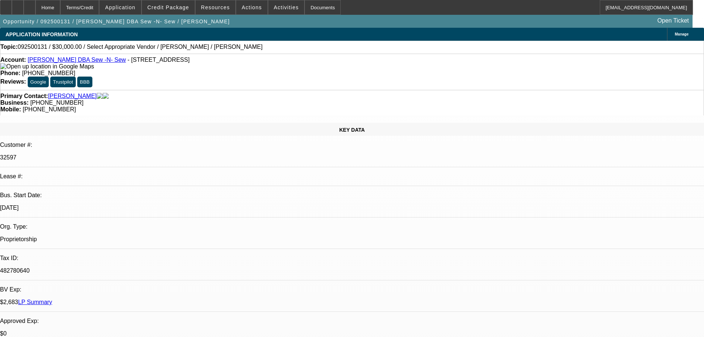
drag, startPoint x: 390, startPoint y: 234, endPoint x: 386, endPoint y: 232, distance: 5.0
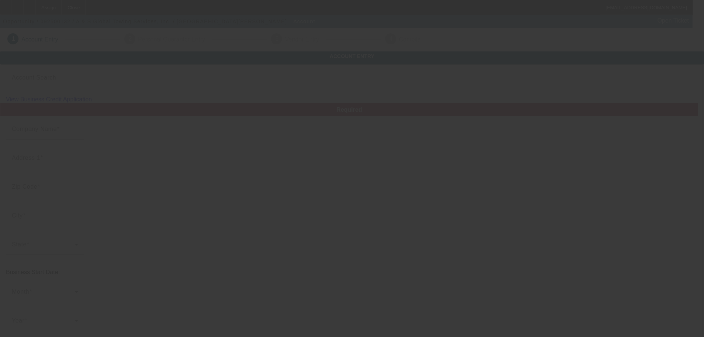
type input "A & S Global Towing Services, Inc."
type input "[STREET_ADDRESS][PERSON_NAME]"
type input "76021"
type input "[GEOGRAPHIC_DATA]"
type input "[PHONE_NUMBER]"
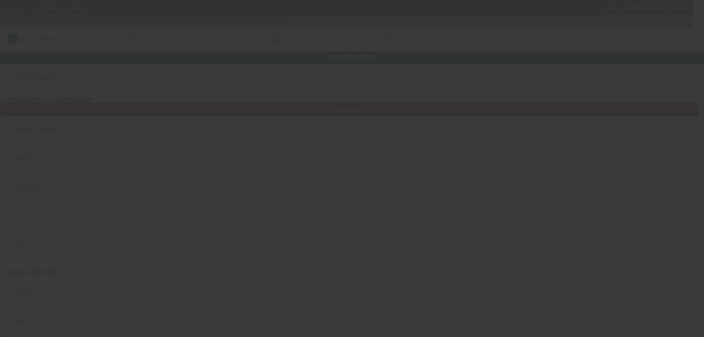
type input "Apt 307"
type input "[EMAIL_ADDRESS][DOMAIN_NAME]"
type input "Tarrant"
type input "843118497"
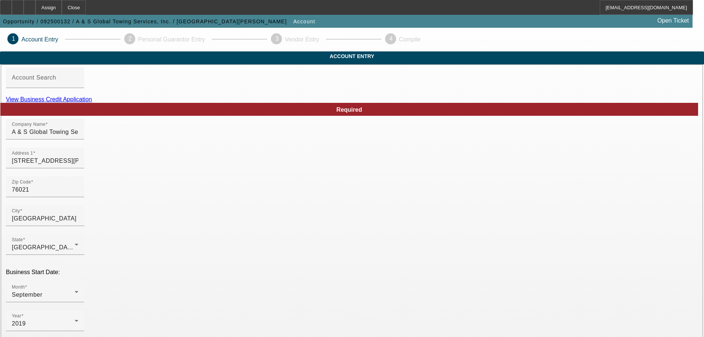
scroll to position [136, 0]
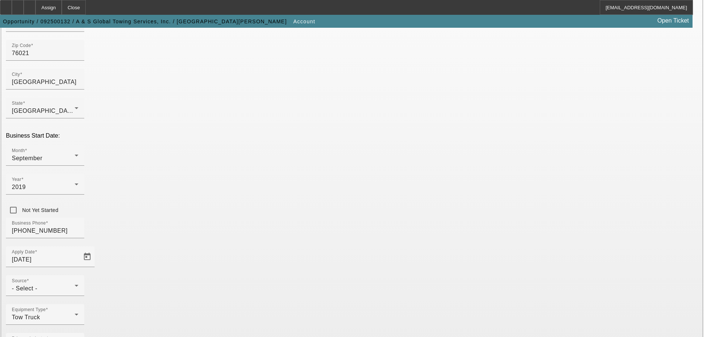
click at [78, 275] on div "Source - Select -" at bounding box center [45, 285] width 67 height 21
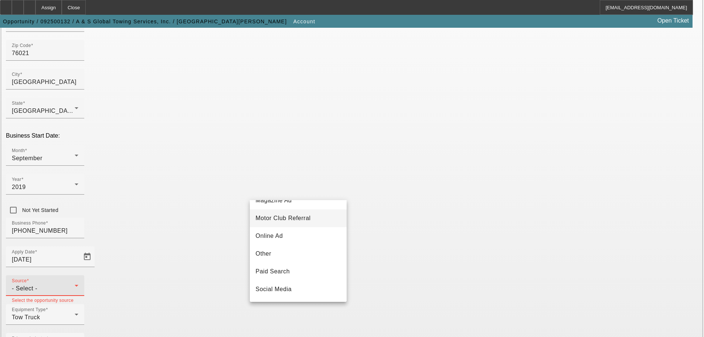
scroll to position [259, 0]
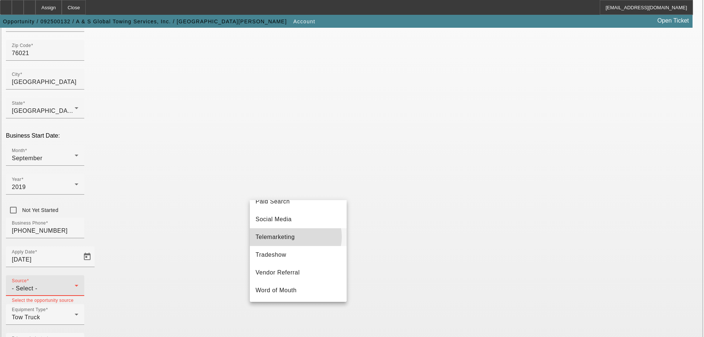
click at [295, 240] on span "Telemarketing" at bounding box center [275, 236] width 39 height 9
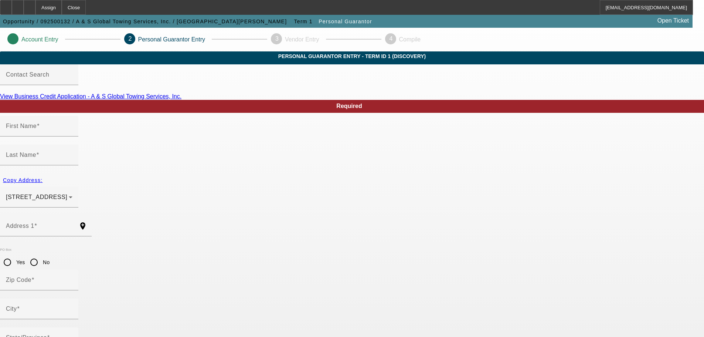
type input "[PERSON_NAME]"
type input "[GEOGRAPHIC_DATA]"
type input "[STREET_ADDRESS][PERSON_NAME]"
radio input "true"
type input "76021"
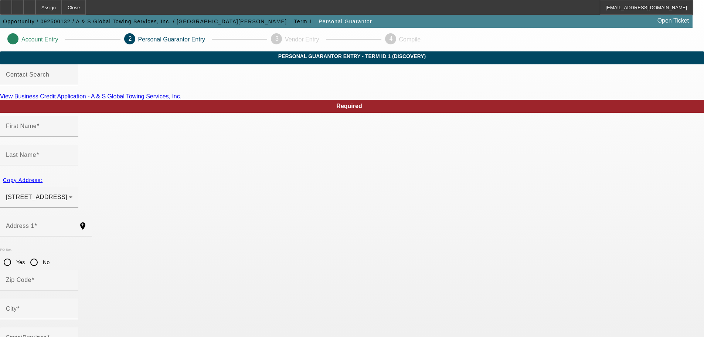
type input "[GEOGRAPHIC_DATA]"
type input "[PHONE_NUMBER]"
type input "100"
type input "159-85-4576"
type input "[EMAIL_ADDRESS][DOMAIN_NAME]"
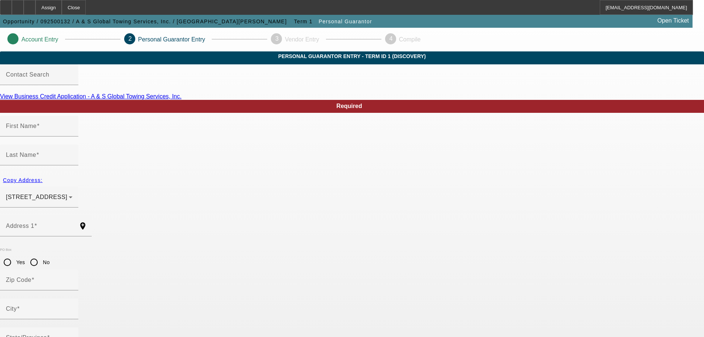
type input "Apt 307"
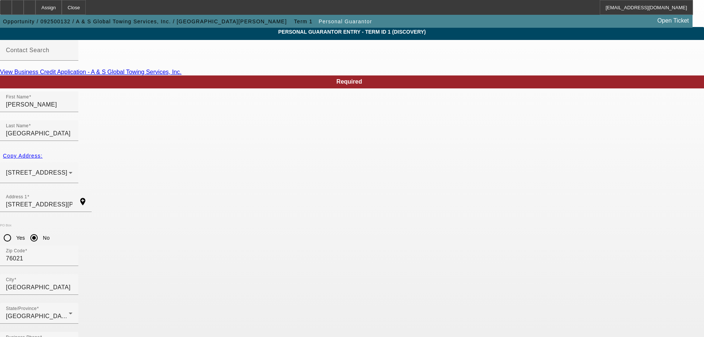
scroll to position [25, 0]
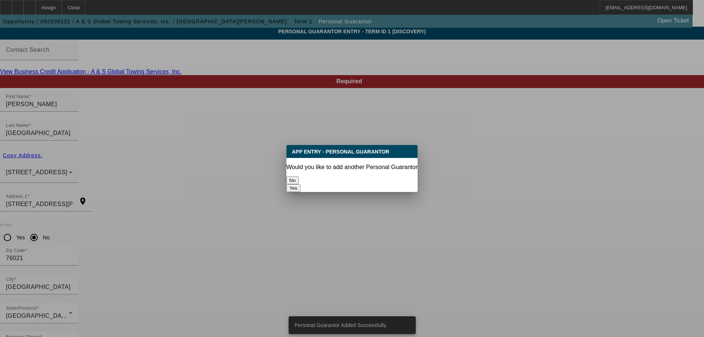
scroll to position [0, 0]
click at [299, 176] on button "No" at bounding box center [292, 180] width 12 height 8
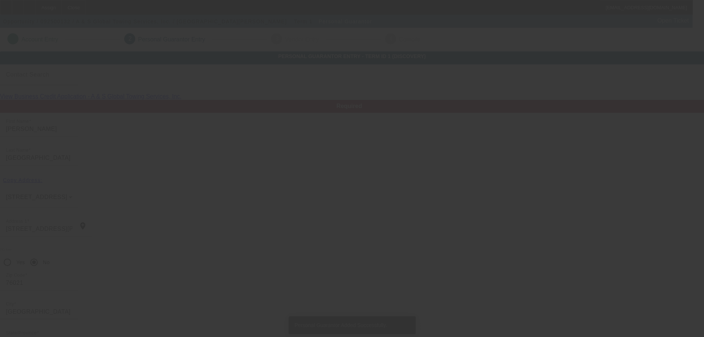
scroll to position [25, 0]
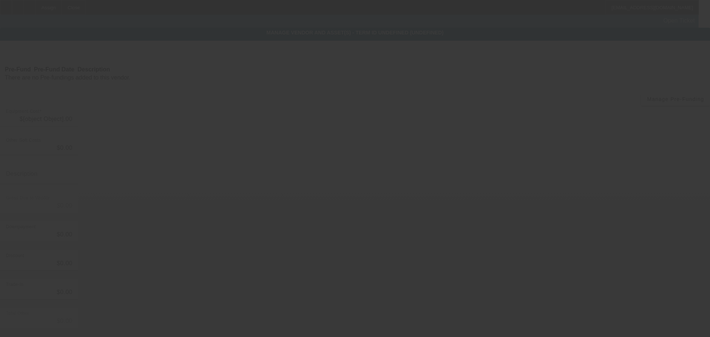
type input "$50,000.00"
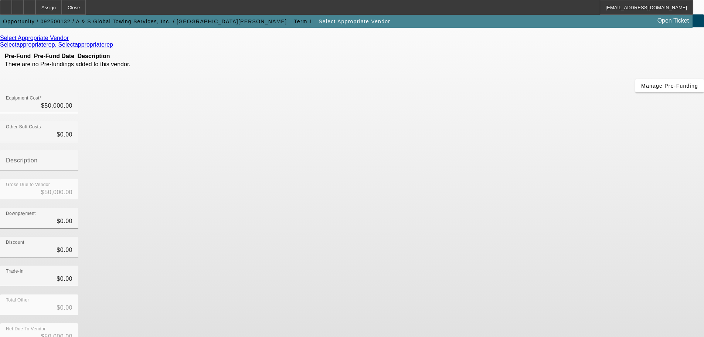
scroll to position [41, 0]
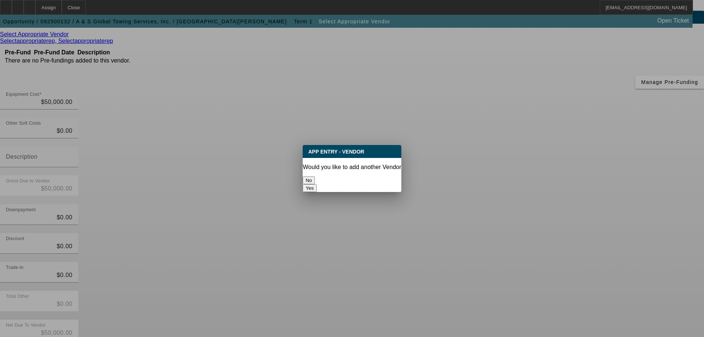
click at [315, 177] on button "No" at bounding box center [309, 180] width 12 height 8
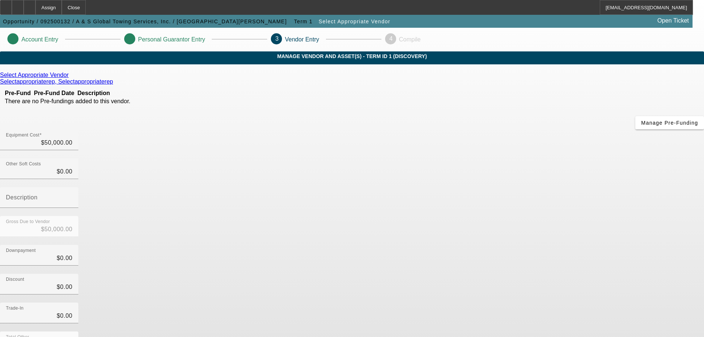
scroll to position [41, 0]
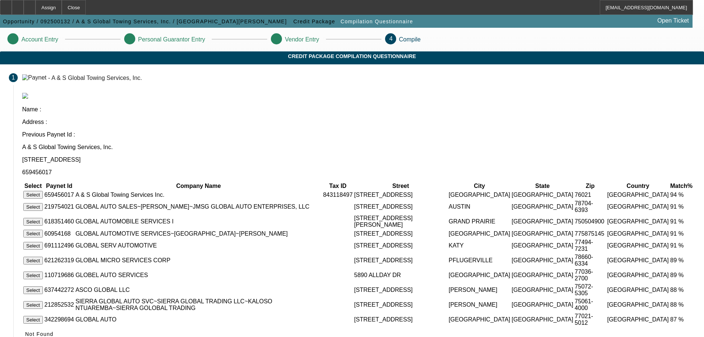
click at [43, 191] on button "Select" at bounding box center [33, 195] width 20 height 8
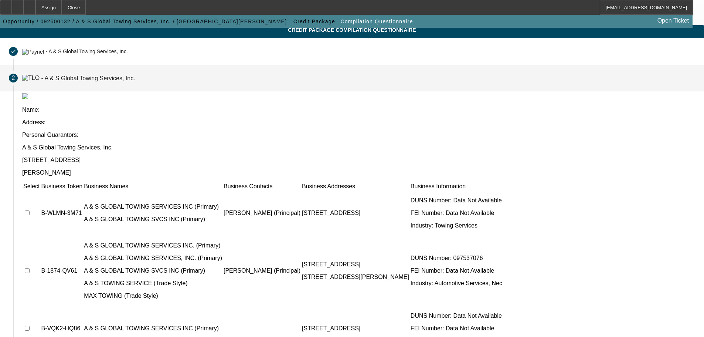
click at [30, 210] on input "checkbox" at bounding box center [27, 212] width 5 height 5
checkbox input "true"
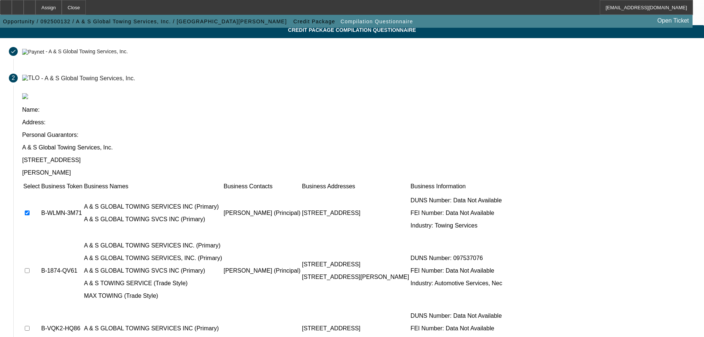
click at [30, 268] on input "checkbox" at bounding box center [27, 270] width 5 height 5
checkbox input "true"
click at [40, 306] on td at bounding box center [31, 328] width 17 height 44
click at [30, 326] on input "checkbox" at bounding box center [27, 328] width 5 height 5
checkbox input "true"
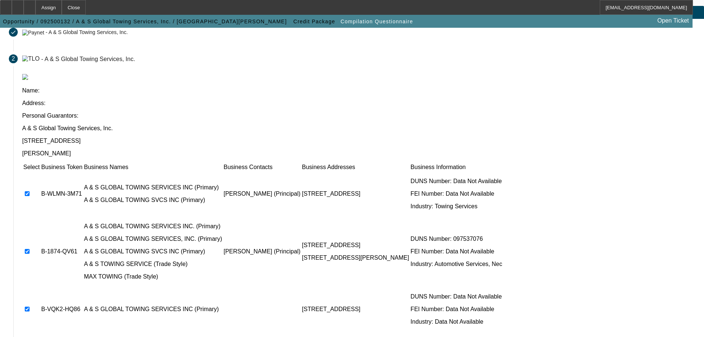
scroll to position [72, 0]
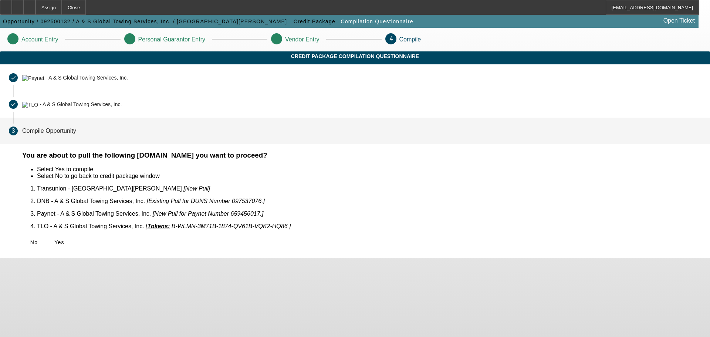
click at [54, 239] on icon at bounding box center [54, 242] width 0 height 6
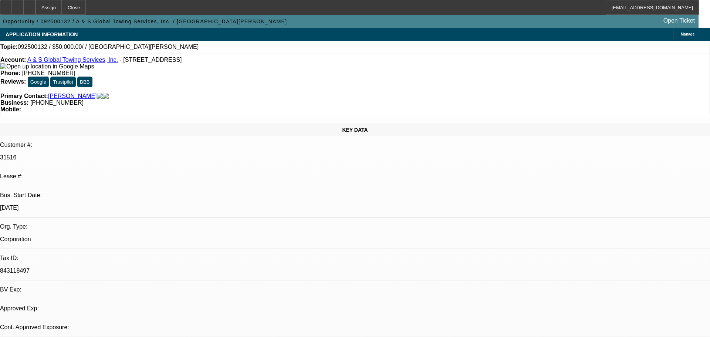
select select "0"
select select "2"
select select "0.1"
select select "4"
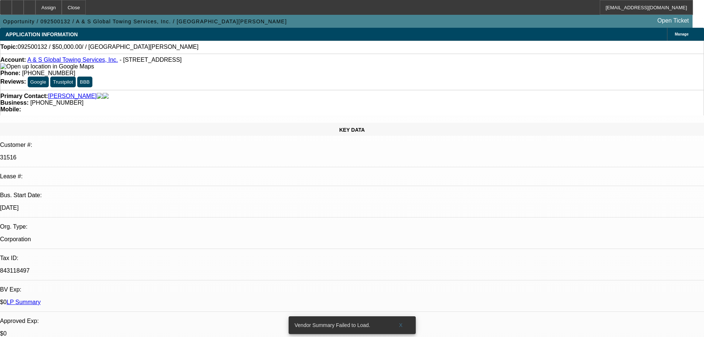
radio input "true"
paste textarea "8/29 needs working cap so that he can get 2 trucks out on the road right now. o…"
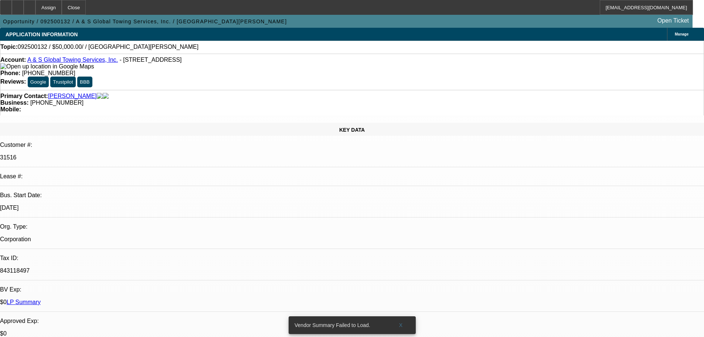
scroll to position [7, 0]
type textarea "LEAD NOTE: 8/29 needs working cap so that he can get 2 trucks out on the road r…"
radio input "true"
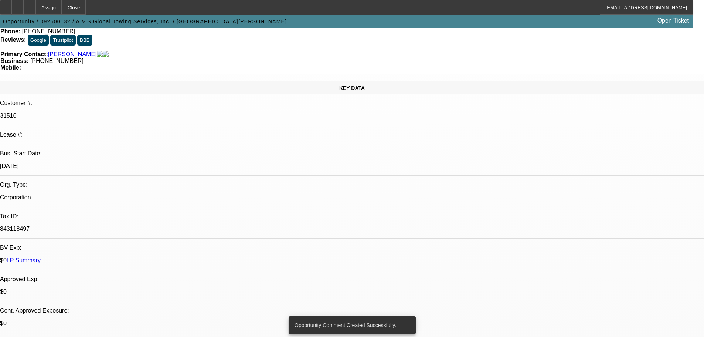
scroll to position [148, 0]
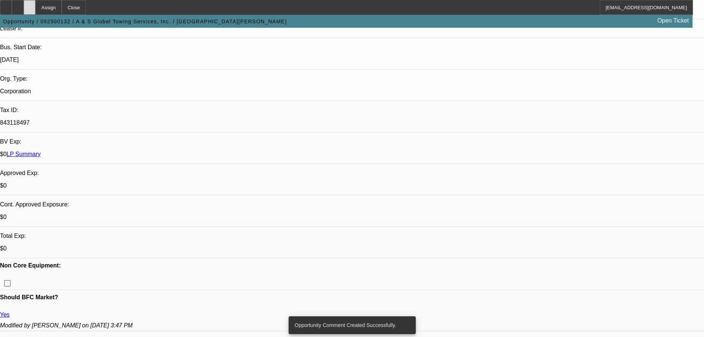
click at [35, 13] on div at bounding box center [30, 7] width 12 height 15
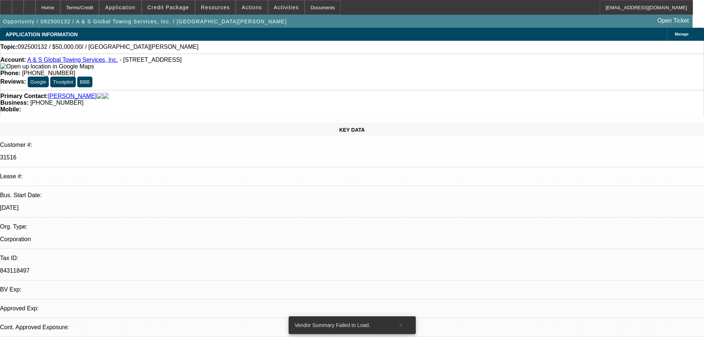
select select "0"
select select "2"
select select "0.1"
select select "4"
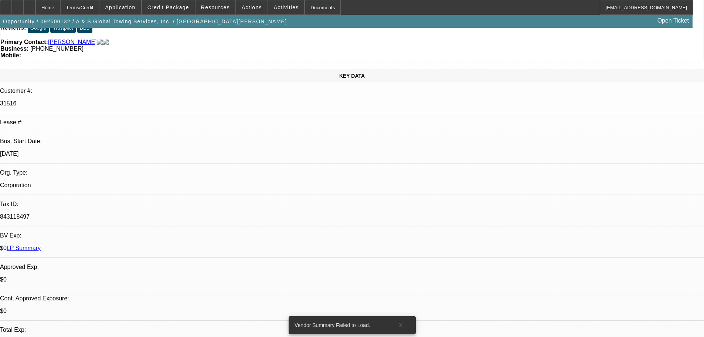
scroll to position [111, 0]
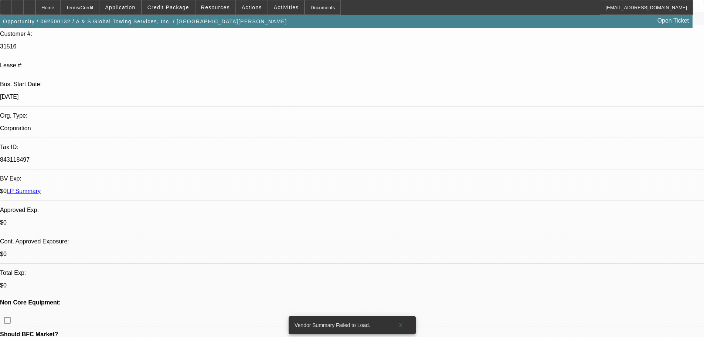
click at [24, 4] on div at bounding box center [18, 7] width 12 height 15
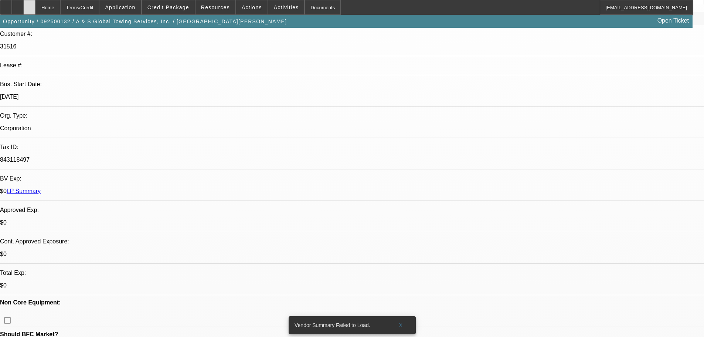
click at [35, 7] on div at bounding box center [30, 7] width 12 height 15
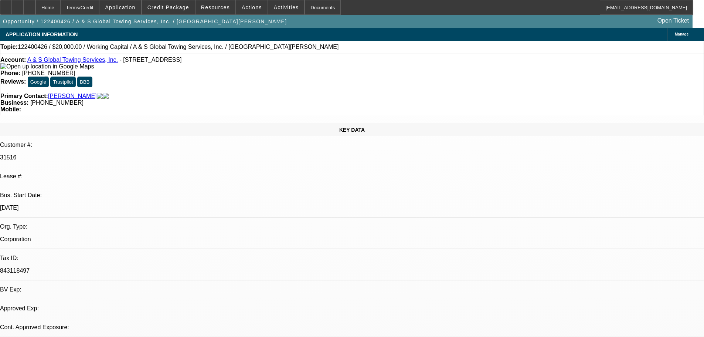
select select "0"
select select "2"
select select "0"
select select "6"
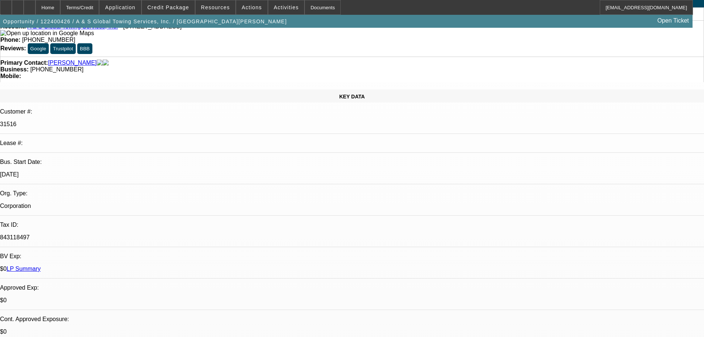
scroll to position [111, 0]
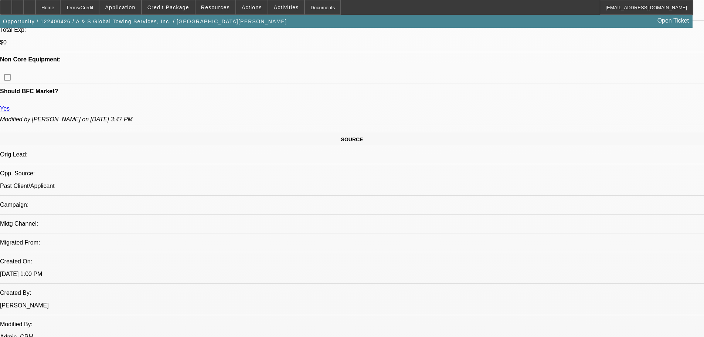
scroll to position [480, 0]
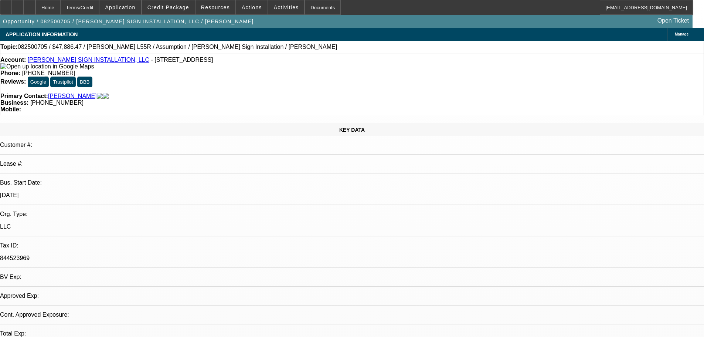
select select "0"
select select "2"
select select "0"
select select "6"
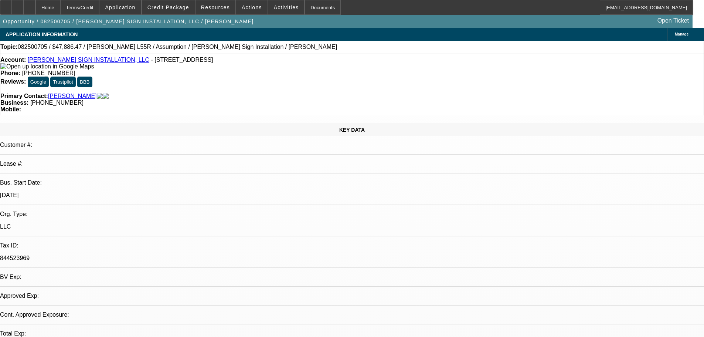
select select "0"
select select "2"
select select "0"
select select "6"
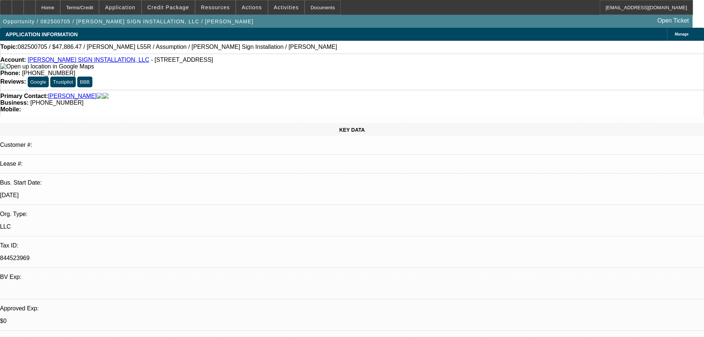
click at [12, 10] on div at bounding box center [6, 7] width 12 height 15
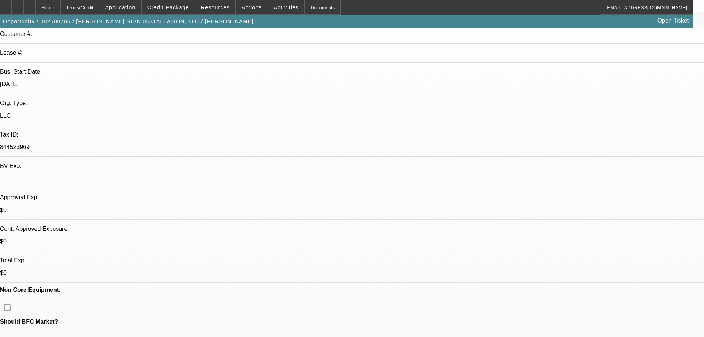
scroll to position [163, 0]
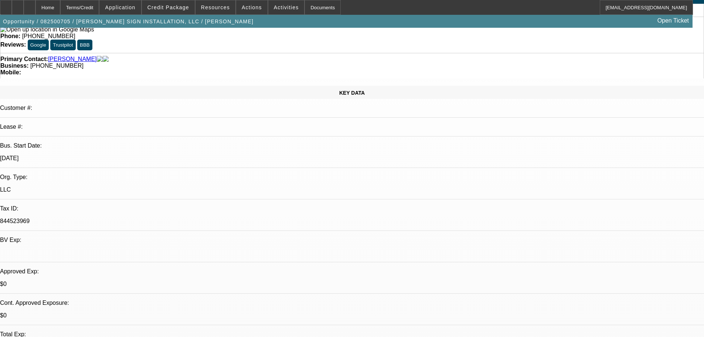
scroll to position [37, 0]
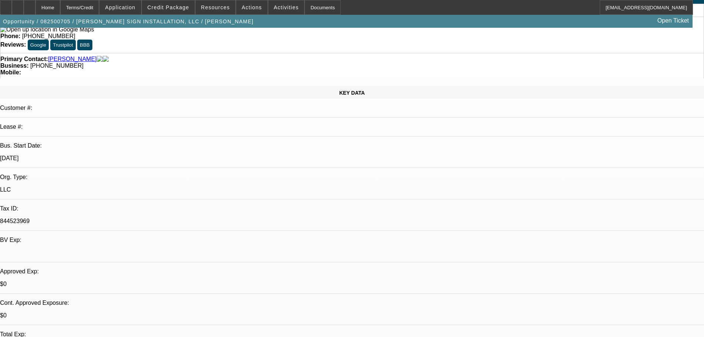
scroll to position [0, 0]
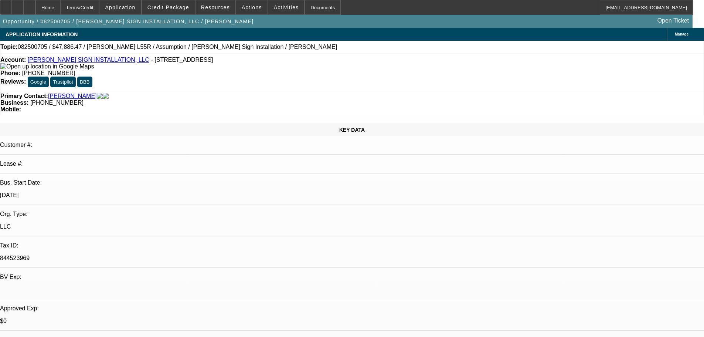
scroll to position [200, 0]
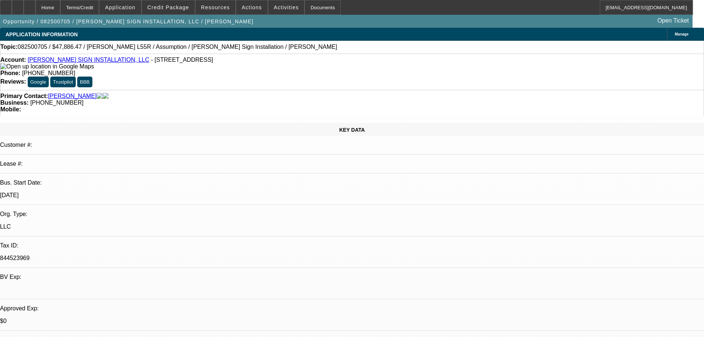
scroll to position [0, 0]
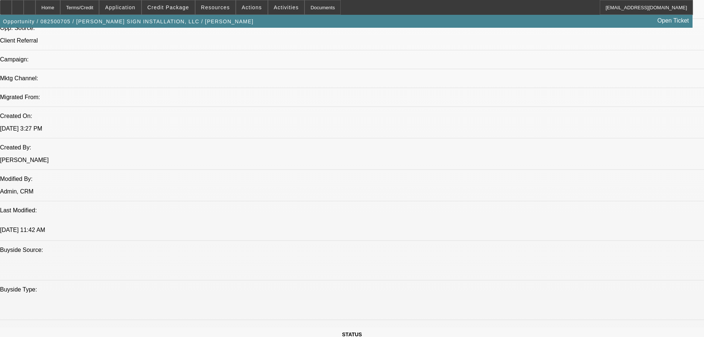
drag, startPoint x: 261, startPoint y: 171, endPoint x: 258, endPoint y: 230, distance: 58.5
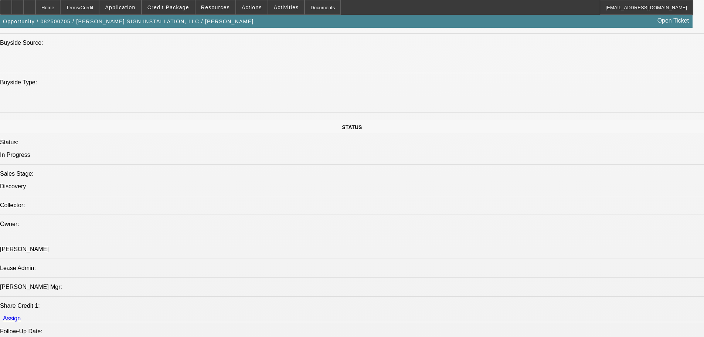
drag, startPoint x: 252, startPoint y: 204, endPoint x: 254, endPoint y: 226, distance: 21.9
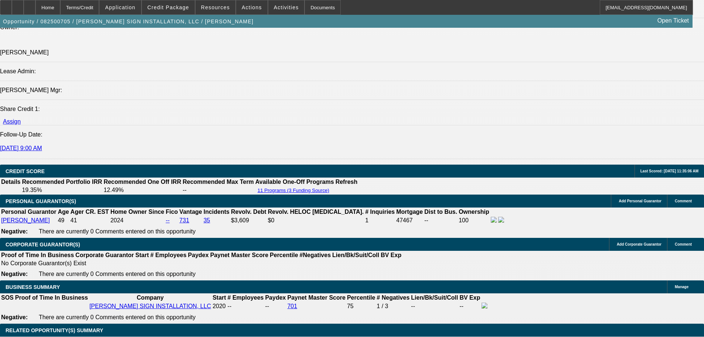
drag, startPoint x: 267, startPoint y: 181, endPoint x: 273, endPoint y: 208, distance: 28.0
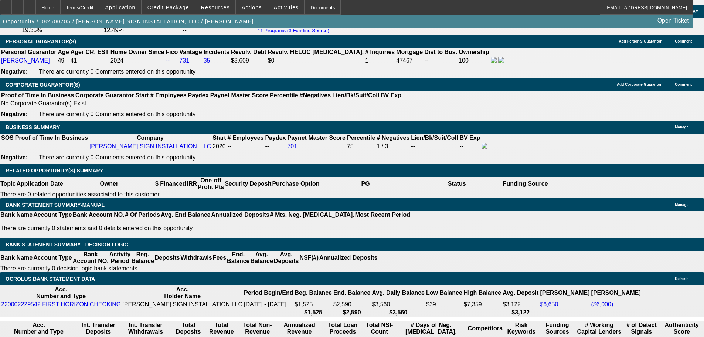
scroll to position [163, 0]
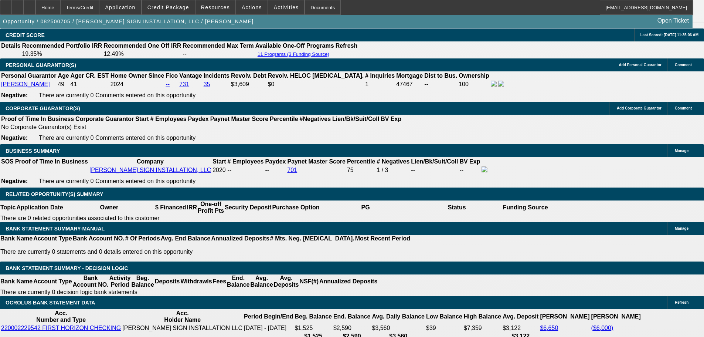
scroll to position [1013, 0]
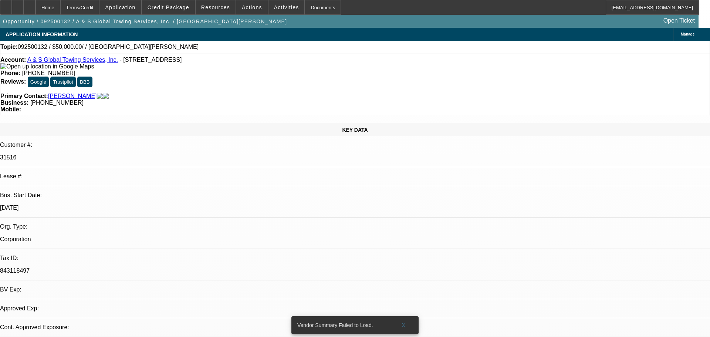
select select "0"
select select "2"
select select "0.1"
select select "4"
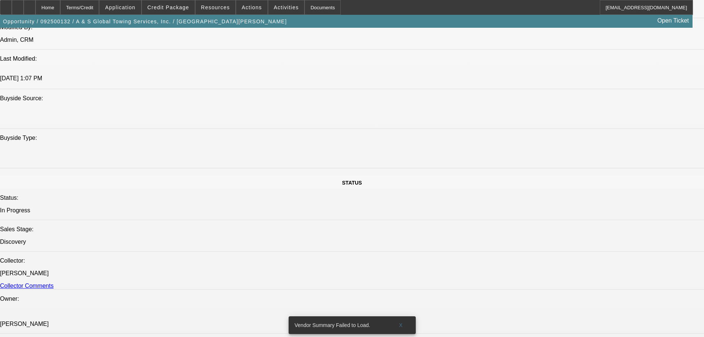
scroll to position [665, 0]
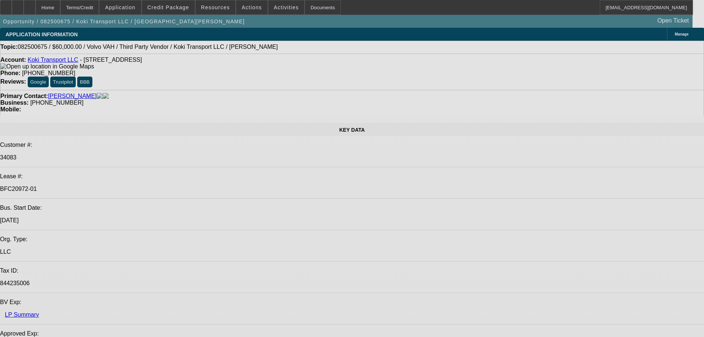
select select "0.2"
select select "2"
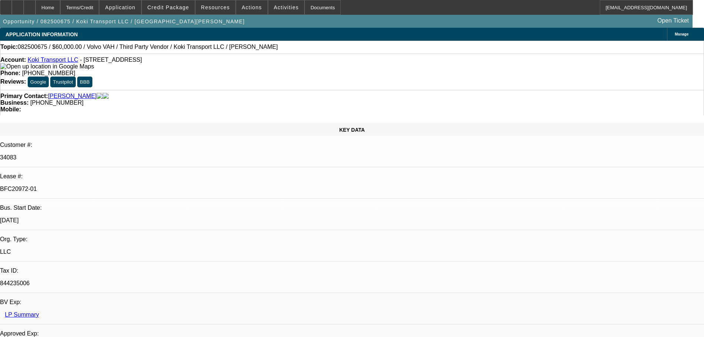
select select "0"
select select "6"
select select "0"
select select "2"
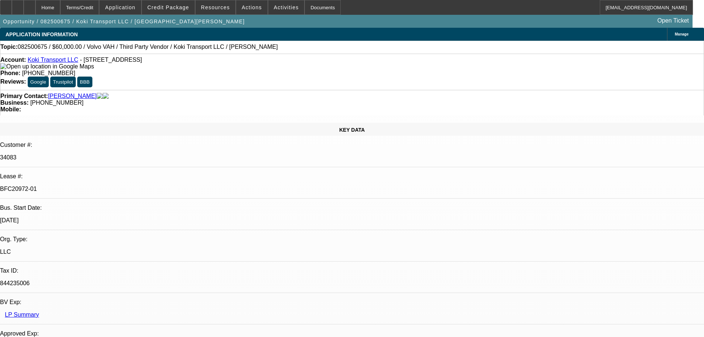
select select "0.1"
select select "4"
select select "0.2"
select select "2"
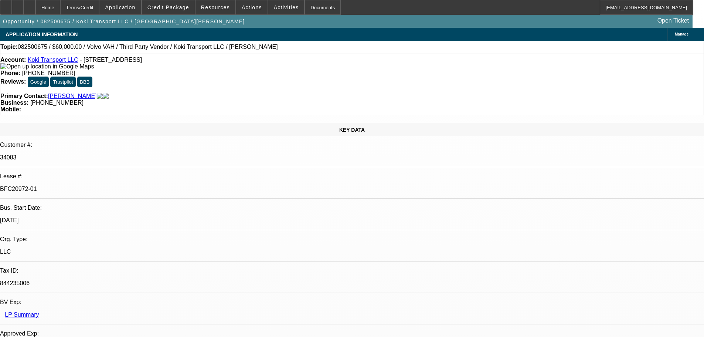
select select "0.1"
select select "4"
select select "0.15"
select select "2"
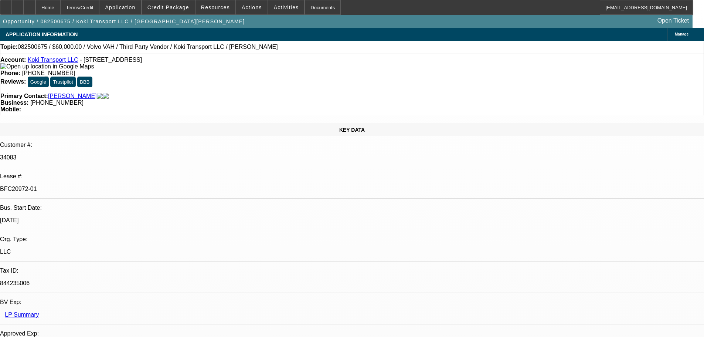
select select "0.1"
select select "4"
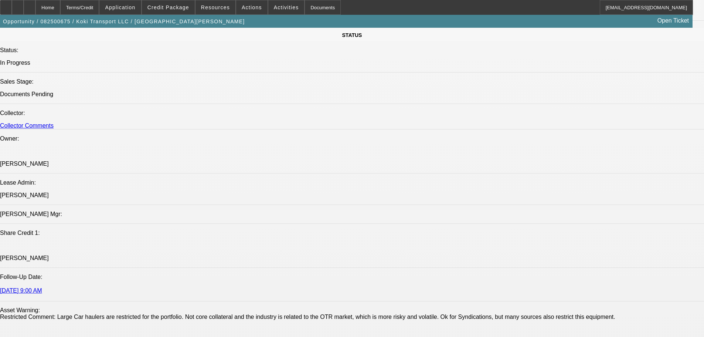
drag, startPoint x: 248, startPoint y: 204, endPoint x: 271, endPoint y: 285, distance: 84.3
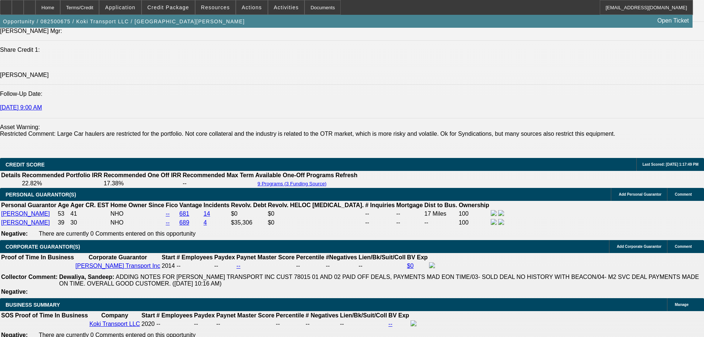
drag, startPoint x: 212, startPoint y: 200, endPoint x: 211, endPoint y: 282, distance: 82.4
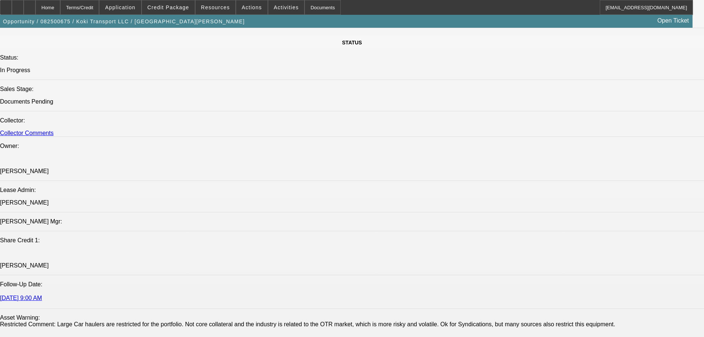
scroll to position [163, 0]
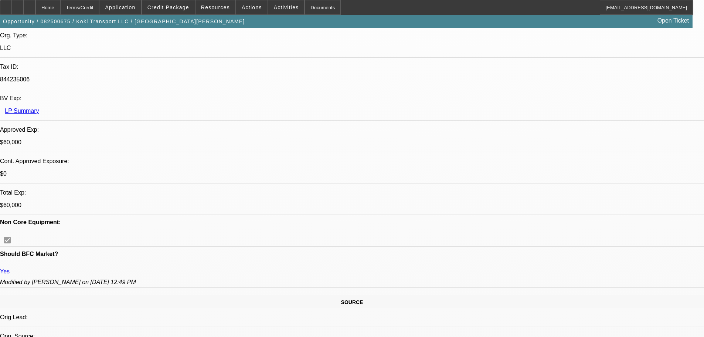
drag, startPoint x: 301, startPoint y: 189, endPoint x: 286, endPoint y: 97, distance: 93.3
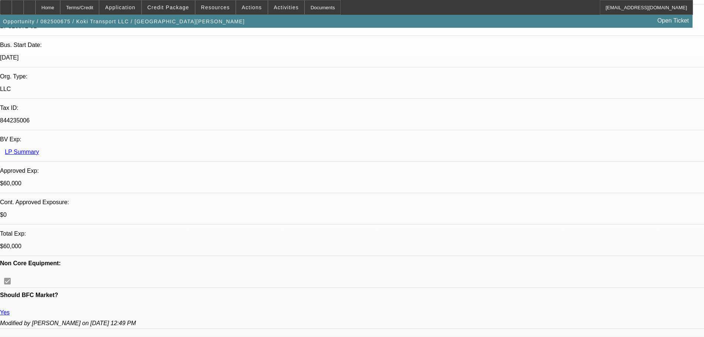
drag, startPoint x: 576, startPoint y: 204, endPoint x: 658, endPoint y: 201, distance: 81.7
drag, startPoint x: 658, startPoint y: 202, endPoint x: 563, endPoint y: 203, distance: 94.6
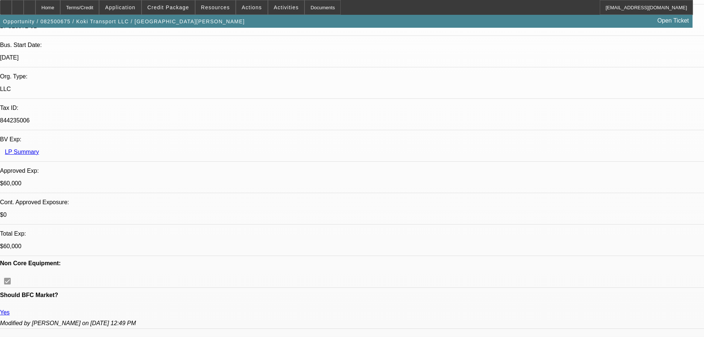
drag, startPoint x: 576, startPoint y: 203, endPoint x: 655, endPoint y: 203, distance: 78.7
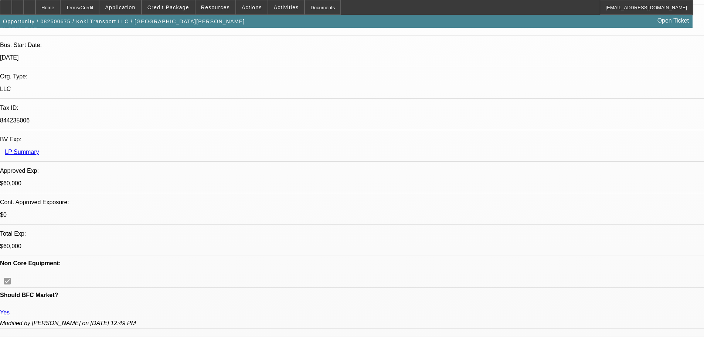
drag, startPoint x: 655, startPoint y: 203, endPoint x: 564, endPoint y: 201, distance: 90.6
drag, startPoint x: 564, startPoint y: 201, endPoint x: 654, endPoint y: 201, distance: 90.2
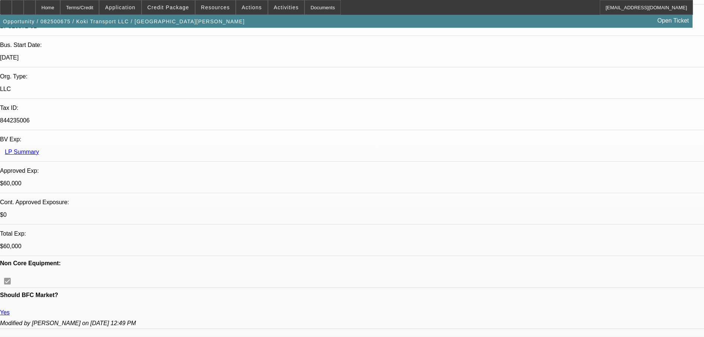
drag, startPoint x: 656, startPoint y: 202, endPoint x: 567, endPoint y: 206, distance: 89.2
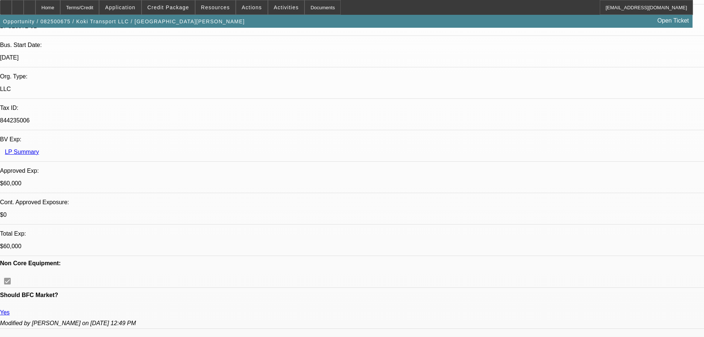
drag, startPoint x: 566, startPoint y: 202, endPoint x: 659, endPoint y: 199, distance: 93.2
drag, startPoint x: 658, startPoint y: 200, endPoint x: 565, endPoint y: 203, distance: 92.5
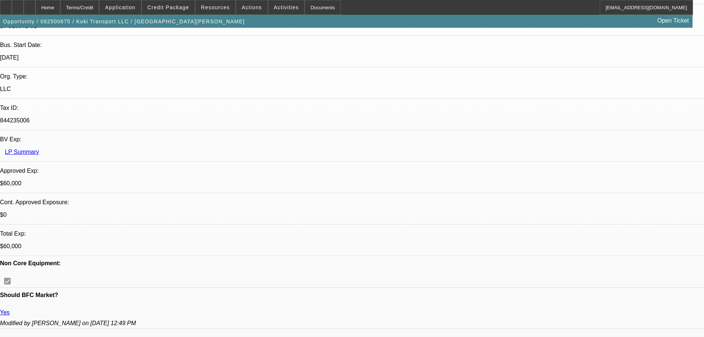
drag, startPoint x: 565, startPoint y: 203, endPoint x: 655, endPoint y: 201, distance: 89.5
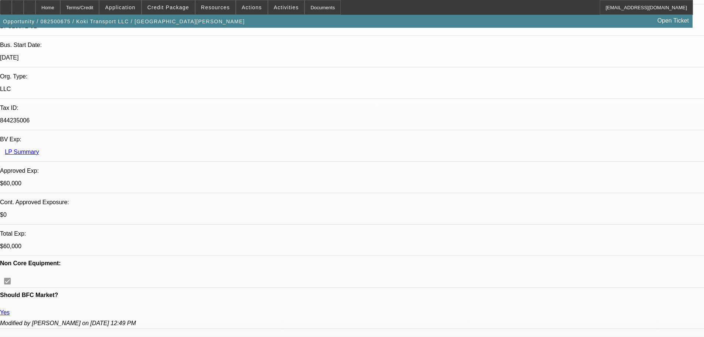
drag, startPoint x: 599, startPoint y: 196, endPoint x: 668, endPoint y: 204, distance: 68.9
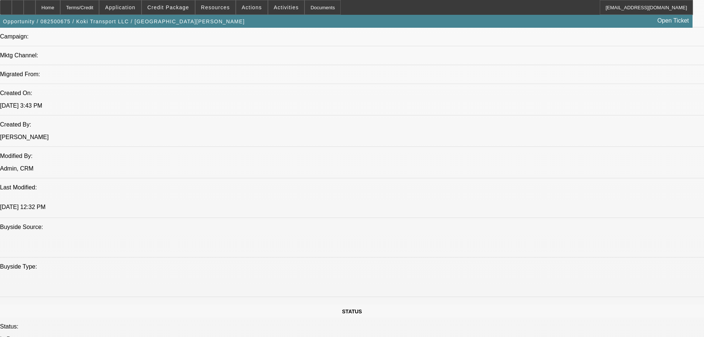
drag, startPoint x: 252, startPoint y: 168, endPoint x: 265, endPoint y: 254, distance: 86.7
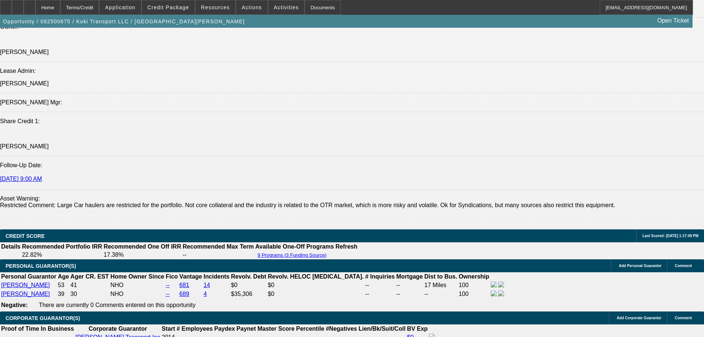
scroll to position [1105, 0]
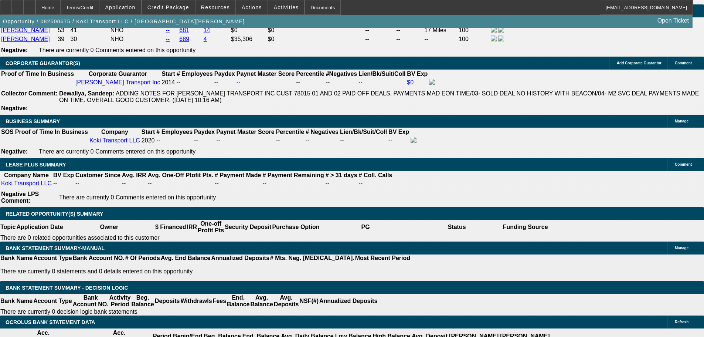
scroll to position [1290, 0]
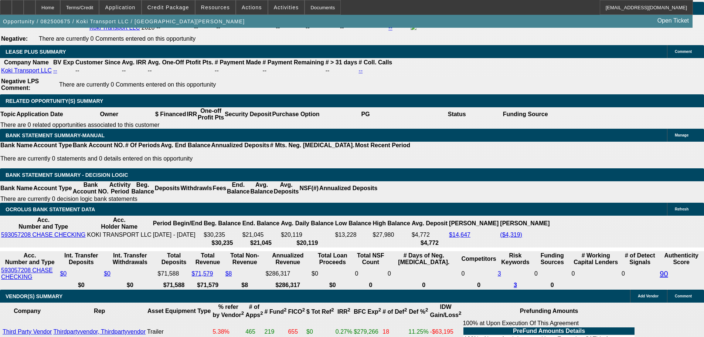
scroll to position [0, 53]
drag, startPoint x: 455, startPoint y: 192, endPoint x: 452, endPoint y: 152, distance: 40.1
drag, startPoint x: 439, startPoint y: 198, endPoint x: 574, endPoint y: 205, distance: 135.5
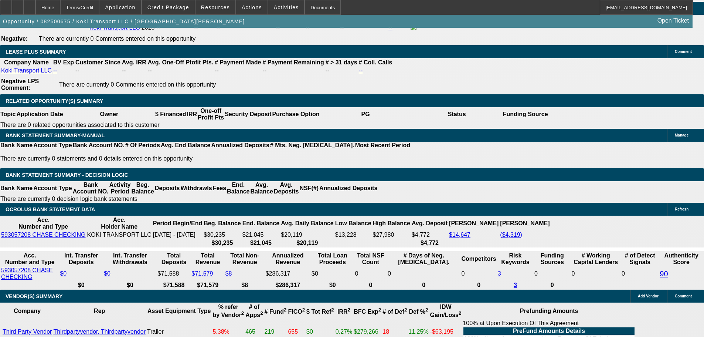
radio input "true"
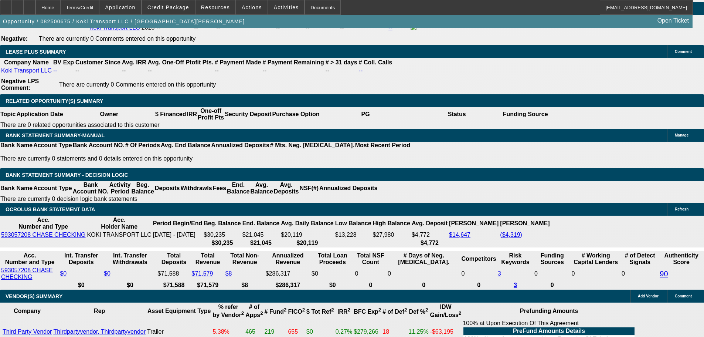
type textarea "8"
type textarea "9/8 TT ramon, let me know his insurance didn't allow him to add it to policy as…"
radio input "true"
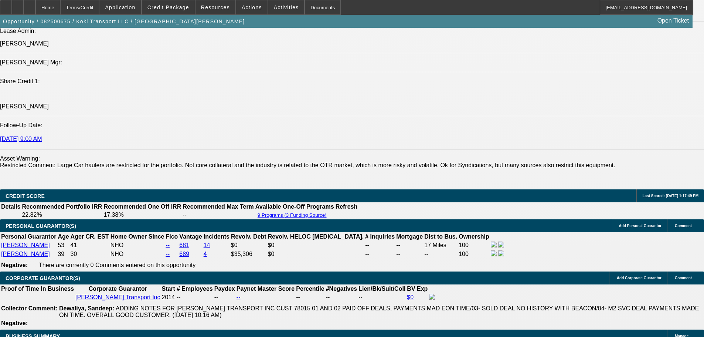
scroll to position [957, 0]
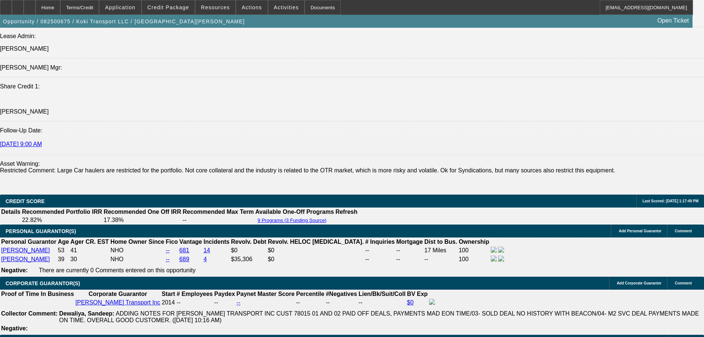
click at [12, 11] on div at bounding box center [6, 7] width 12 height 15
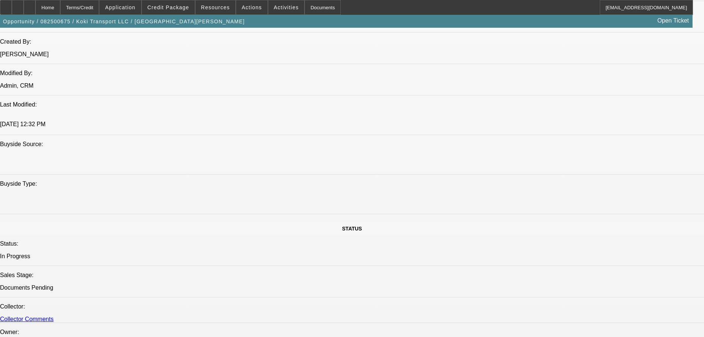
scroll to position [152, 0]
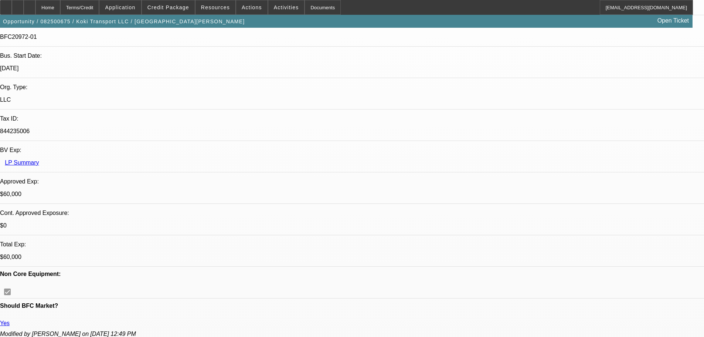
drag, startPoint x: 378, startPoint y: 186, endPoint x: 373, endPoint y: 68, distance: 118.4
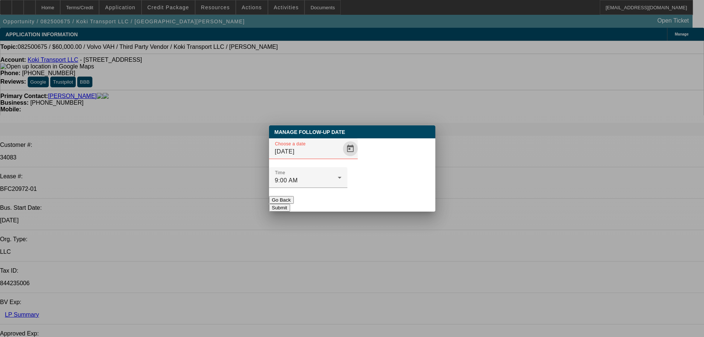
click at [342, 157] on span "Open calendar" at bounding box center [351, 149] width 18 height 18
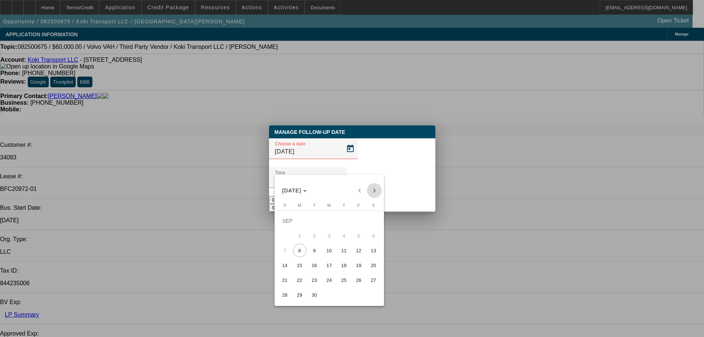
click at [376, 193] on span "Next month" at bounding box center [374, 190] width 15 height 15
click at [358, 190] on span "Previous month" at bounding box center [359, 190] width 15 height 15
click at [315, 251] on span "9" at bounding box center [314, 250] width 13 height 13
type input "9/9/2025"
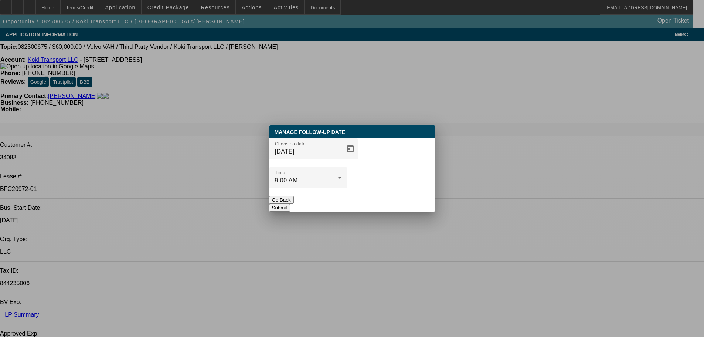
click at [290, 204] on button "Submit" at bounding box center [279, 208] width 21 height 8
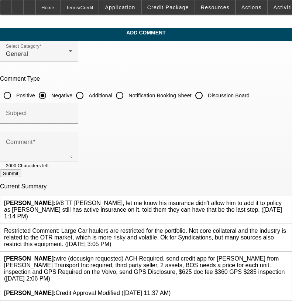
click at [288, 200] on icon at bounding box center [288, 200] width 0 height 0
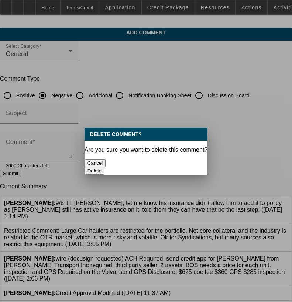
click at [105, 167] on button "Delete" at bounding box center [95, 171] width 20 height 8
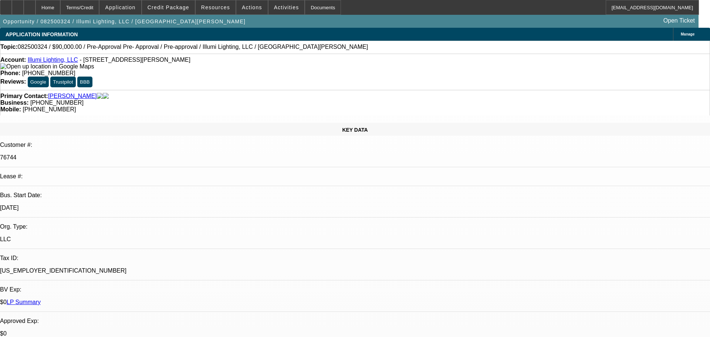
select select "0"
select select "3"
select select "0"
select select "6"
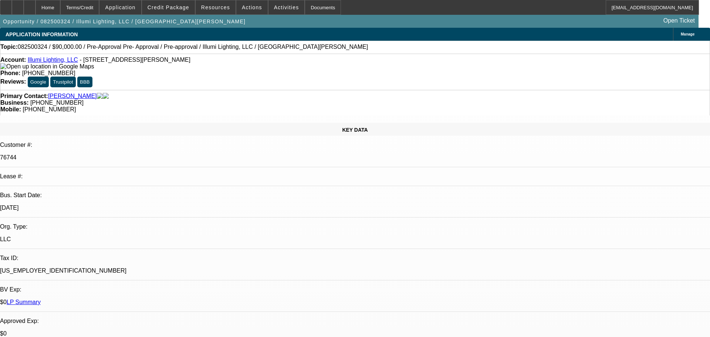
select select "0"
select select "3"
select select "0"
select select "6"
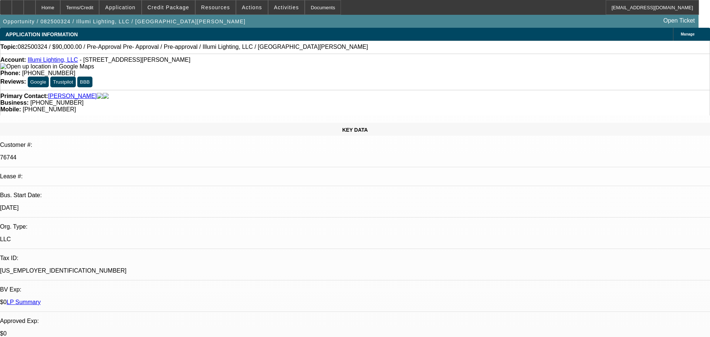
select select "0"
select select "3"
select select "0"
select select "6"
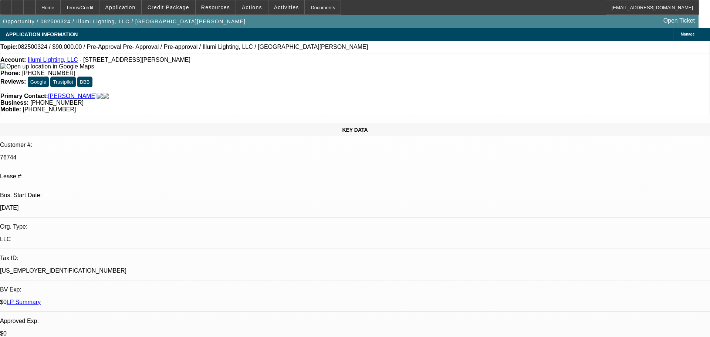
select select "0"
select select "3"
select select "0"
select select "6"
